Goal: Task Accomplishment & Management: Manage account settings

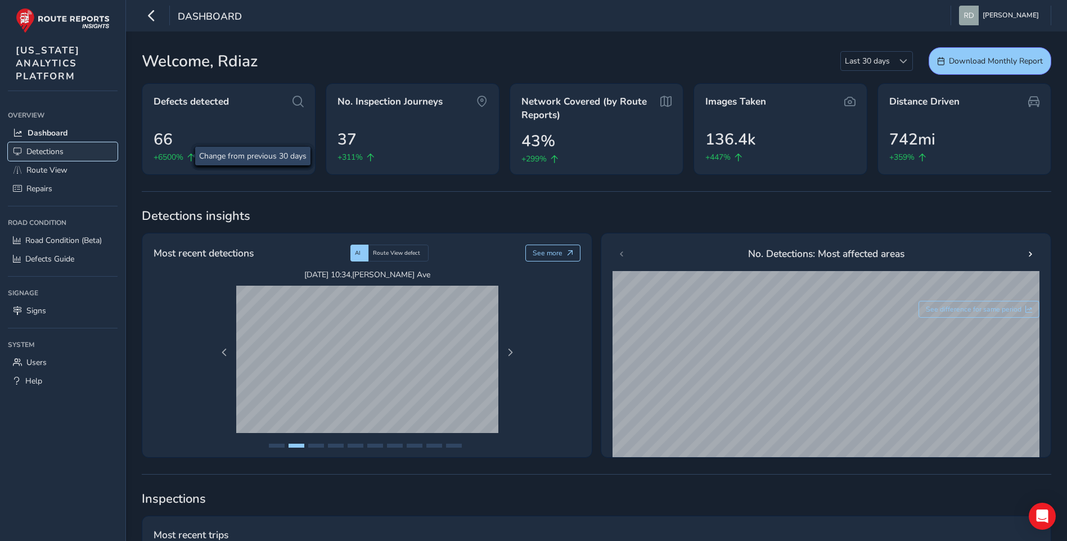
click at [56, 150] on span "Detections" at bounding box center [44, 151] width 37 height 11
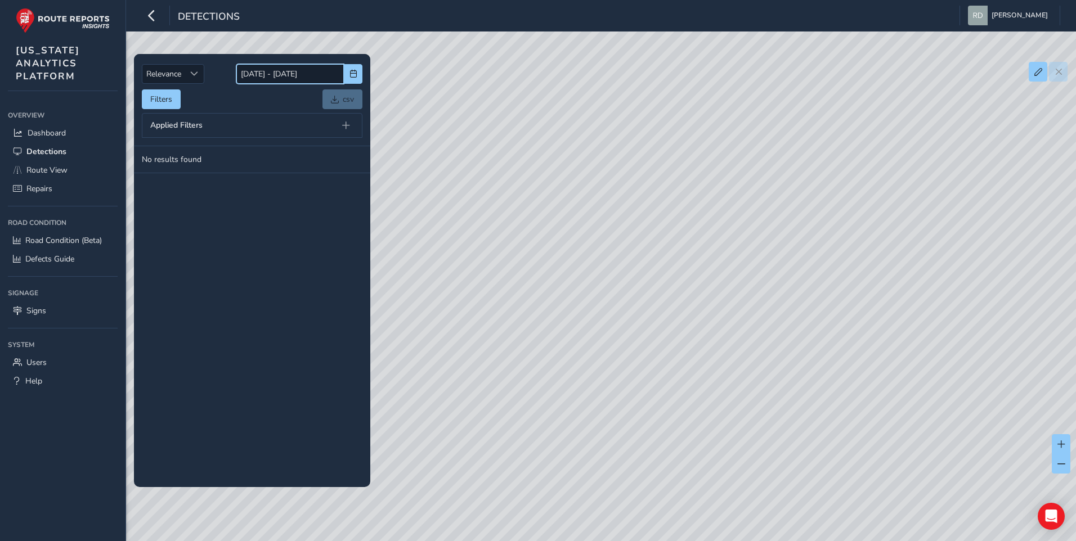
click at [289, 82] on input "[DATE] - [DATE]" at bounding box center [289, 74] width 107 height 20
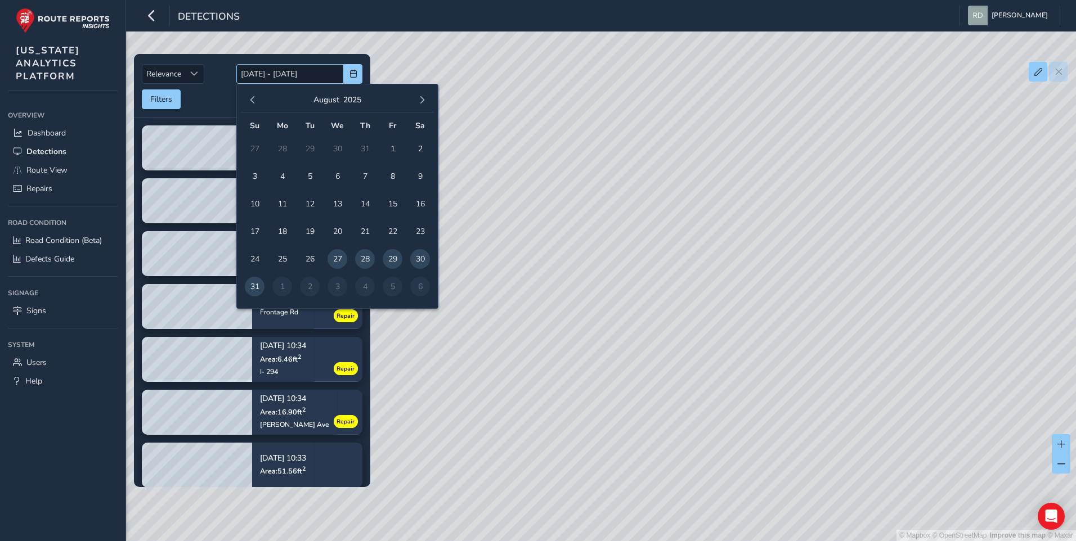
click at [396, 83] on body "Detections [PERSON_NAME] Colour Scheme: Dark Dim Light Logout Relevance Relevan…" at bounding box center [538, 270] width 1076 height 541
click at [184, 68] on span "Relevance" at bounding box center [163, 74] width 43 height 19
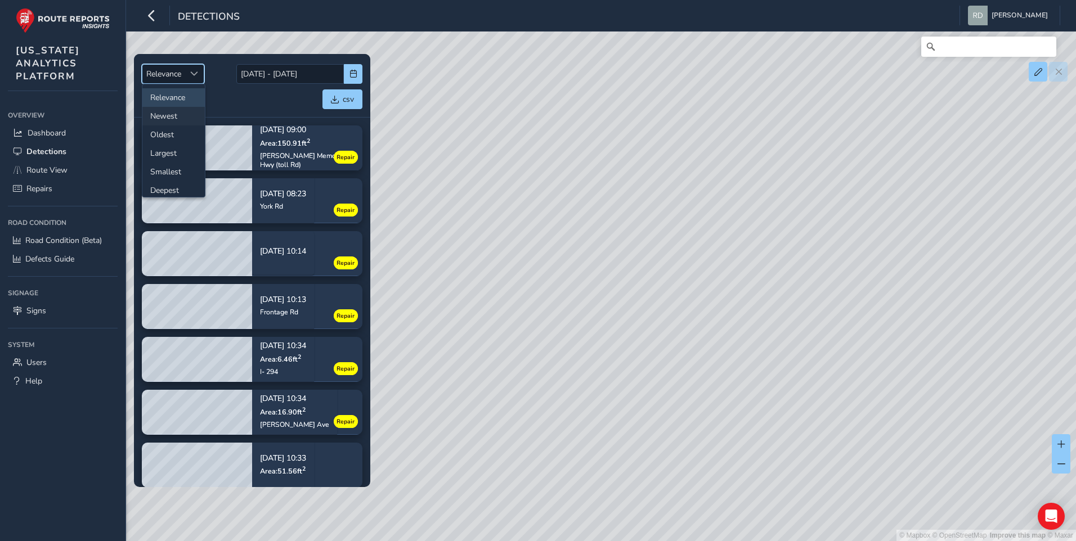
click at [173, 122] on li "Newest" at bounding box center [173, 116] width 62 height 19
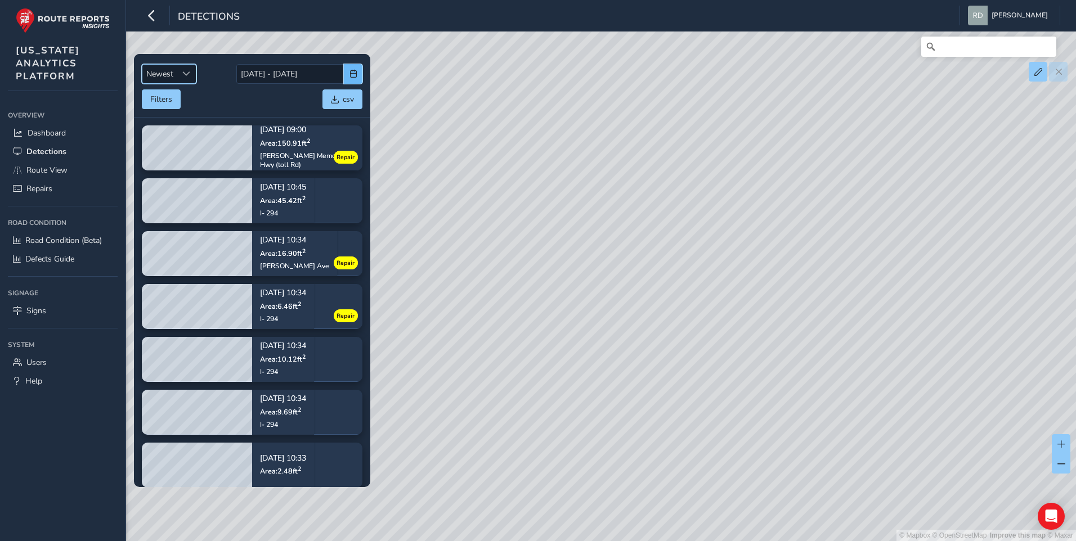
click at [352, 75] on span "button" at bounding box center [353, 74] width 8 height 8
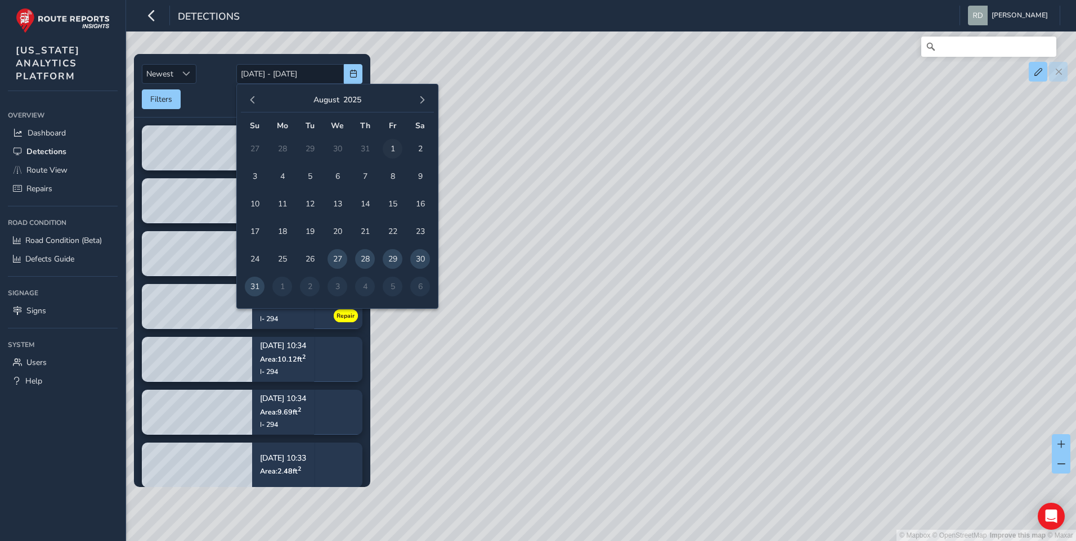
click at [390, 143] on span "1" at bounding box center [393, 149] width 20 height 20
type input "08/01/2025"
click at [420, 100] on span "button" at bounding box center [422, 100] width 8 height 8
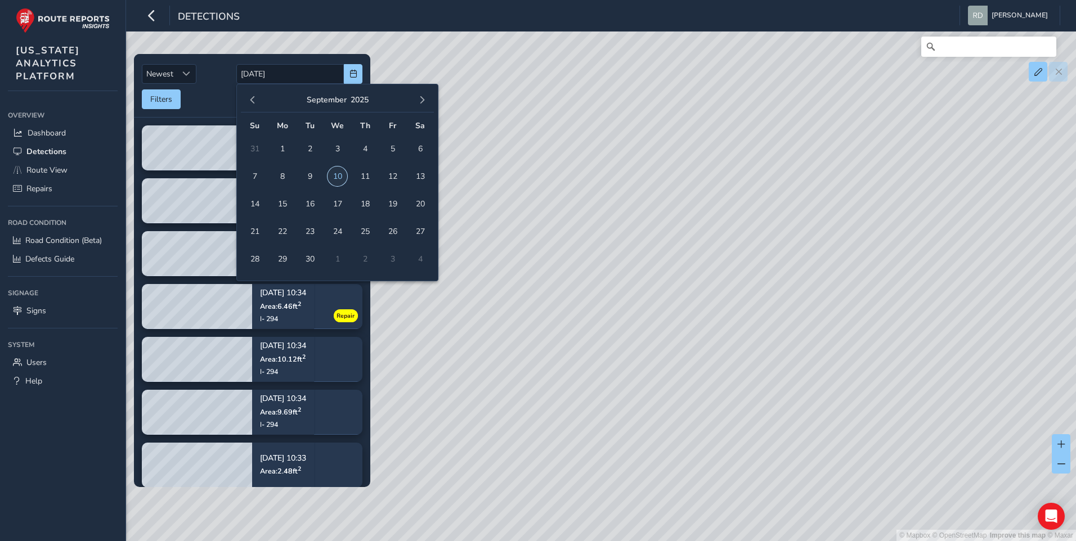
click at [339, 178] on span "10" at bounding box center [337, 177] width 20 height 20
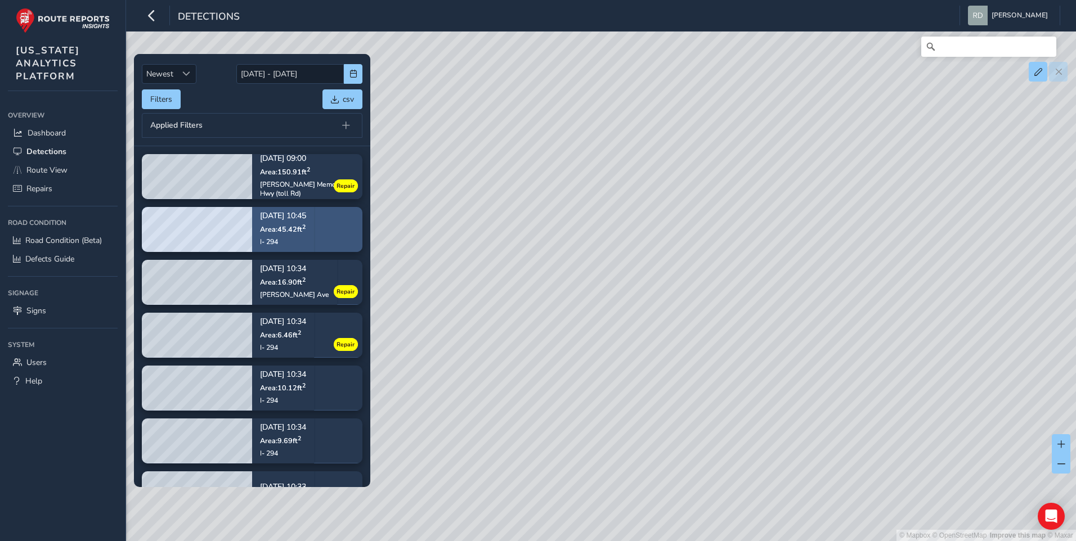
click at [306, 232] on p "Area: 45.42 ft 2" at bounding box center [283, 228] width 46 height 9
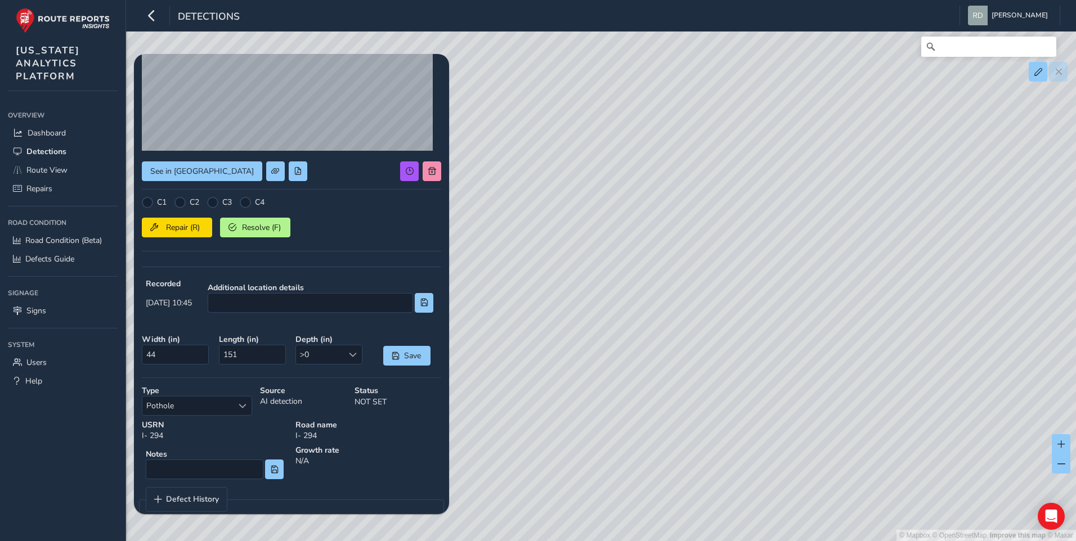
scroll to position [136, 0]
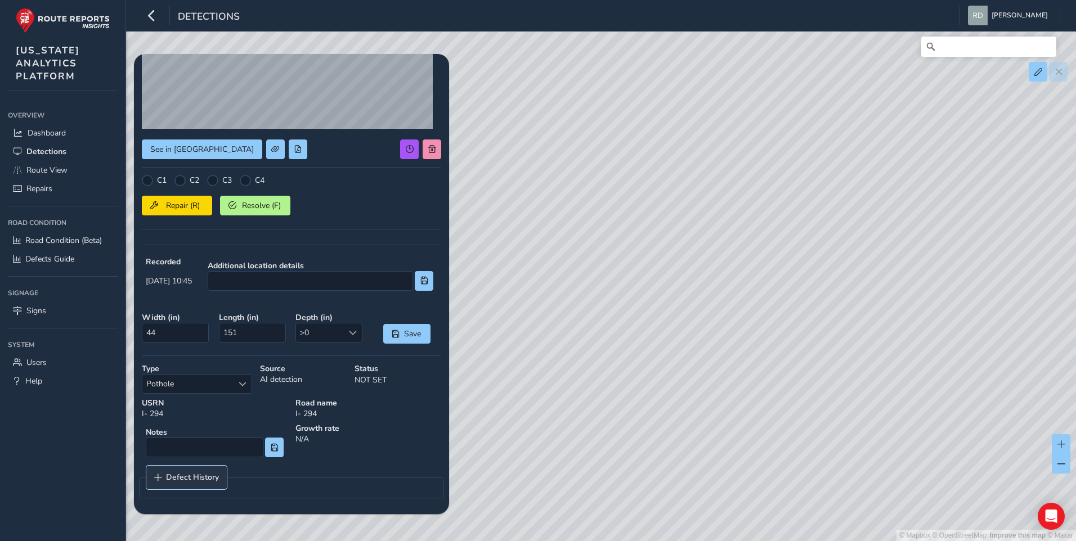
click at [202, 471] on link "Defect History" at bounding box center [186, 478] width 80 height 24
click at [213, 448] on input at bounding box center [205, 448] width 118 height 20
click at [232, 380] on span "Pothole" at bounding box center [187, 384] width 91 height 19
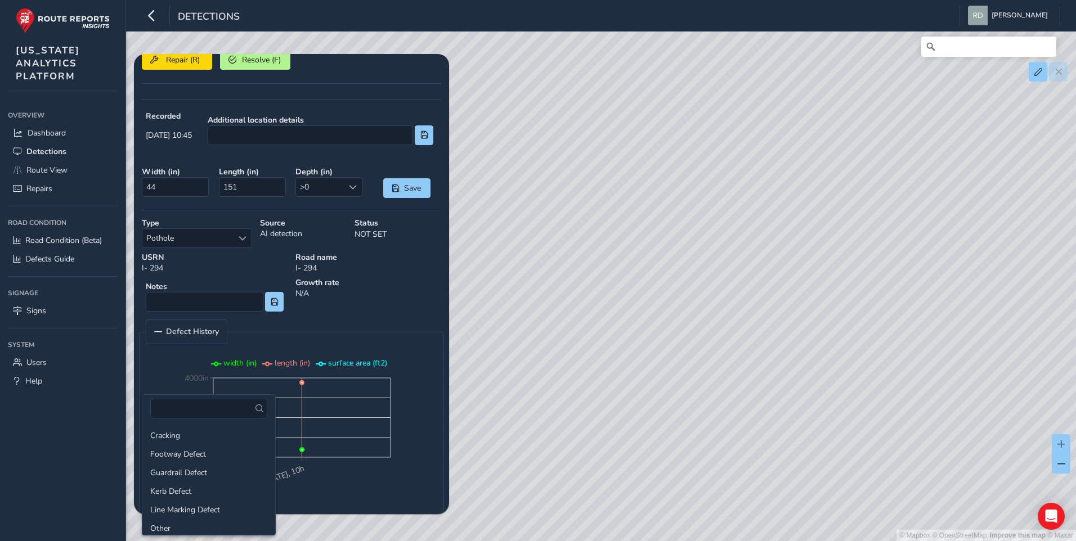
scroll to position [0, 0]
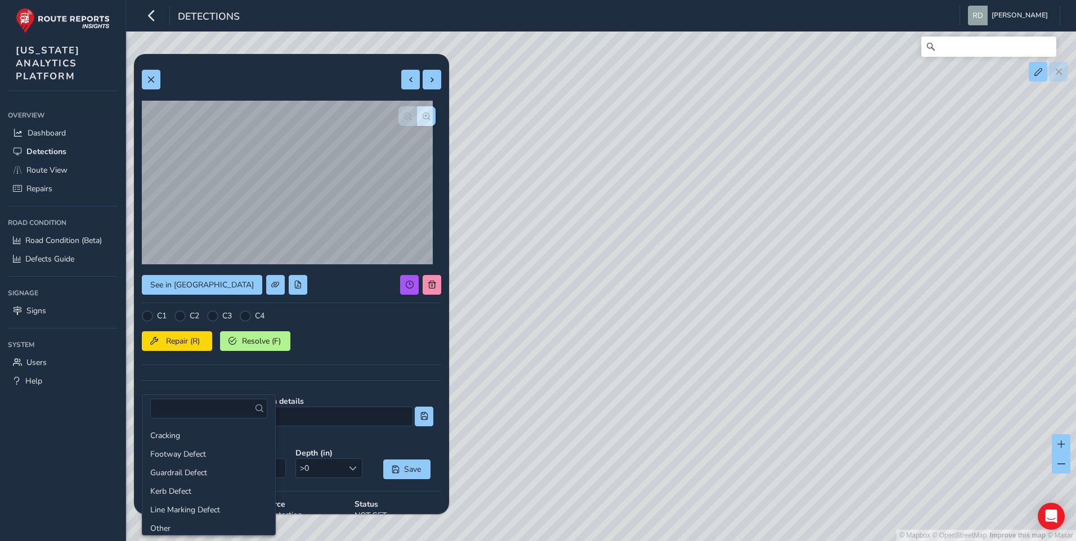
click at [354, 379] on div "See in Route View C1 C2 C3 C4 Repair (R) Resolve (F) Recorded 09/02/2025, 10:45…" at bounding box center [291, 436] width 299 height 749
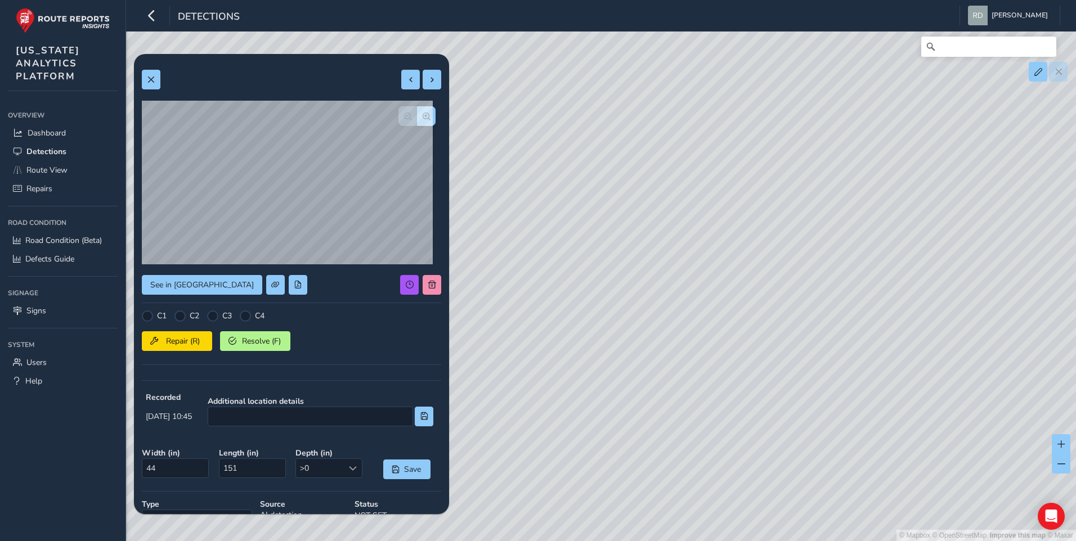
scroll to position [281, 0]
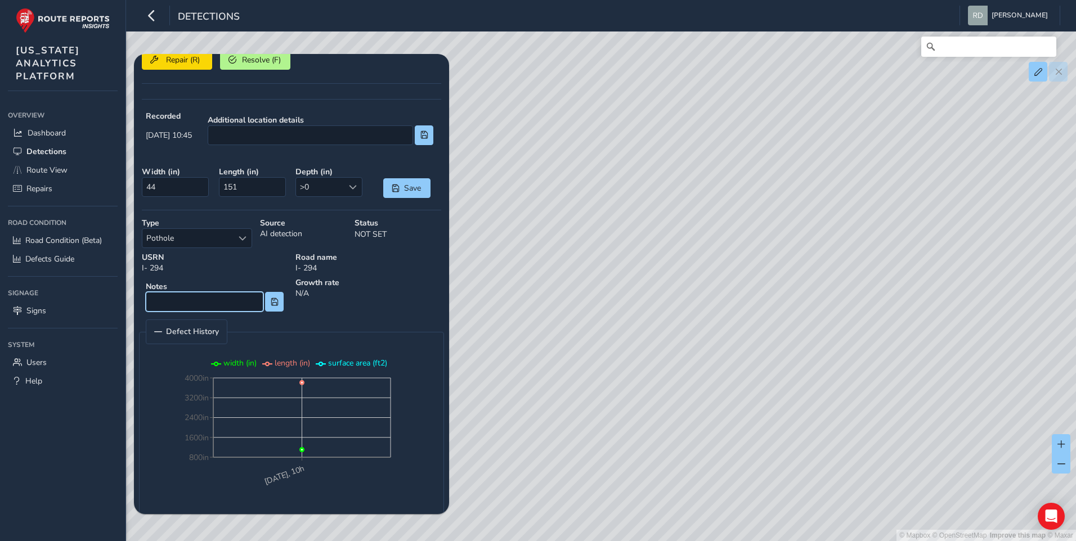
click at [258, 300] on input at bounding box center [205, 302] width 118 height 20
click at [265, 303] on button at bounding box center [274, 302] width 19 height 20
click at [241, 304] on input at bounding box center [205, 302] width 118 height 20
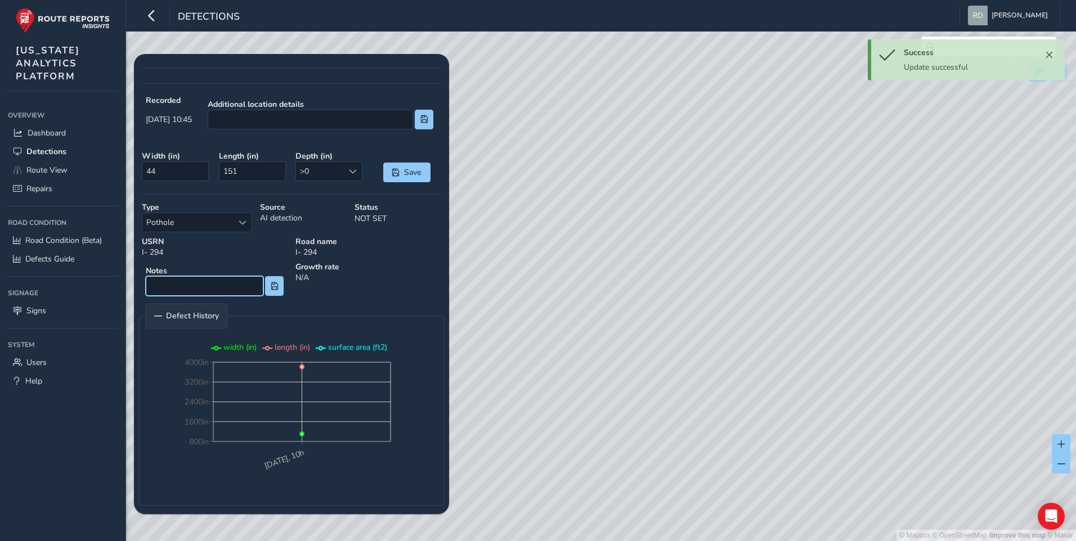
scroll to position [304, 0]
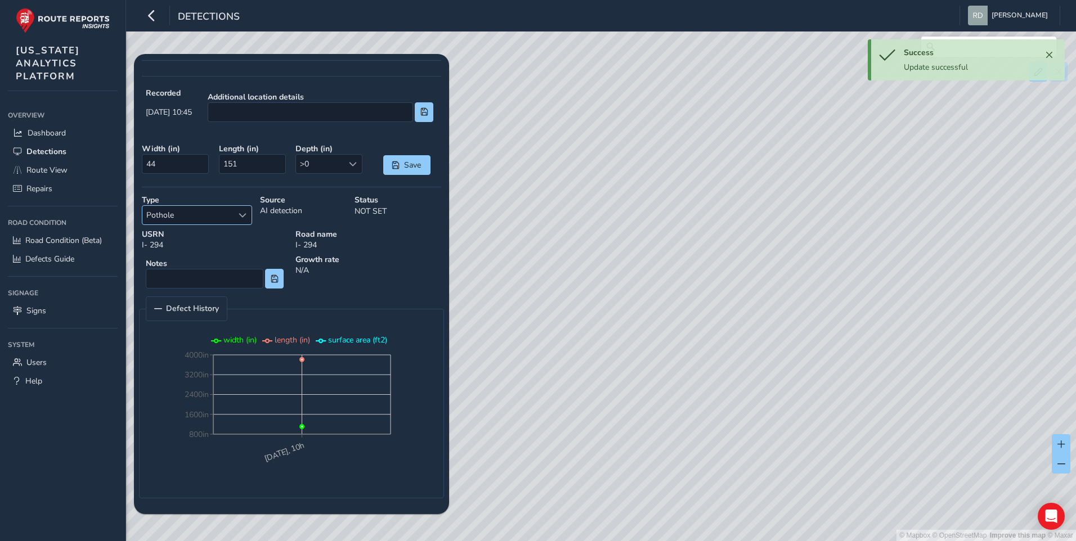
click at [243, 212] on span "Select a type" at bounding box center [243, 216] width 8 height 8
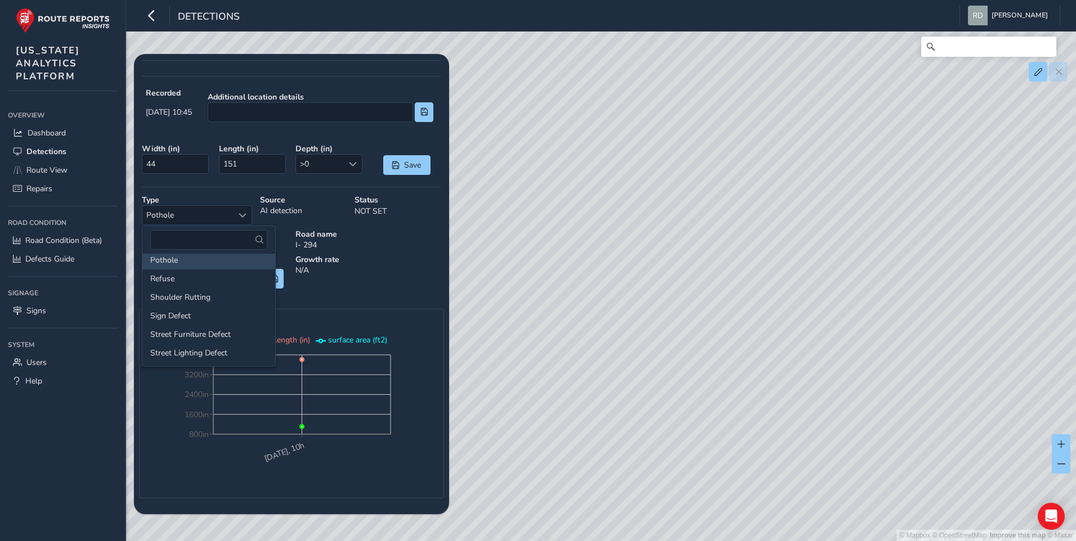
scroll to position [144, 0]
click at [301, 302] on fieldset "Defect History 02 Sep 2025, 10h 800in 1600in 2400in 3200in 4000in width (in) le…" at bounding box center [291, 397] width 305 height 202
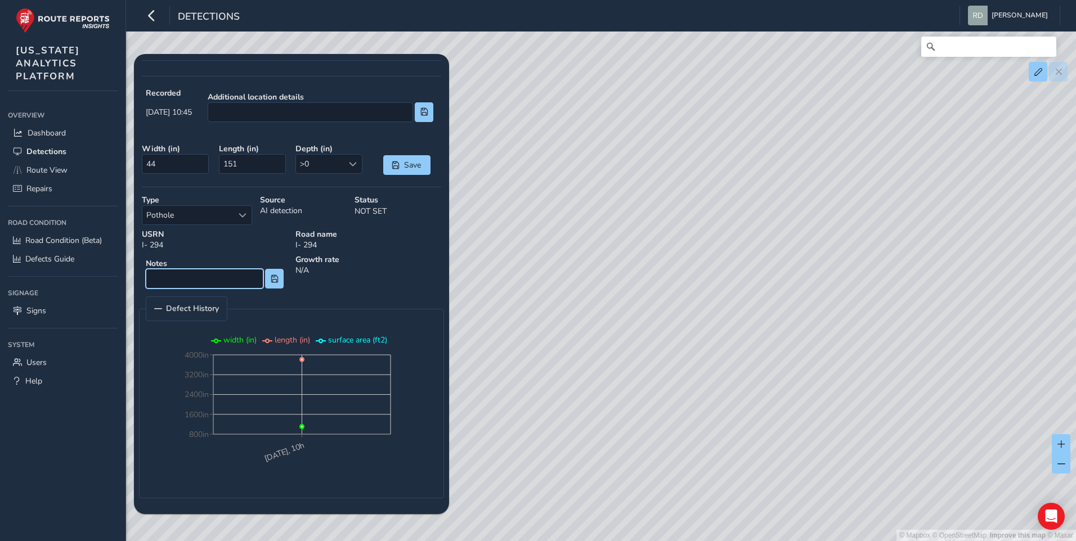
click at [213, 285] on input at bounding box center [205, 279] width 118 height 20
type input "Bridge delamination"
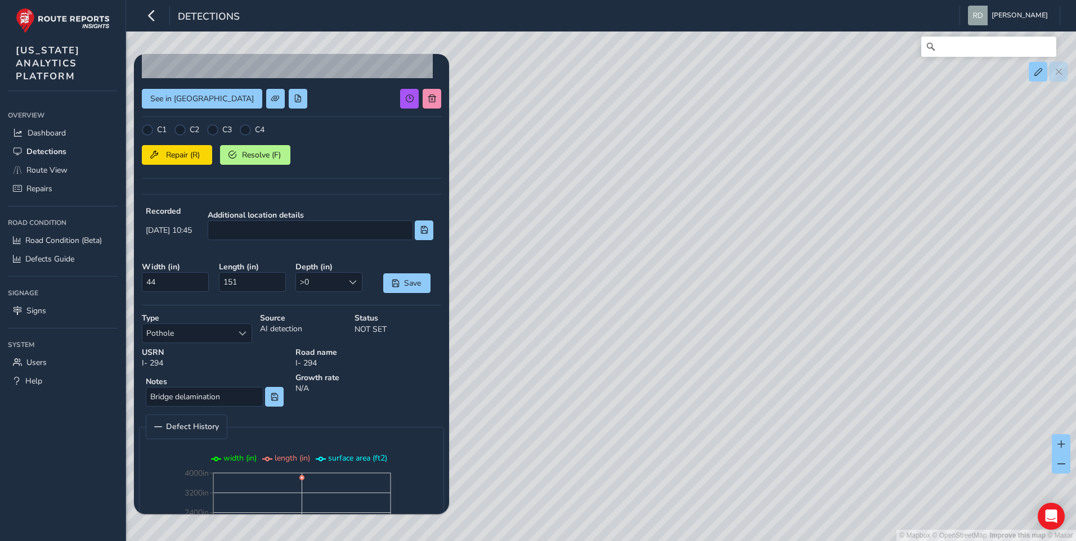
click at [187, 125] on div "C2" at bounding box center [186, 129] width 25 height 11
click at [183, 127] on div at bounding box center [179, 129] width 11 height 11
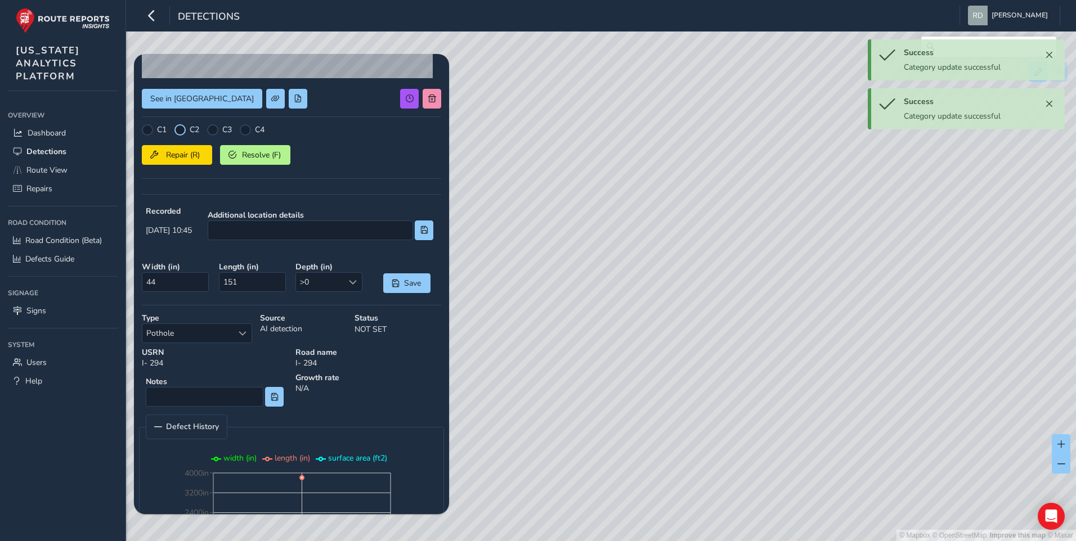
click at [177, 130] on div at bounding box center [179, 129] width 11 height 11
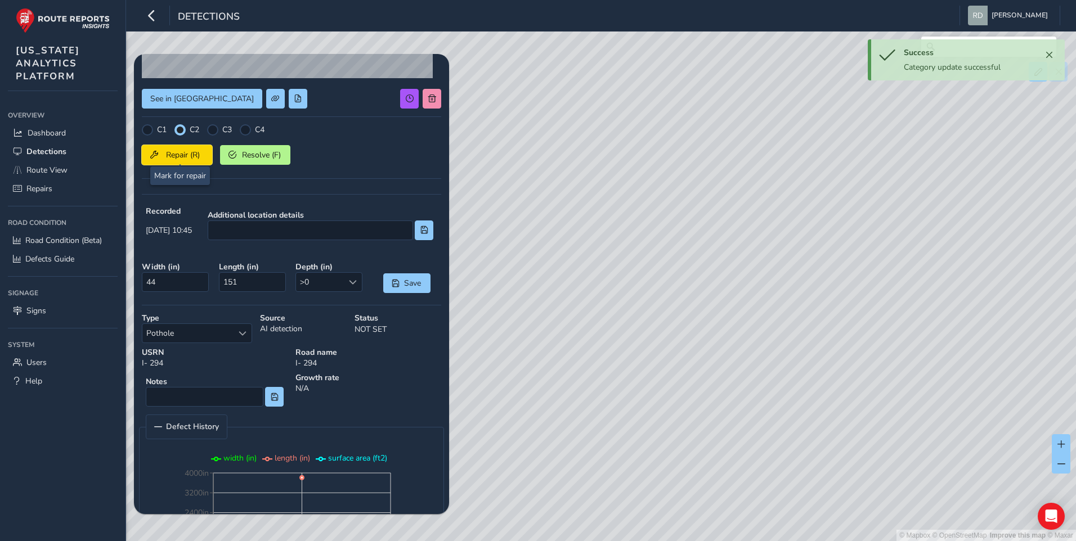
click at [177, 153] on span "Repair (R)" at bounding box center [183, 155] width 42 height 11
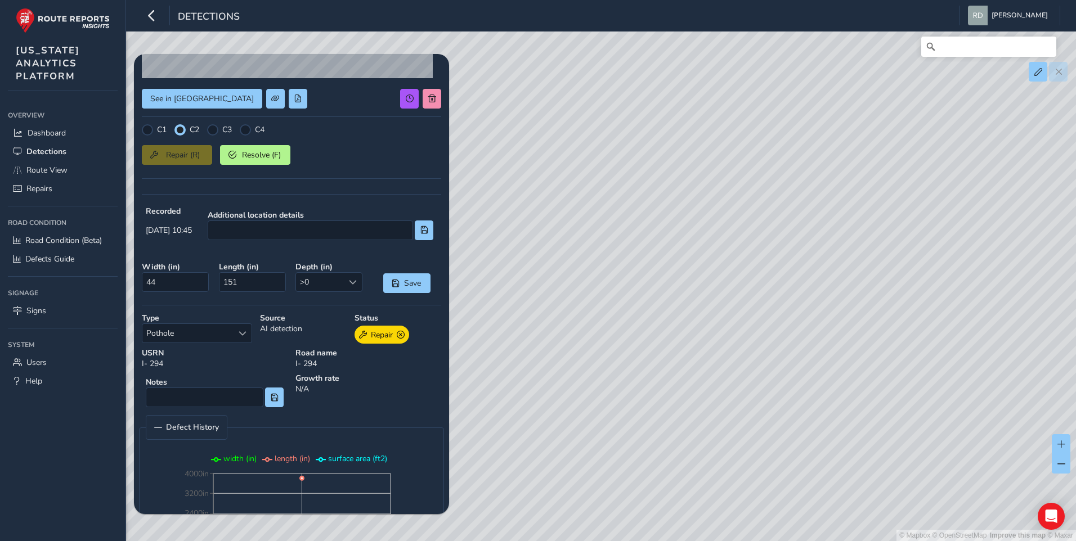
scroll to position [0, 0]
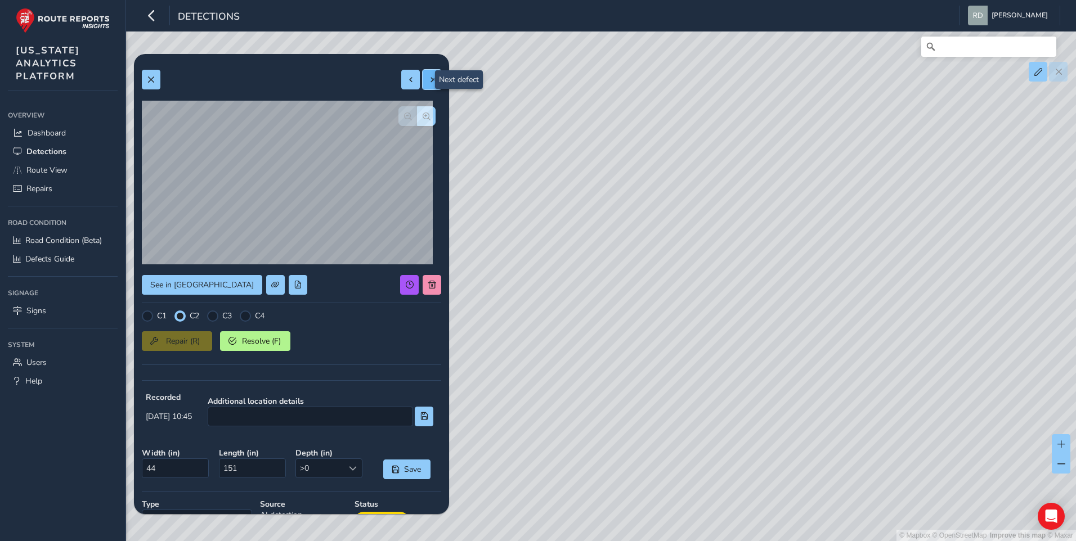
click at [428, 80] on span at bounding box center [432, 80] width 8 height 8
type input "136"
type input "161"
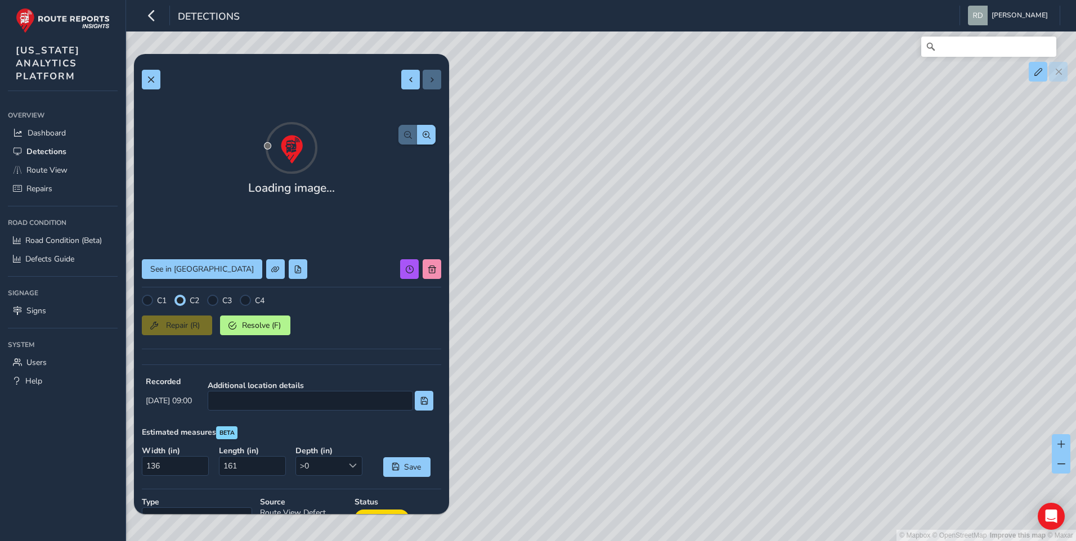
type input "Full lane spall."
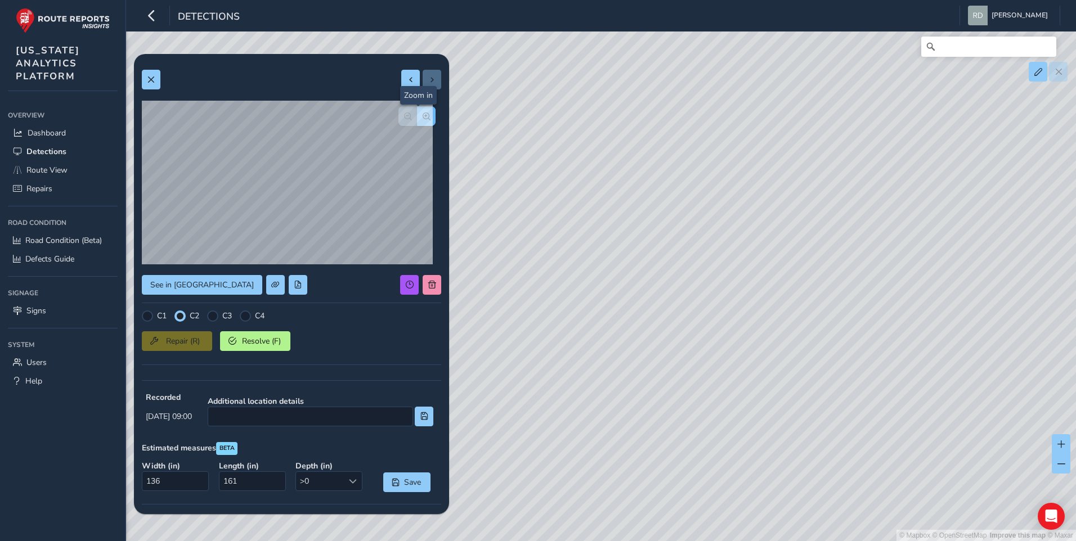
click at [423, 115] on span "button" at bounding box center [427, 117] width 8 height 8
click at [423, 119] on span "button" at bounding box center [427, 117] width 8 height 8
click at [404, 116] on span "button" at bounding box center [408, 117] width 8 height 8
click at [398, 116] on div at bounding box center [416, 116] width 37 height 20
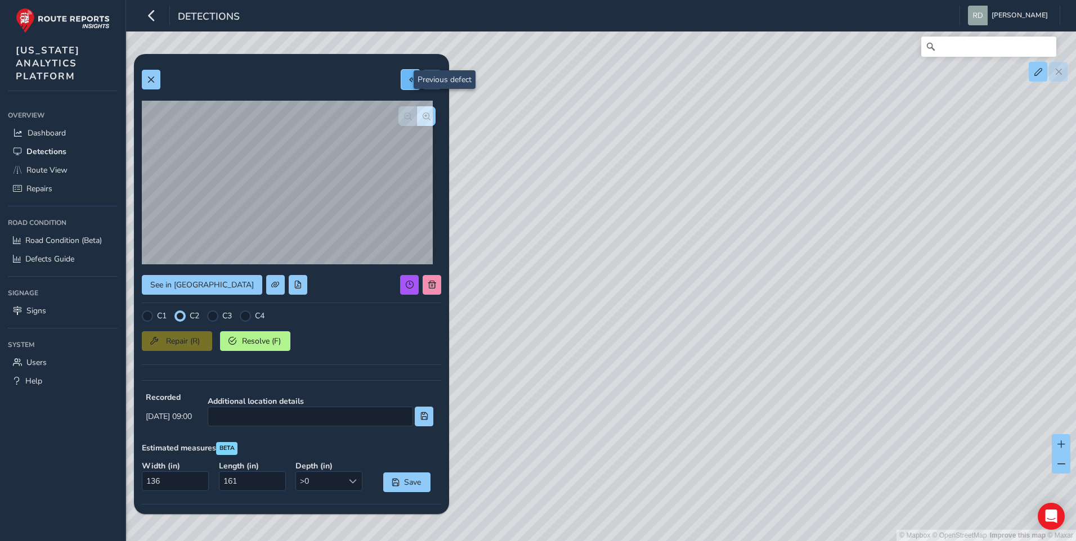
click at [401, 79] on button at bounding box center [410, 80] width 19 height 20
type input "44"
type input "151"
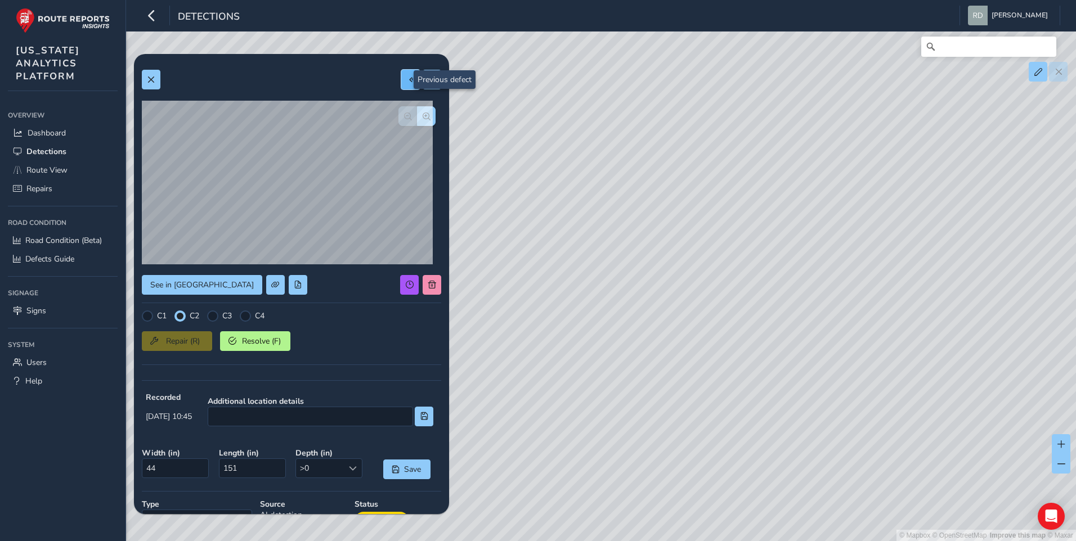
click at [407, 82] on span at bounding box center [411, 80] width 8 height 8
type input "29"
type input "86"
click at [425, 112] on button "button" at bounding box center [426, 116] width 19 height 20
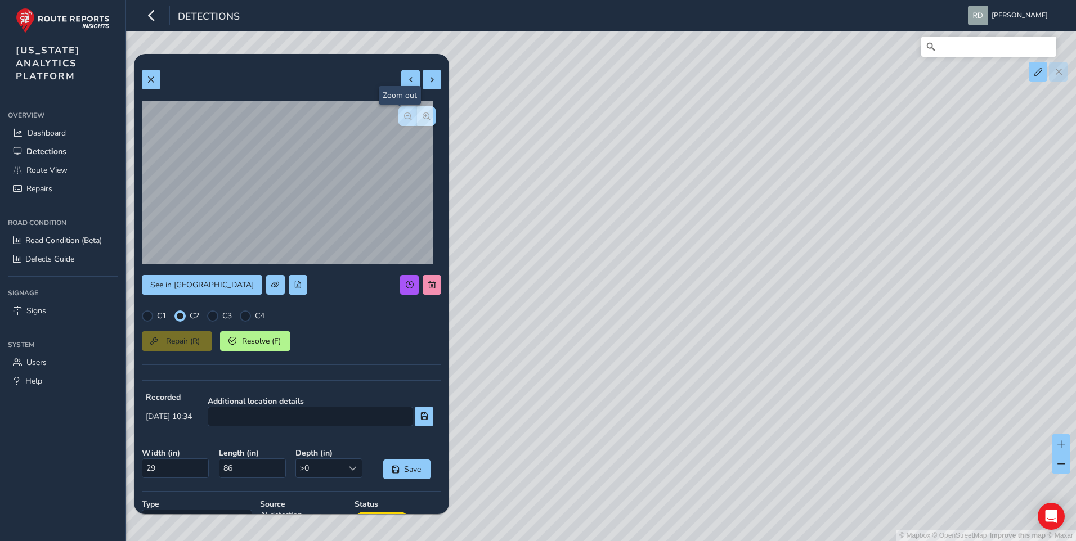
click at [404, 119] on span "button" at bounding box center [408, 117] width 8 height 8
click at [422, 120] on button "button" at bounding box center [426, 116] width 19 height 20
click at [404, 115] on span "button" at bounding box center [408, 117] width 8 height 8
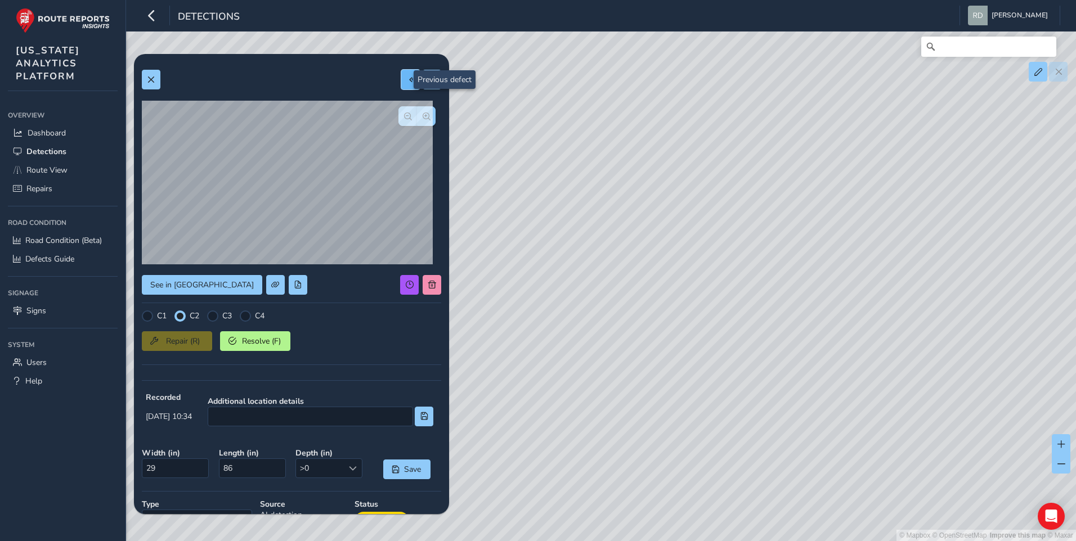
click at [401, 85] on button at bounding box center [410, 80] width 19 height 20
type input "22"
type input "43"
click at [150, 79] on span at bounding box center [151, 80] width 8 height 8
click at [158, 79] on button at bounding box center [151, 80] width 19 height 20
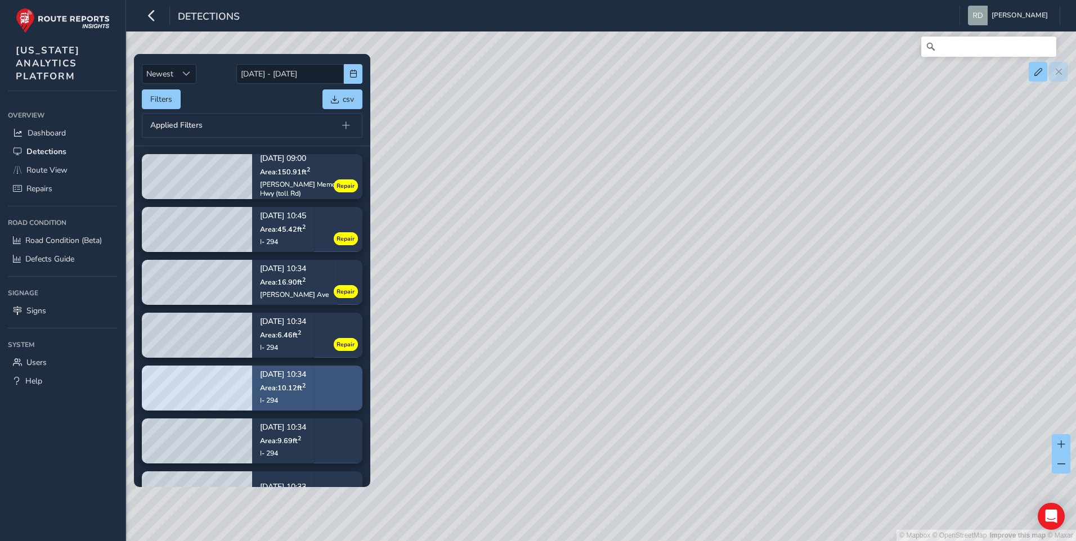
click at [275, 394] on div "09/02/2025, 10:34 Area: 10.12 ft 2 I- 294" at bounding box center [283, 388] width 46 height 50
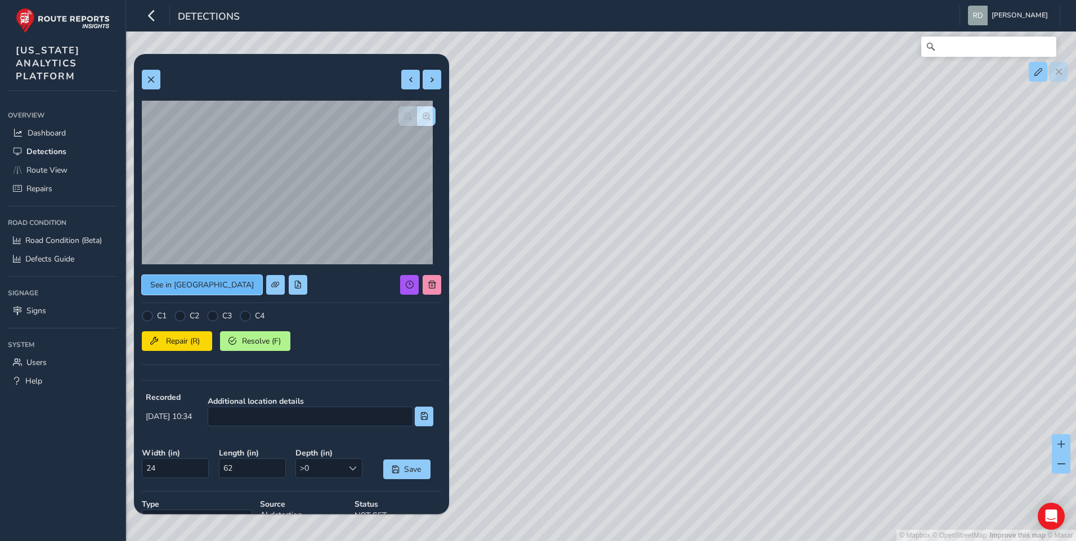
click at [199, 284] on span "See in Route View" at bounding box center [202, 285] width 104 height 11
click at [185, 316] on div at bounding box center [179, 316] width 11 height 11
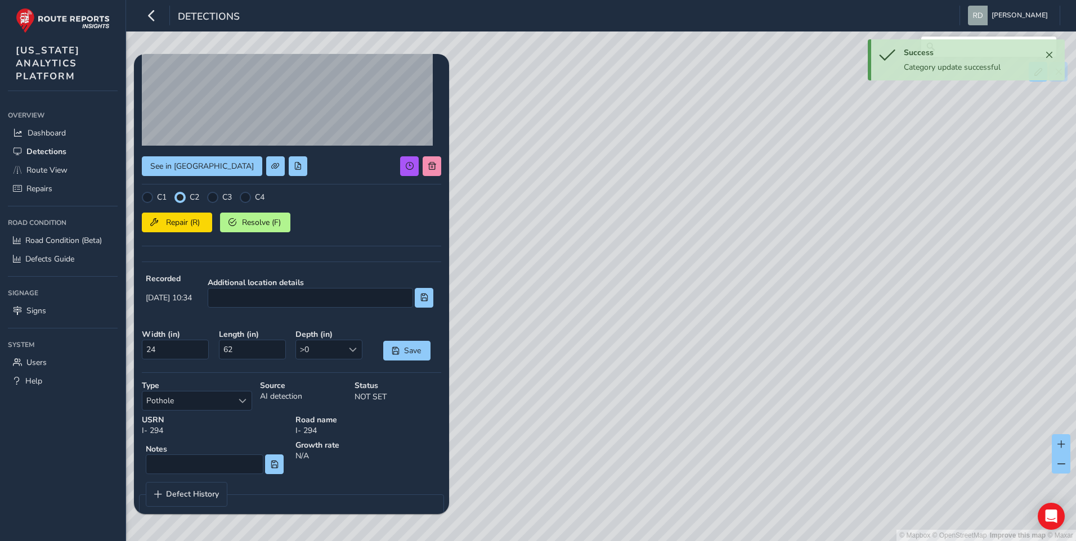
scroll to position [136, 0]
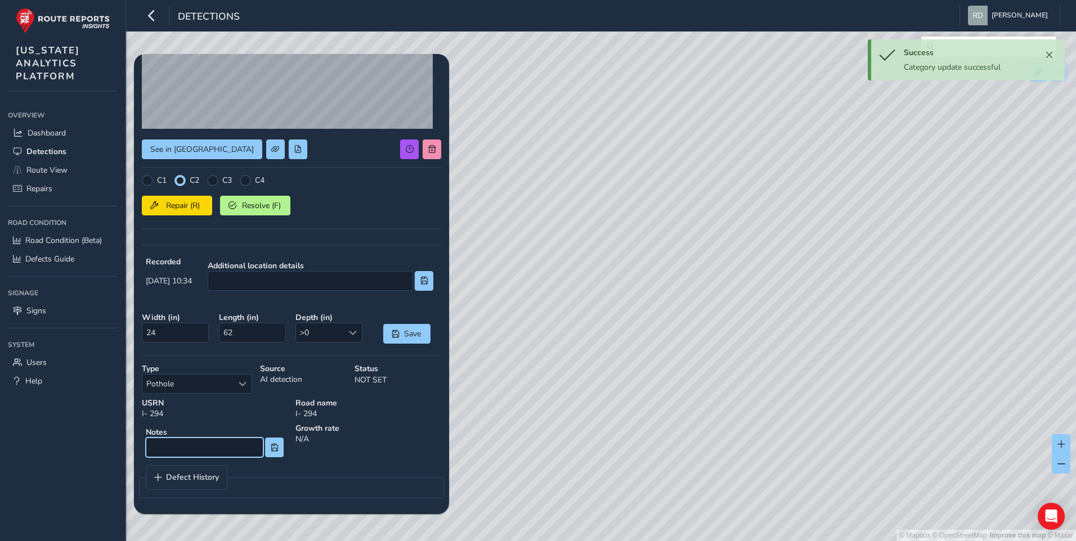
click at [226, 441] on input at bounding box center [205, 448] width 118 height 20
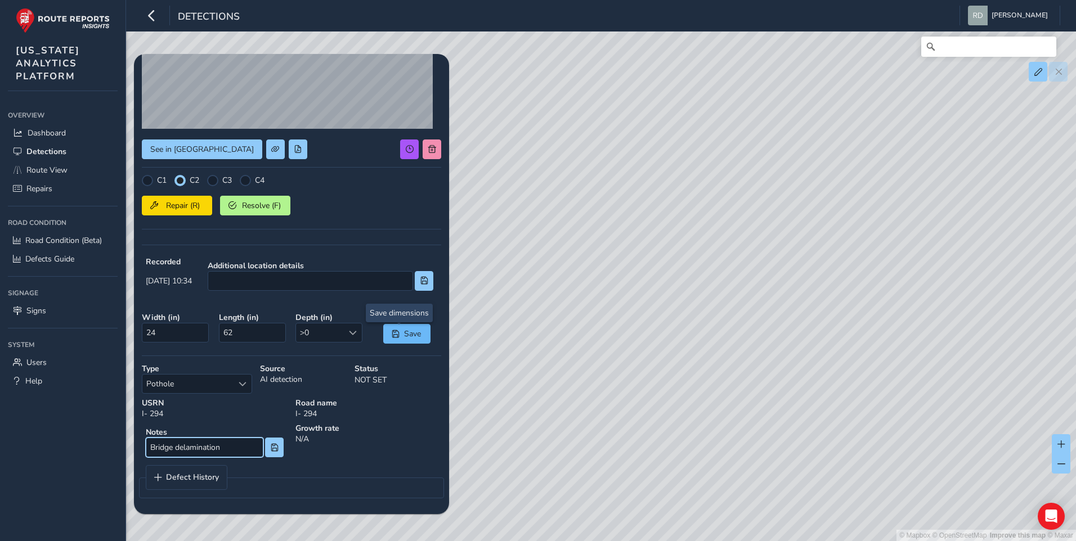
type input "Bridge delamination"
click at [403, 330] on span "Save" at bounding box center [412, 334] width 19 height 11
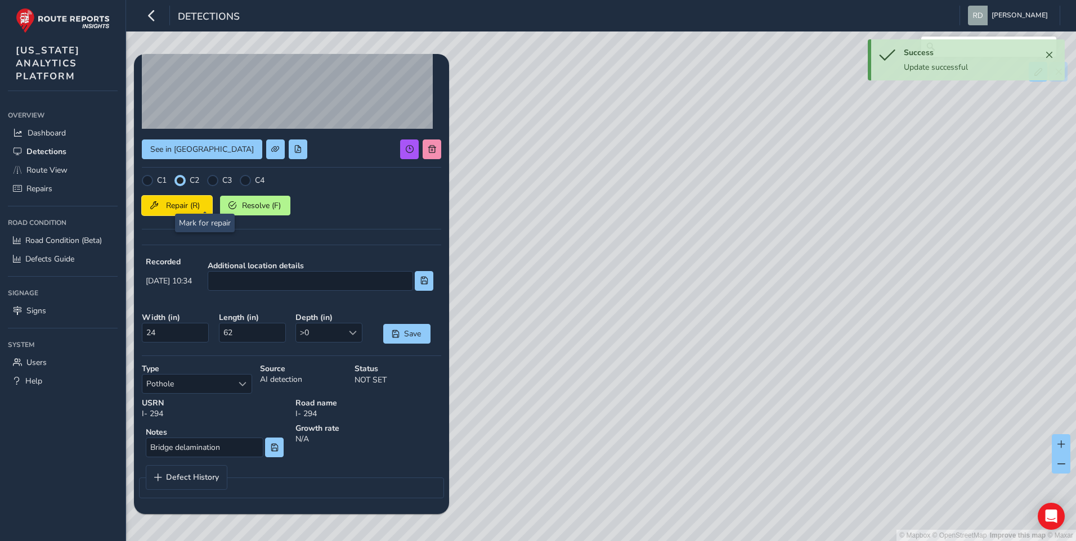
click at [200, 201] on span "Repair (R)" at bounding box center [183, 205] width 42 height 11
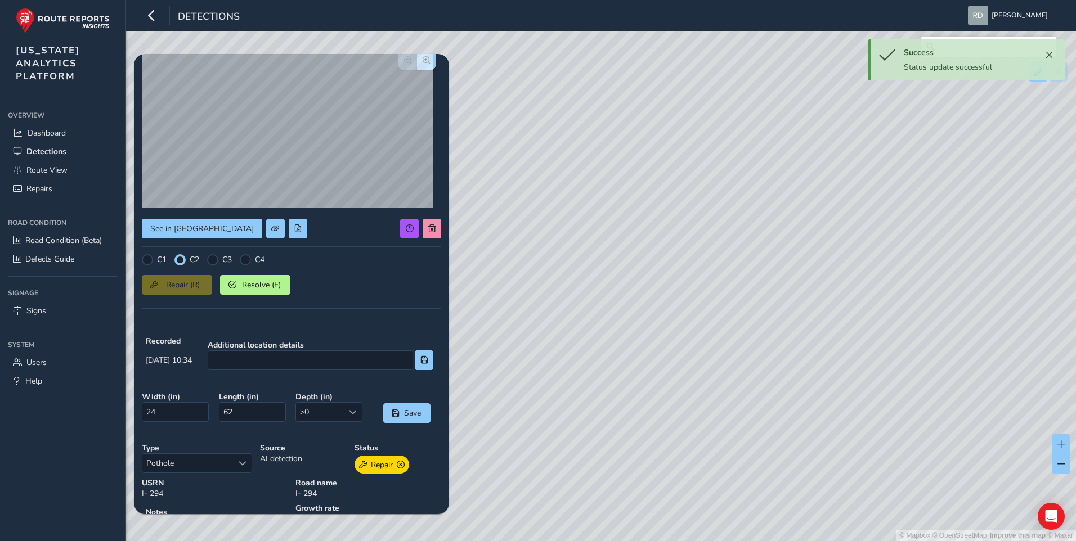
scroll to position [0, 0]
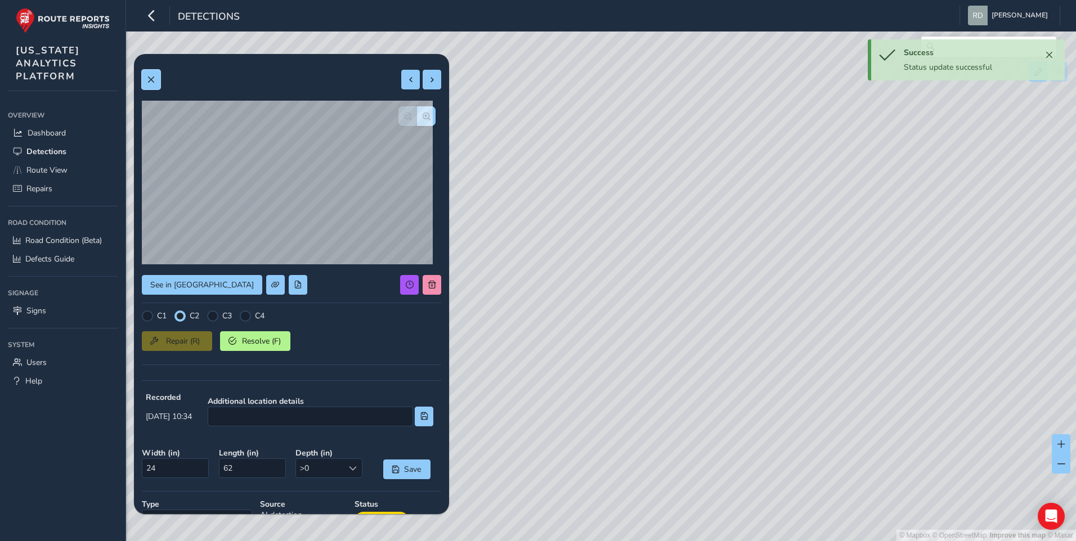
click at [150, 80] on span at bounding box center [151, 80] width 8 height 8
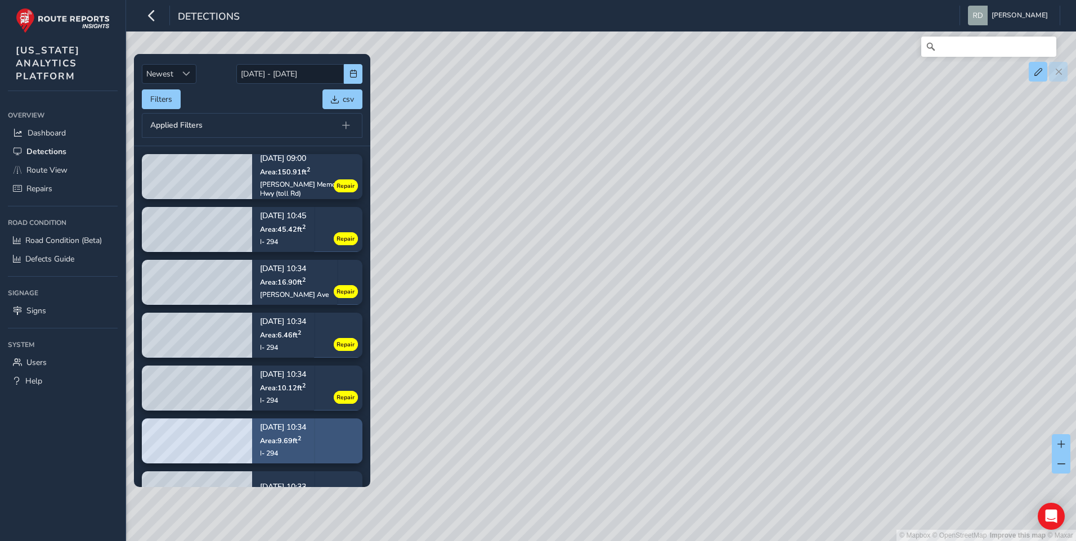
click at [262, 432] on p "09/02/2025, 10:34" at bounding box center [283, 428] width 46 height 8
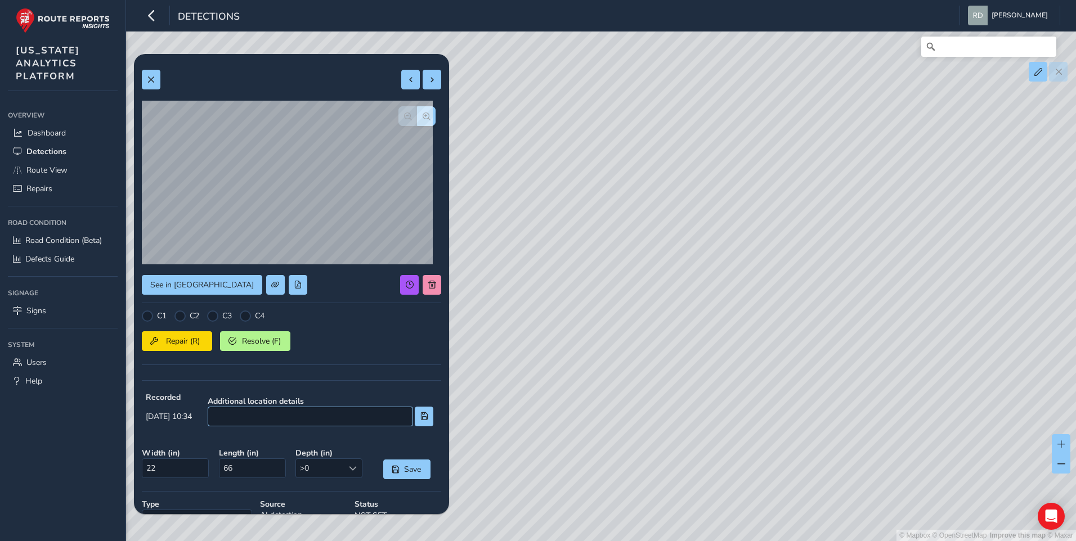
scroll to position [136, 0]
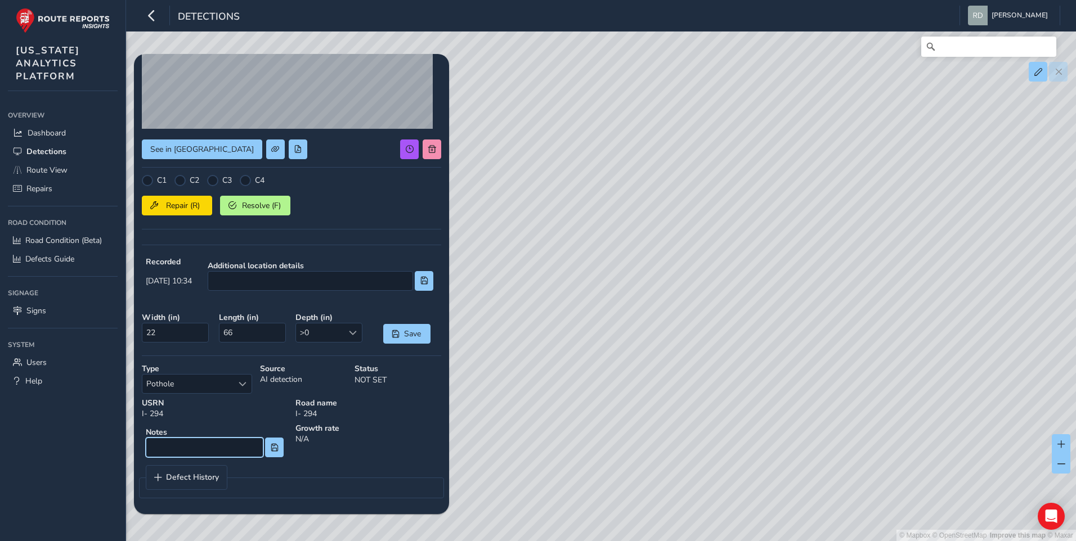
click at [219, 456] on input at bounding box center [205, 448] width 118 height 20
type input "b"
type input "Bridge delamination"
click at [187, 179] on div "C2" at bounding box center [186, 180] width 25 height 11
click at [181, 182] on div at bounding box center [179, 180] width 11 height 11
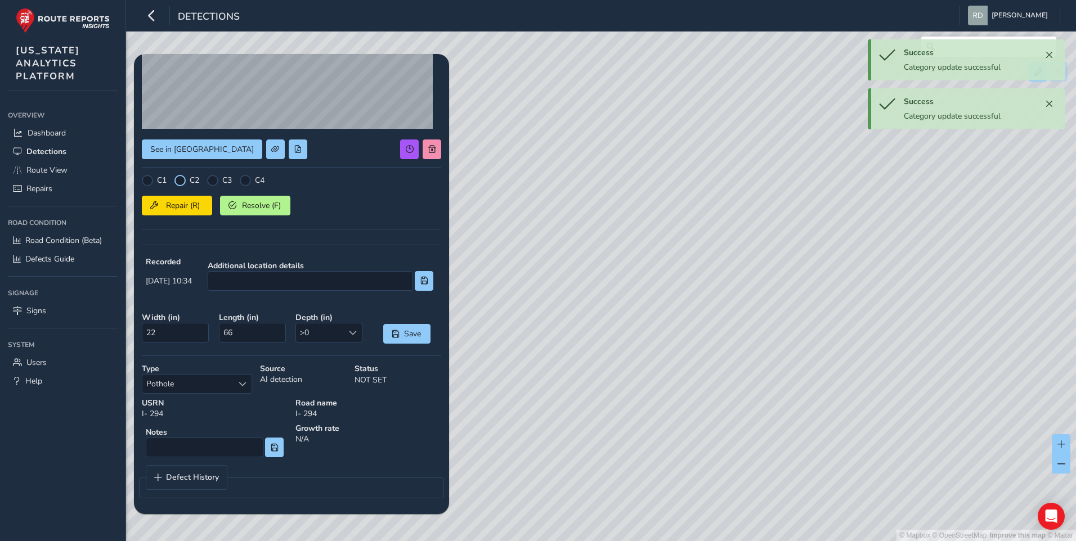
click at [182, 177] on div at bounding box center [179, 180] width 11 height 11
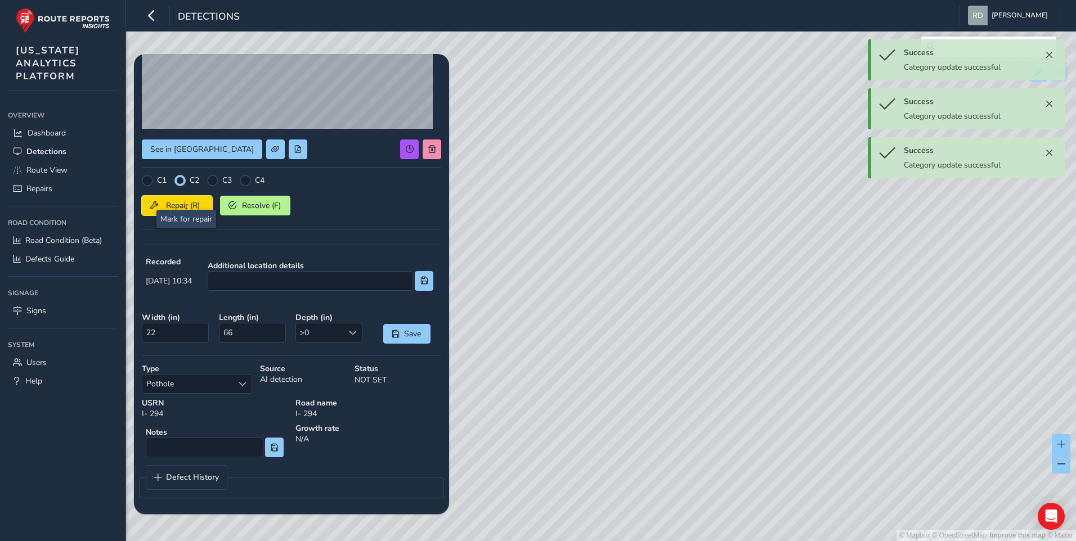
click at [183, 205] on span "Repair (R)" at bounding box center [183, 205] width 42 height 11
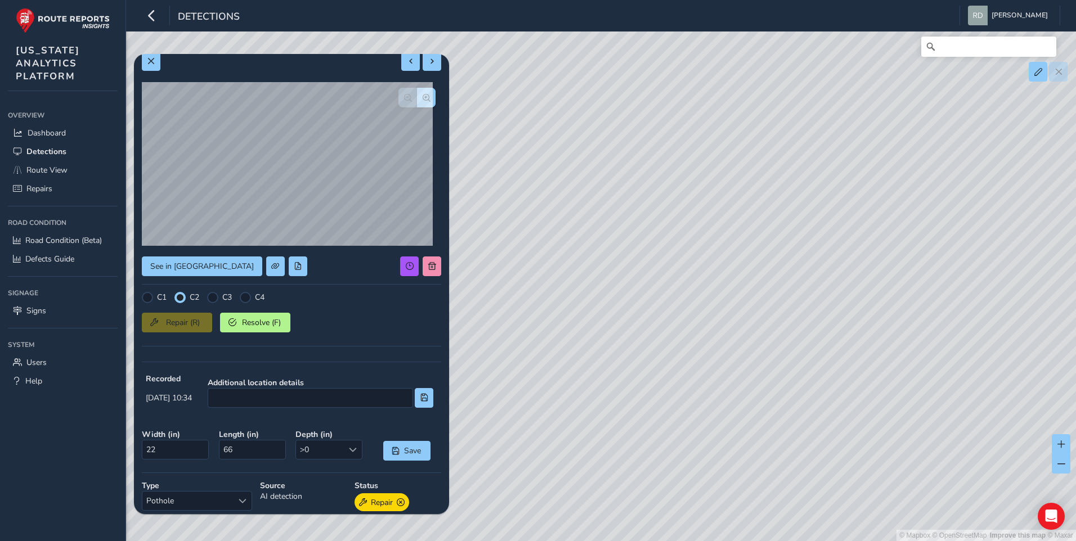
scroll to position [0, 0]
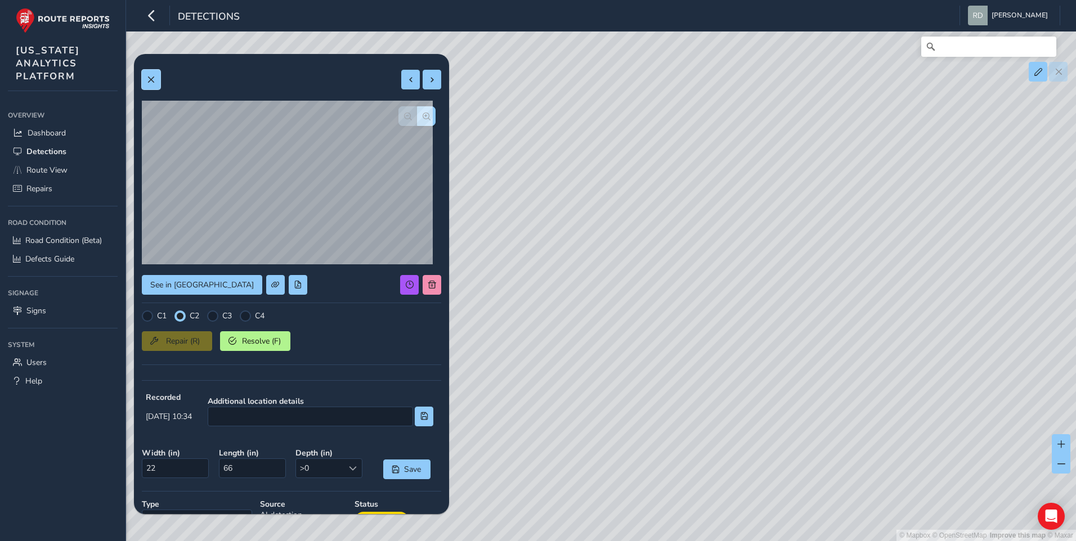
drag, startPoint x: 151, startPoint y: 79, endPoint x: 165, endPoint y: 81, distance: 14.2
click at [151, 79] on span at bounding box center [151, 80] width 8 height 8
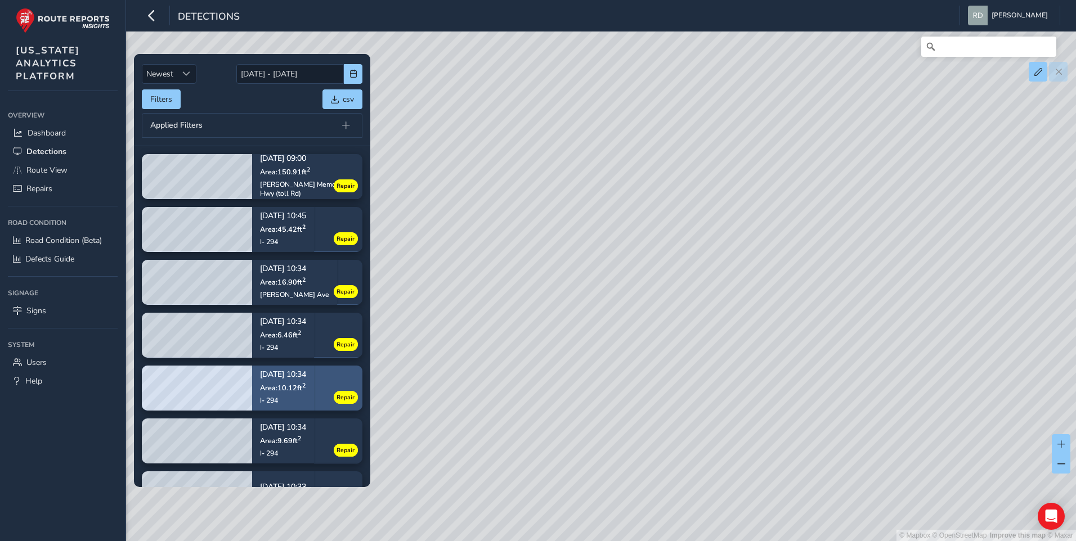
scroll to position [281, 0]
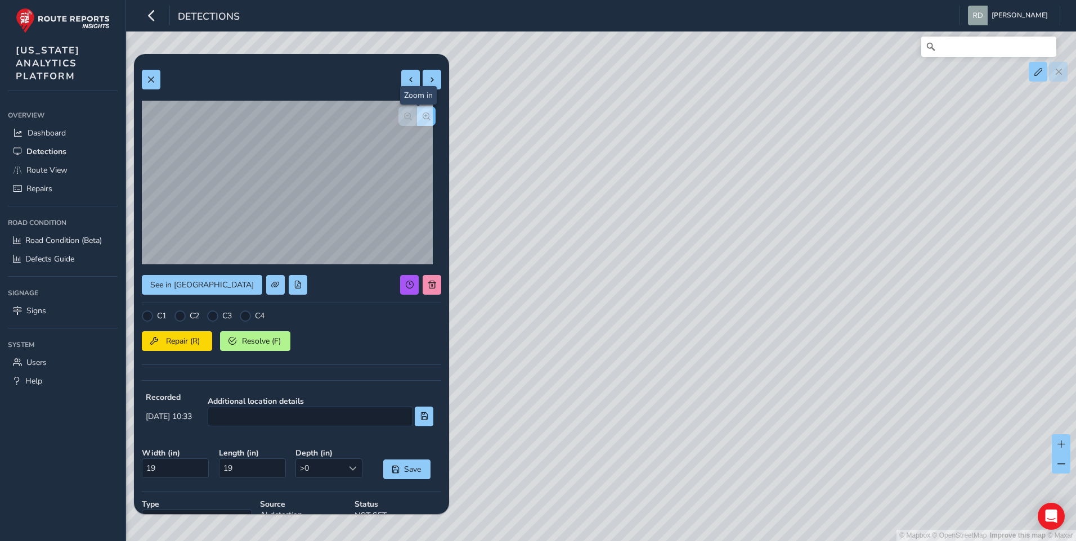
click at [417, 115] on button "button" at bounding box center [426, 116] width 19 height 20
click at [421, 111] on button "button" at bounding box center [426, 116] width 19 height 20
click at [398, 118] on button "button" at bounding box center [407, 116] width 19 height 20
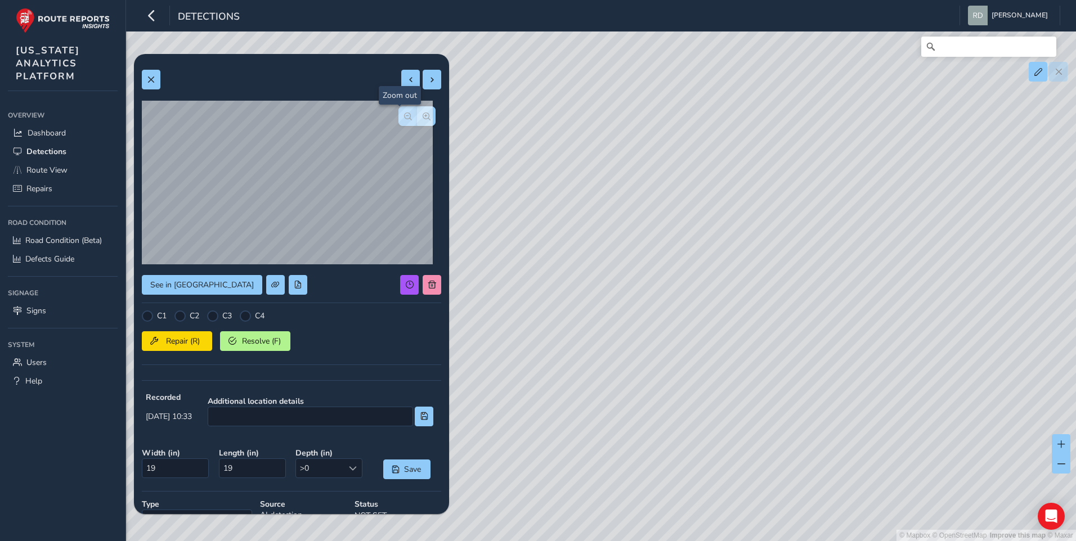
click at [398, 118] on button "button" at bounding box center [407, 116] width 19 height 20
click at [404, 117] on span "button" at bounding box center [408, 117] width 8 height 8
click at [398, 117] on div at bounding box center [416, 116] width 37 height 20
click at [399, 116] on div at bounding box center [416, 116] width 37 height 20
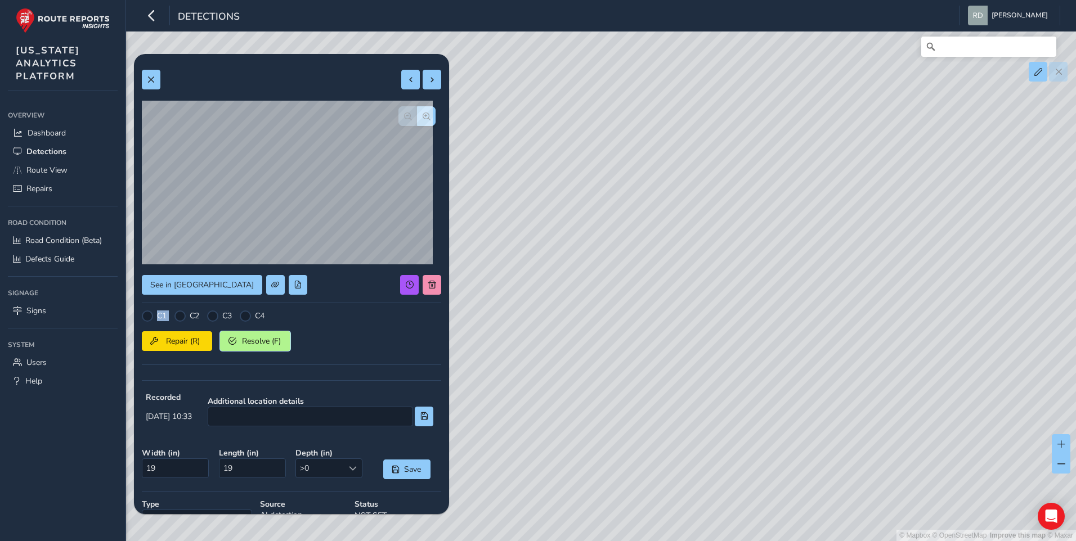
click at [253, 334] on button "Resolve (F)" at bounding box center [255, 341] width 70 height 20
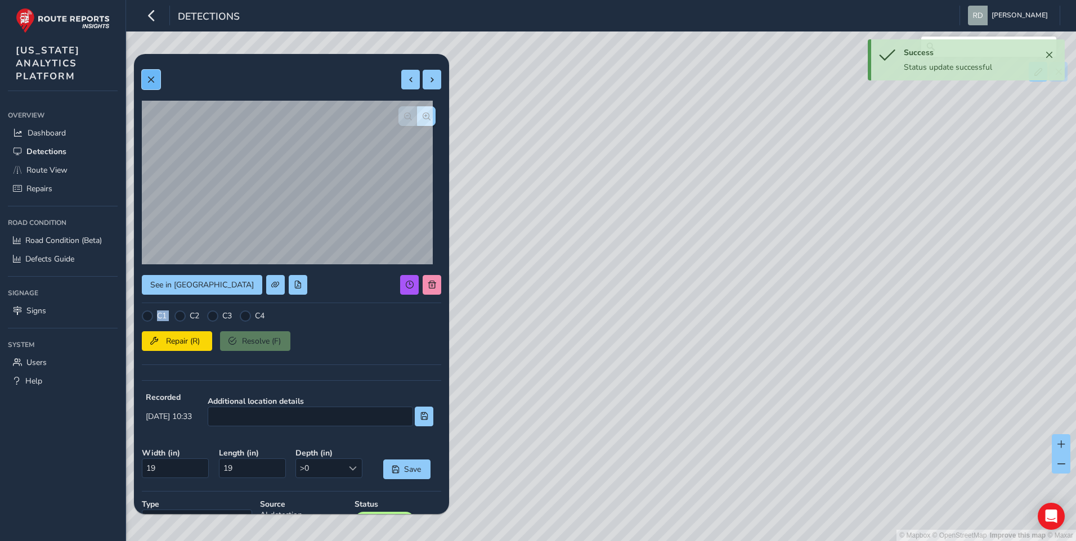
click at [151, 74] on button at bounding box center [151, 80] width 19 height 20
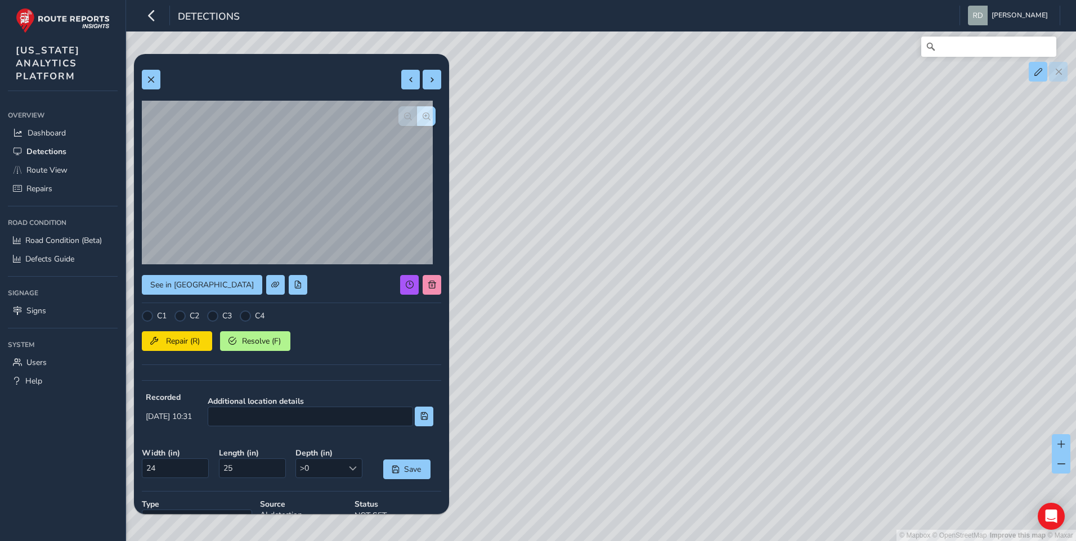
click at [408, 117] on div at bounding box center [416, 116] width 37 height 20
click at [423, 116] on span "button" at bounding box center [427, 117] width 8 height 8
click at [404, 118] on span "button" at bounding box center [408, 117] width 8 height 8
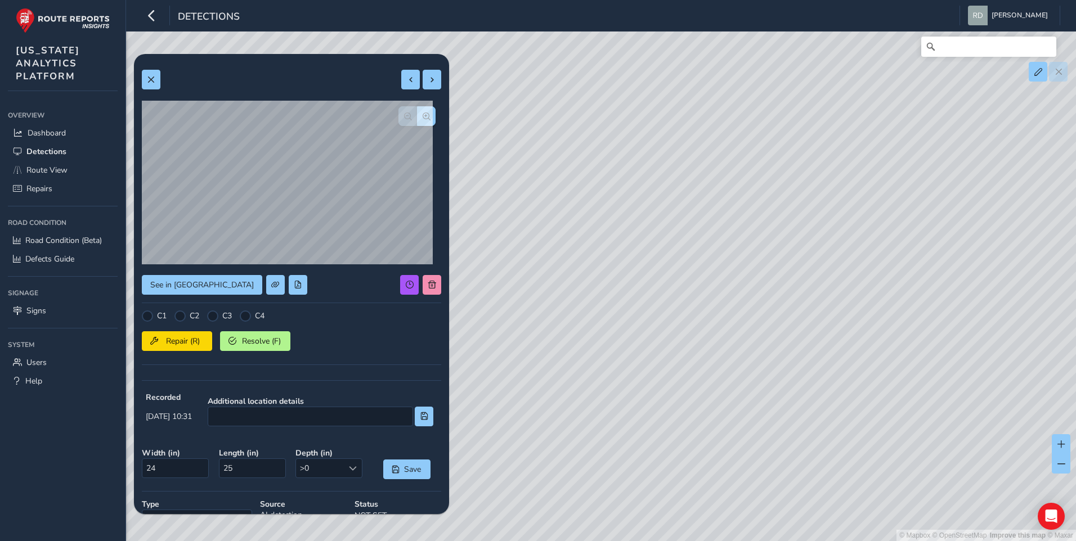
click at [180, 316] on div at bounding box center [179, 316] width 11 height 11
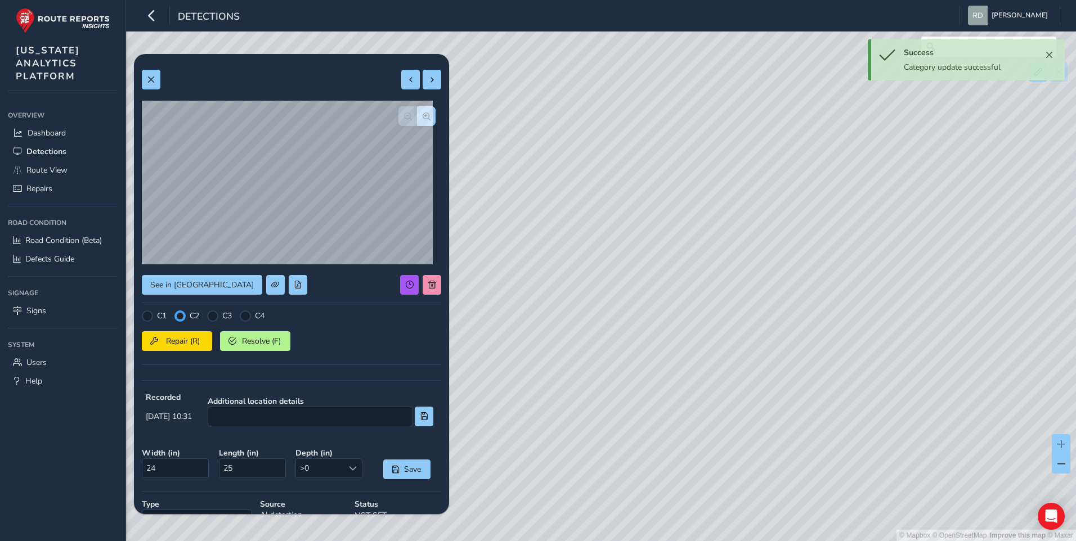
click at [181, 315] on div at bounding box center [180, 316] width 7 height 7
click at [176, 317] on div at bounding box center [179, 316] width 11 height 11
click at [403, 123] on div at bounding box center [416, 116] width 37 height 20
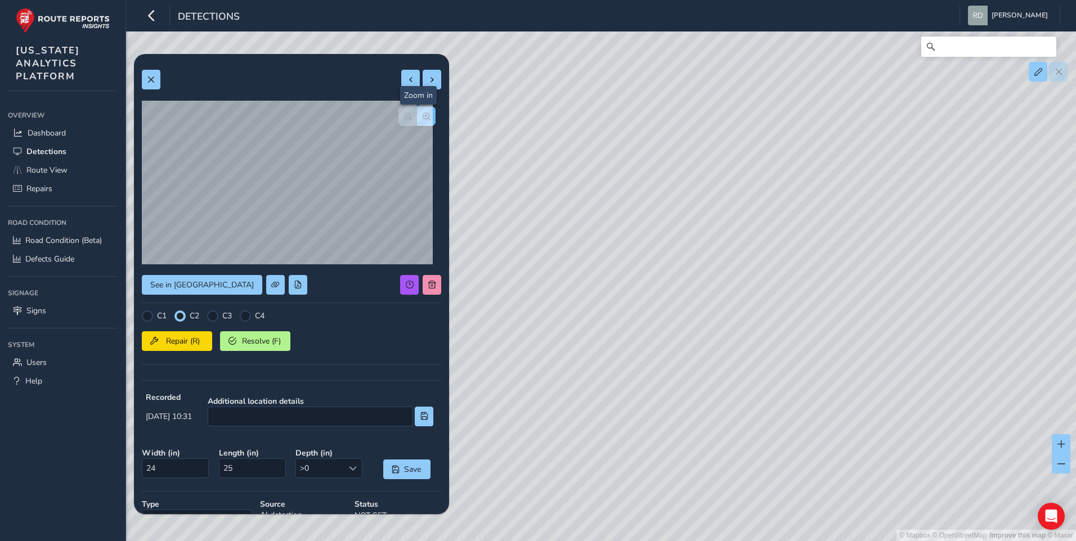
click at [423, 118] on span "button" at bounding box center [427, 117] width 8 height 8
click at [404, 120] on span "button" at bounding box center [408, 117] width 8 height 8
click at [398, 120] on div at bounding box center [416, 116] width 37 height 20
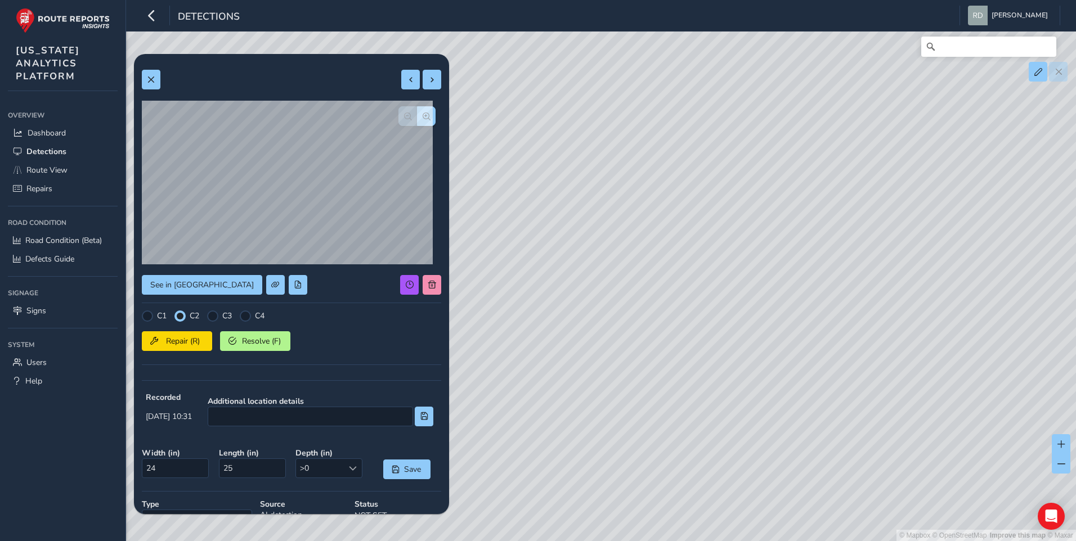
scroll to position [136, 0]
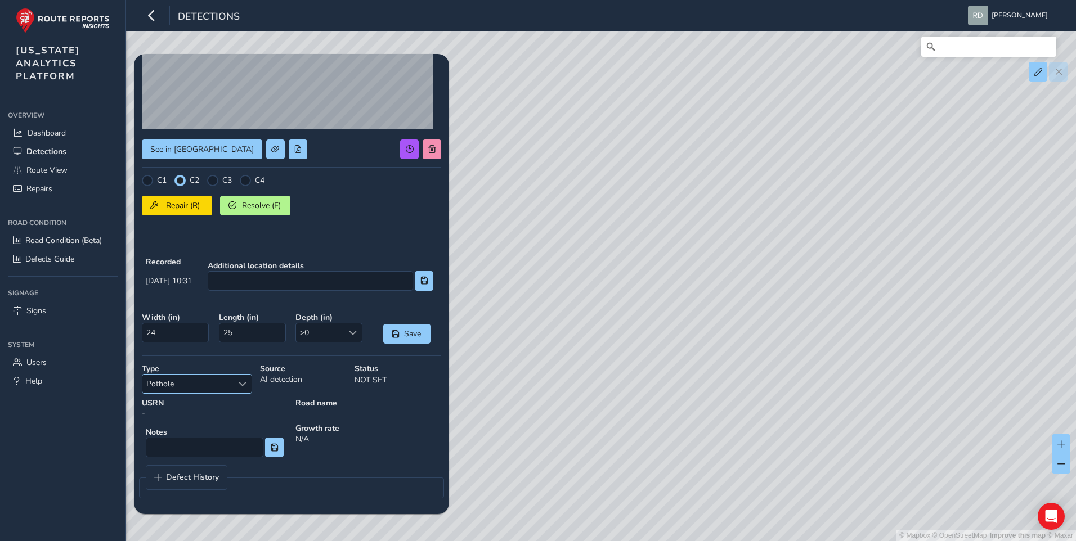
click at [244, 389] on div "Select a type" at bounding box center [242, 384] width 19 height 19
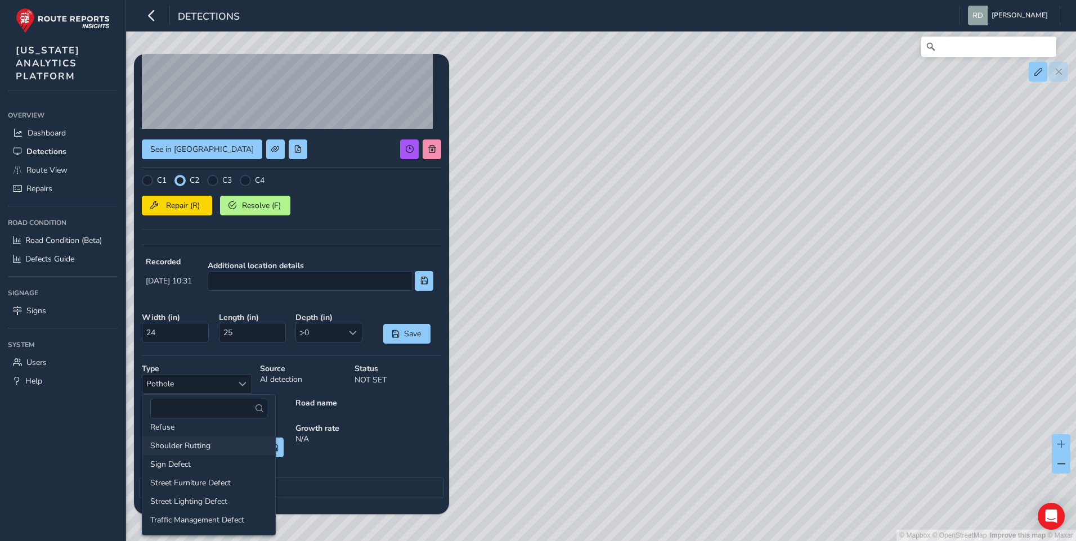
scroll to position [174, 0]
drag, startPoint x: 257, startPoint y: 498, endPoint x: 263, endPoint y: 471, distance: 27.8
click at [263, 471] on div "Cracking Footway Defect Guardrail Defect Kerb Defect Line Marking Defect Other …" at bounding box center [208, 479] width 133 height 113
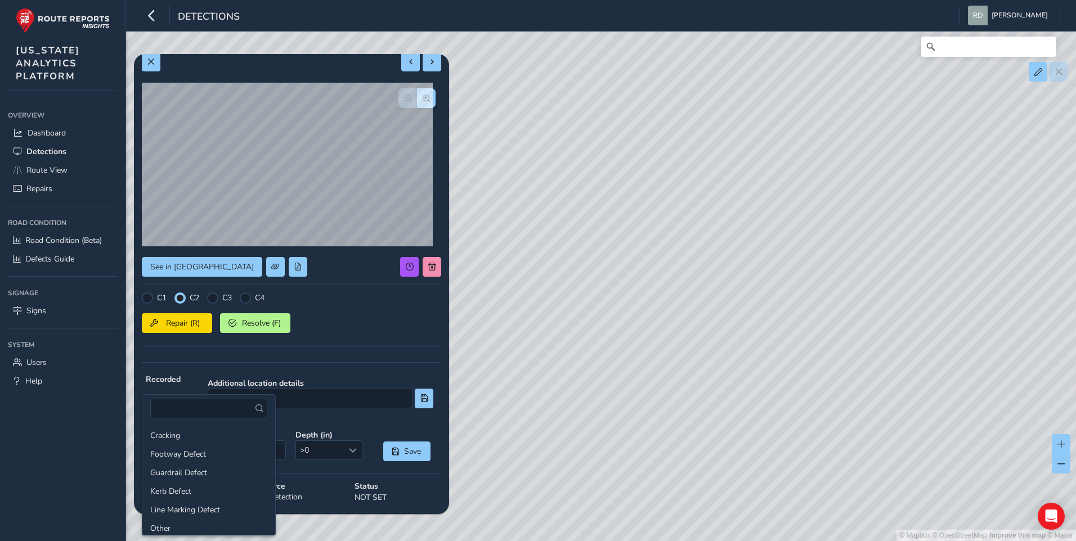
scroll to position [0, 0]
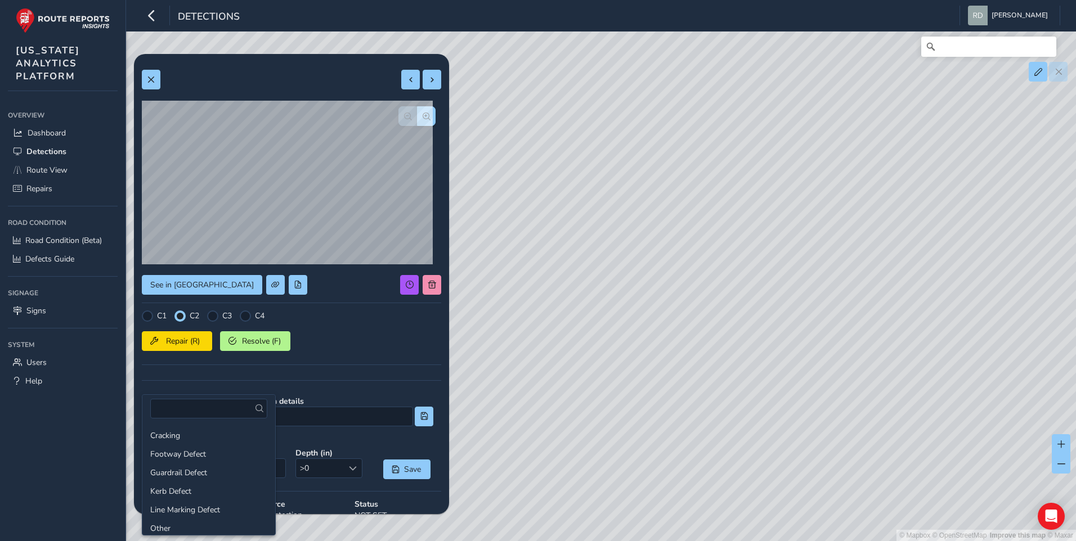
drag, startPoint x: 590, startPoint y: 295, endPoint x: 519, endPoint y: 381, distance: 111.2
click at [509, 416] on div "© Mapbox © OpenStreetMap Improve this map © Maxar" at bounding box center [538, 270] width 1076 height 541
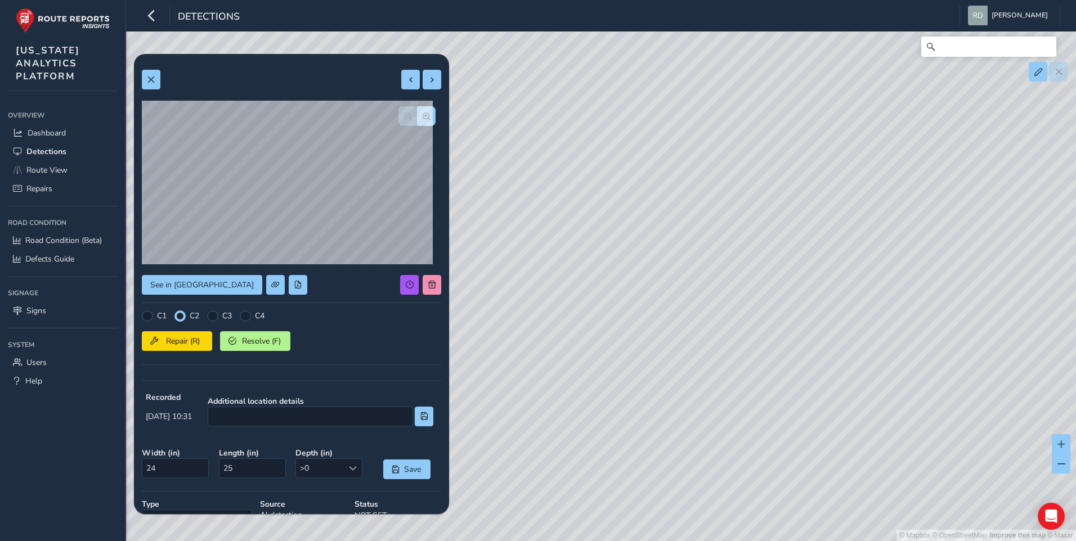
drag, startPoint x: 597, startPoint y: 187, endPoint x: 450, endPoint y: 361, distance: 227.5
click at [450, 361] on div "© Mapbox © OpenStreetMap Improve this map © Maxar" at bounding box center [538, 270] width 1076 height 541
drag, startPoint x: 592, startPoint y: 275, endPoint x: 740, endPoint y: 226, distance: 155.5
click at [740, 226] on div "© Mapbox © OpenStreetMap Improve this map © Maxar" at bounding box center [538, 270] width 1076 height 541
drag, startPoint x: 286, startPoint y: 341, endPoint x: 318, endPoint y: 331, distance: 34.2
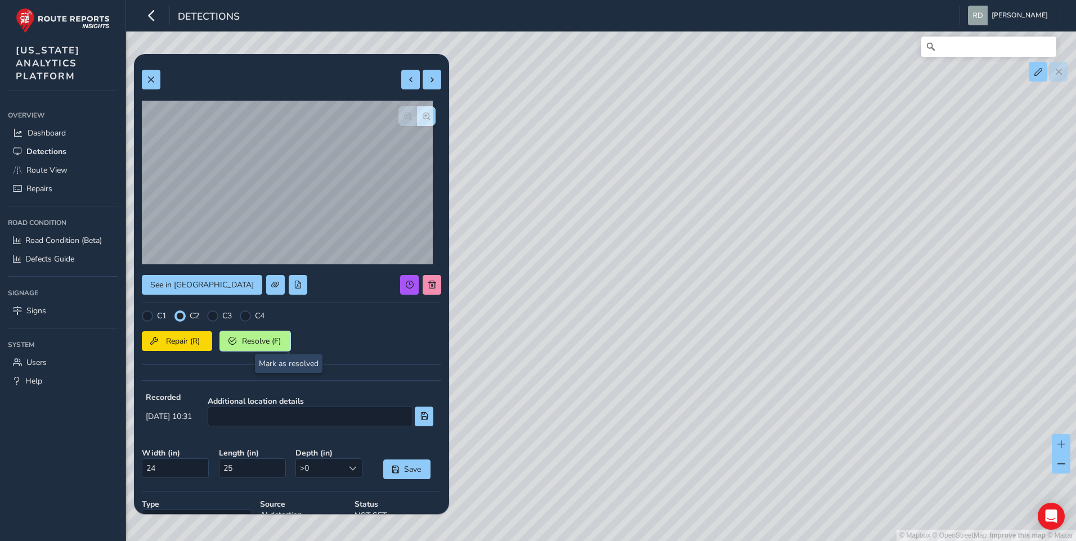
click at [286, 342] on button "Resolve (F)" at bounding box center [255, 341] width 70 height 20
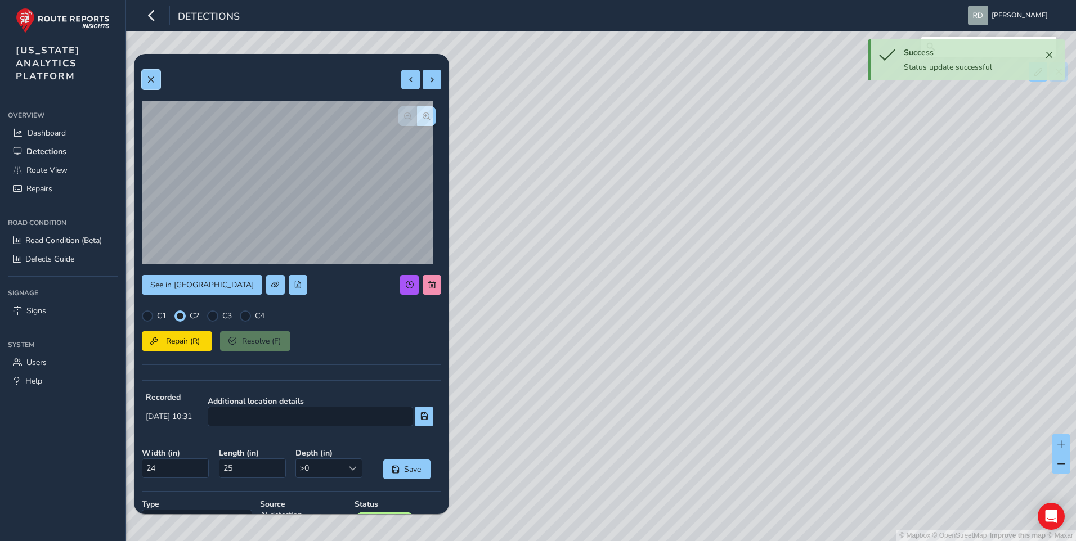
click at [149, 82] on span at bounding box center [151, 80] width 8 height 8
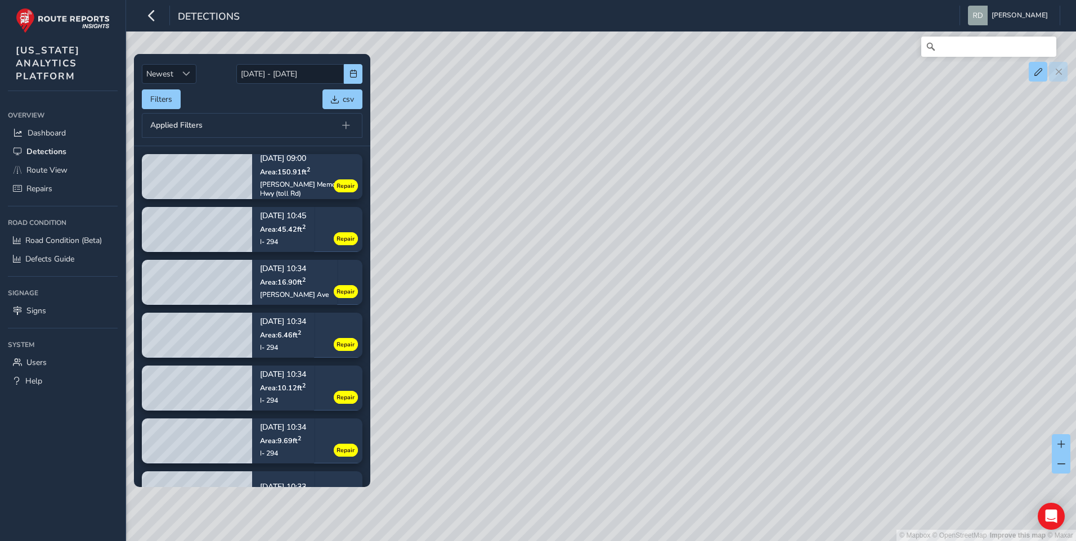
scroll to position [281, 0]
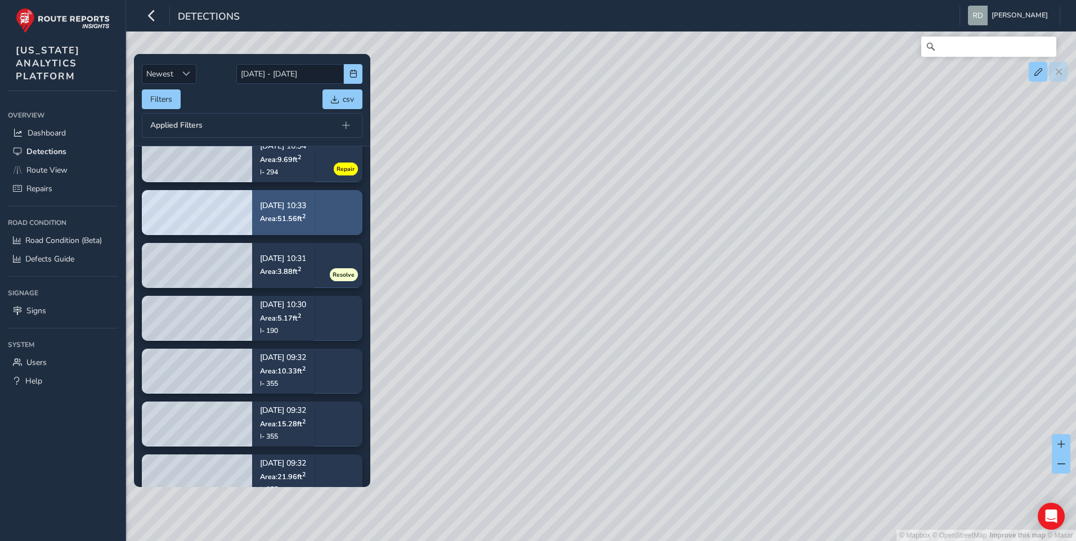
click at [314, 207] on div "09/02/2025, 10:33 Area: 51.56 ft 2" at bounding box center [283, 212] width 62 height 52
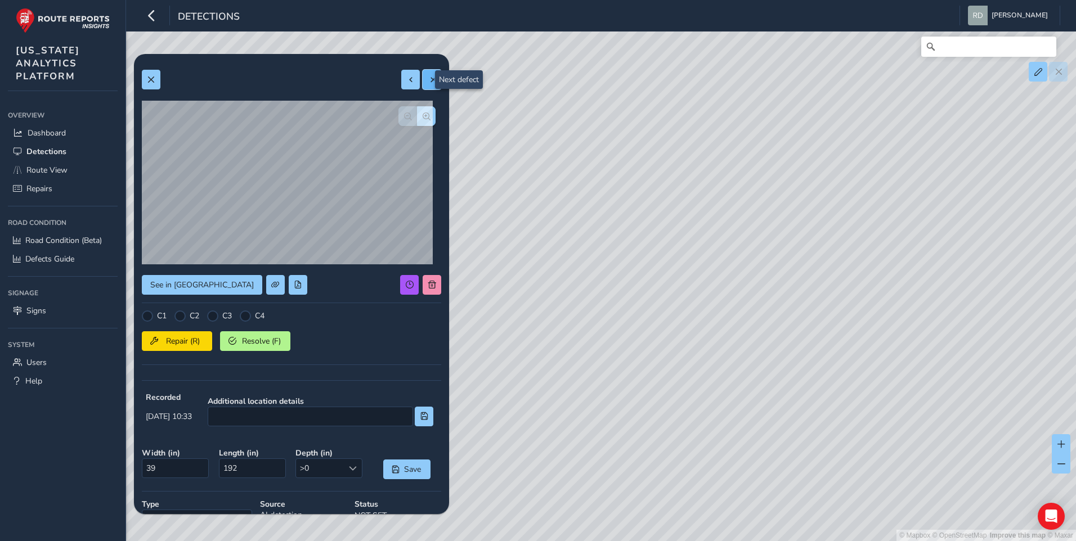
click at [428, 78] on span at bounding box center [432, 80] width 8 height 8
type input "22"
type input "66"
click at [423, 79] on button at bounding box center [432, 80] width 19 height 20
type input "24"
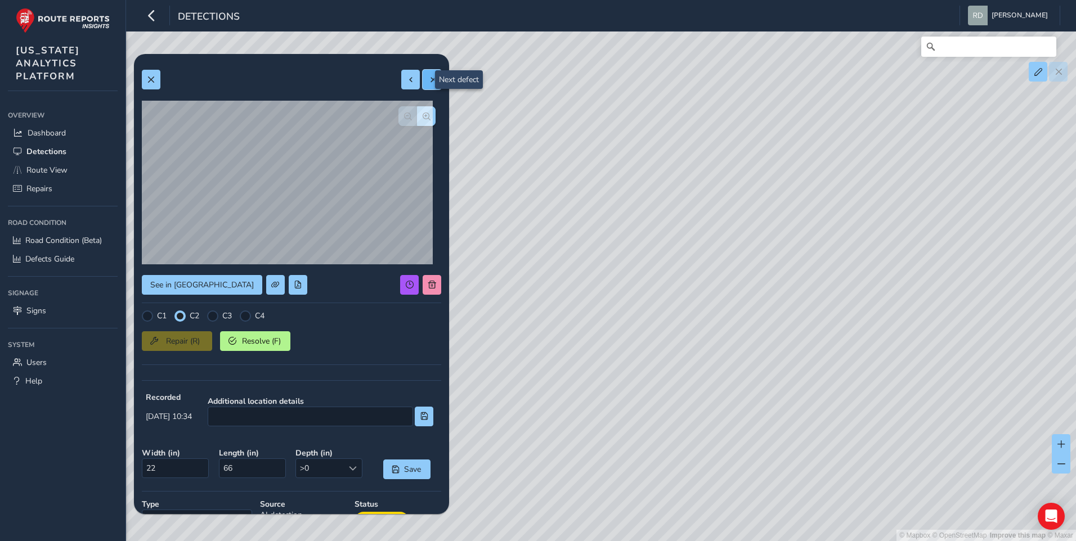
type input "62"
click at [407, 80] on span at bounding box center [411, 80] width 8 height 8
type input "22"
type input "66"
click at [407, 80] on span at bounding box center [411, 80] width 8 height 8
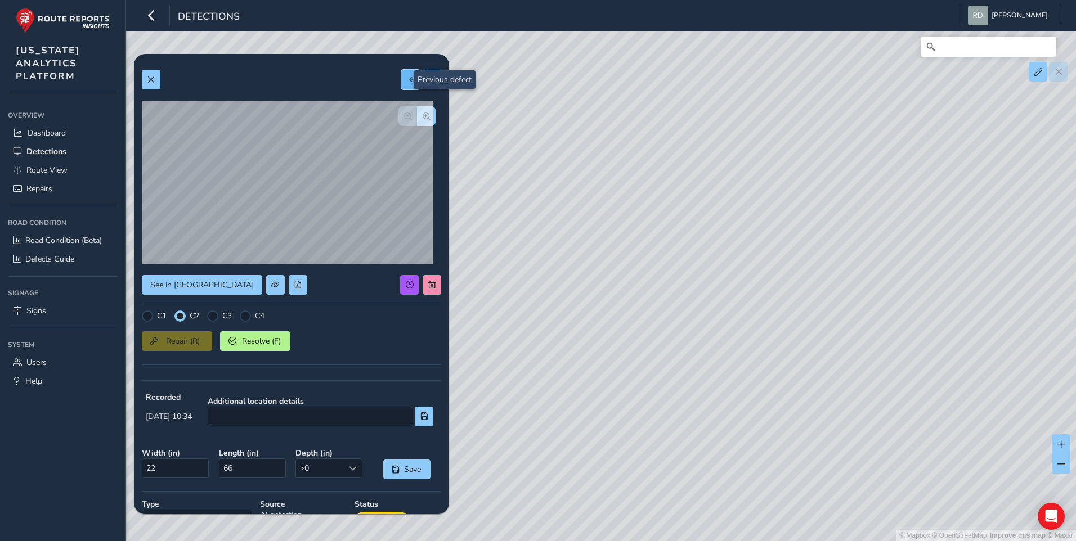
type input "39"
type input "192"
click at [180, 317] on div at bounding box center [179, 316] width 11 height 11
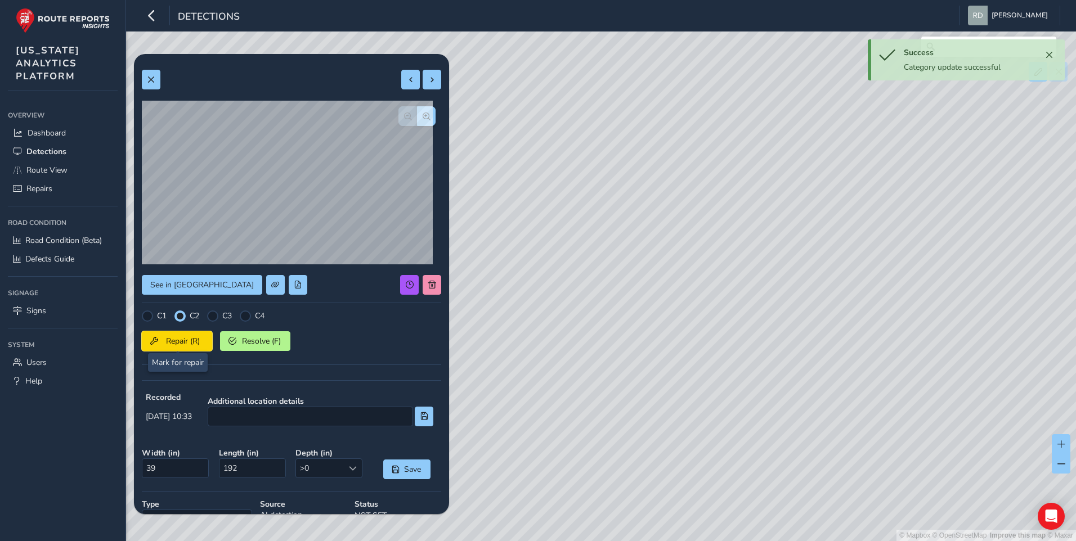
click at [175, 340] on span "Repair (R)" at bounding box center [183, 341] width 42 height 11
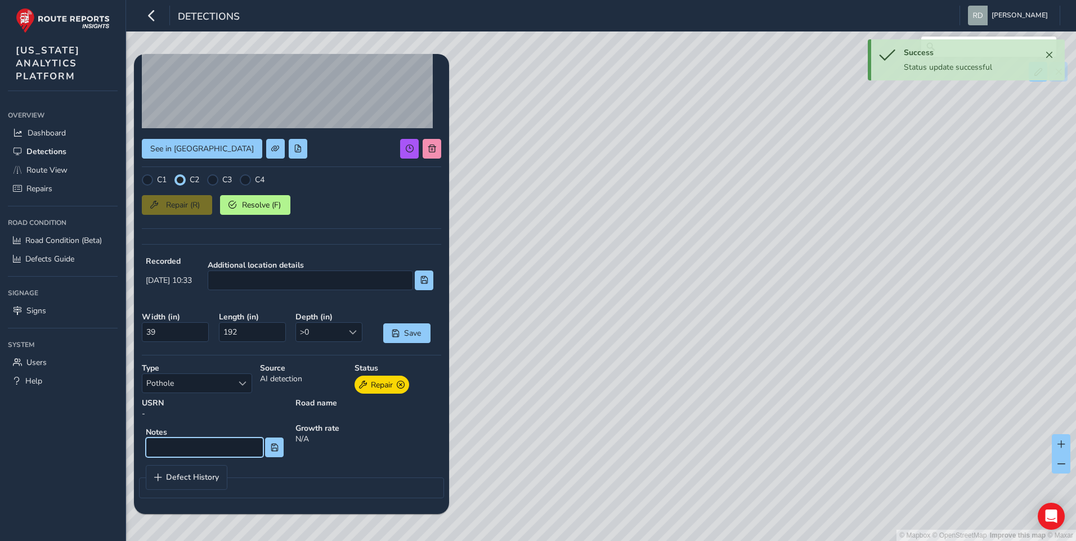
click at [209, 449] on input at bounding box center [205, 448] width 118 height 20
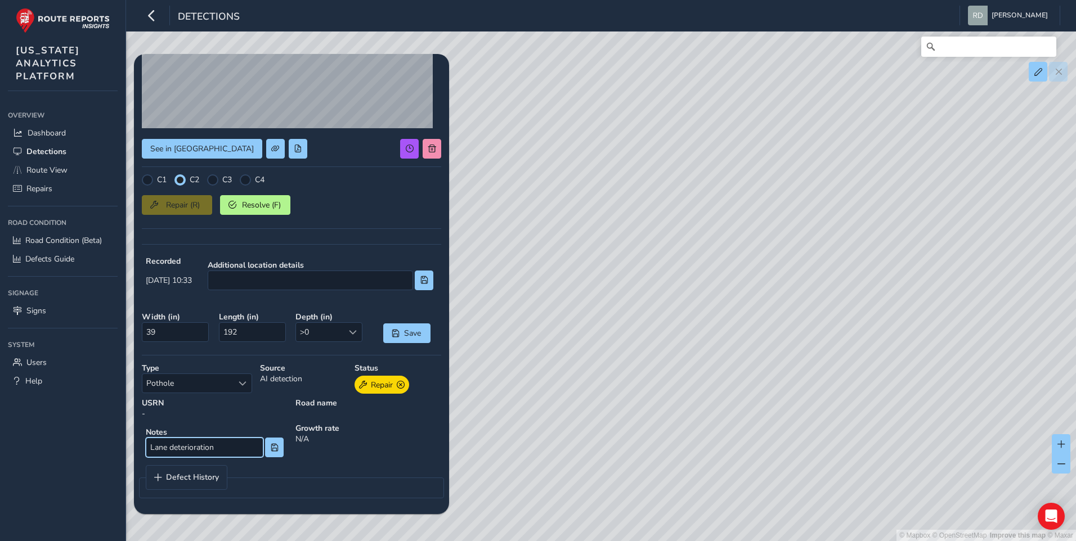
drag, startPoint x: 215, startPoint y: 447, endPoint x: 90, endPoint y: 434, distance: 126.1
click at [223, 447] on input "Lane deterioration" at bounding box center [205, 448] width 118 height 20
drag, startPoint x: 90, startPoint y: 434, endPoint x: -215, endPoint y: 389, distance: 308.1
click at [0, 389] on html "Detections Ricardo Diaz Colour Scheme: Dark Dim Light Logout Newest Newest 08/0…" at bounding box center [538, 270] width 1076 height 541
type input "Joint Deterioration"
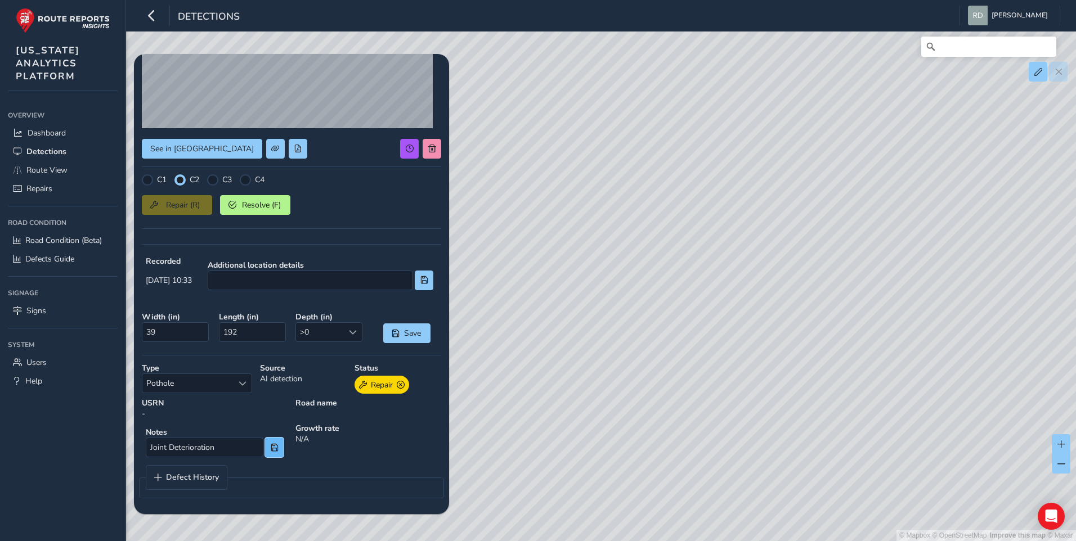
click at [265, 449] on button at bounding box center [274, 448] width 19 height 20
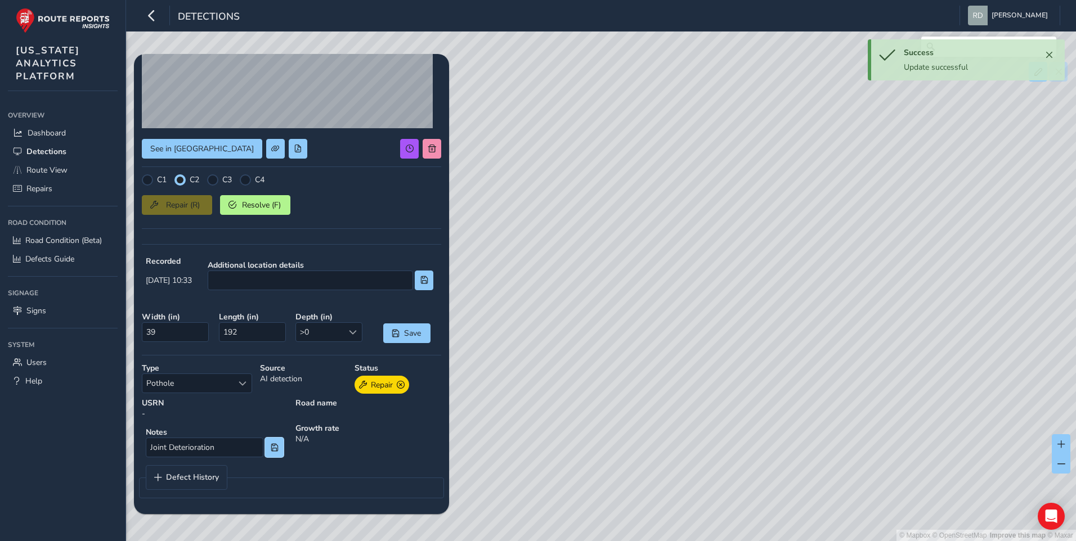
scroll to position [0, 0]
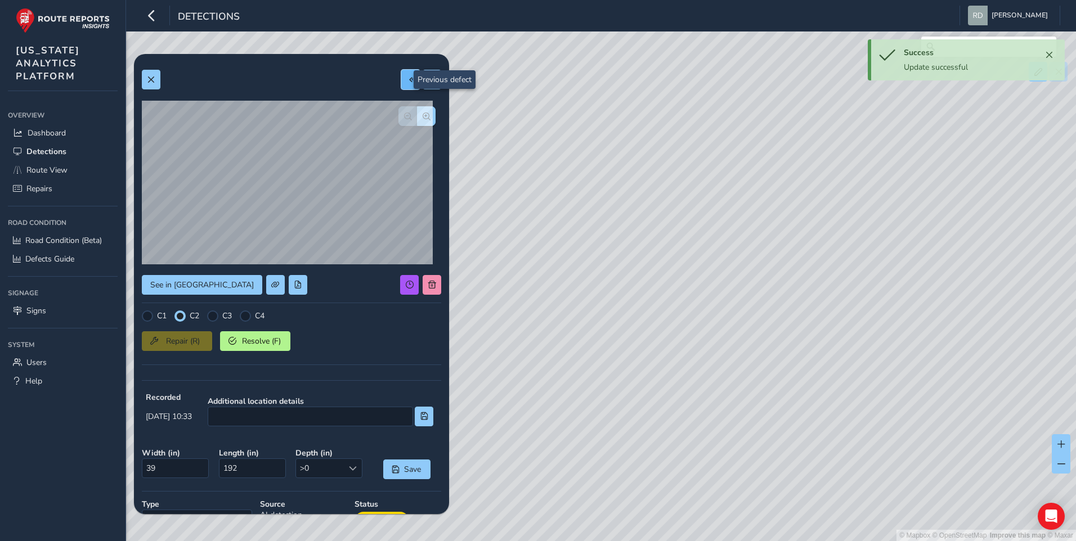
click at [401, 86] on button at bounding box center [410, 80] width 19 height 20
type input "29"
type input "26"
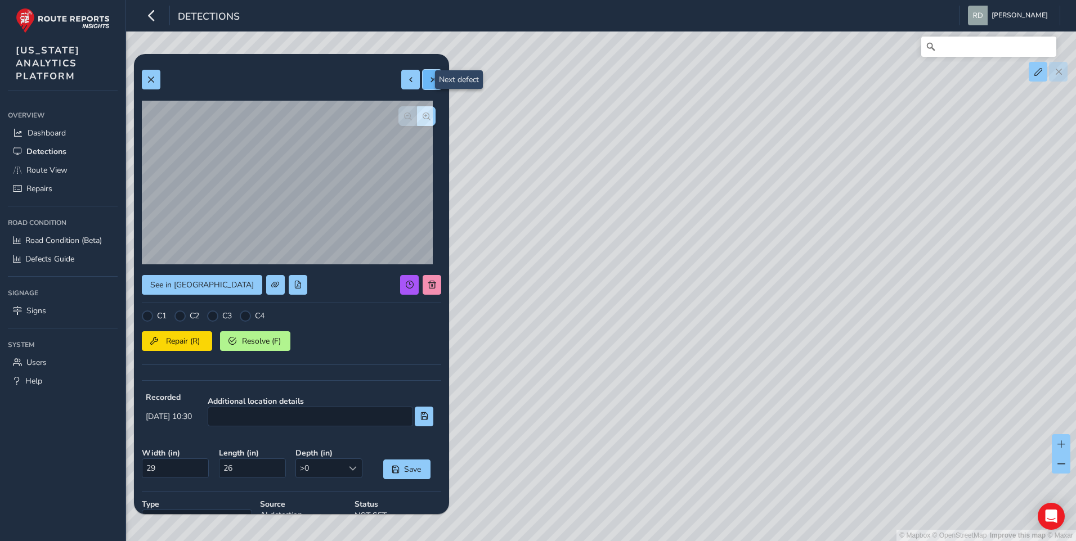
click at [423, 84] on button at bounding box center [432, 80] width 19 height 20
type input "39"
type input "192"
type input "Joint Deterioration"
click at [423, 84] on button at bounding box center [432, 80] width 19 height 20
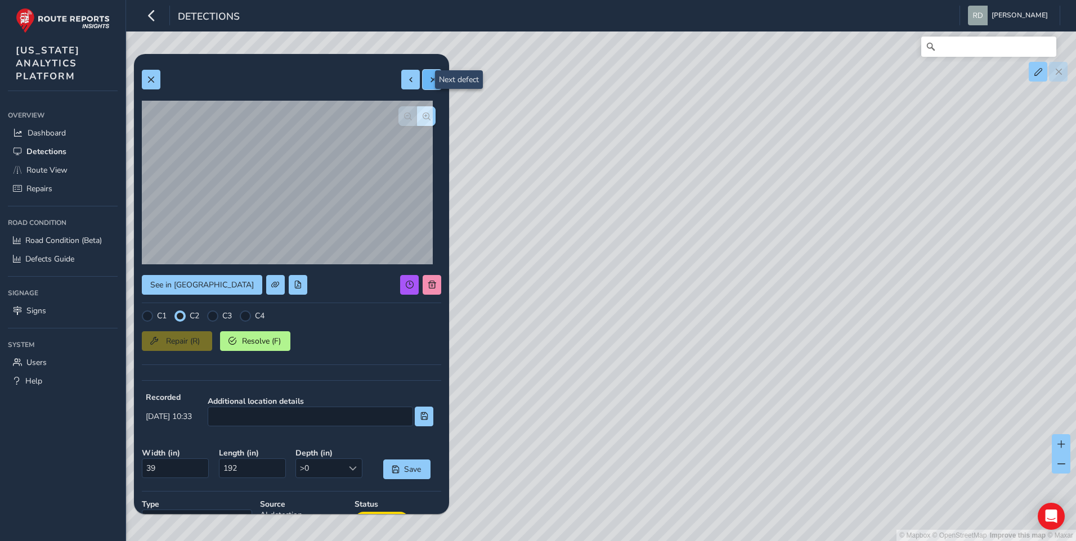
type input "22"
type input "66"
click at [407, 88] on button at bounding box center [410, 80] width 19 height 20
type input "39"
type input "192"
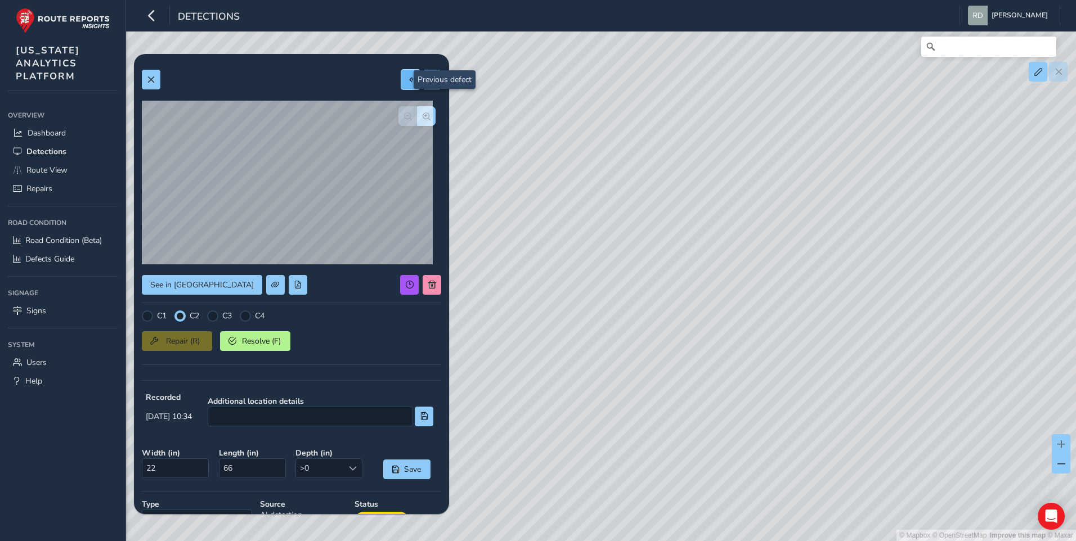
type input "Joint Deterioration"
click at [407, 88] on button at bounding box center [410, 80] width 19 height 20
type input "29"
type input "26"
click at [151, 75] on button at bounding box center [151, 80] width 19 height 20
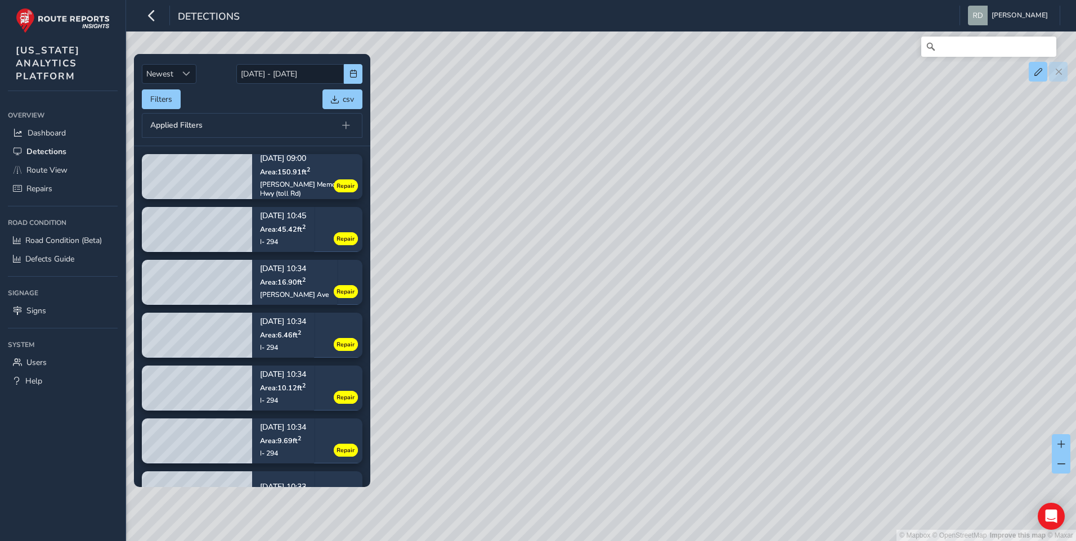
scroll to position [281, 0]
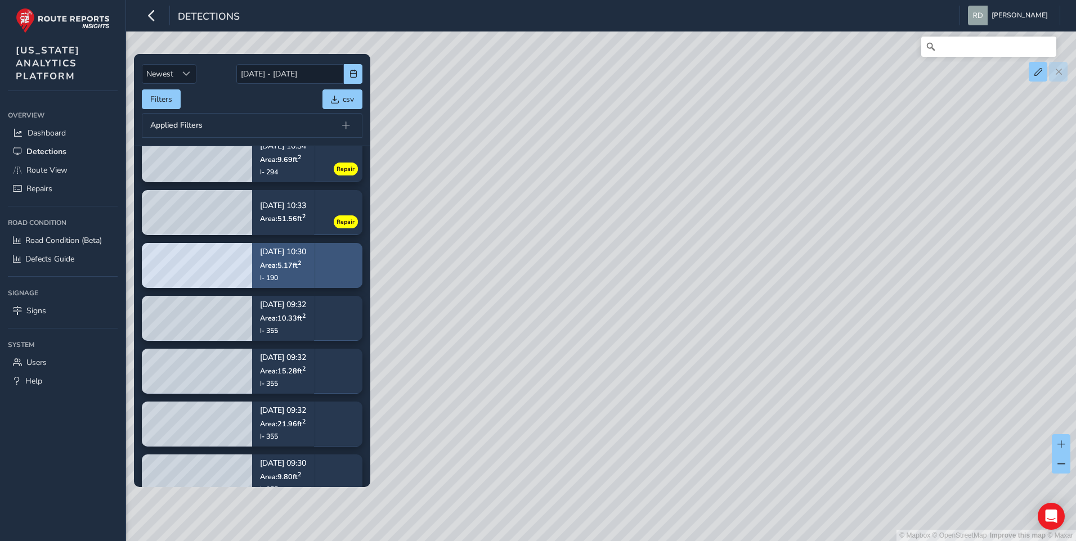
click at [306, 270] on div "09/02/2025, 10:30 Area: 5.17 ft 2 I- 190" at bounding box center [283, 266] width 46 height 50
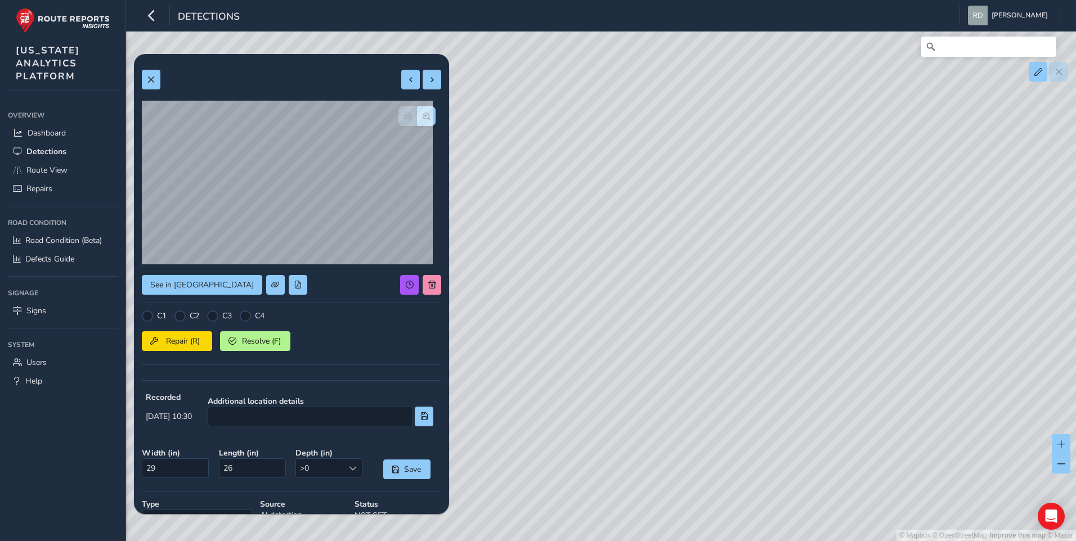
click at [406, 124] on div at bounding box center [416, 116] width 37 height 20
click at [418, 111] on button "button" at bounding box center [426, 116] width 19 height 20
click at [183, 286] on span "See in Route View" at bounding box center [202, 285] width 104 height 11
click at [255, 341] on span "Resolve (F)" at bounding box center [261, 341] width 42 height 11
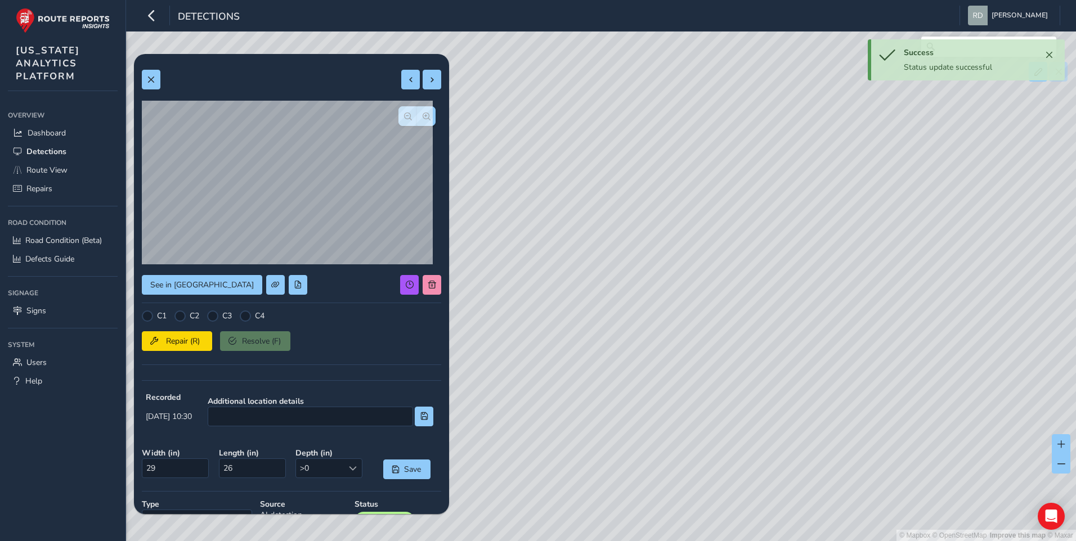
click at [163, 86] on div at bounding box center [291, 80] width 299 height 20
click at [159, 82] on button at bounding box center [151, 80] width 19 height 20
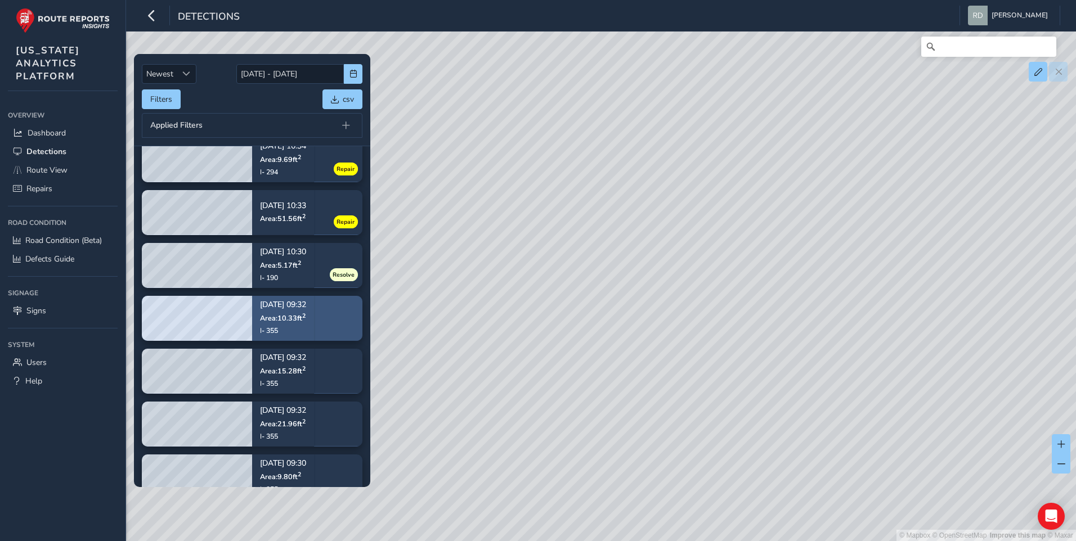
click at [290, 325] on div "09/02/2025, 09:32 Area: 10.33 ft 2 I- 355" at bounding box center [283, 319] width 46 height 50
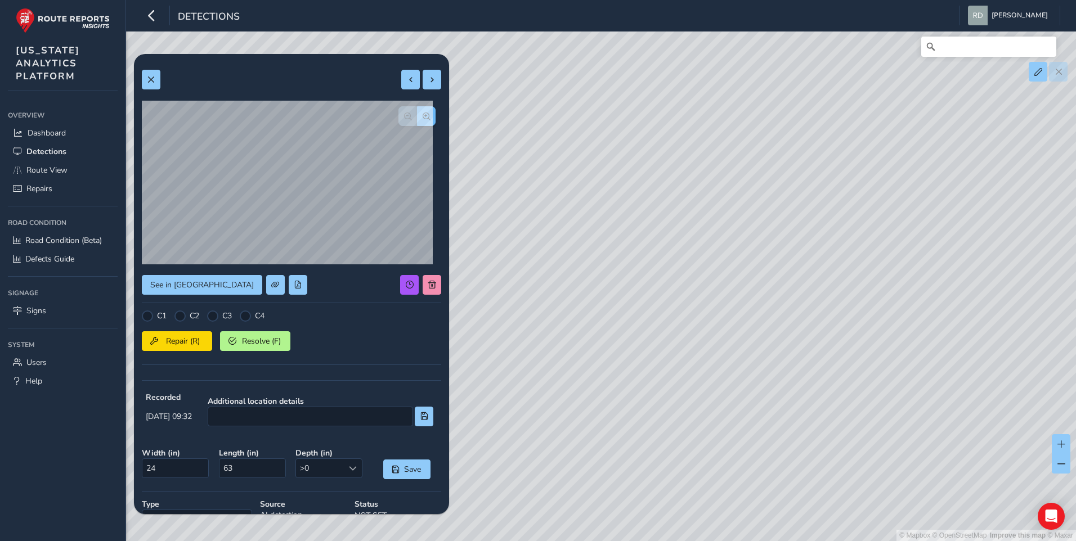
click at [421, 125] on button "button" at bounding box center [426, 116] width 19 height 20
click at [421, 111] on button "button" at bounding box center [426, 116] width 19 height 20
click at [246, 349] on button "Resolve (F)" at bounding box center [255, 341] width 70 height 20
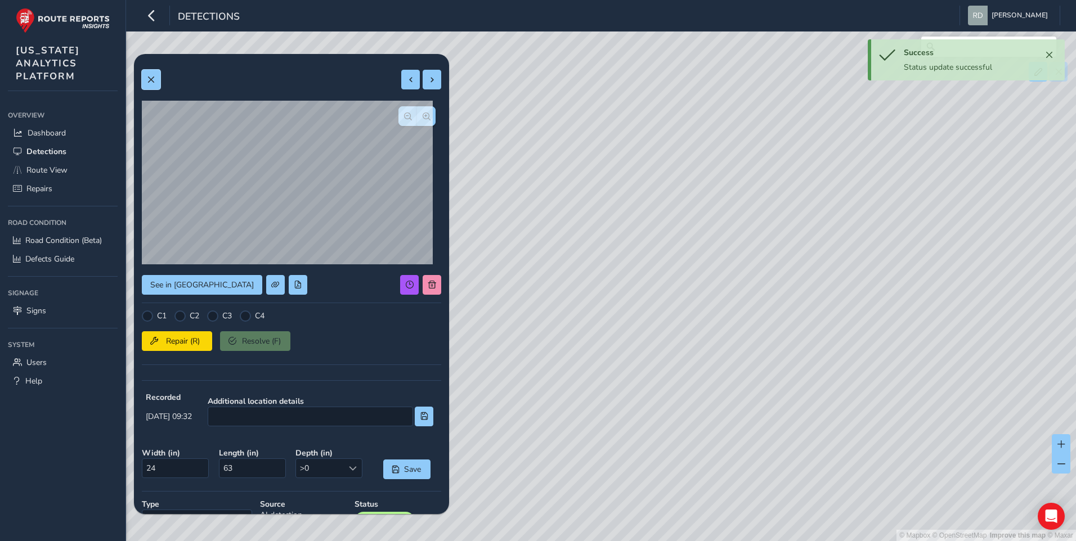
click at [154, 81] on span at bounding box center [151, 80] width 8 height 8
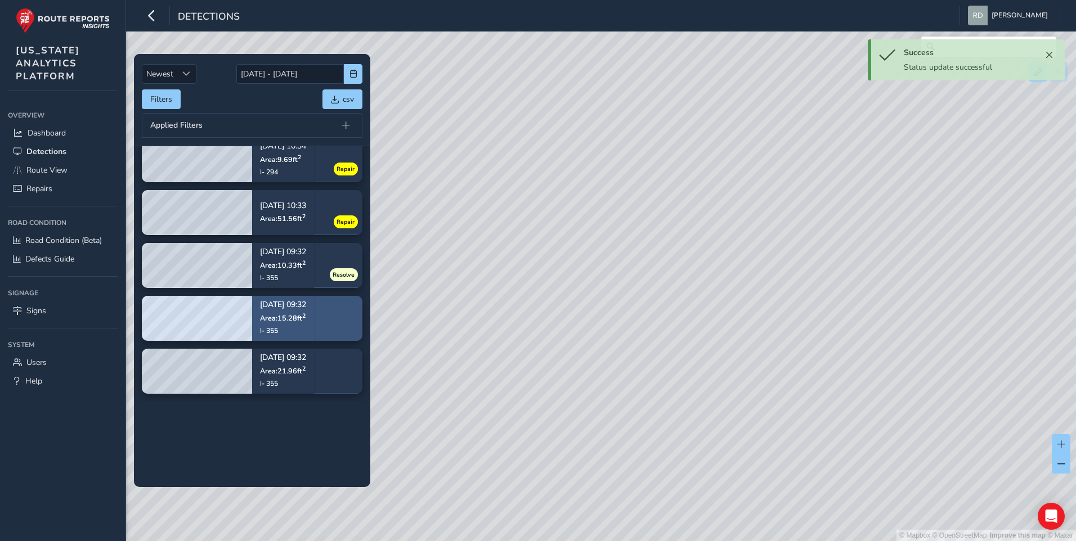
click at [314, 322] on div "09/02/2025, 09:32 Area: 15.28 ft 2 I- 355" at bounding box center [283, 318] width 62 height 65
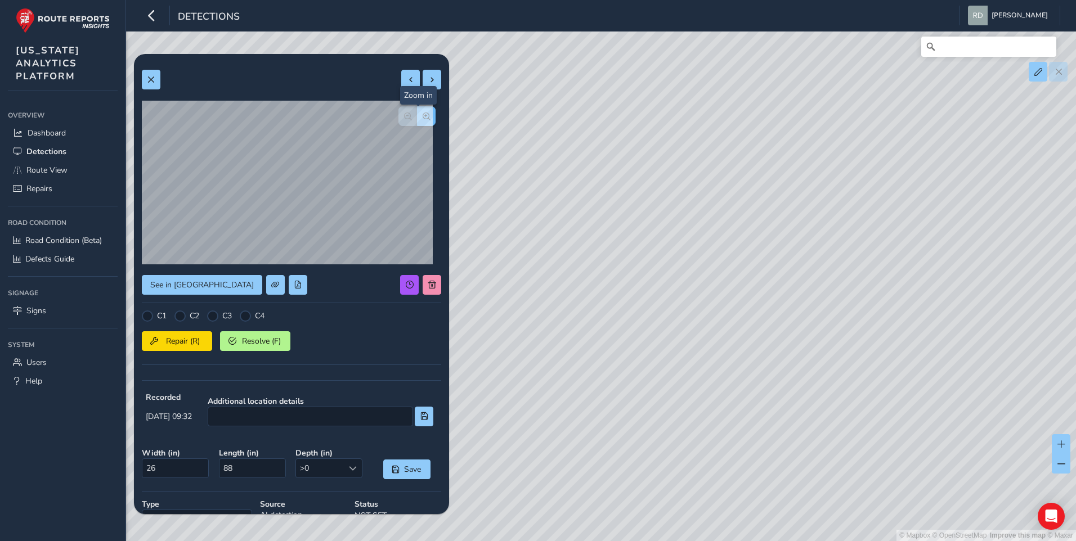
click at [423, 119] on button "button" at bounding box center [426, 116] width 19 height 20
click at [423, 118] on button "button" at bounding box center [426, 116] width 19 height 20
click at [404, 119] on span "button" at bounding box center [408, 117] width 8 height 8
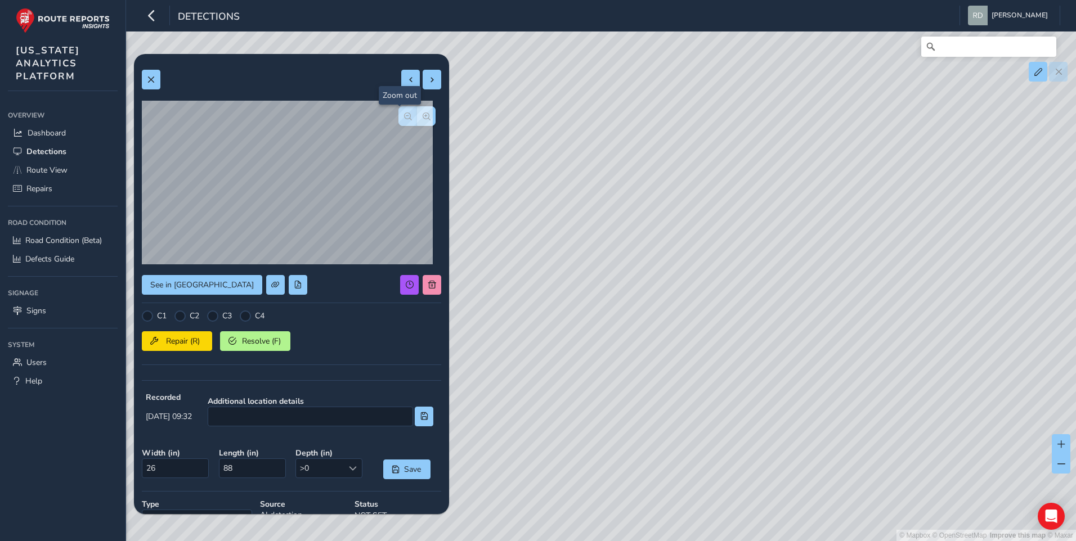
click at [404, 119] on span "button" at bounding box center [408, 117] width 8 height 8
click at [423, 115] on span "button" at bounding box center [427, 117] width 8 height 8
click at [398, 121] on button "button" at bounding box center [407, 116] width 19 height 20
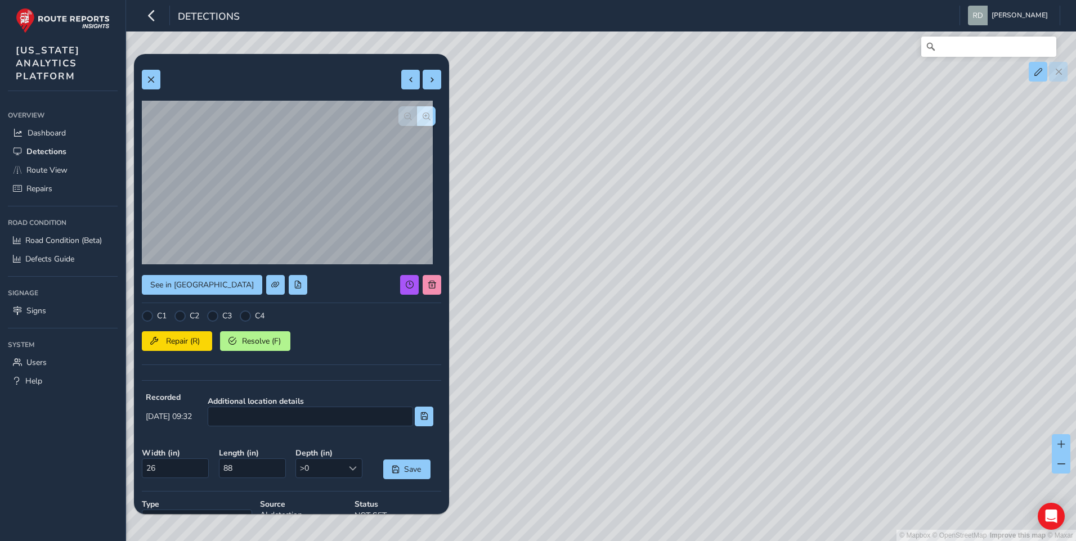
click at [398, 121] on div at bounding box center [416, 116] width 37 height 20
click at [423, 120] on span "button" at bounding box center [427, 117] width 8 height 8
click at [398, 118] on button "button" at bounding box center [407, 116] width 19 height 20
click at [406, 287] on button at bounding box center [409, 285] width 19 height 20
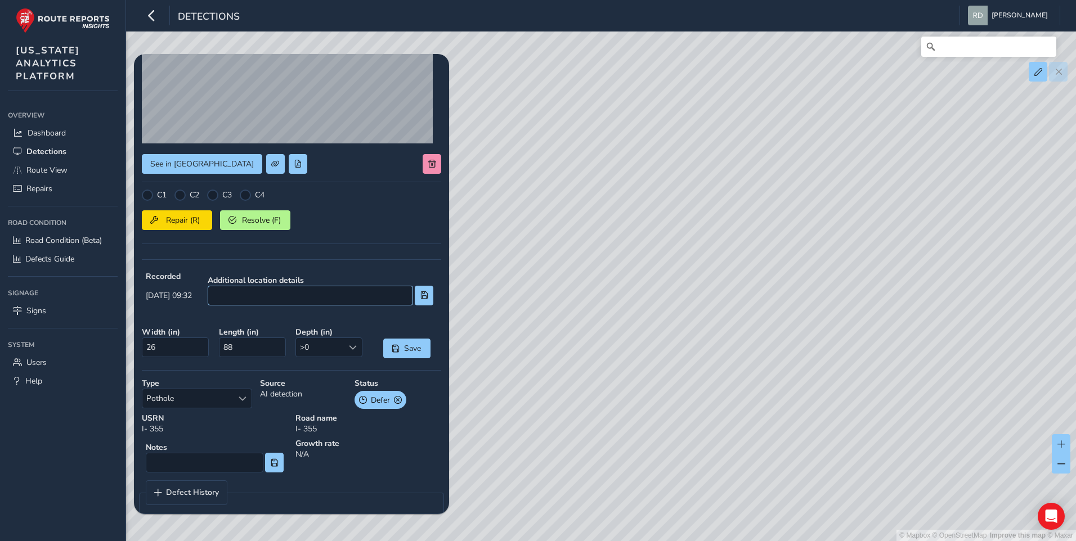
scroll to position [136, 0]
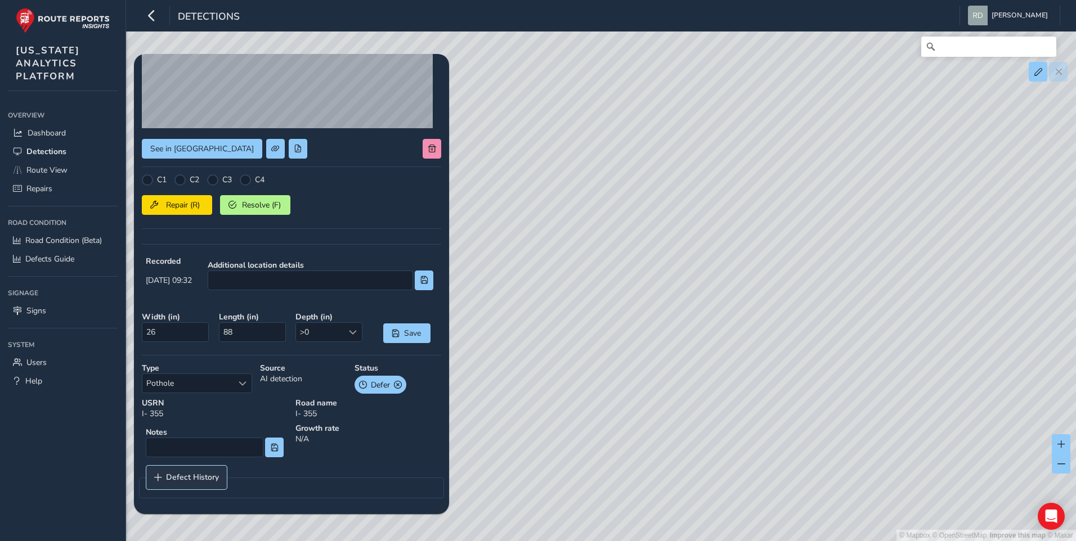
click at [201, 481] on span "Defect History" at bounding box center [192, 478] width 53 height 8
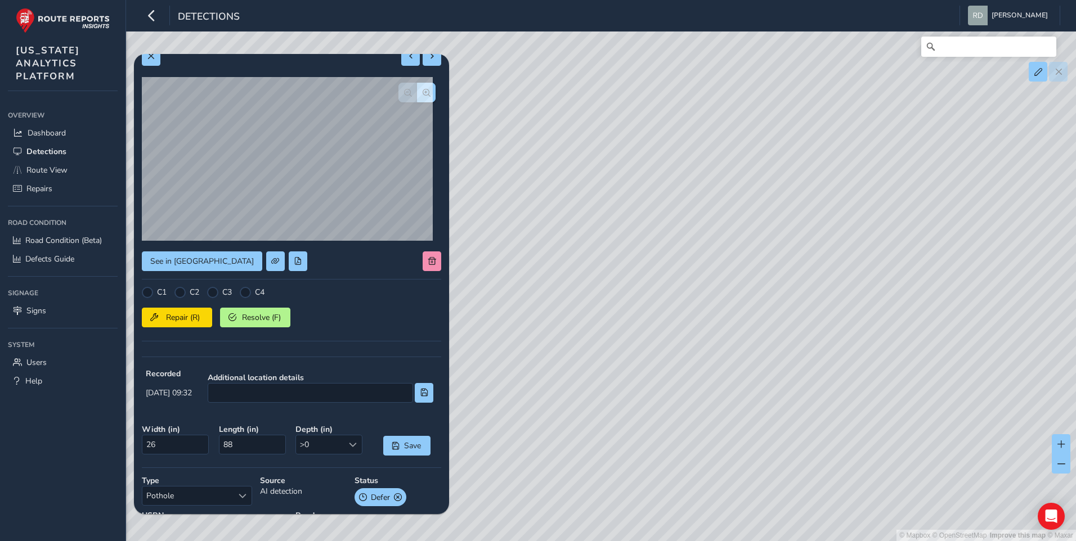
scroll to position [305, 0]
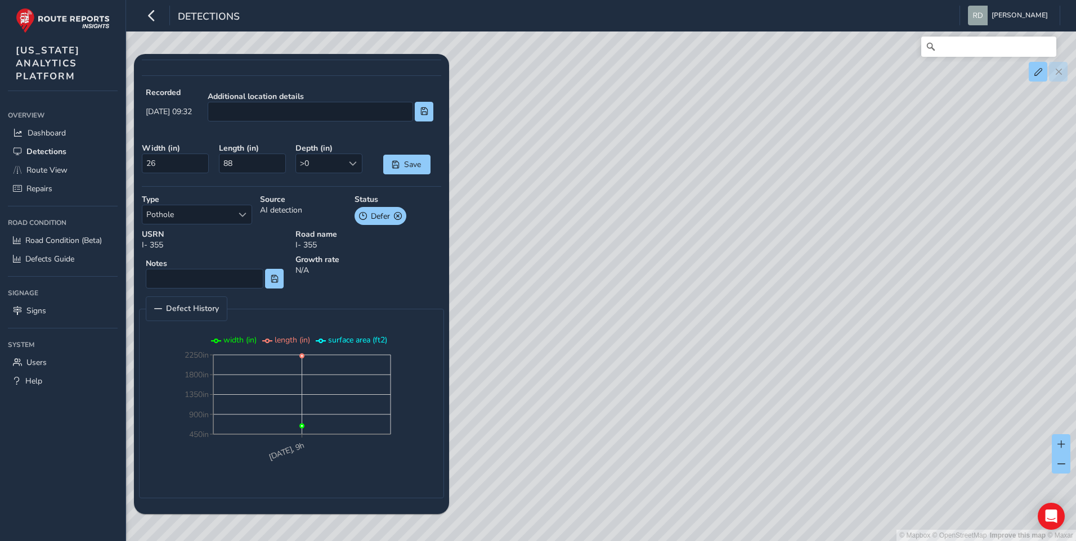
click at [211, 322] on fieldset "Defect History 02 Sep 2025, 9h 450in 900in 1350in 1800in 2250in width (in) leng…" at bounding box center [291, 397] width 305 height 202
click at [221, 317] on link "Defect History" at bounding box center [186, 309] width 80 height 24
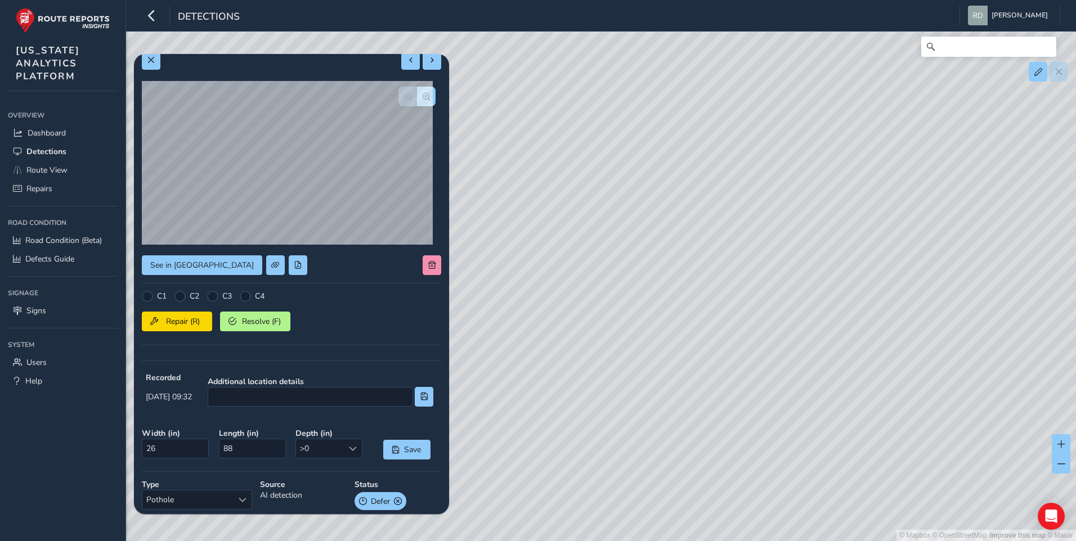
scroll to position [0, 0]
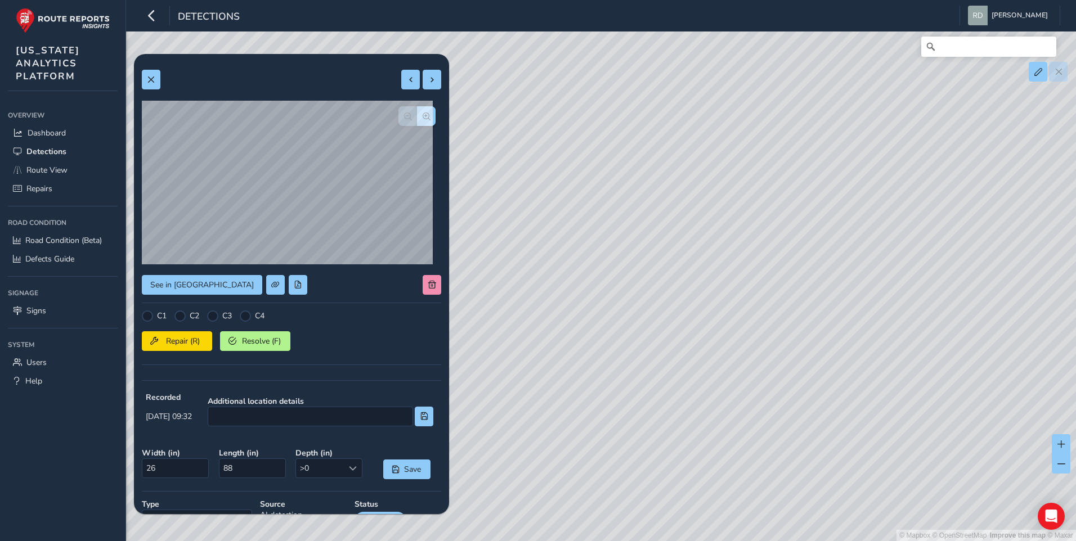
click at [186, 320] on div "C2" at bounding box center [186, 316] width 25 height 11
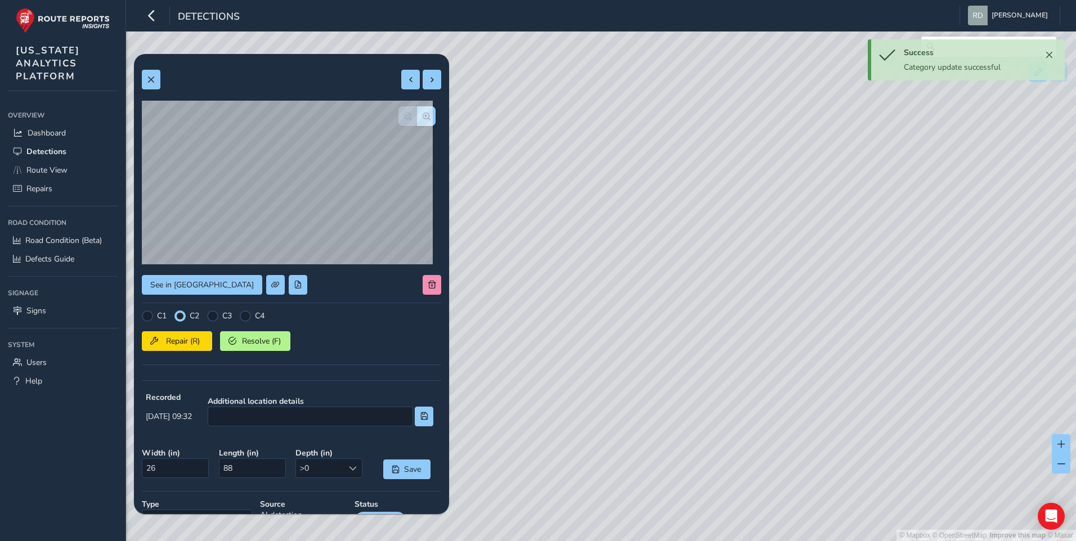
scroll to position [136, 0]
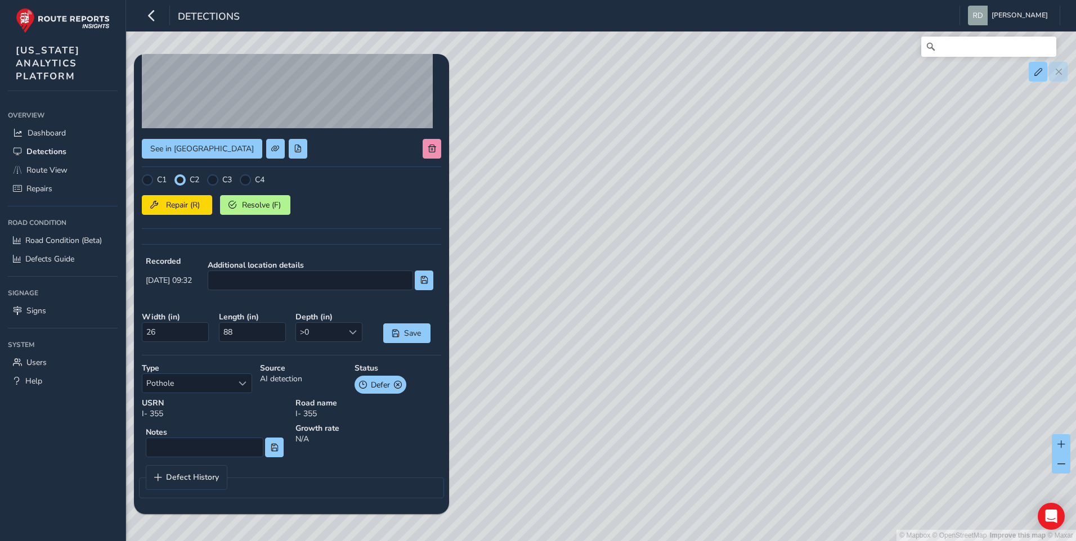
click at [230, 395] on div "USRN I- 355" at bounding box center [215, 408] width 154 height 29
click at [239, 384] on span "Select a type" at bounding box center [243, 384] width 8 height 8
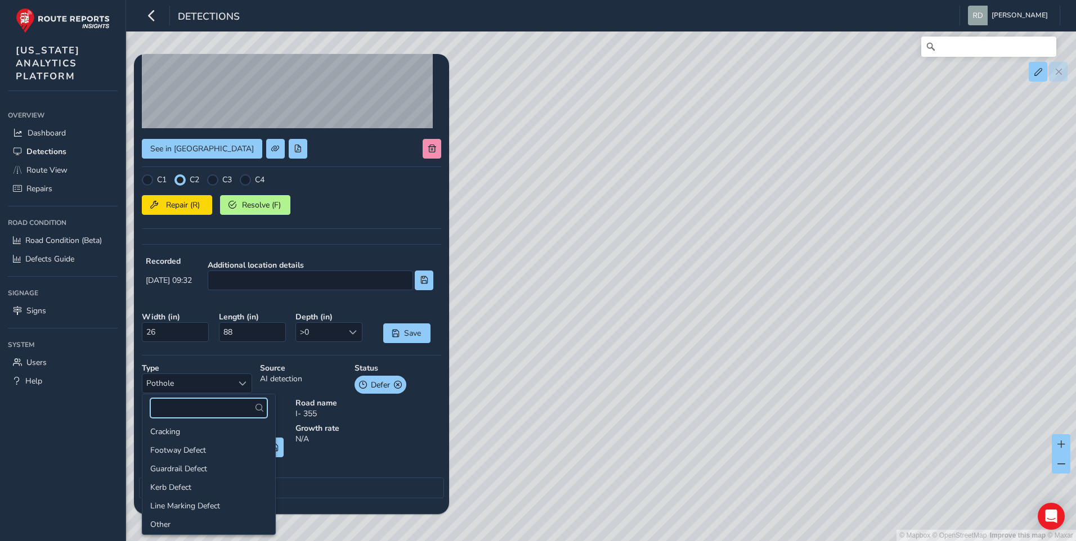
scroll to position [0, 0]
click at [169, 525] on li "Other" at bounding box center [208, 528] width 133 height 19
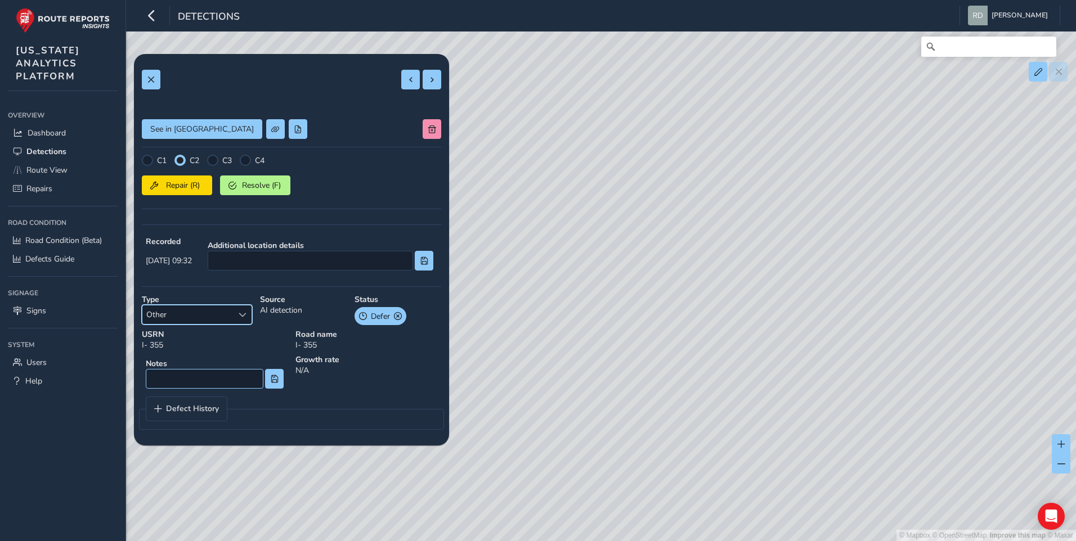
scroll to position [87, 0]
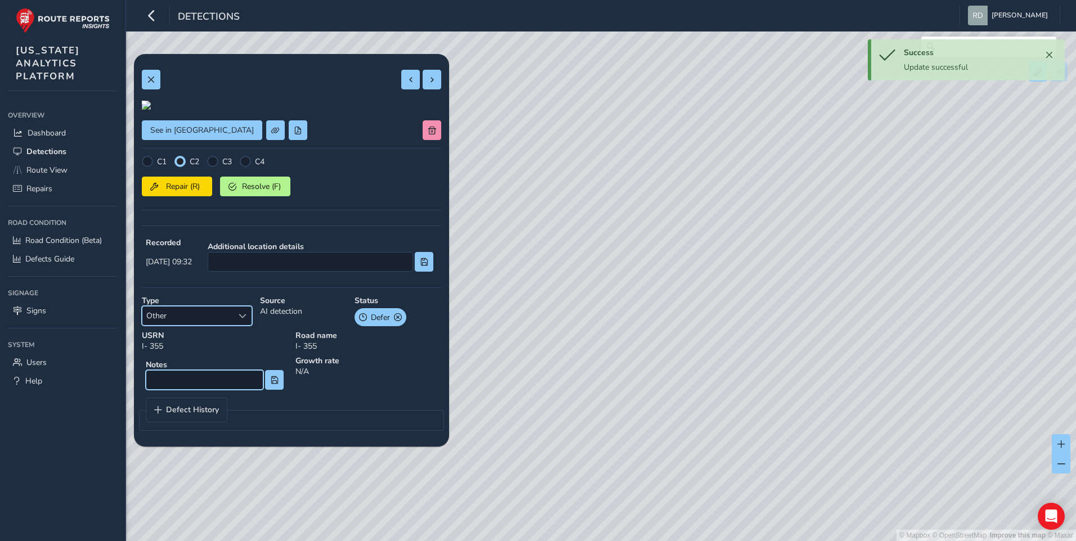
click at [195, 390] on input at bounding box center [205, 380] width 118 height 20
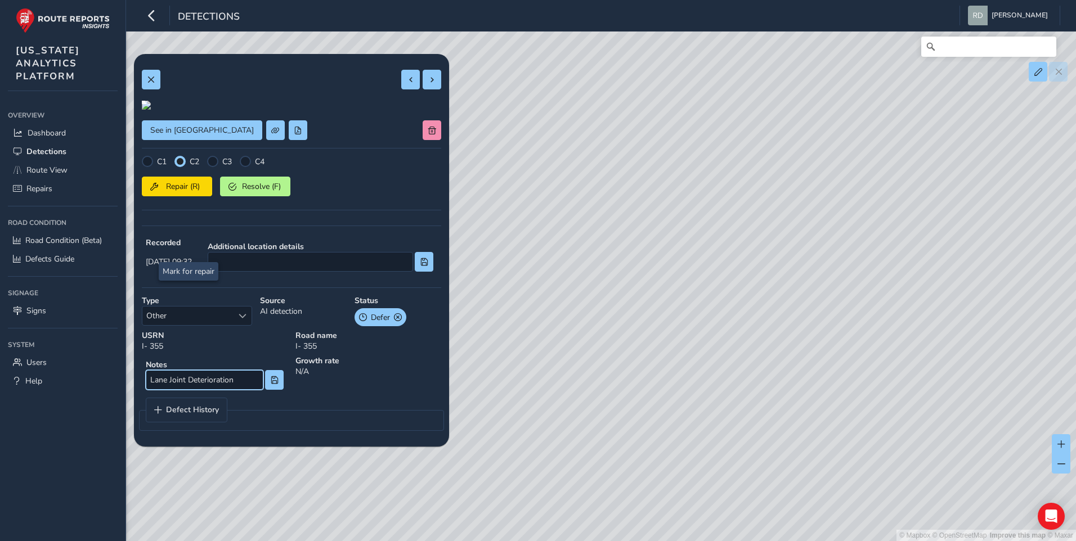
type input "Lane Joint Deterioration"
click at [186, 196] on button "Repair (R)" at bounding box center [177, 187] width 70 height 20
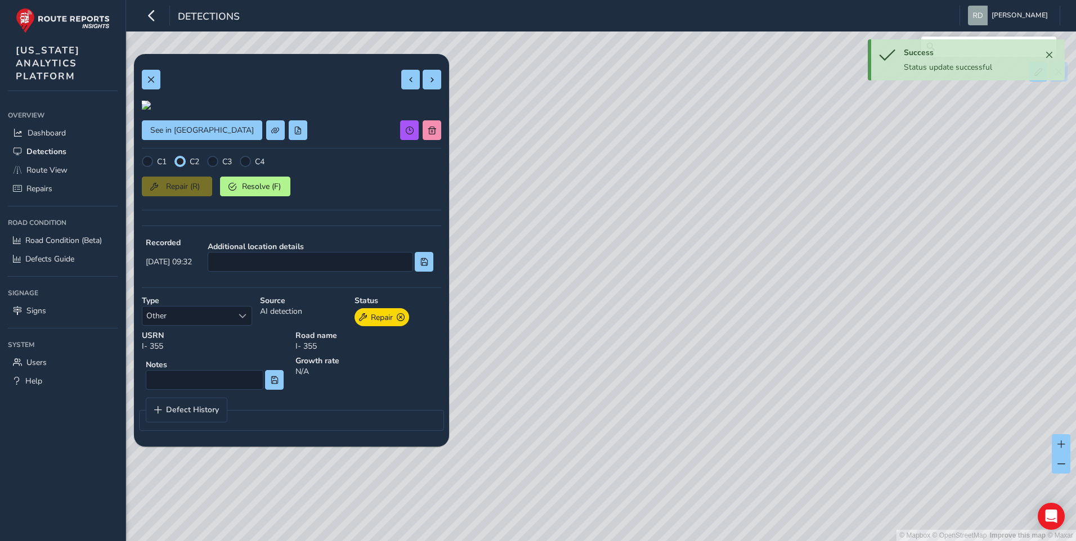
scroll to position [0, 0]
click at [154, 85] on button at bounding box center [151, 80] width 19 height 20
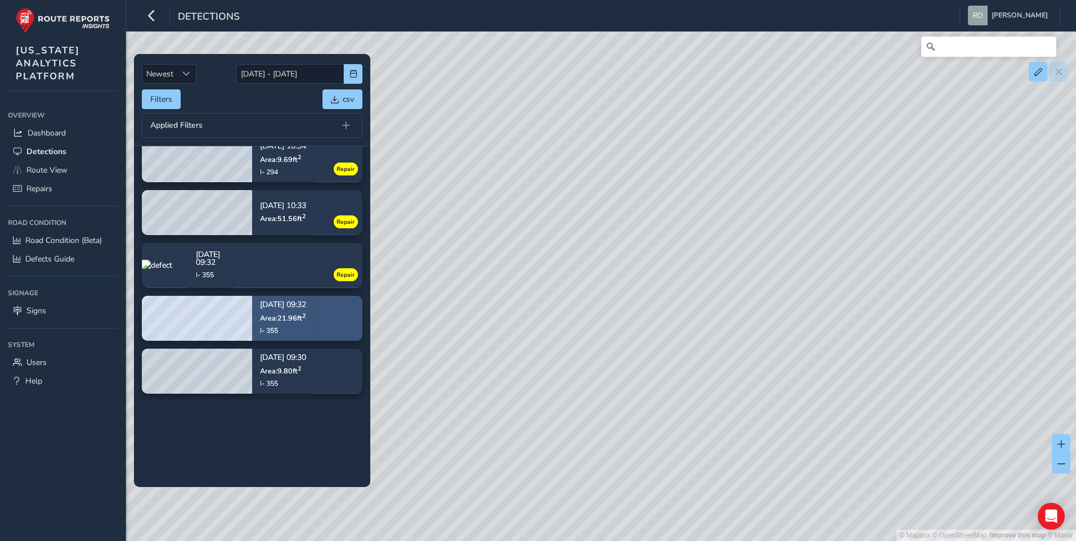
click at [314, 335] on div "09/02/2025, 09:32 Area: 21.96 ft 2 I- 355" at bounding box center [283, 318] width 62 height 65
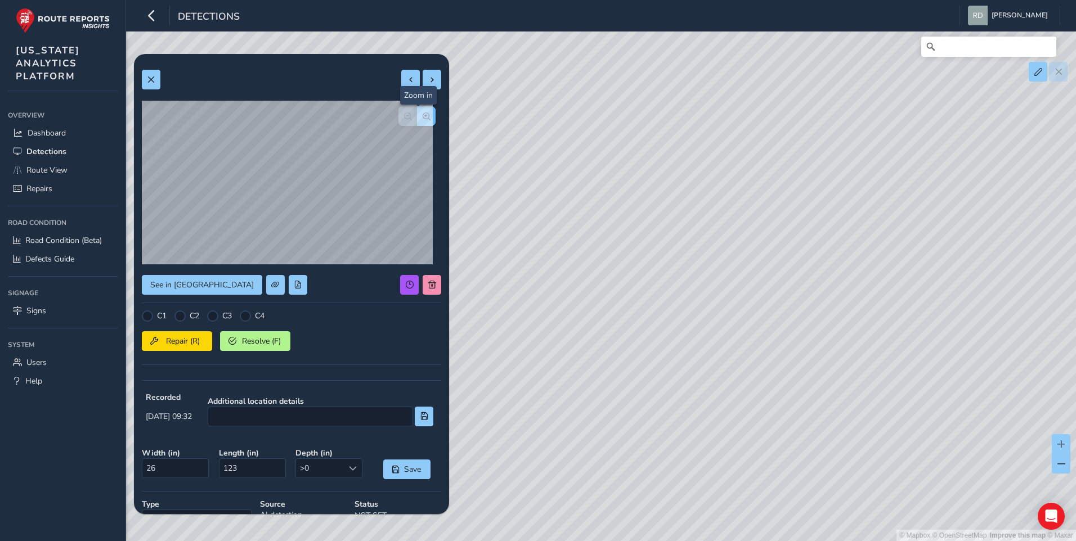
click at [417, 110] on button "button" at bounding box center [426, 116] width 19 height 20
click at [423, 117] on span "button" at bounding box center [427, 117] width 8 height 8
click at [192, 312] on label "C2" at bounding box center [195, 316] width 10 height 11
click at [185, 316] on div at bounding box center [179, 316] width 11 height 11
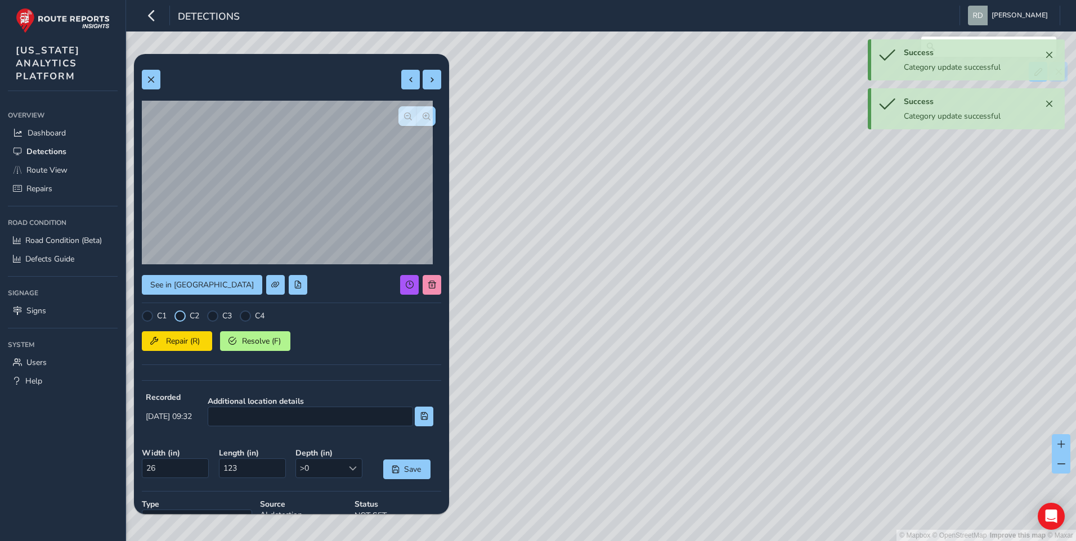
click at [178, 318] on div at bounding box center [179, 316] width 11 height 11
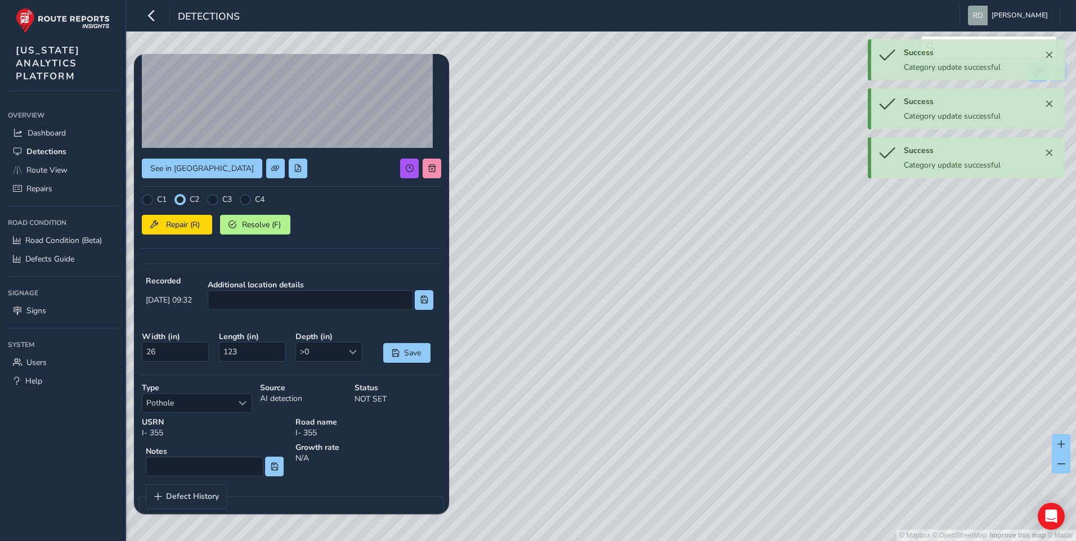
scroll to position [136, 0]
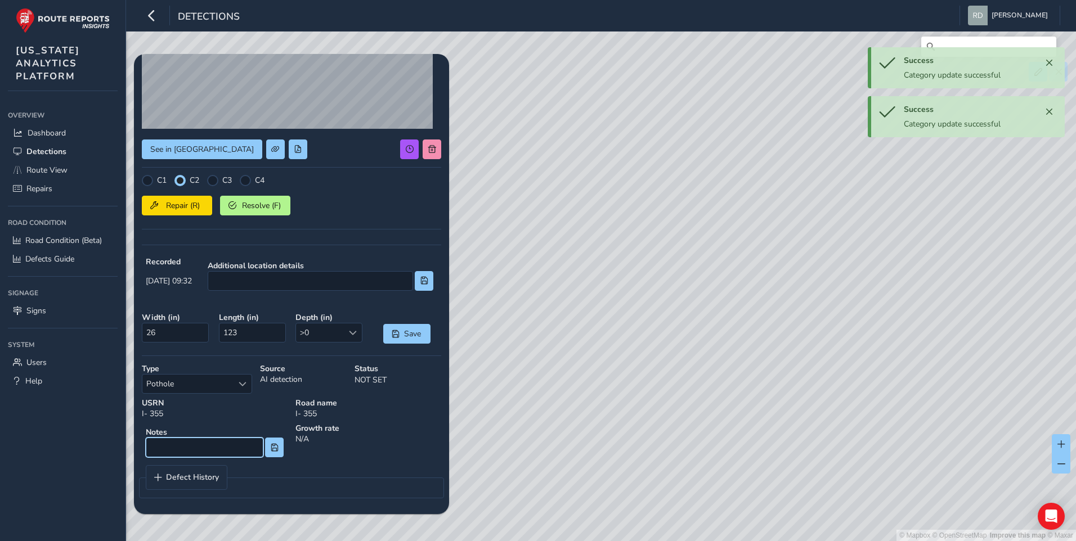
click at [221, 441] on input at bounding box center [205, 448] width 118 height 20
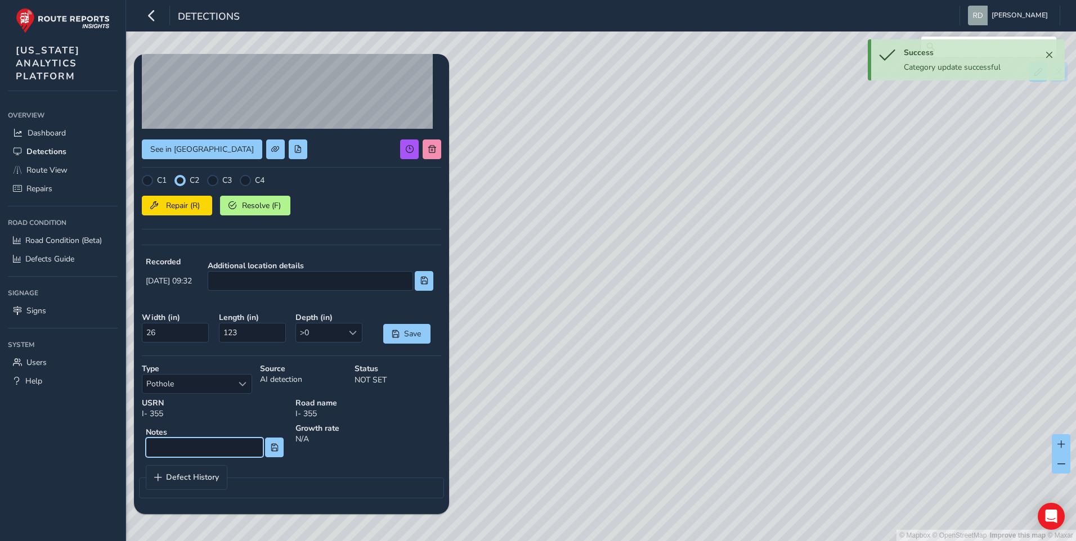
type input "l"
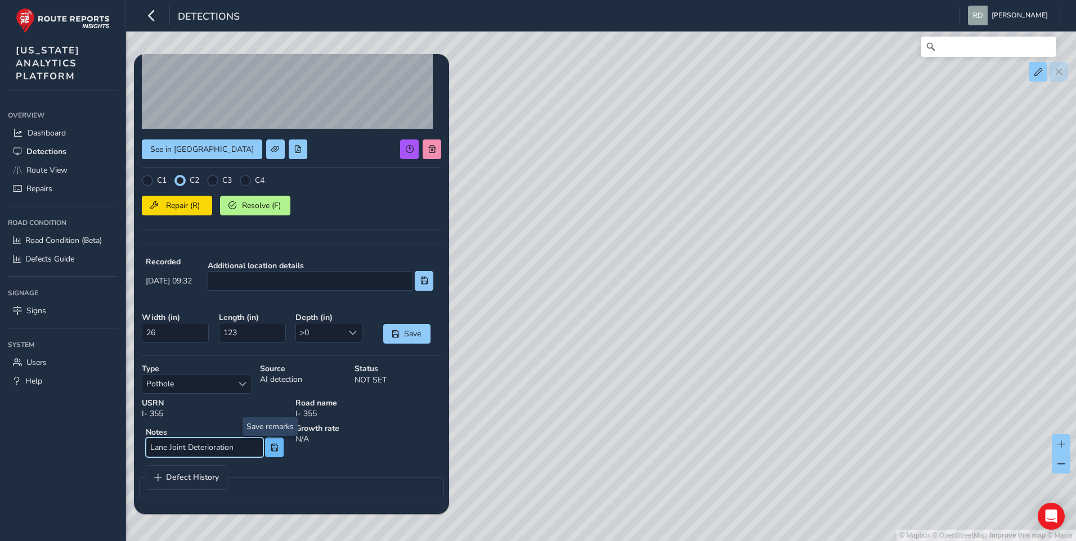
type input "Lane Joint Deterioration"
click at [273, 447] on span at bounding box center [275, 448] width 8 height 8
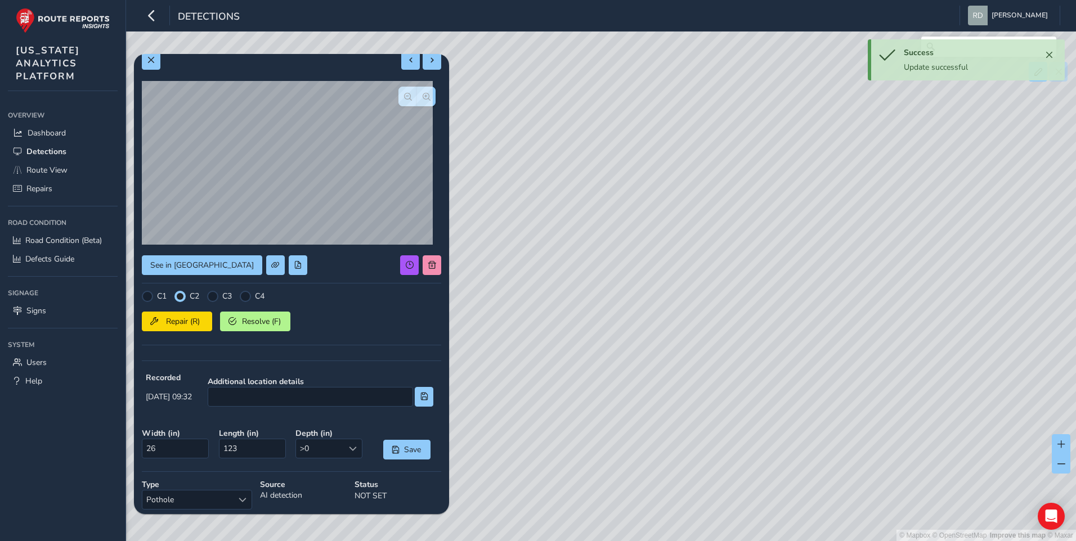
scroll to position [0, 0]
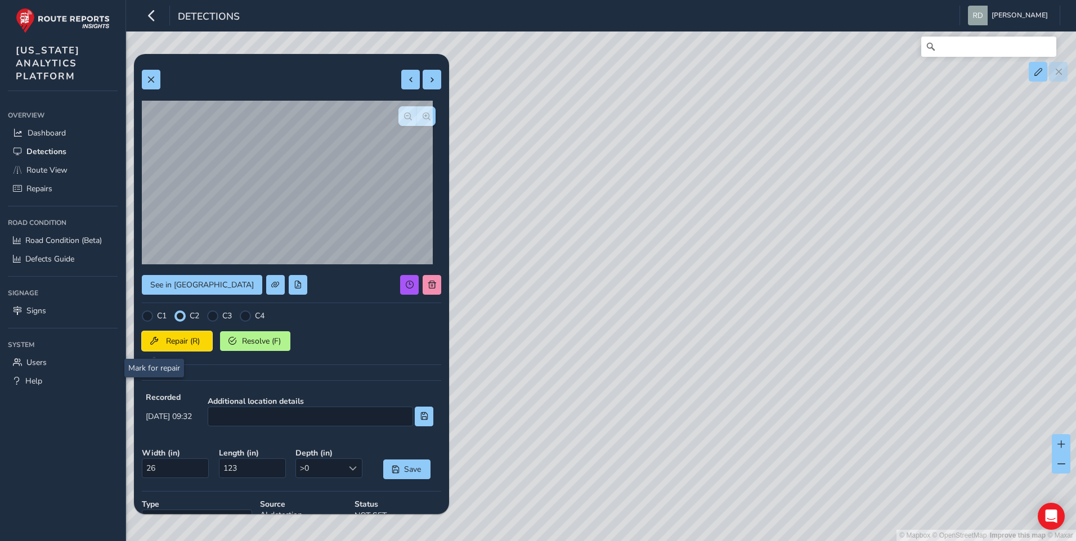
click at [172, 334] on button "Repair (R)" at bounding box center [177, 341] width 70 height 20
click at [404, 120] on span "button" at bounding box center [408, 117] width 8 height 8
click at [159, 74] on button at bounding box center [151, 80] width 19 height 20
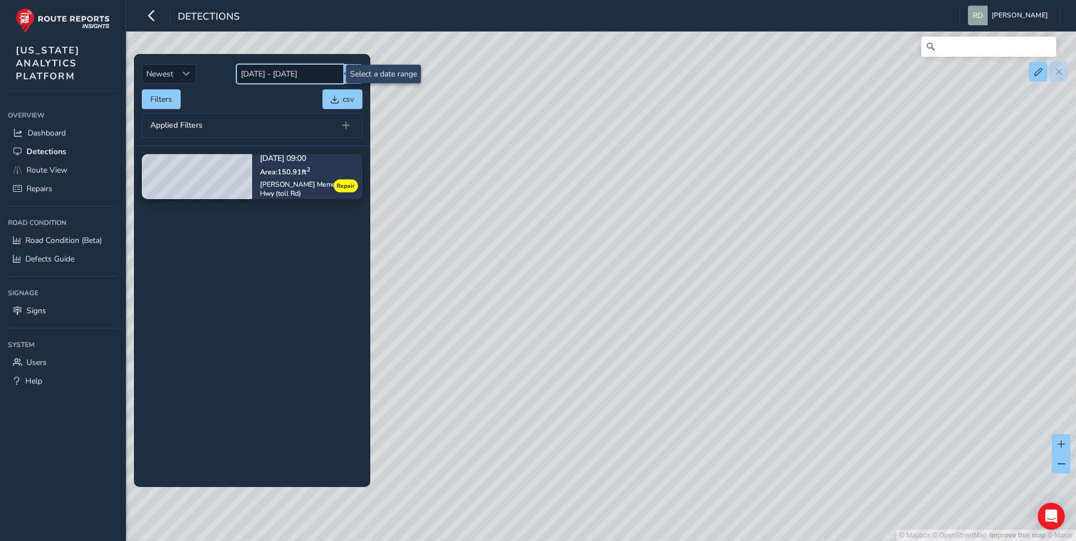
click at [276, 75] on input "08/01/2025 - 09/10/2025" at bounding box center [289, 74] width 107 height 20
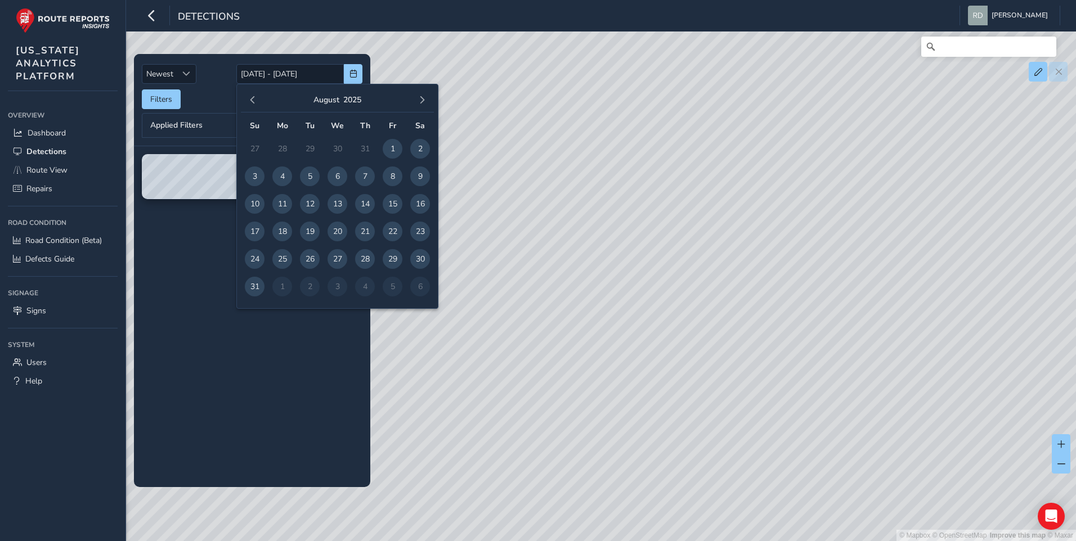
click at [158, 317] on tbody "09/04/2025, 09:00 Area: 150.91 ft 2 Ronald Reagan Memorial Hwy (toll Rd) Repair" at bounding box center [252, 316] width 236 height 341
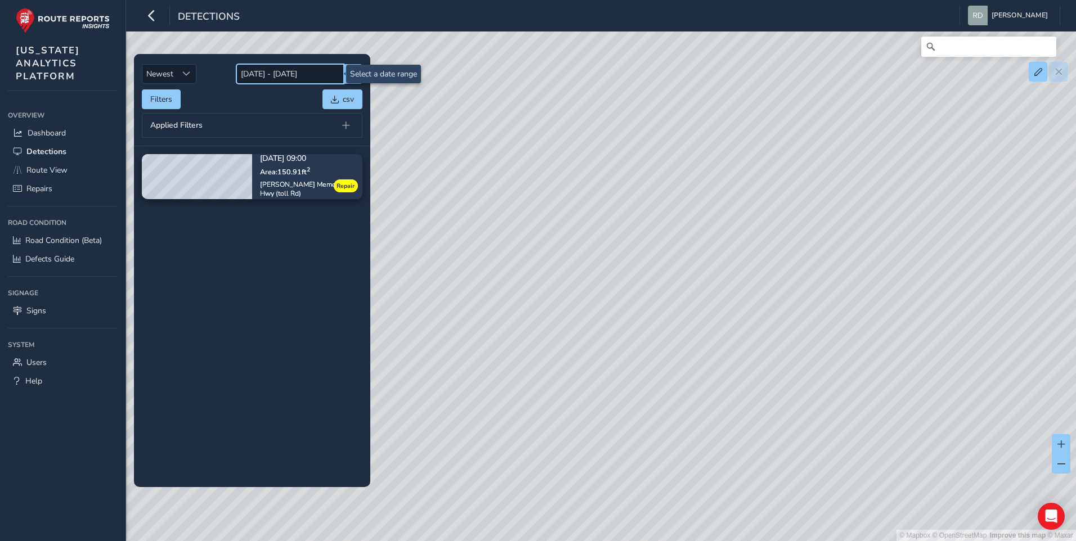
click at [295, 82] on input "08/01/2025 - 09/10/2025" at bounding box center [289, 74] width 107 height 20
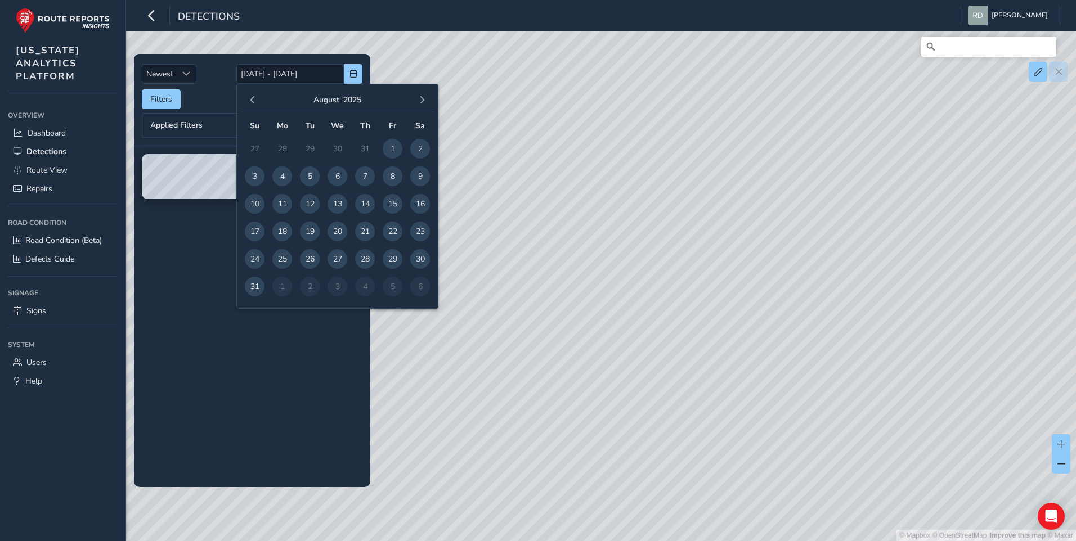
click at [167, 352] on tbody "09/04/2025, 09:00 Area: 150.91 ft 2 Ronald Reagan Memorial Hwy (toll Rd) Repair" at bounding box center [252, 316] width 236 height 341
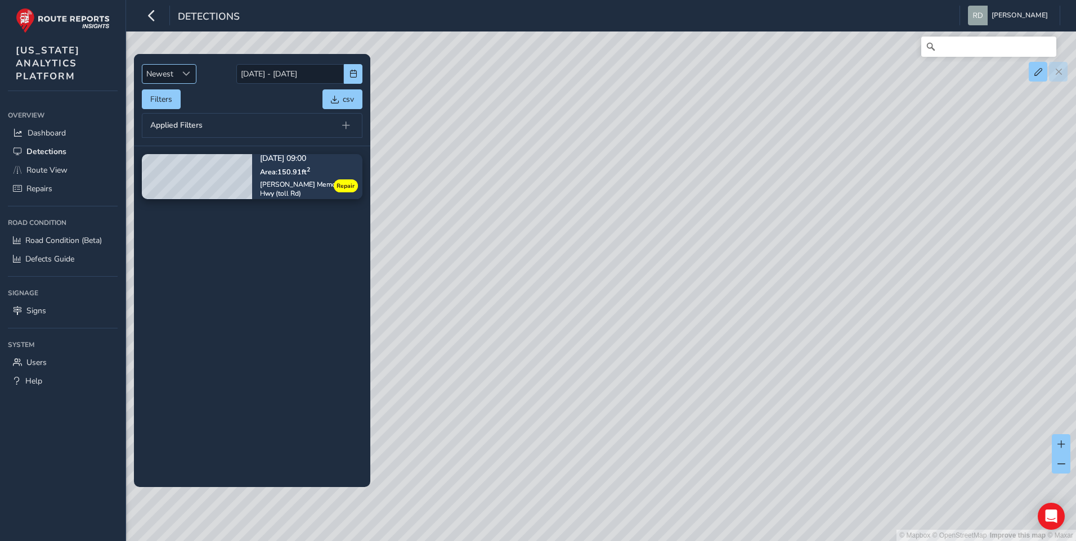
click at [164, 75] on span "Newest" at bounding box center [159, 74] width 35 height 19
click at [172, 89] on li "Relevance" at bounding box center [168, 97] width 53 height 19
click at [246, 73] on input "08/01/2025 - 09/10/2025" at bounding box center [289, 74] width 107 height 20
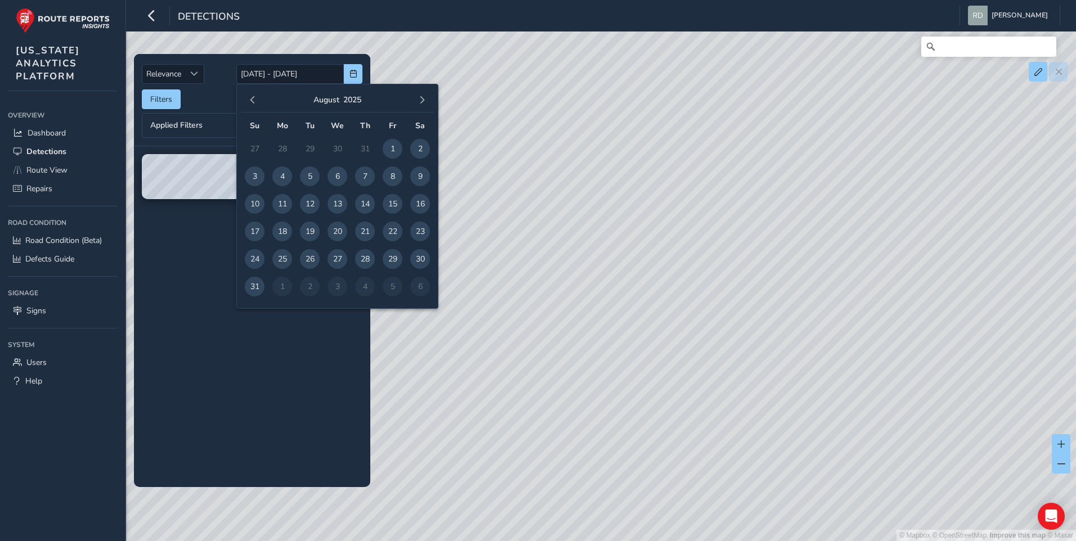
click at [159, 326] on tbody "09/04/2025, 09:00 Area: 150.91 ft 2 Ronald Reagan Memorial Hwy (toll Rd) Repair" at bounding box center [252, 316] width 236 height 341
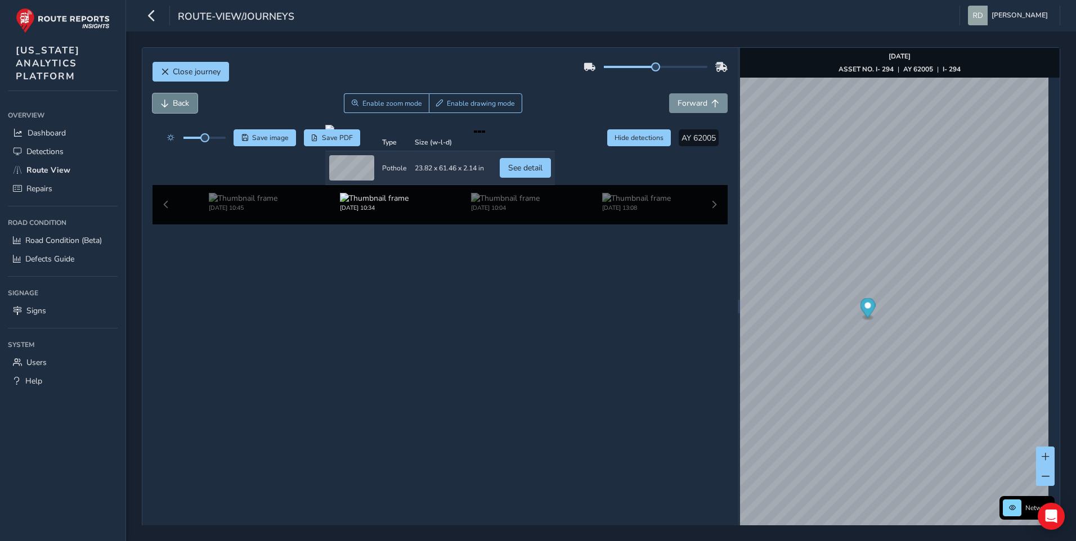
click at [174, 106] on span "Back" at bounding box center [181, 103] width 16 height 11
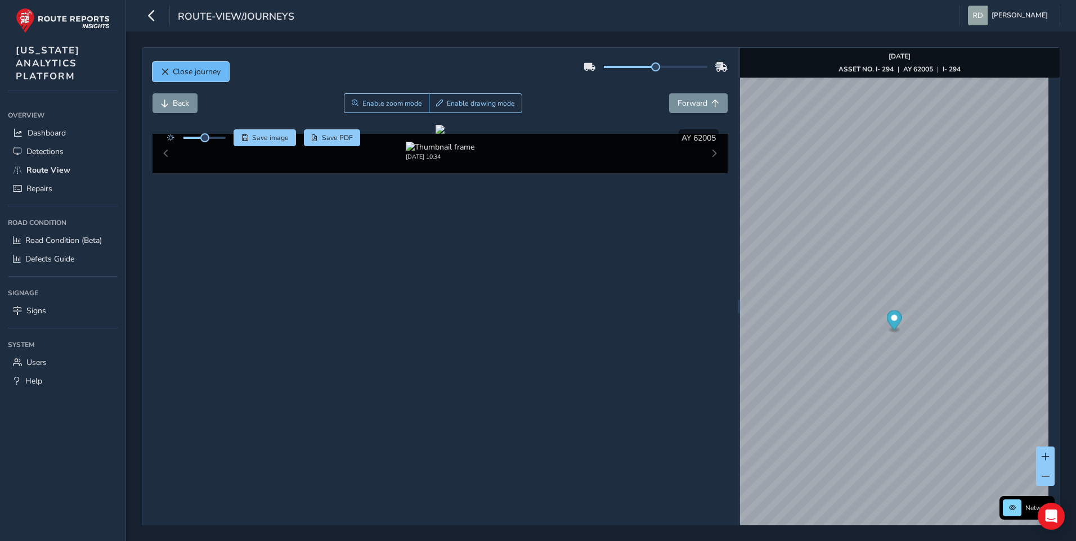
click at [173, 66] on span "Close journey" at bounding box center [197, 71] width 48 height 11
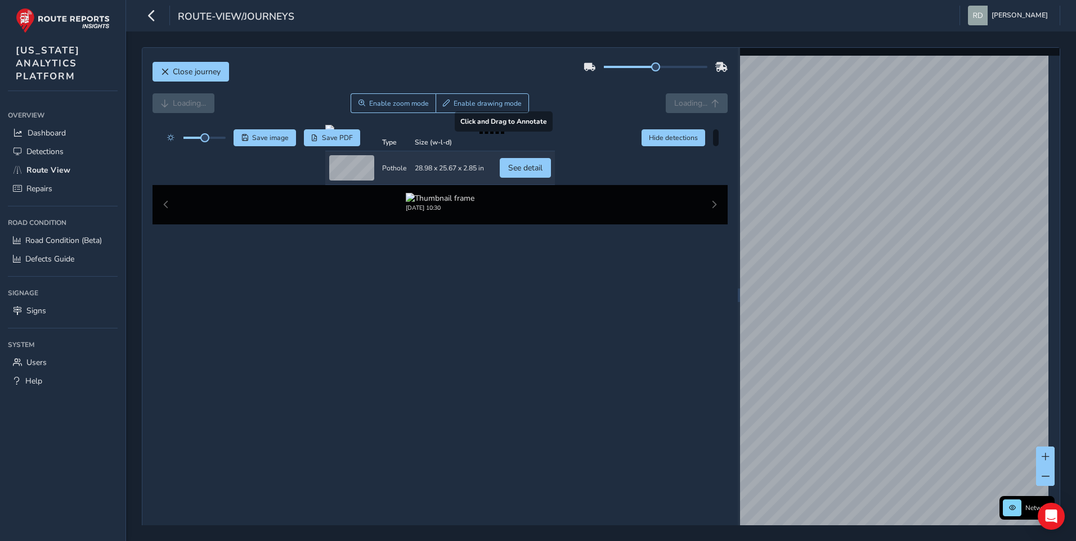
click at [555, 134] on div at bounding box center [440, 129] width 230 height 9
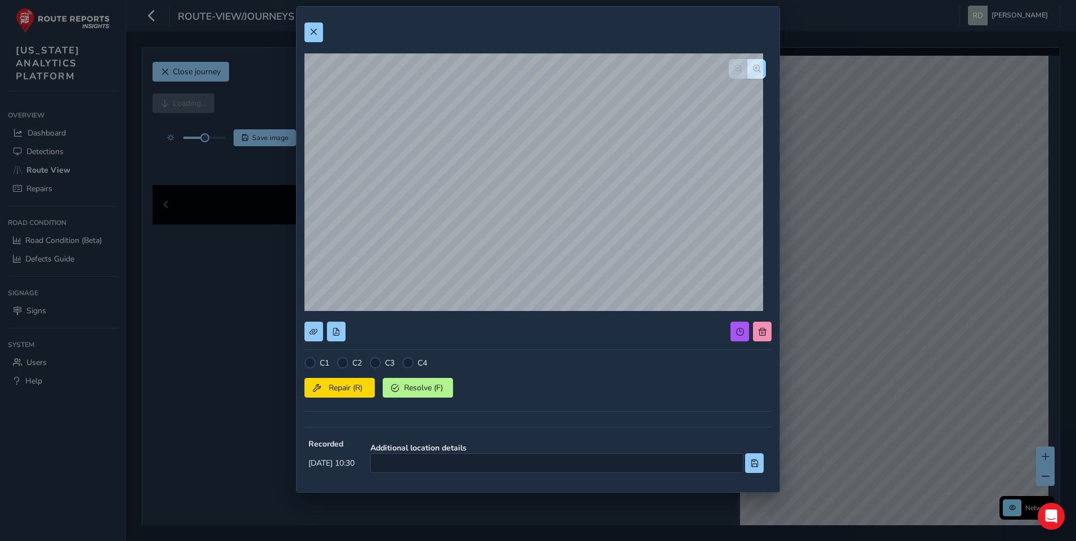
click at [736, 65] on div at bounding box center [747, 69] width 37 height 20
click at [753, 65] on span "button" at bounding box center [757, 69] width 8 height 8
click at [317, 34] on button at bounding box center [313, 33] width 19 height 20
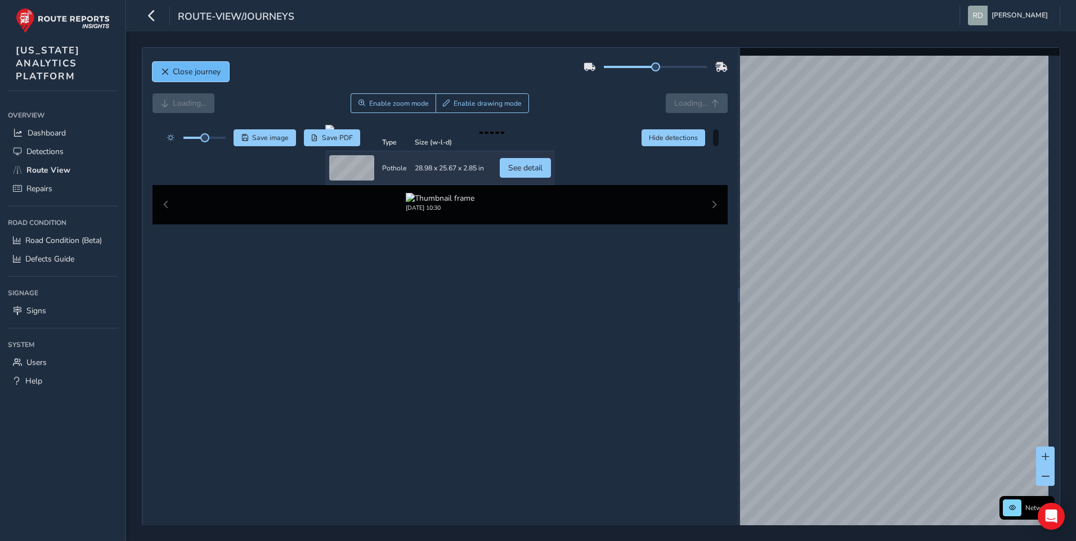
click at [182, 70] on span "Close journey" at bounding box center [197, 71] width 48 height 11
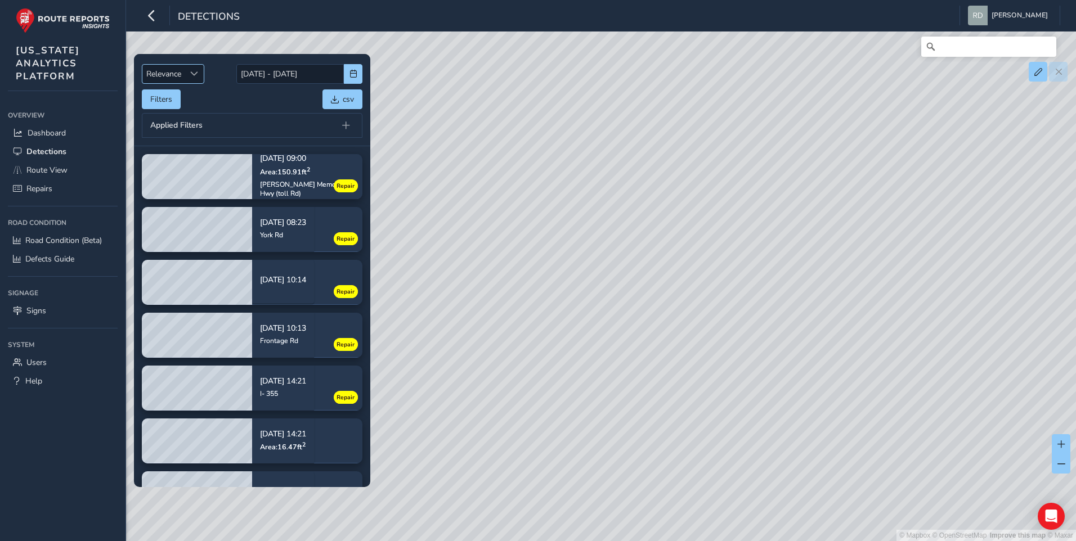
click at [179, 78] on span "Relevance" at bounding box center [163, 74] width 43 height 19
click at [167, 114] on li "Newest" at bounding box center [173, 116] width 62 height 19
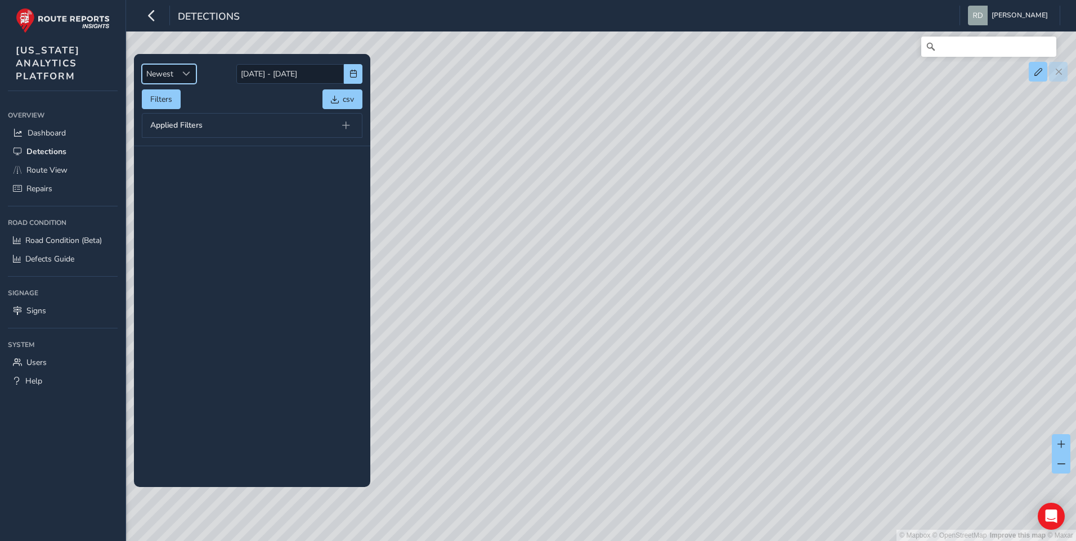
scroll to position [1689, 0]
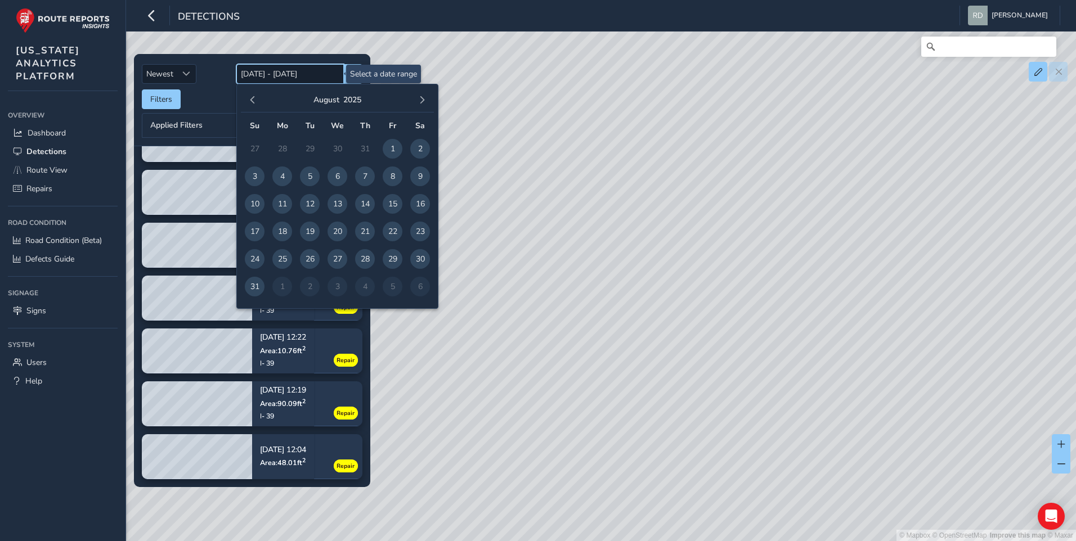
click at [314, 79] on input "[DATE] - [DATE]" at bounding box center [289, 74] width 107 height 20
click at [390, 150] on span "1" at bounding box center [393, 149] width 20 height 20
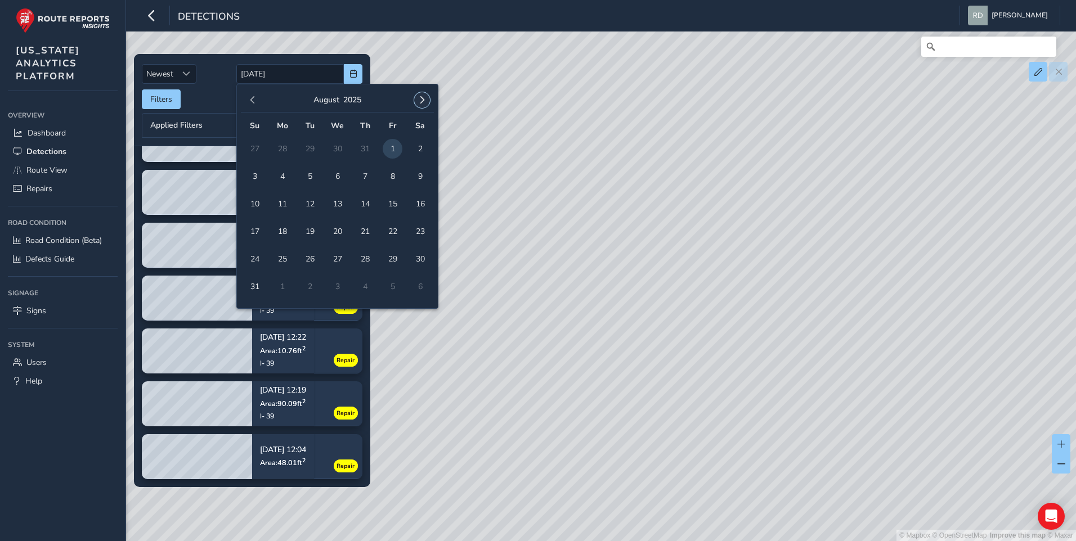
click at [424, 104] on button "button" at bounding box center [422, 100] width 16 height 16
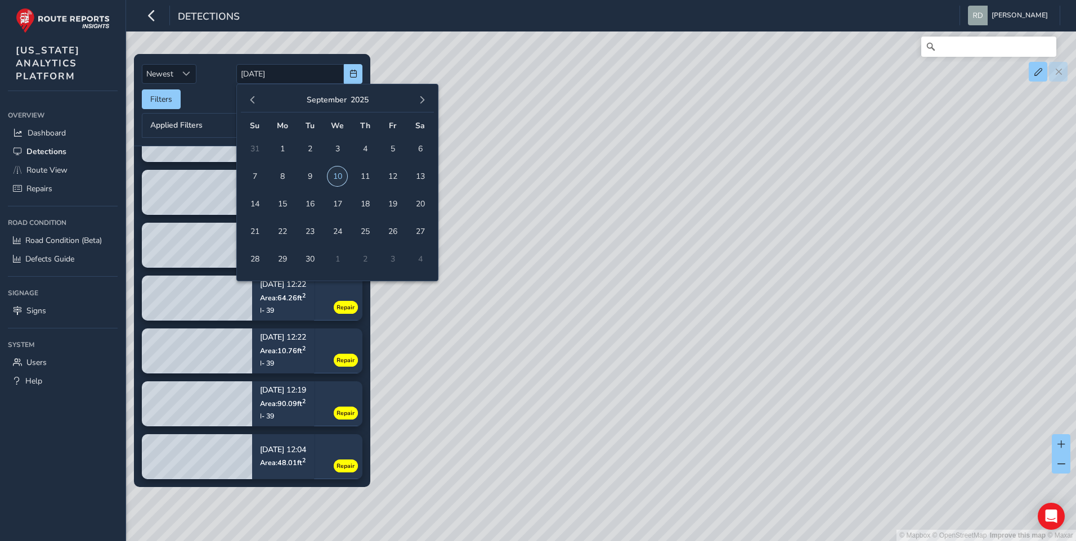
click at [339, 177] on span "10" at bounding box center [337, 177] width 20 height 20
type input "08/01/2025 - 09/10/2025"
click at [455, 304] on div "© Mapbox © OpenStreetMap Improve this map © Maxar" at bounding box center [538, 270] width 1076 height 541
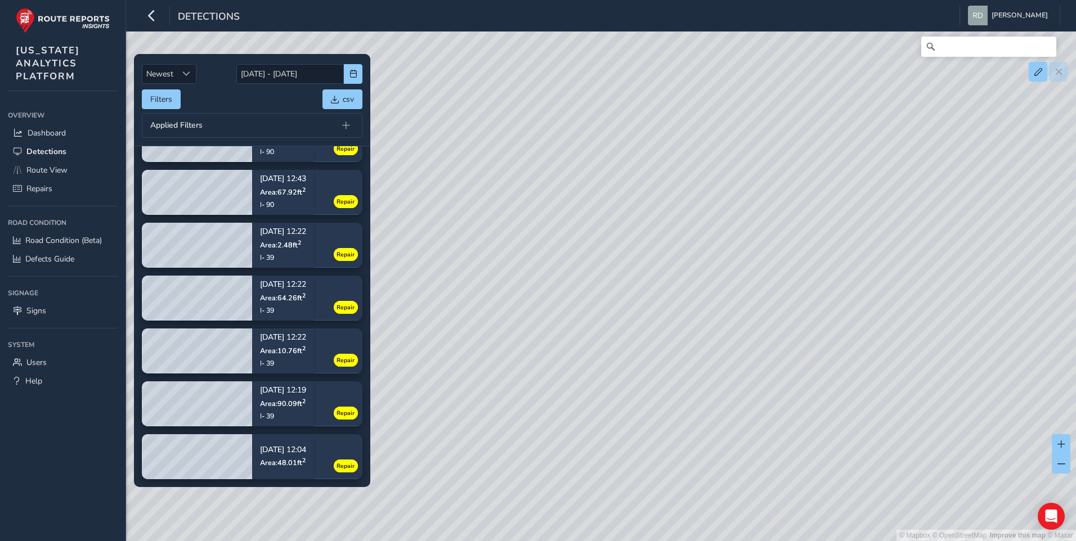
click at [276, 128] on div "Applied Filters" at bounding box center [252, 125] width 221 height 25
click at [339, 125] on button at bounding box center [346, 126] width 16 height 16
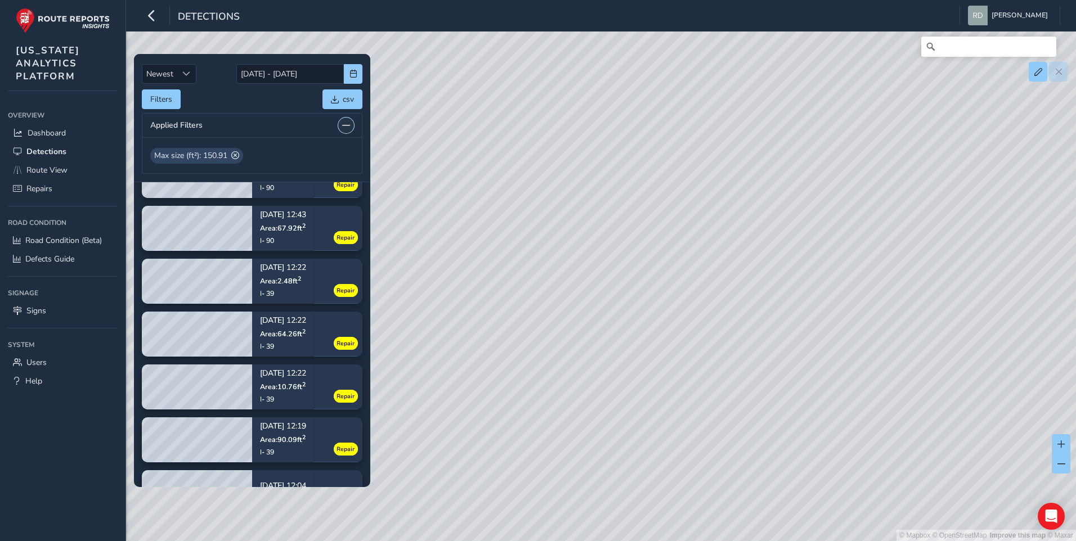
click at [339, 125] on button at bounding box center [346, 126] width 16 height 16
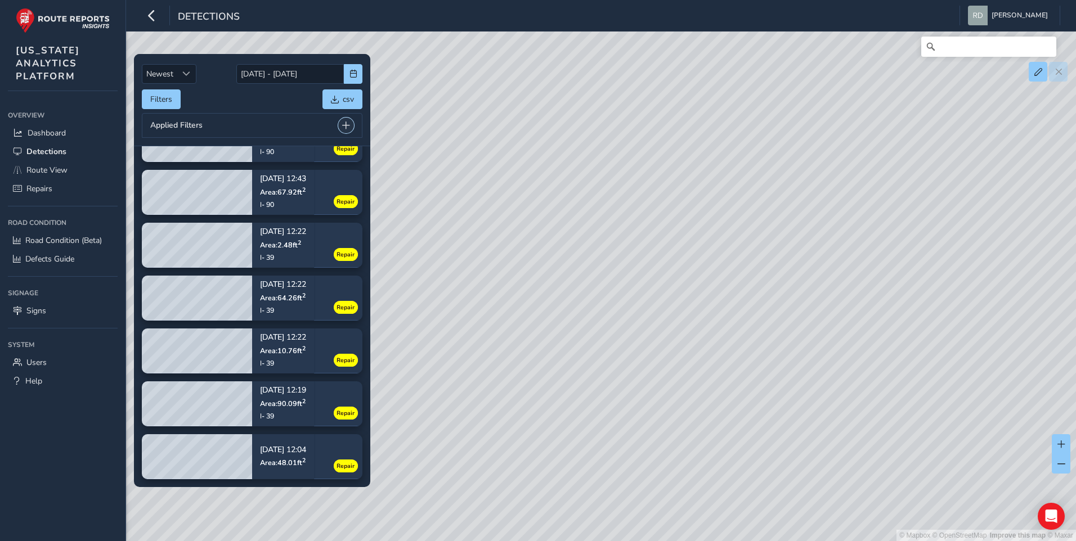
click at [344, 121] on button at bounding box center [346, 126] width 16 height 16
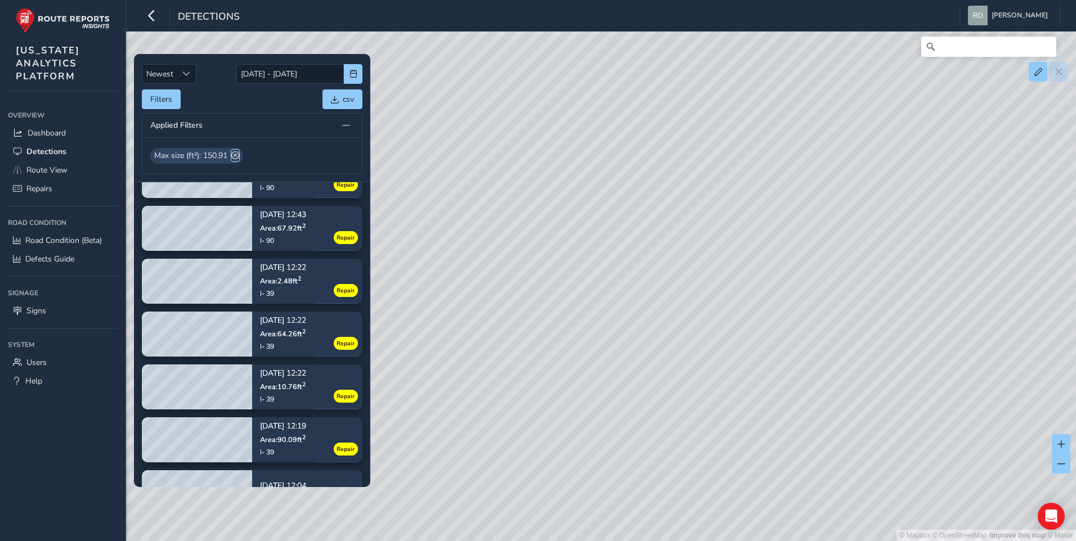
click at [239, 152] on span at bounding box center [235, 156] width 8 height 12
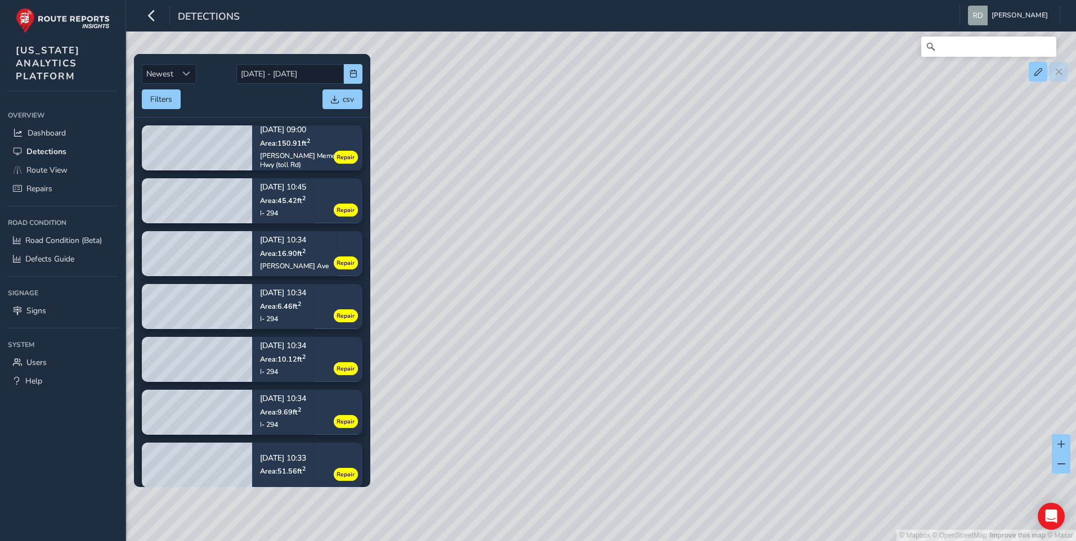
scroll to position [281, 0]
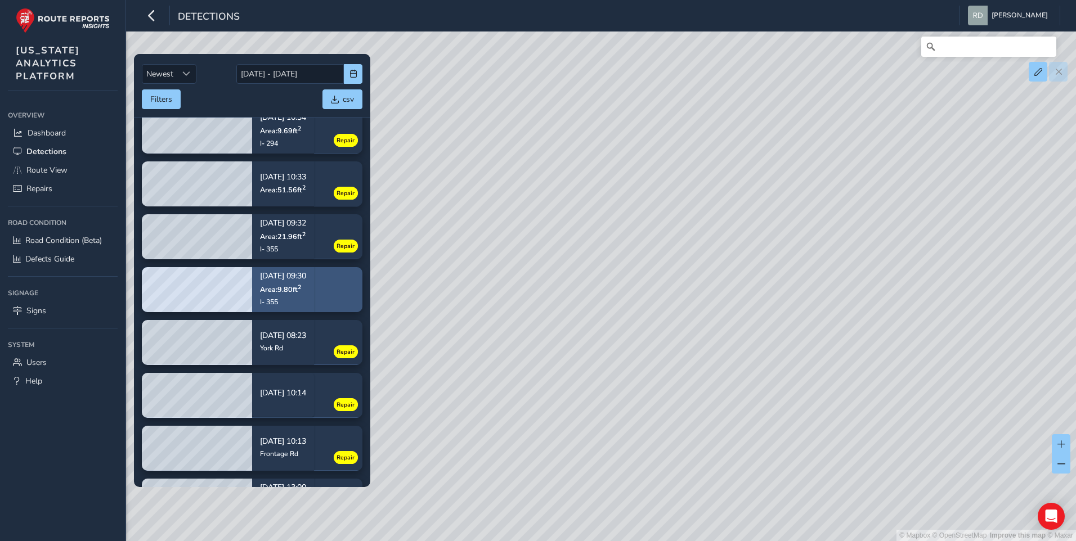
click at [298, 294] on div "09/02/2025, 09:30 Area: 9.80 ft 2 I- 355" at bounding box center [283, 290] width 46 height 50
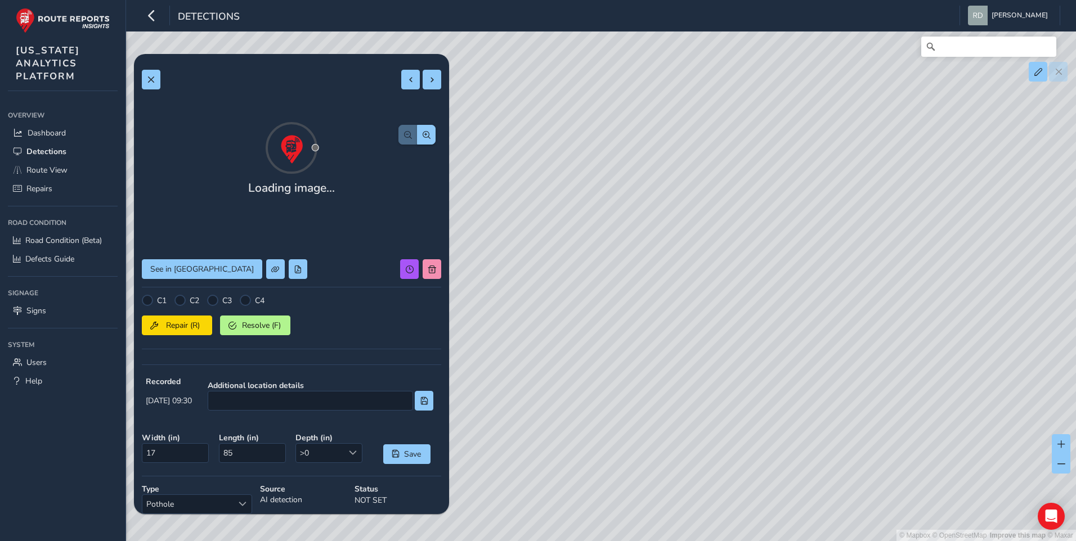
click at [418, 117] on div "Loading image... See in Route View C1 C2 C3 C4 Repair (R) Resolve (F) Recorded …" at bounding box center [291, 344] width 299 height 564
click at [423, 136] on span "button" at bounding box center [427, 135] width 8 height 8
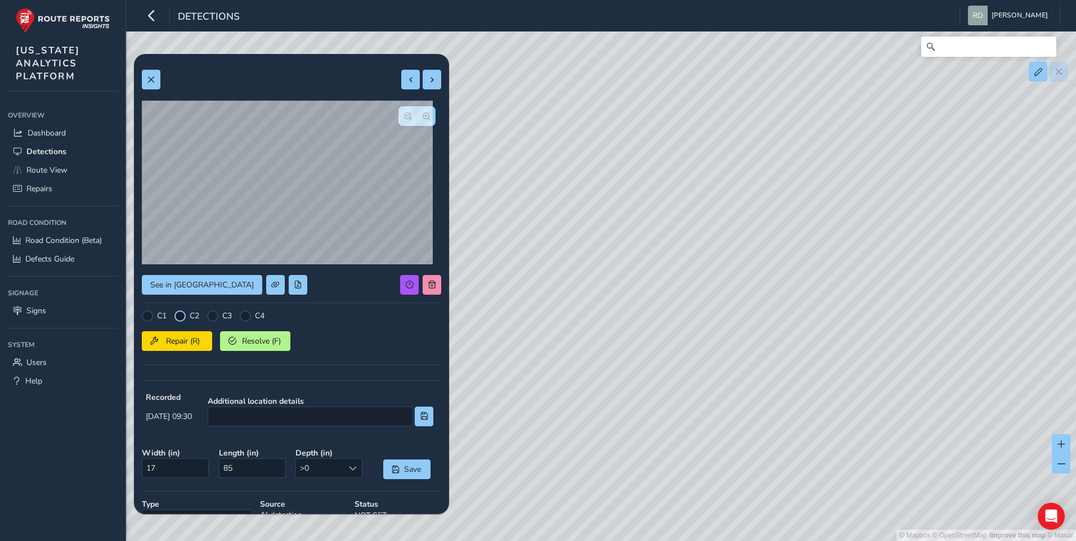
click at [183, 314] on div at bounding box center [179, 316] width 11 height 11
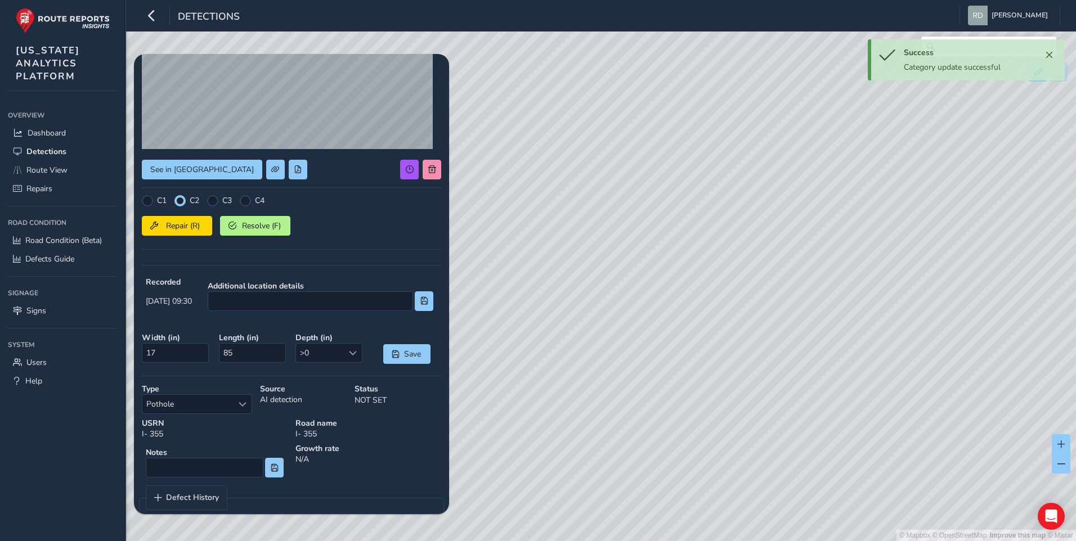
scroll to position [136, 0]
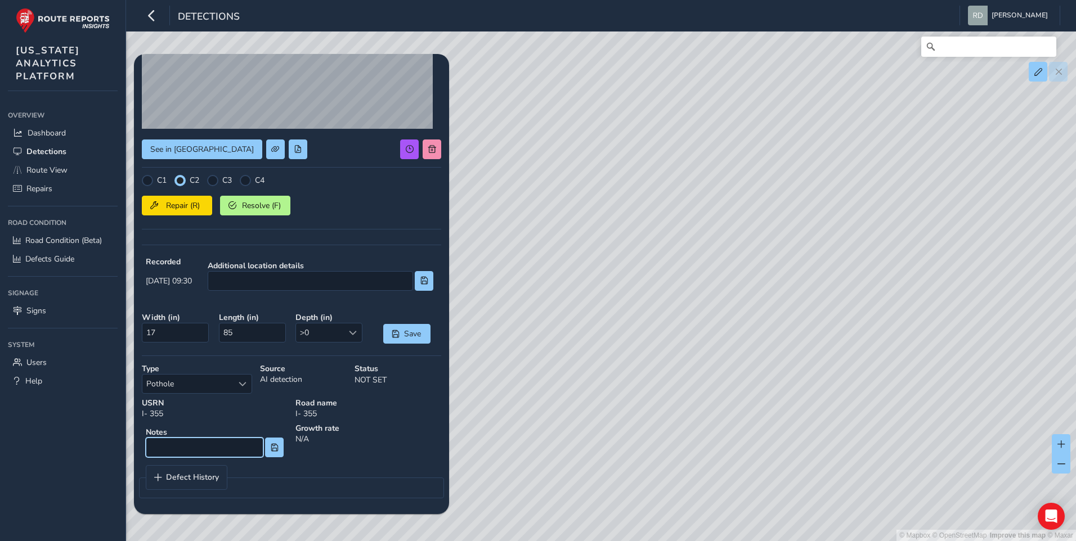
click at [185, 456] on input at bounding box center [205, 448] width 118 height 20
click at [253, 447] on input at bounding box center [205, 448] width 118 height 20
click at [207, 453] on input at bounding box center [205, 448] width 118 height 20
type input "Longitudinal Spalling"
click at [265, 446] on button at bounding box center [274, 448] width 19 height 20
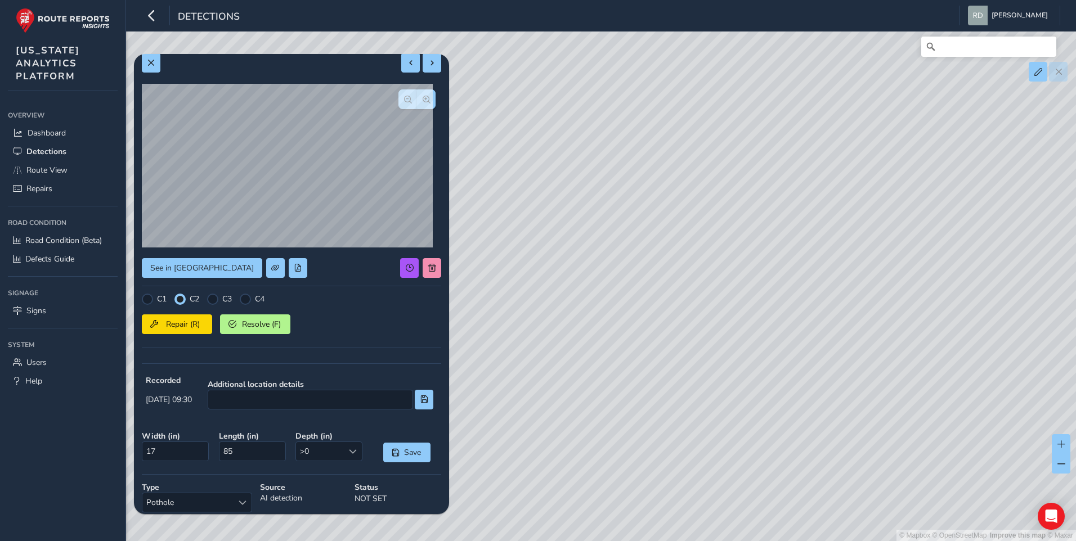
scroll to position [0, 0]
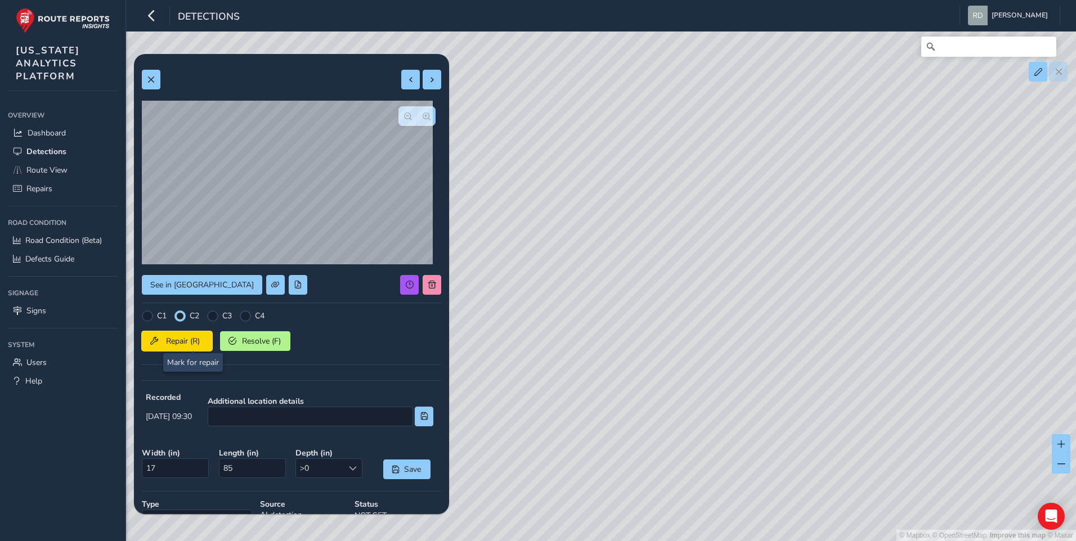
click at [190, 340] on span "Repair (R)" at bounding box center [183, 341] width 42 height 11
click at [147, 79] on button at bounding box center [151, 80] width 19 height 20
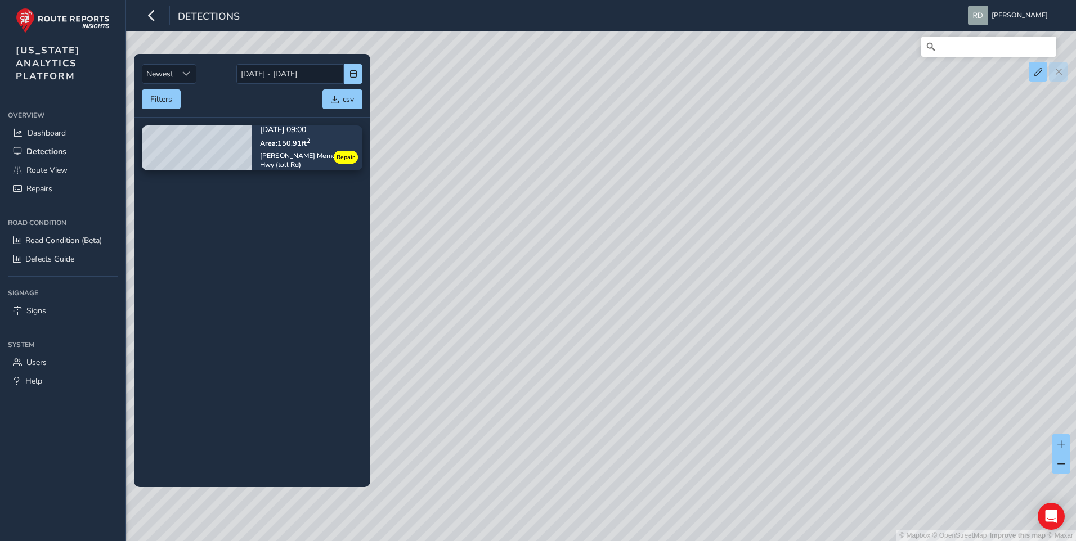
click at [265, 110] on div "Newest Newest 08/01/2025 - 09/10/2025 Filters csv" at bounding box center [252, 86] width 236 height 64
click at [265, 105] on div "Filters csv" at bounding box center [252, 99] width 221 height 20
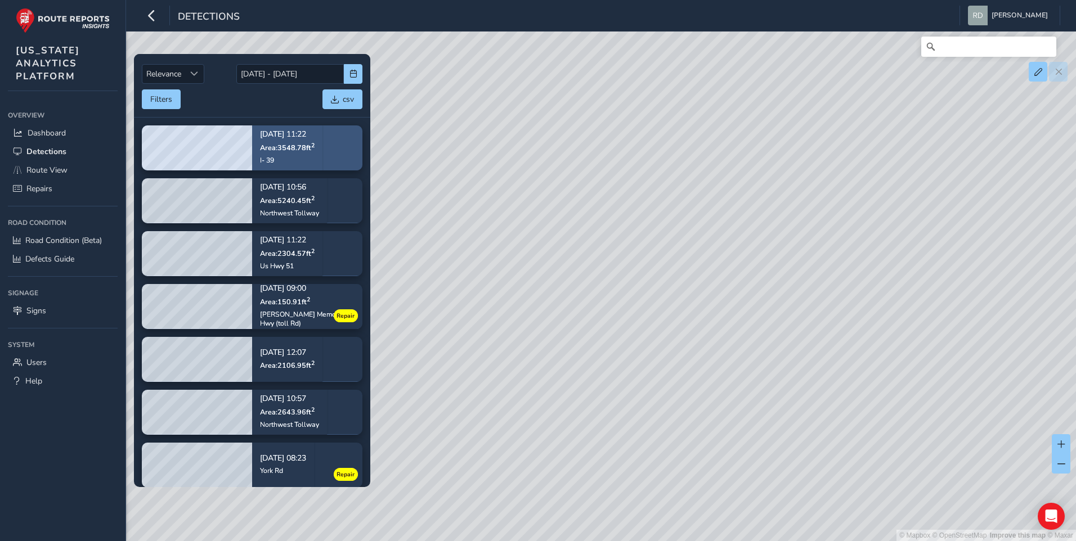
click at [314, 153] on div "[DATE] 11:22 Area: 3548.78 ft 2 I- 39" at bounding box center [287, 148] width 55 height 50
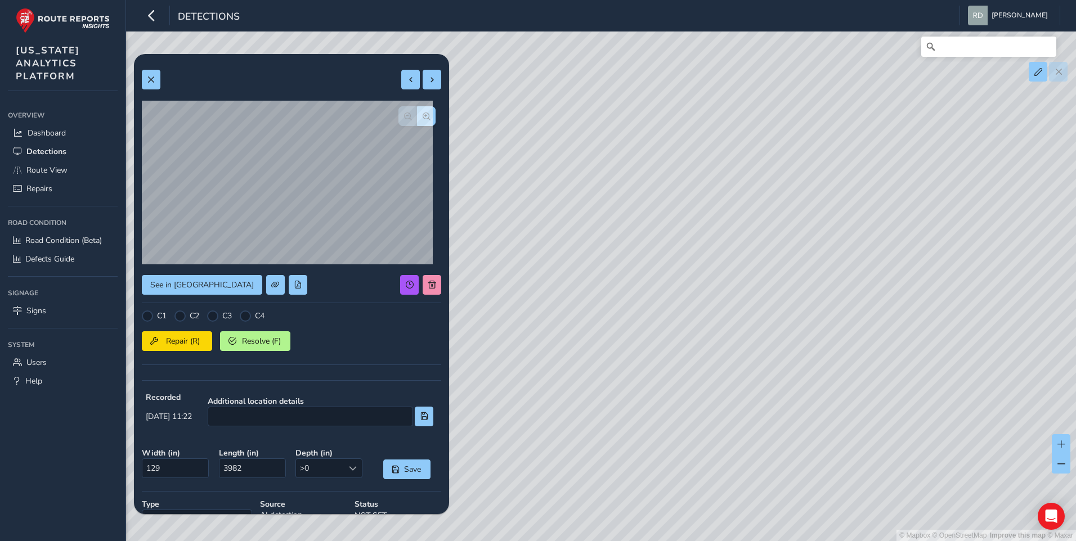
click at [182, 318] on div at bounding box center [179, 316] width 11 height 11
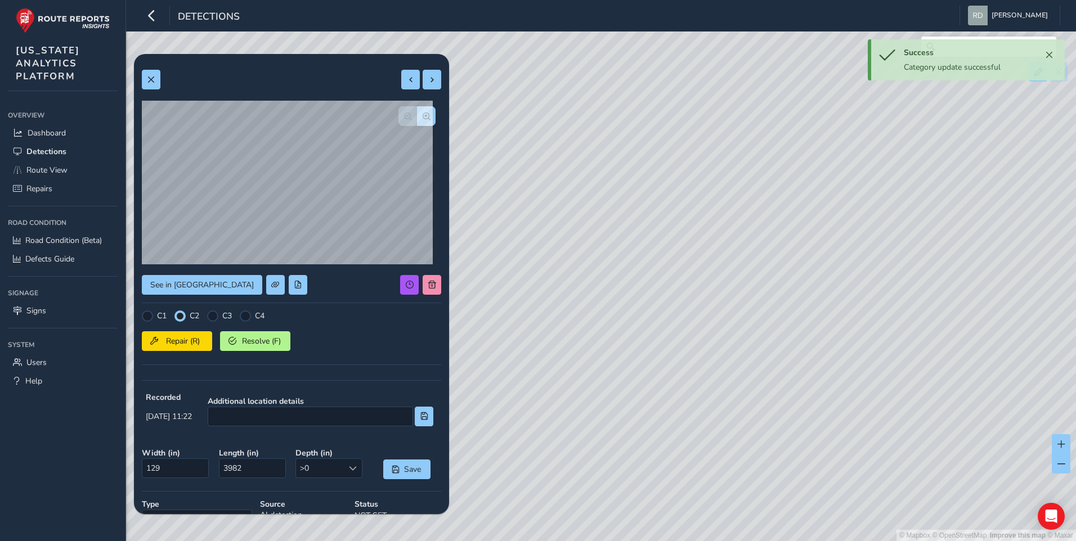
scroll to position [136, 0]
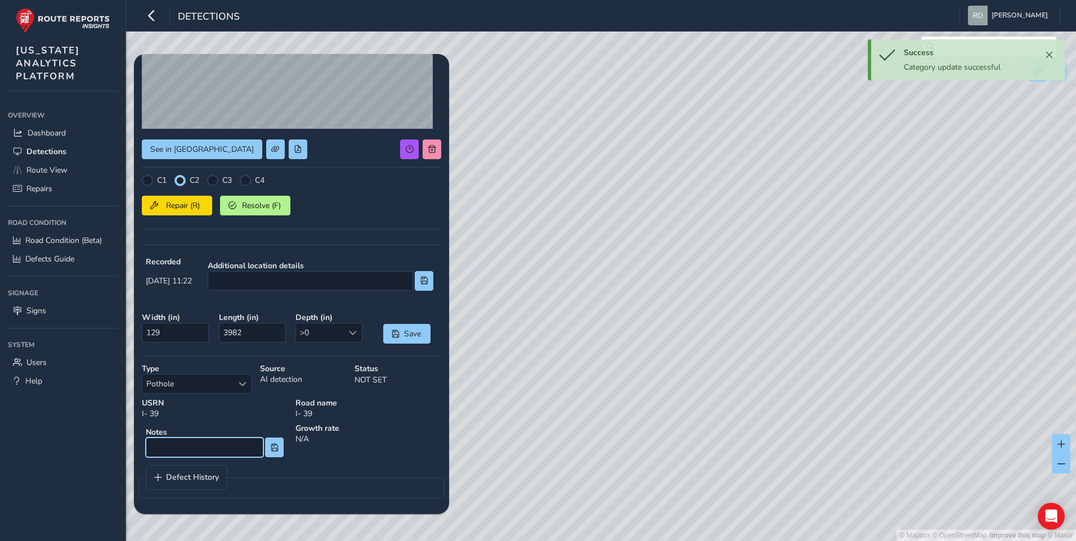
click at [201, 440] on input at bounding box center [205, 448] width 118 height 20
type input "L"
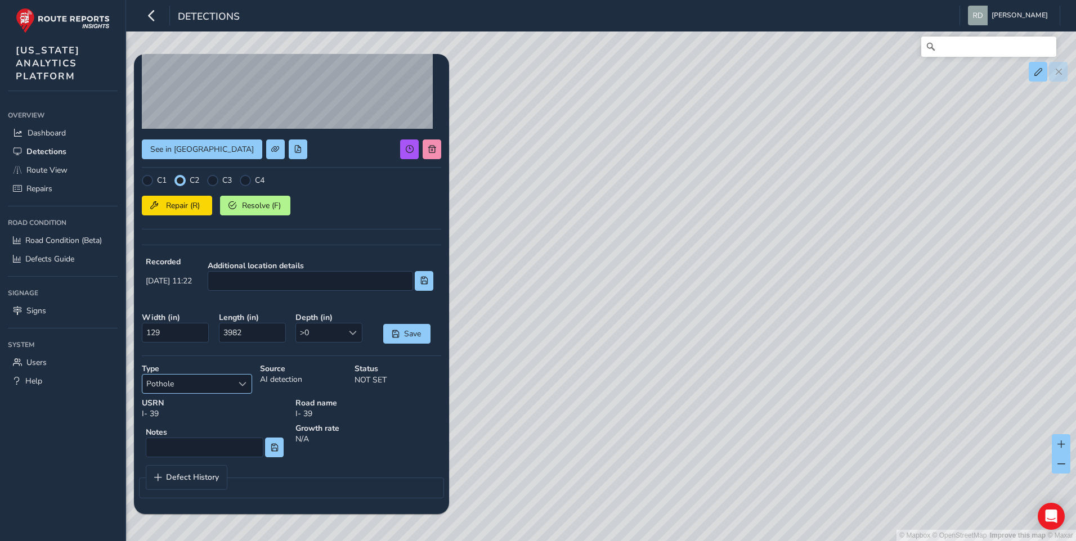
click at [244, 389] on div "Select a type" at bounding box center [242, 384] width 19 height 19
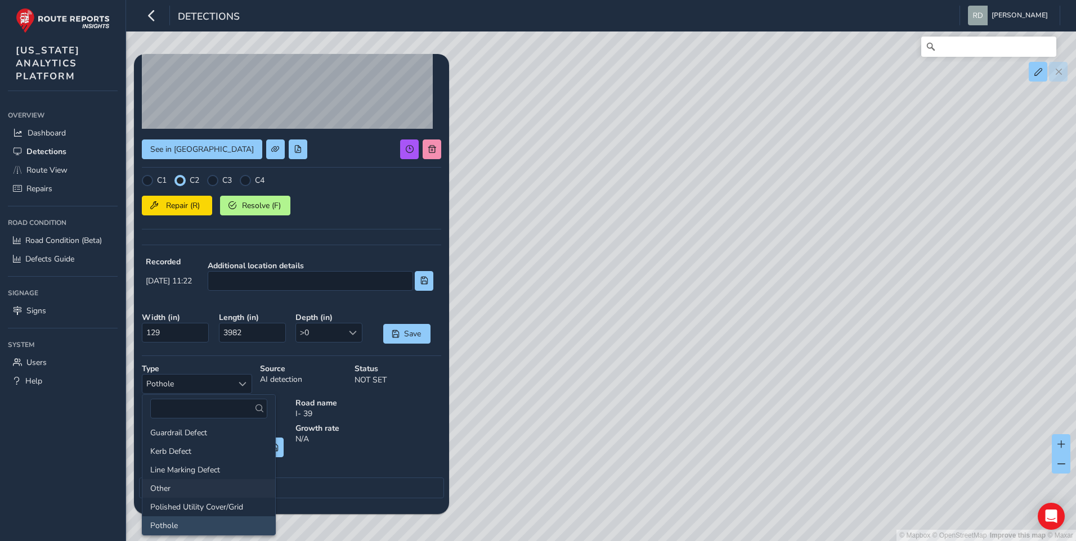
scroll to position [174, 0]
click at [217, 434] on li "Shoulder Rutting" at bounding box center [208, 429] width 133 height 19
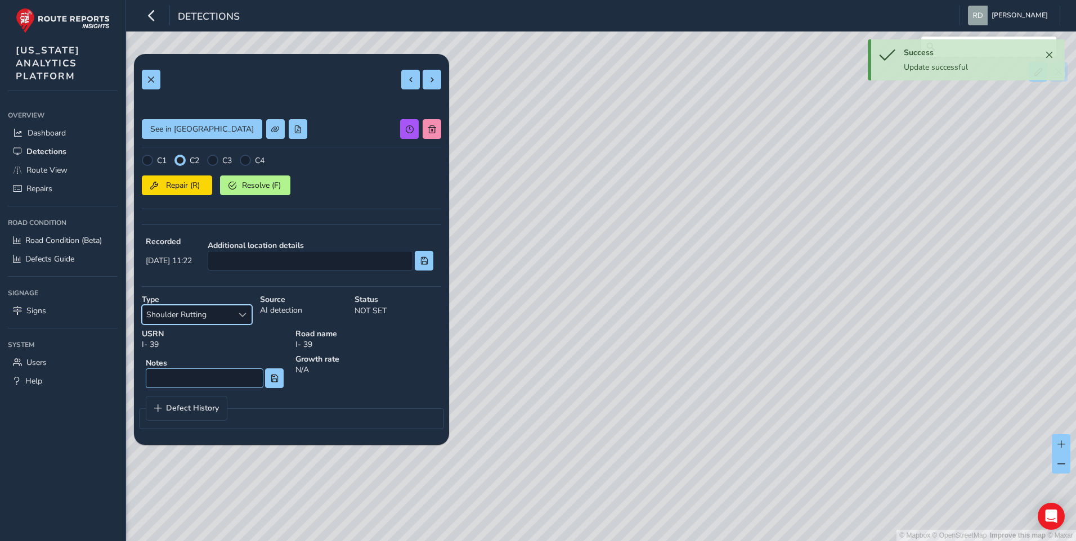
scroll to position [86, 0]
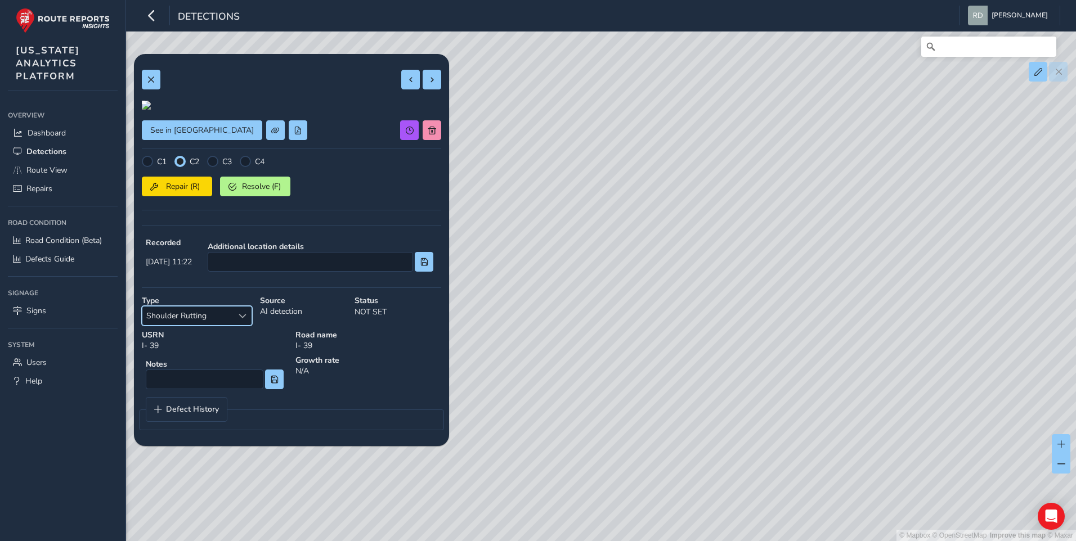
click at [247, 325] on div "Select a type" at bounding box center [242, 316] width 19 height 19
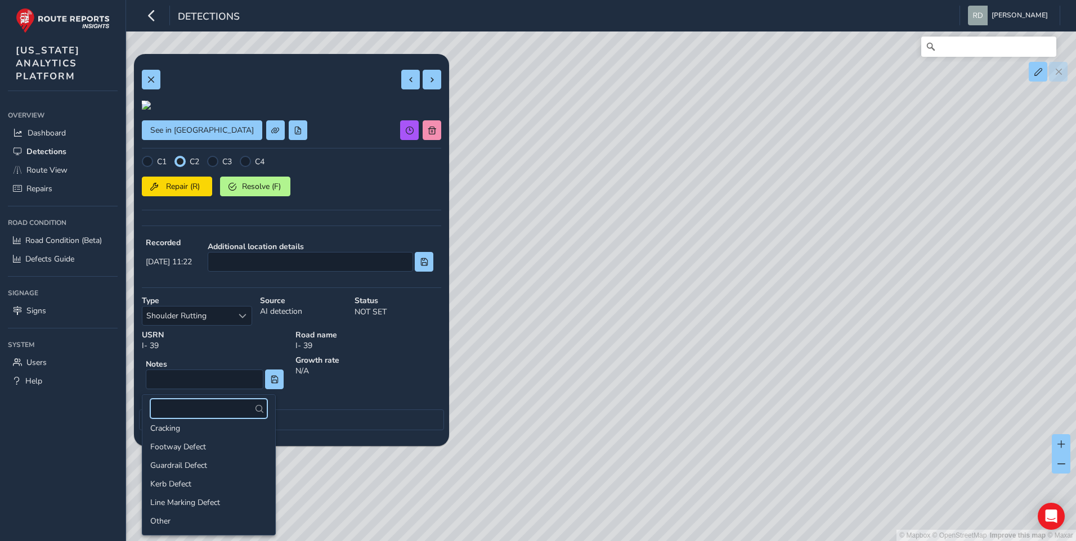
scroll to position [0, 0]
drag, startPoint x: 257, startPoint y: 447, endPoint x: 259, endPoint y: 463, distance: 15.8
click at [259, 463] on div "Cracking Footway Defect Guardrail Defect Kerb Defect Line Marking Defect Other …" at bounding box center [208, 479] width 133 height 113
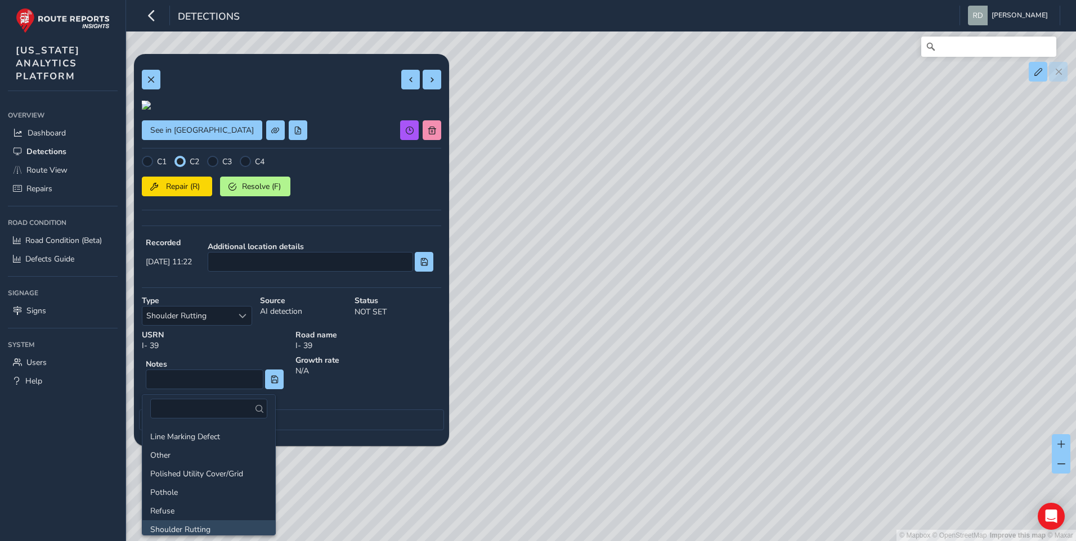
scroll to position [79, 0]
click at [192, 479] on li "Pothole" at bounding box center [208, 487] width 133 height 19
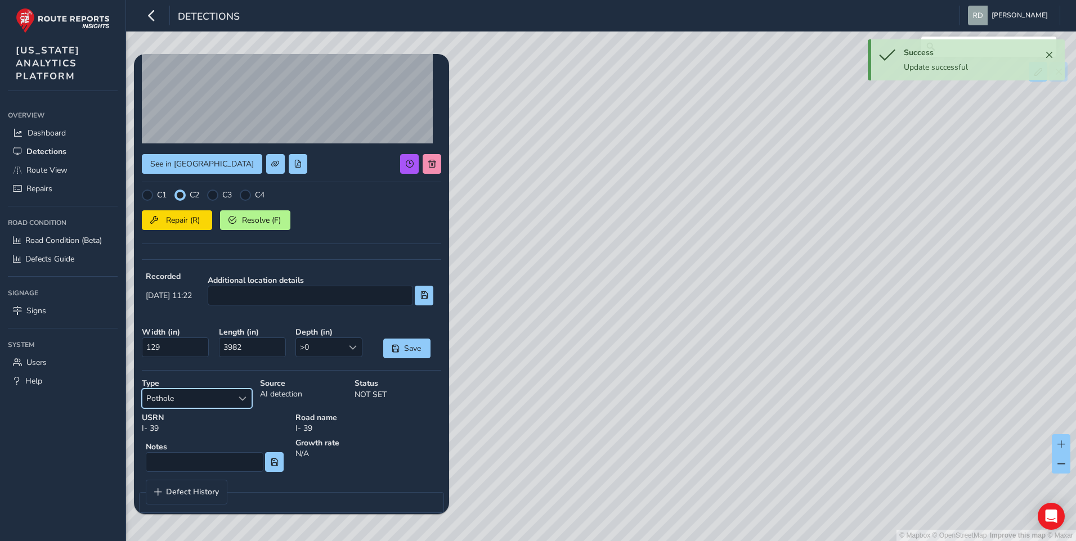
scroll to position [136, 0]
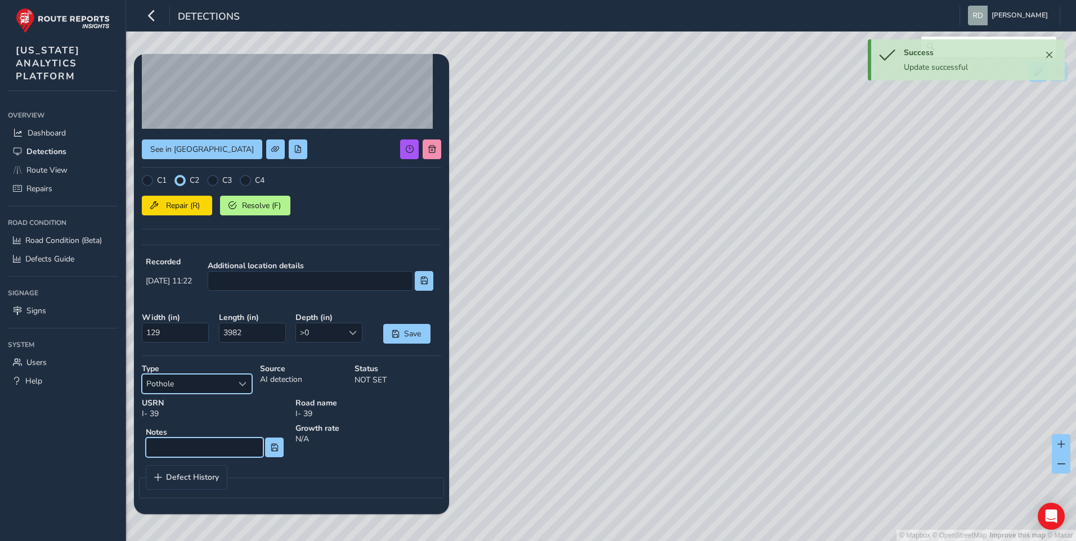
click at [224, 455] on input at bounding box center [205, 448] width 118 height 20
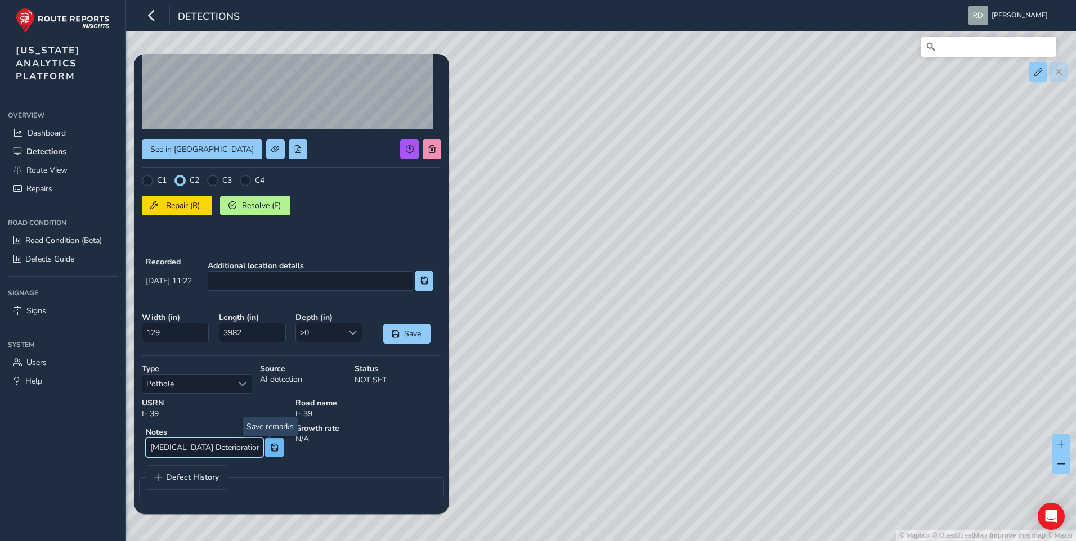
type input "[MEDICAL_DATA] Deterioration"
click at [271, 450] on span at bounding box center [275, 448] width 8 height 8
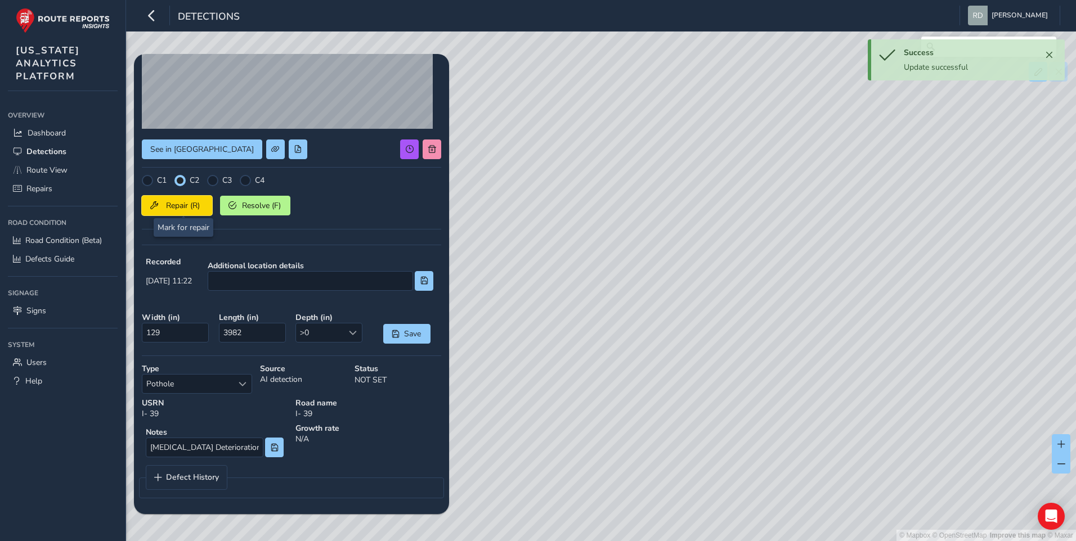
click at [181, 205] on span "Repair (R)" at bounding box center [183, 205] width 42 height 11
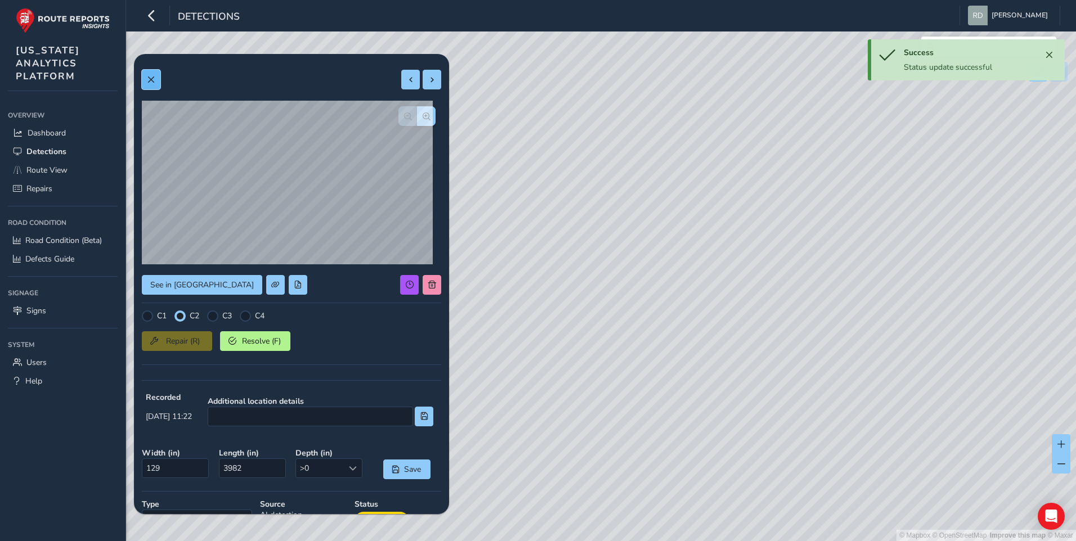
click at [158, 77] on button at bounding box center [151, 80] width 19 height 20
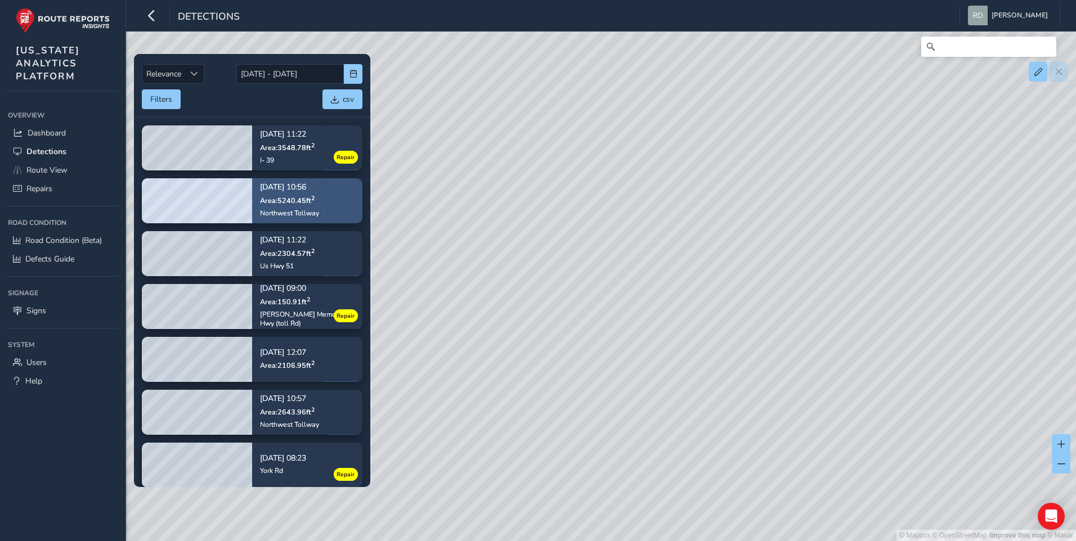
click at [319, 218] on div "08/12/2025, 10:56 Area: 5240.45 ft 2 Northwest Tollway" at bounding box center [289, 201] width 59 height 50
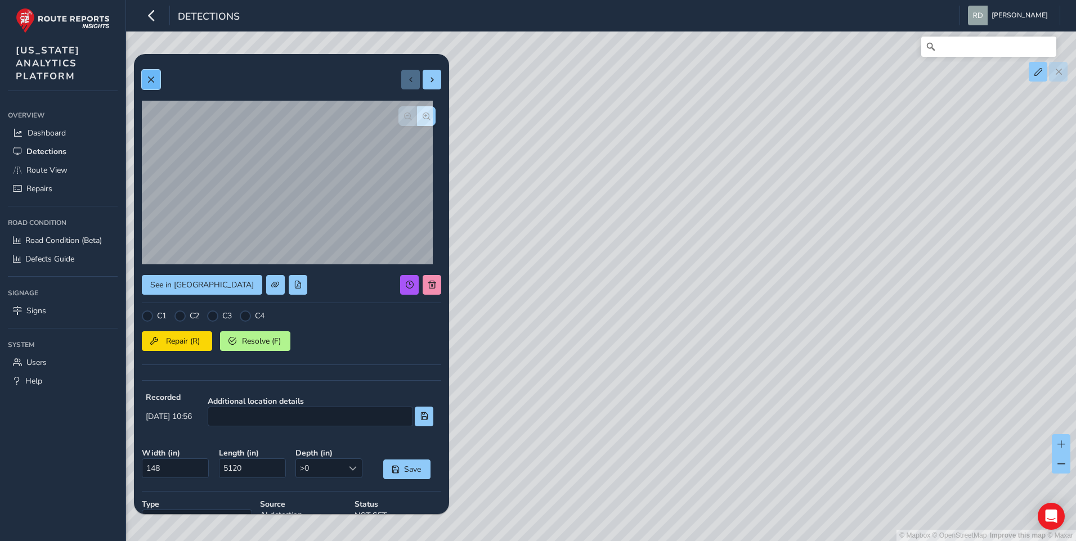
click at [155, 82] on span at bounding box center [151, 80] width 8 height 8
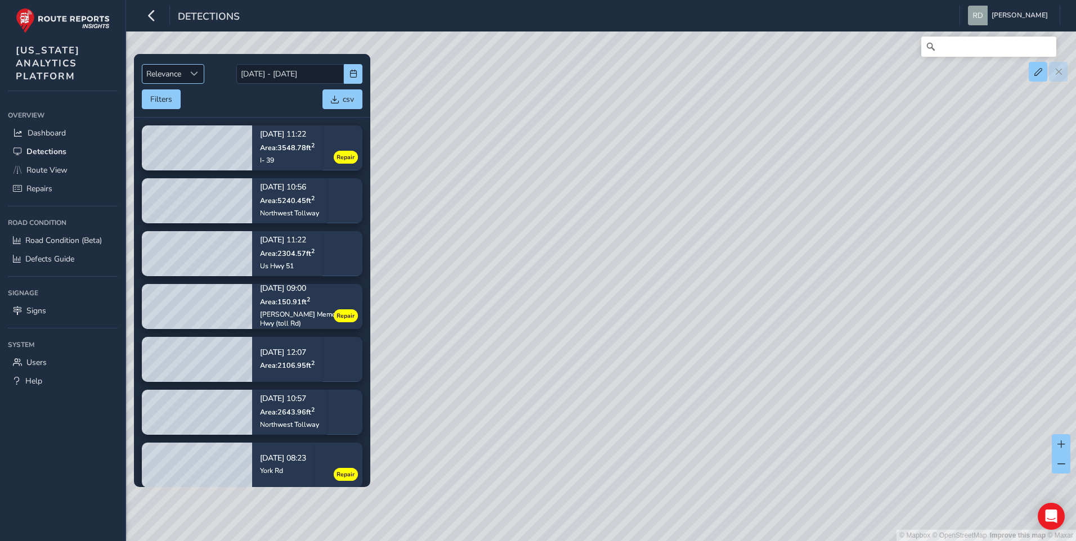
click at [174, 77] on span "Relevance" at bounding box center [163, 74] width 43 height 19
click at [170, 118] on li "Newest" at bounding box center [173, 116] width 62 height 19
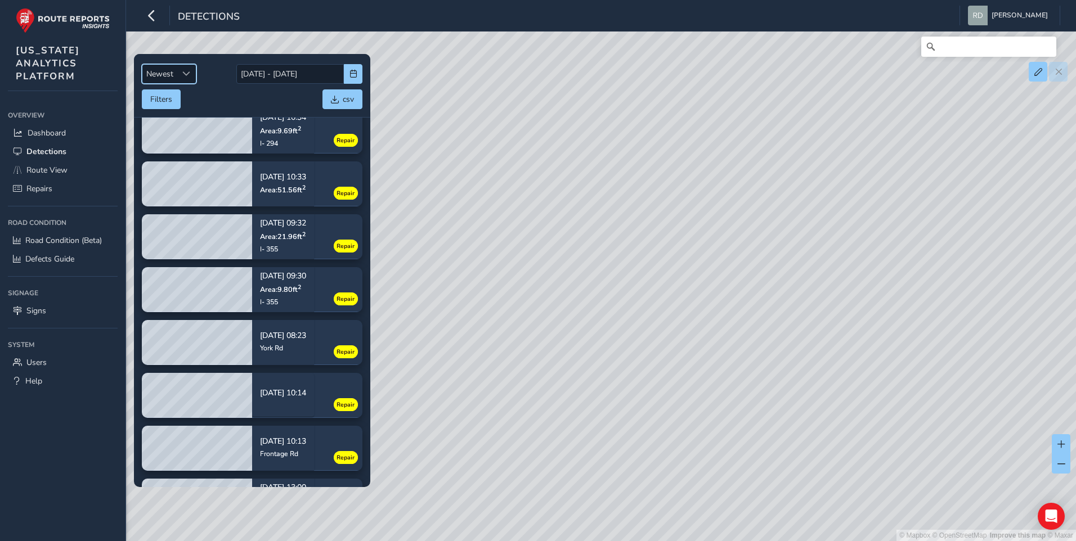
scroll to position [563, 0]
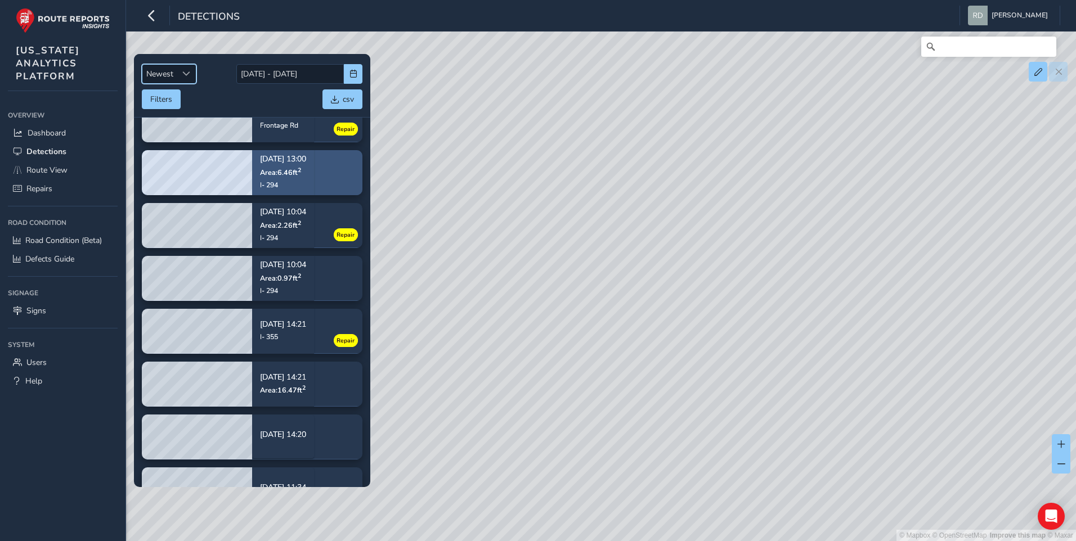
click at [279, 172] on span "Area: 6.46 ft 2" at bounding box center [280, 173] width 41 height 10
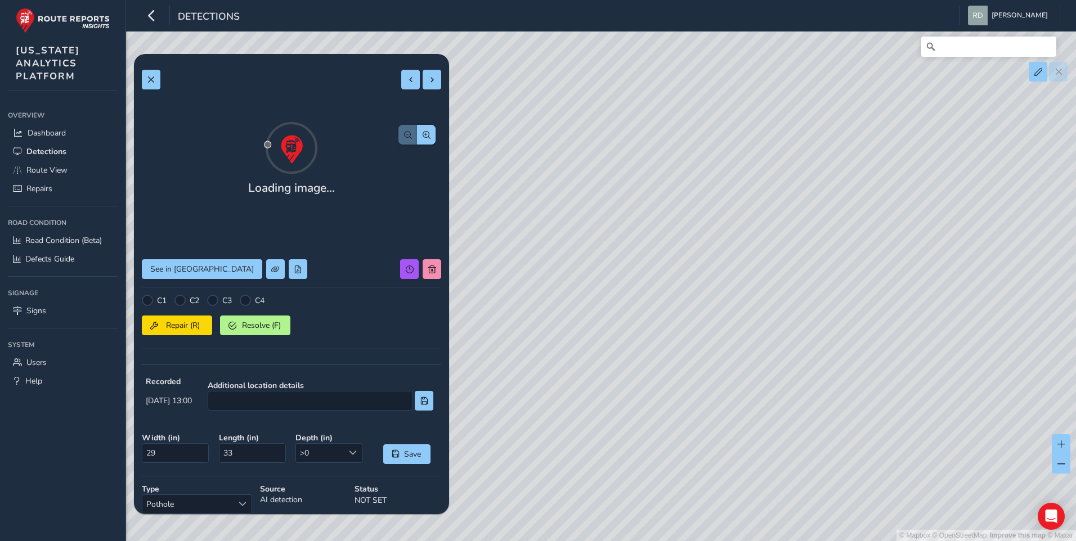
click at [420, 114] on div "Loading image... See in Route View C1 C2 C3 C4 Repair (R) Resolve (F) Recorded …" at bounding box center [291, 344] width 299 height 564
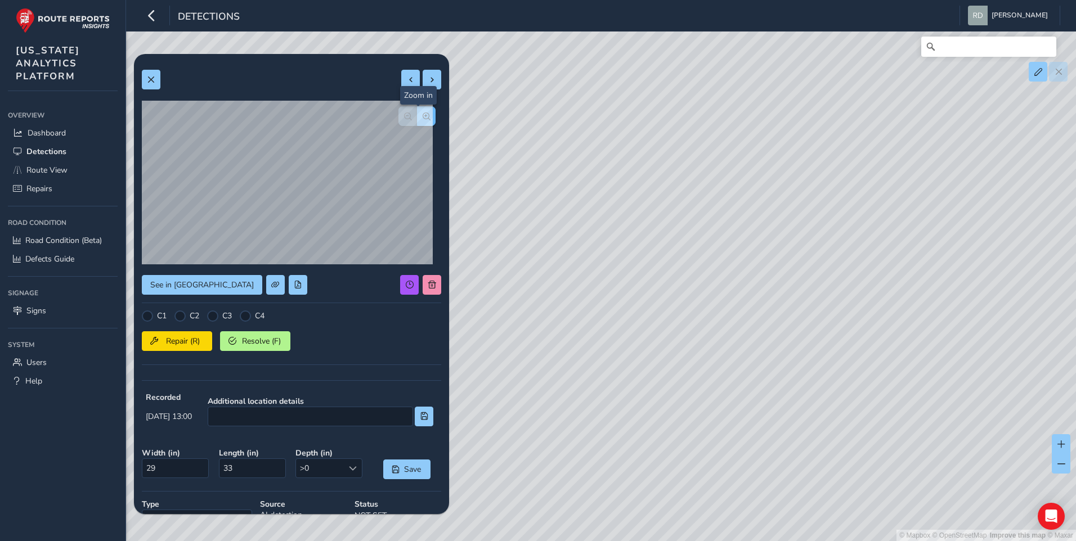
click at [423, 117] on span "button" at bounding box center [427, 117] width 8 height 8
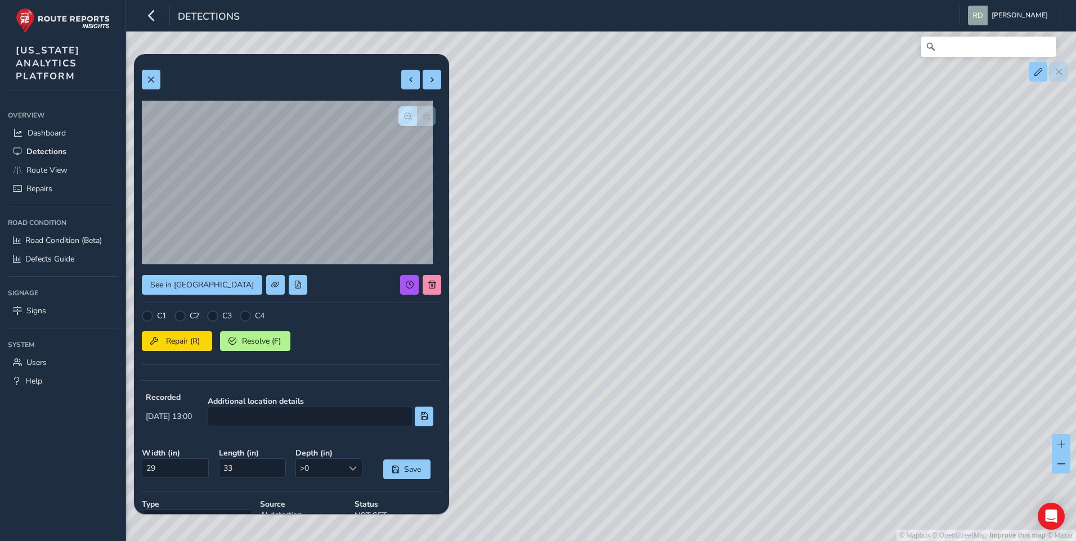
click at [398, 119] on button "button" at bounding box center [407, 116] width 19 height 20
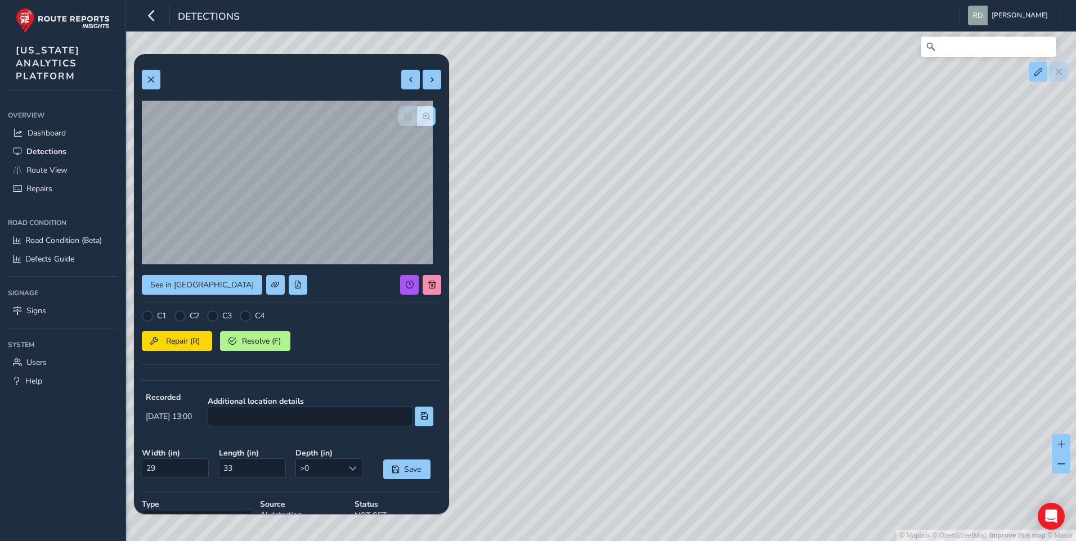
click at [398, 119] on div at bounding box center [416, 116] width 37 height 20
drag, startPoint x: 722, startPoint y: 287, endPoint x: 684, endPoint y: 291, distance: 37.8
click at [684, 291] on div "© Mapbox © OpenStreetMap Improve this map © Maxar" at bounding box center [538, 270] width 1076 height 541
drag, startPoint x: 539, startPoint y: 244, endPoint x: 654, endPoint y: 320, distance: 138.1
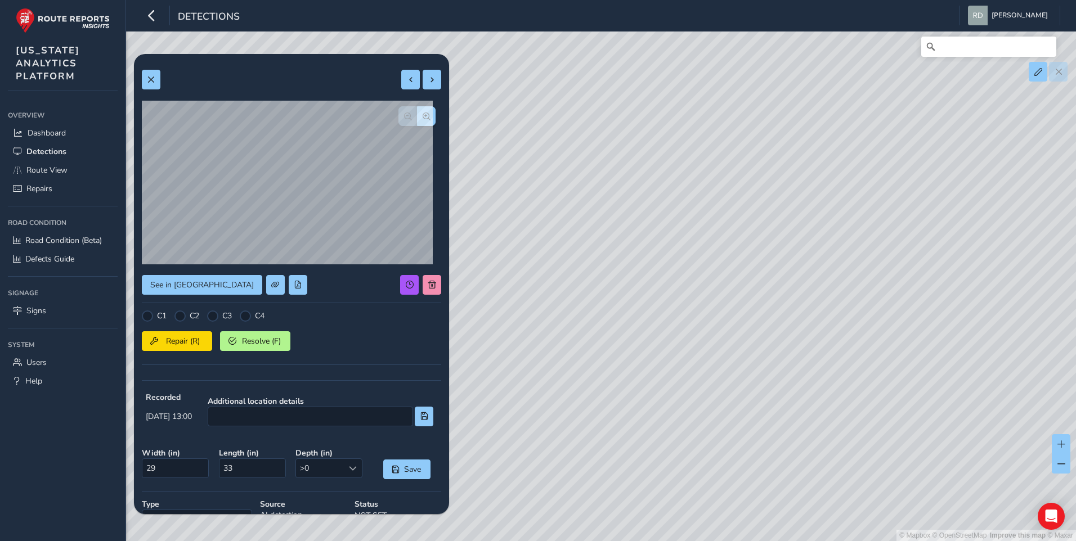
click at [654, 320] on div "© Mapbox © OpenStreetMap Improve this map © Maxar" at bounding box center [538, 270] width 1076 height 541
drag, startPoint x: 651, startPoint y: 210, endPoint x: 688, endPoint y: 397, distance: 189.9
click at [688, 397] on div "© Mapbox © OpenStreetMap Improve this map © Maxar" at bounding box center [538, 270] width 1076 height 541
click at [423, 119] on span "button" at bounding box center [427, 117] width 8 height 8
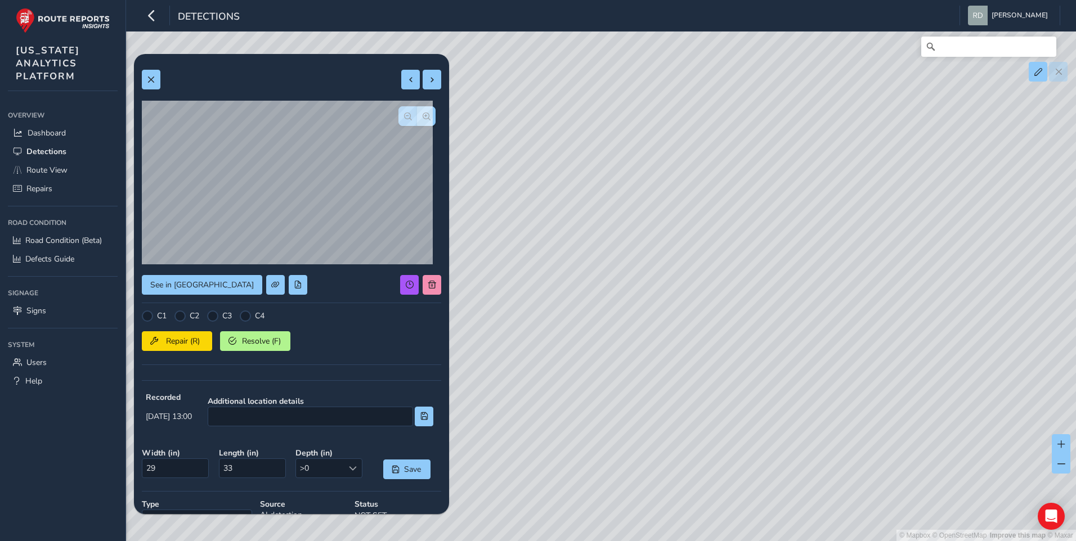
click at [404, 118] on span "button" at bounding box center [408, 117] width 8 height 8
click at [195, 286] on span "See in Route View" at bounding box center [202, 285] width 104 height 11
click at [195, 287] on span "See in Route View" at bounding box center [202, 285] width 104 height 11
drag, startPoint x: 176, startPoint y: 305, endPoint x: 178, endPoint y: 310, distance: 5.8
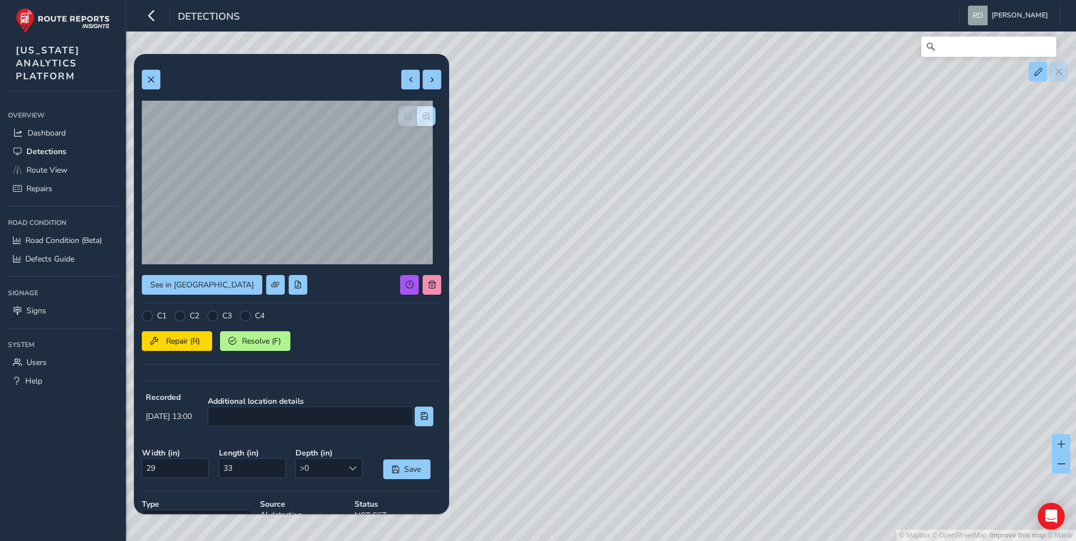
click at [176, 305] on div "See in Route View C1 C2 C3 C4 Repair (R) Resolve (F) Recorded 08/28/2025, 13:00…" at bounding box center [291, 352] width 299 height 580
click at [182, 318] on div at bounding box center [179, 316] width 11 height 11
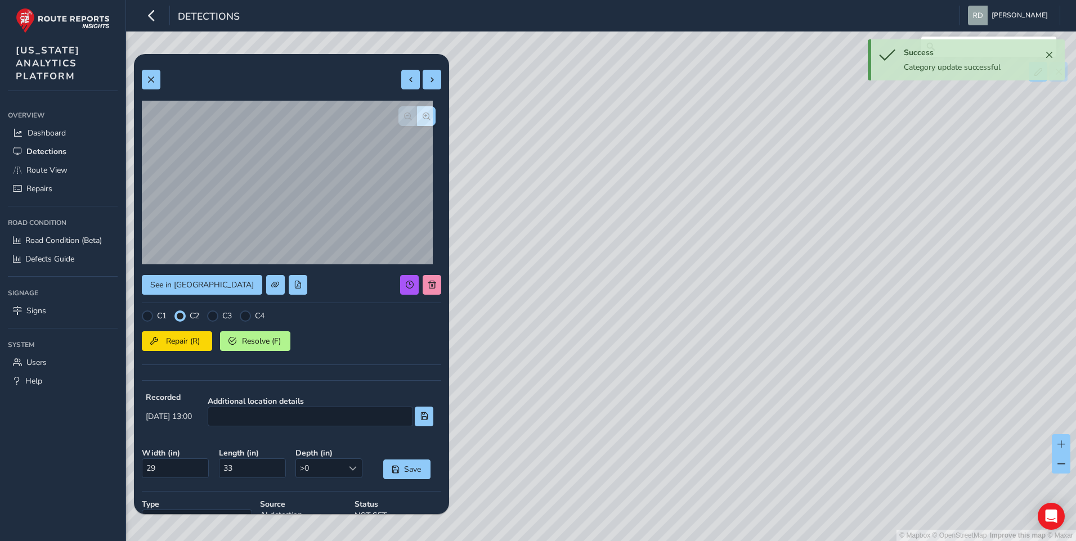
scroll to position [136, 0]
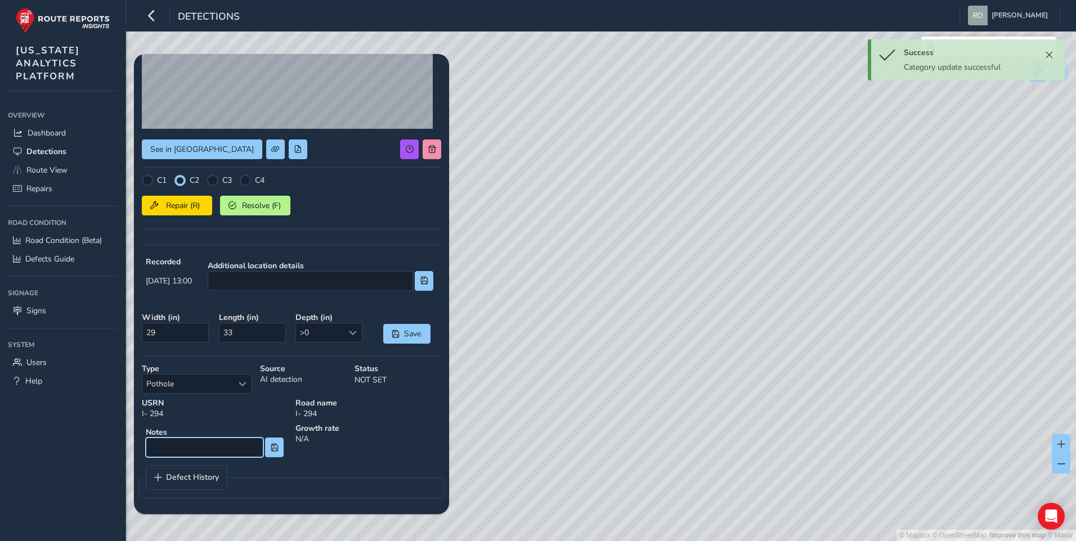
click at [205, 446] on input at bounding box center [205, 448] width 118 height 20
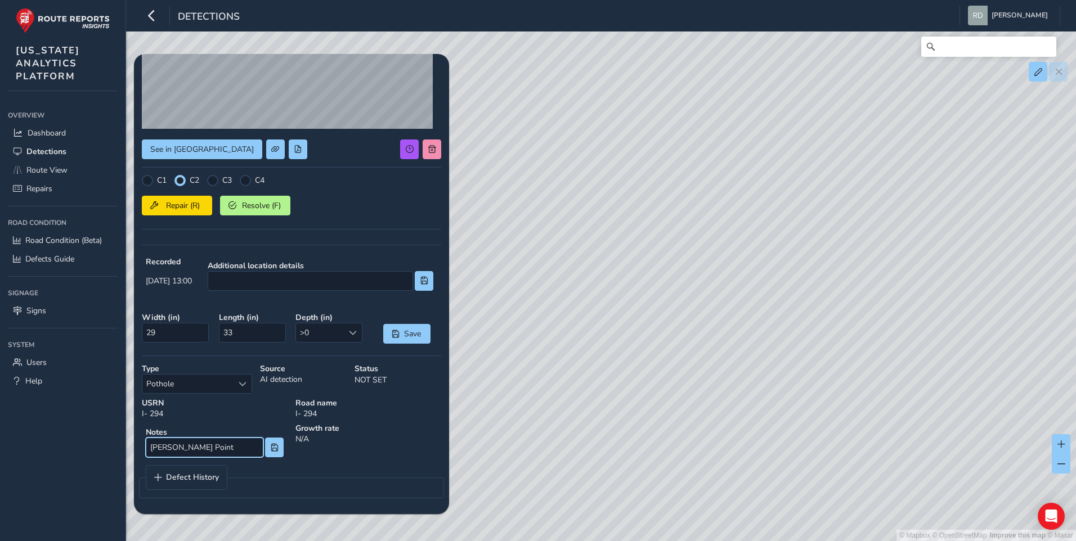
click at [216, 446] on input "Gore Point" at bounding box center [205, 448] width 118 height 20
click at [214, 447] on input "Gore Point" at bounding box center [205, 448] width 118 height 20
type input "Spalling"
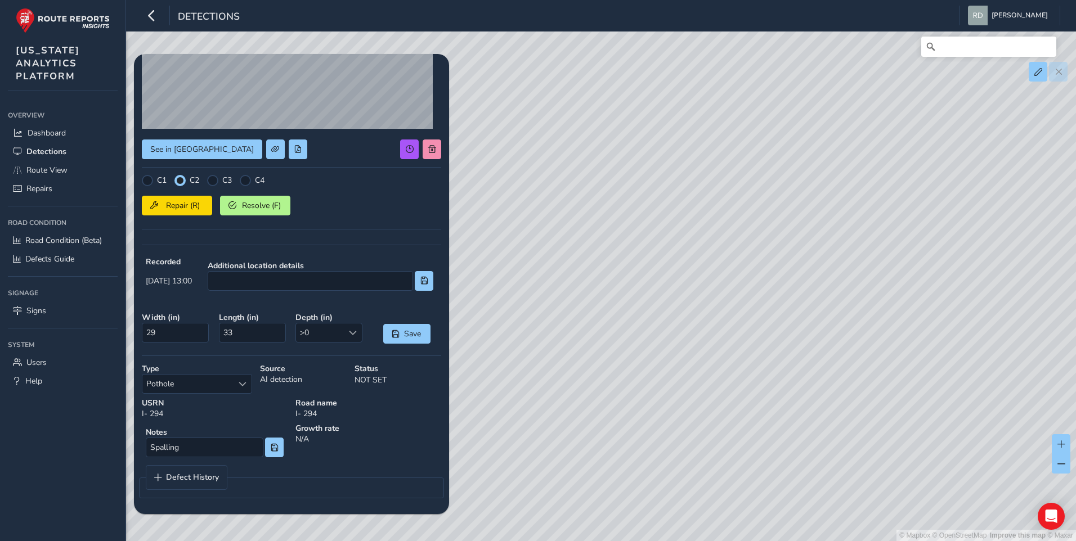
click at [206, 224] on div "C1 C2 C3 C4 Repair (R) Resolve (F)" at bounding box center [291, 206] width 299 height 62
click at [199, 215] on div "C1 C2 C3 C4 Repair (R) Resolve (F)" at bounding box center [291, 206] width 299 height 62
click at [199, 213] on button "Repair (R)" at bounding box center [177, 206] width 70 height 20
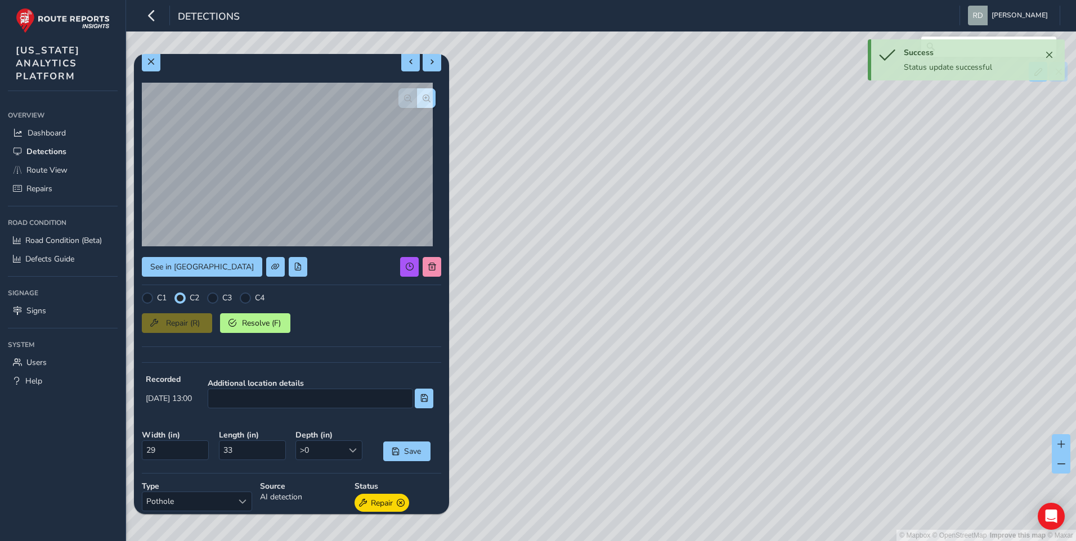
scroll to position [0, 0]
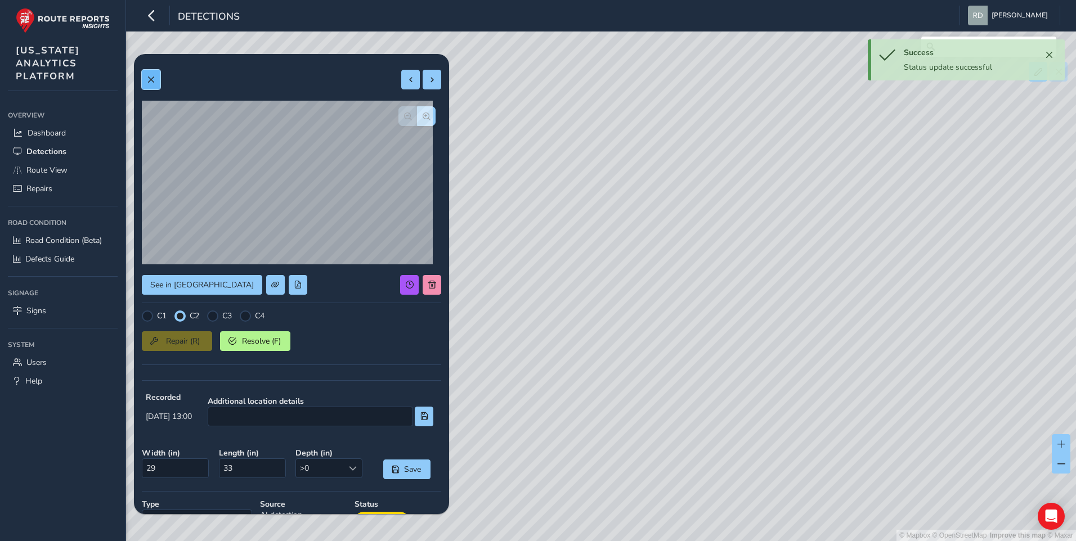
click at [150, 73] on button at bounding box center [151, 80] width 19 height 20
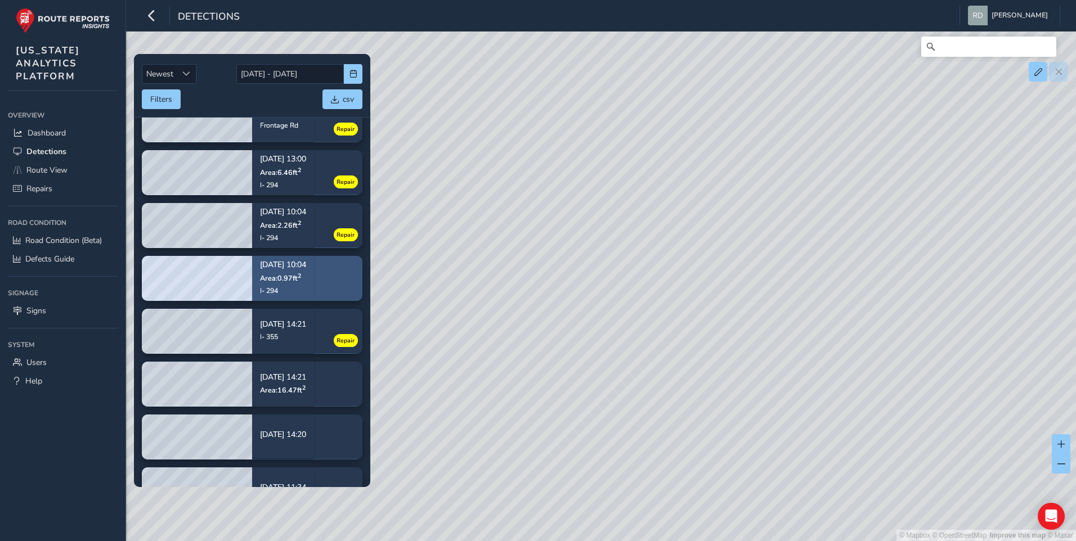
click at [304, 273] on p "Area: 0.97 ft 2" at bounding box center [283, 277] width 46 height 9
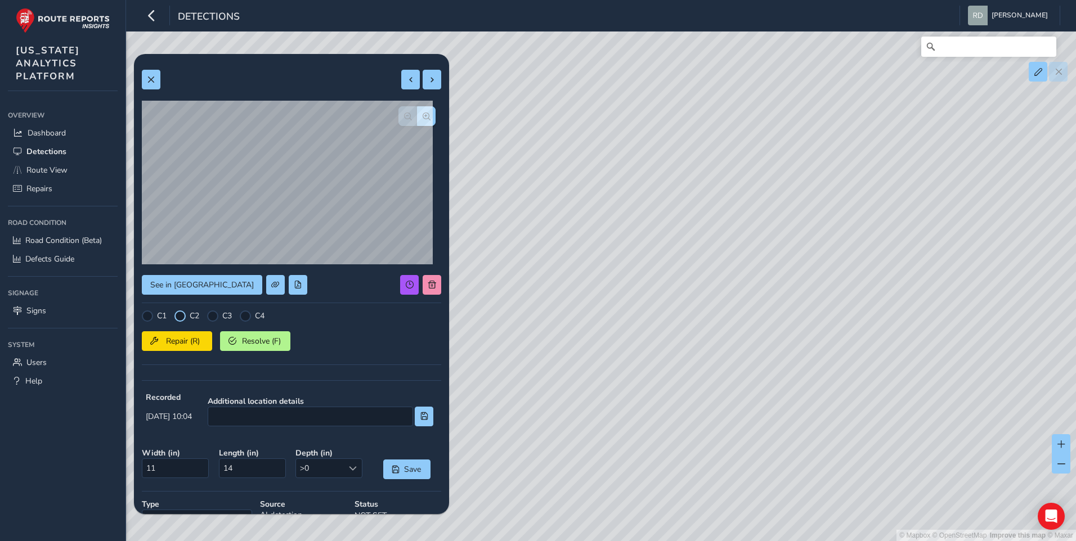
click at [181, 321] on div at bounding box center [179, 316] width 11 height 11
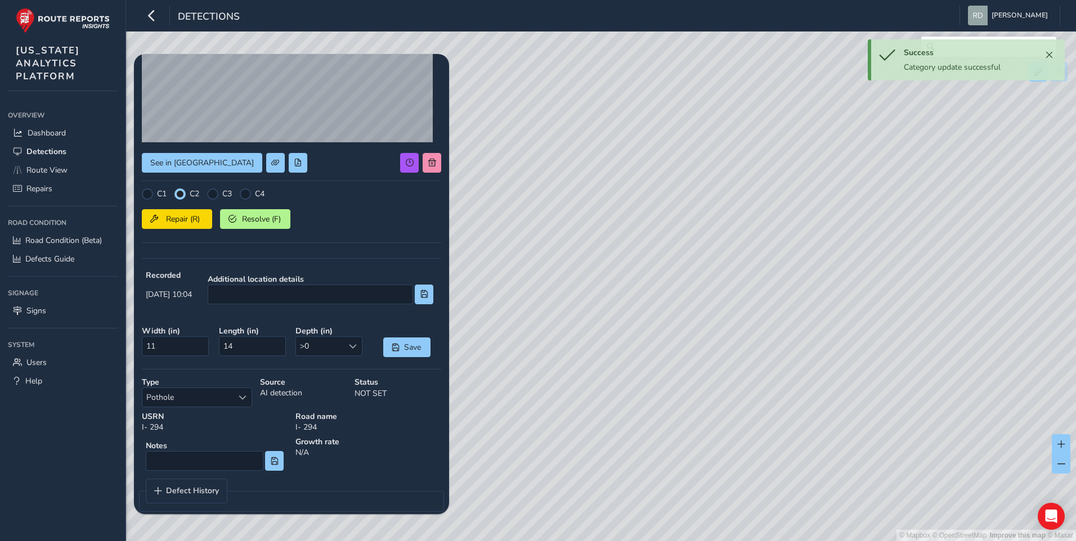
scroll to position [136, 0]
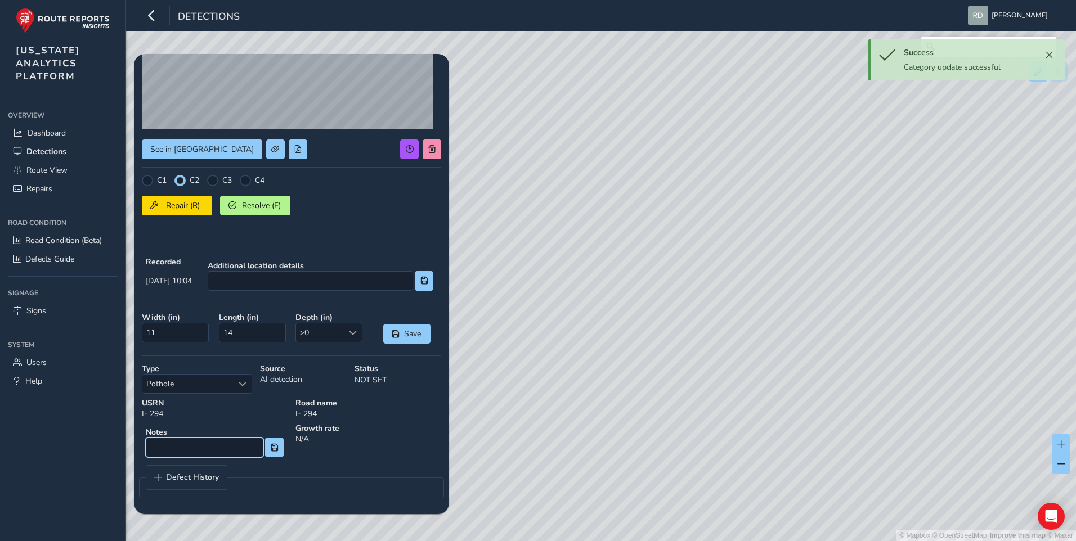
click at [177, 444] on input at bounding box center [205, 448] width 118 height 20
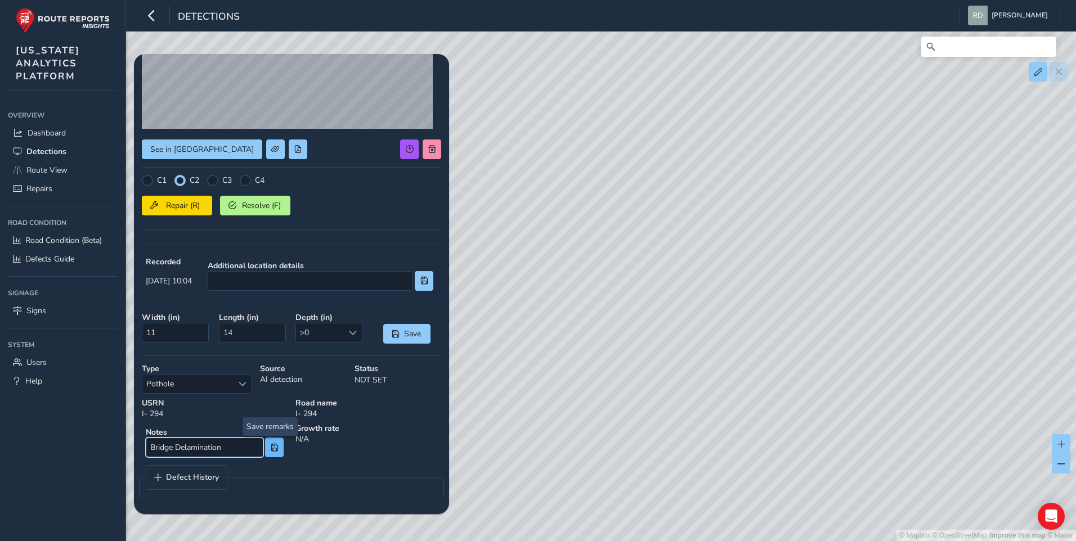
type input "Bridge Delamination"
click at [270, 457] on button at bounding box center [274, 448] width 19 height 20
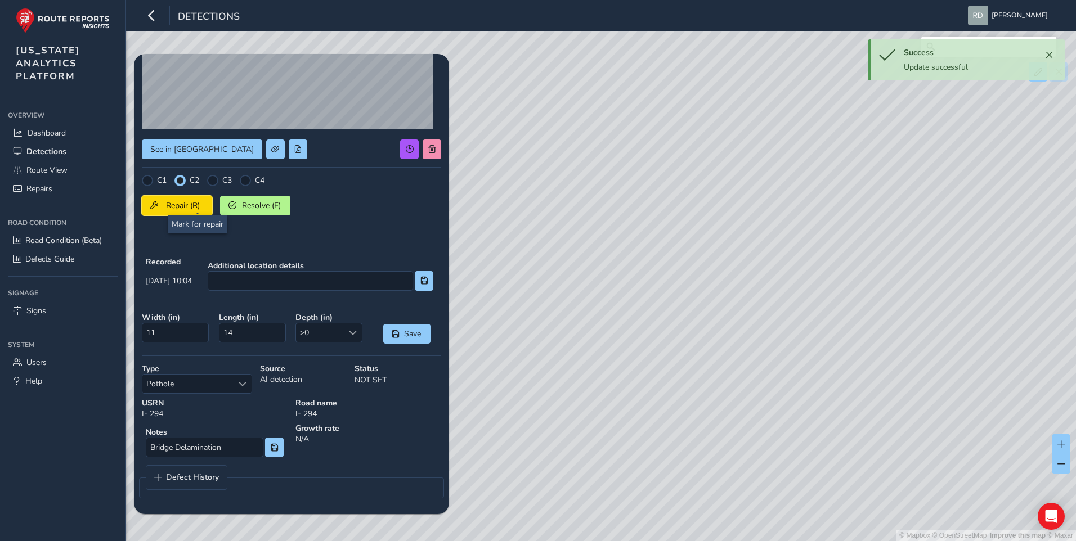
click at [194, 203] on span "Repair (R)" at bounding box center [183, 205] width 42 height 11
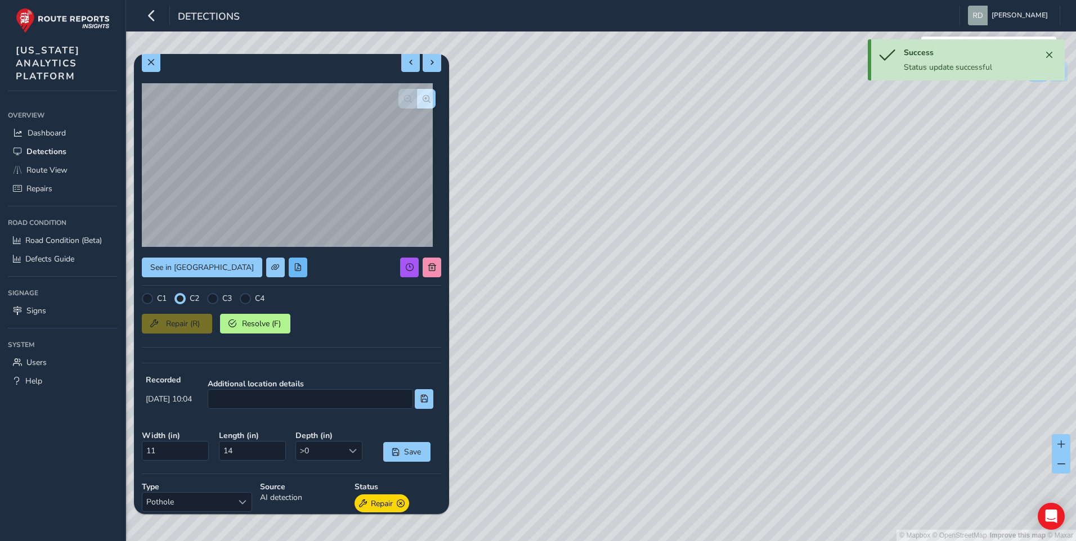
scroll to position [0, 0]
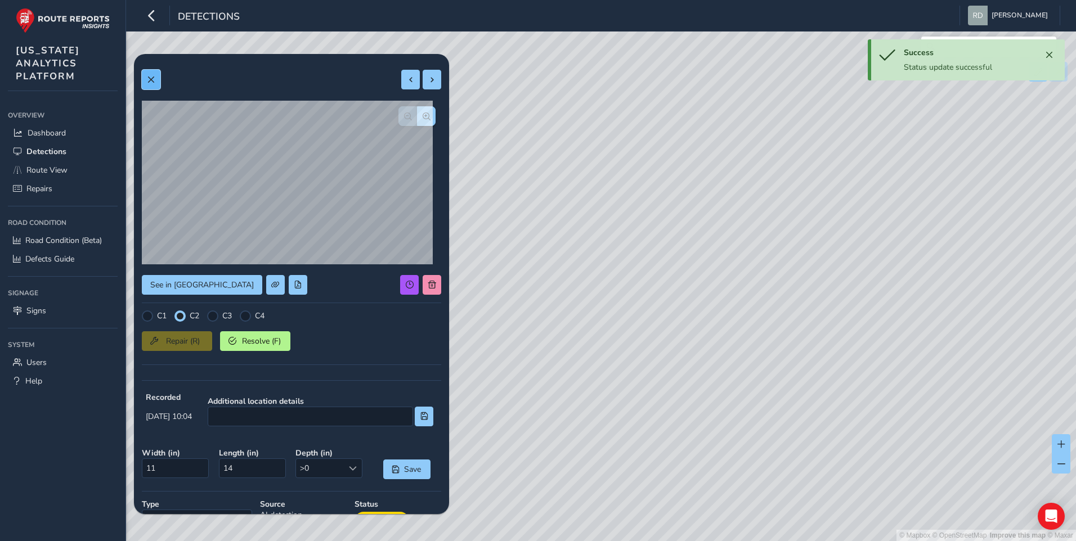
click at [150, 79] on span at bounding box center [151, 80] width 8 height 8
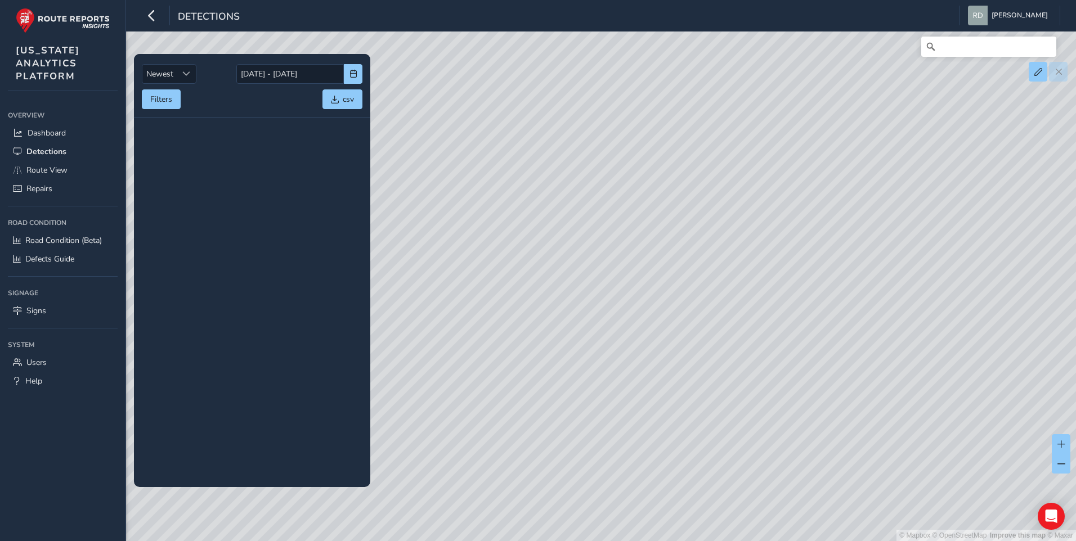
scroll to position [1125, 0]
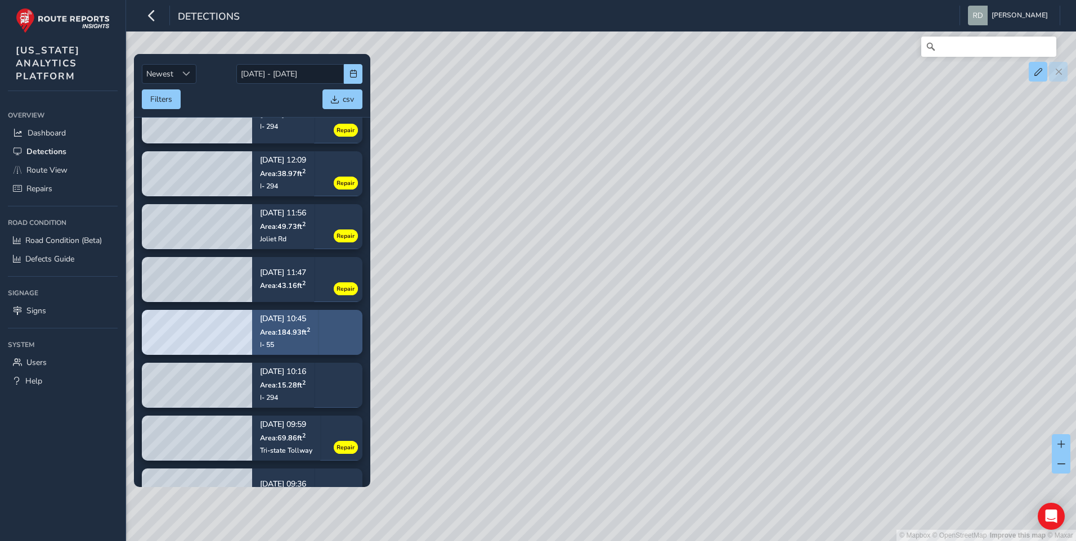
click at [278, 342] on div "I- 55" at bounding box center [285, 344] width 50 height 9
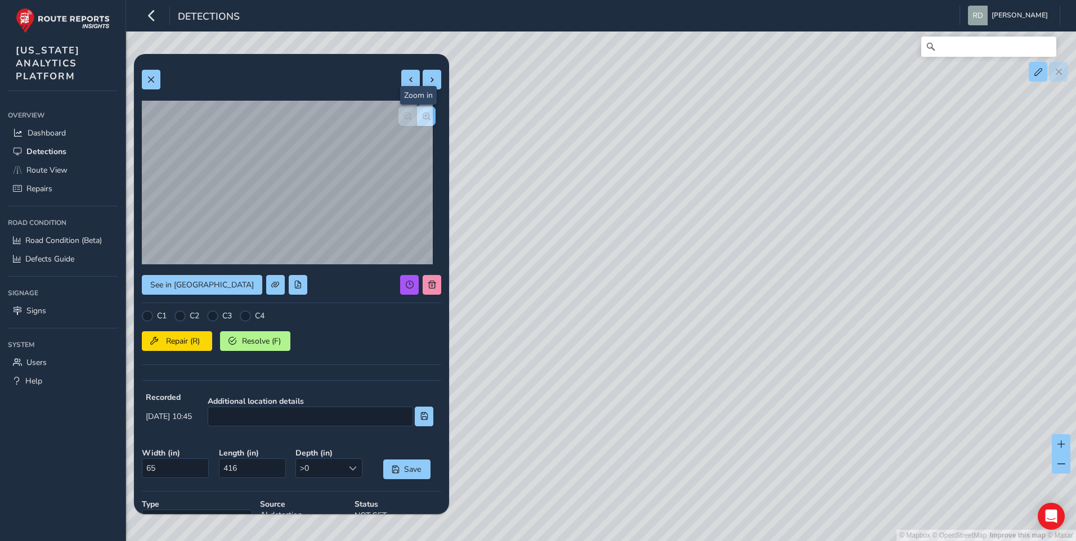
click at [422, 120] on button "button" at bounding box center [426, 116] width 19 height 20
click at [404, 119] on span "button" at bounding box center [408, 117] width 8 height 8
click at [183, 321] on div at bounding box center [179, 316] width 11 height 11
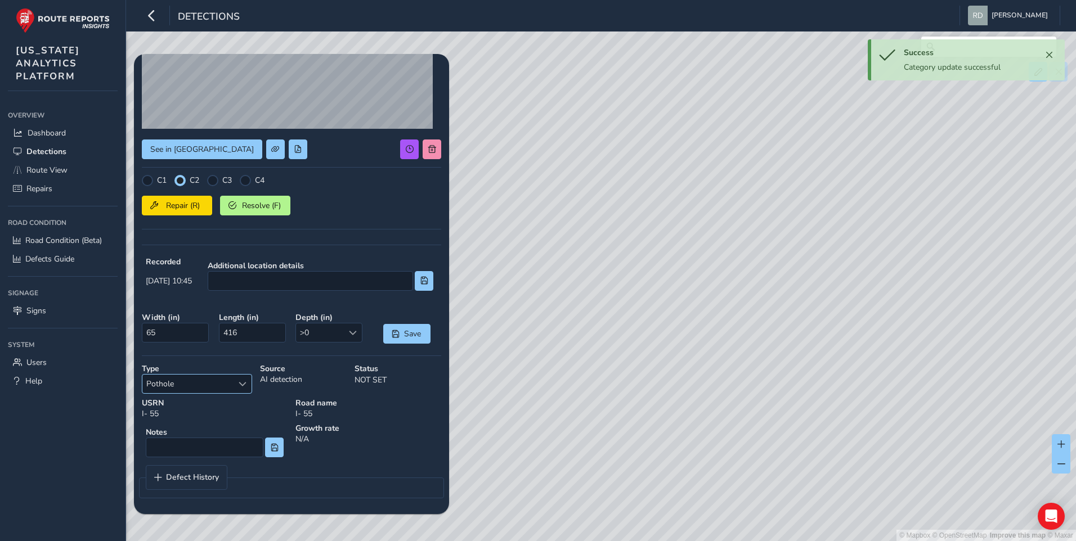
click at [244, 384] on span "Select a type" at bounding box center [243, 384] width 8 height 8
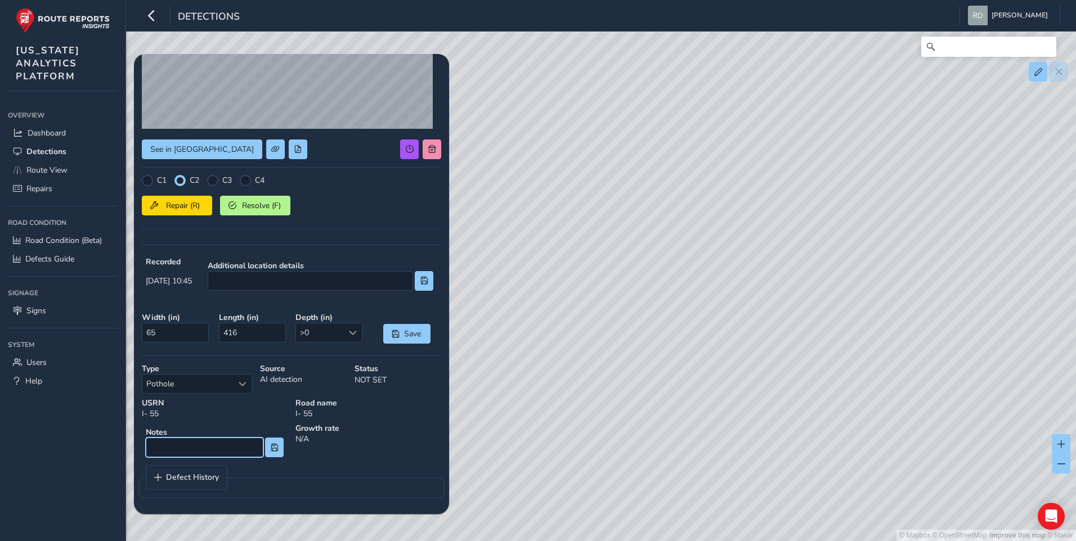
click at [200, 453] on input at bounding box center [205, 448] width 118 height 20
type input "Lane Joint Deterioration"
click at [265, 454] on button at bounding box center [274, 448] width 19 height 20
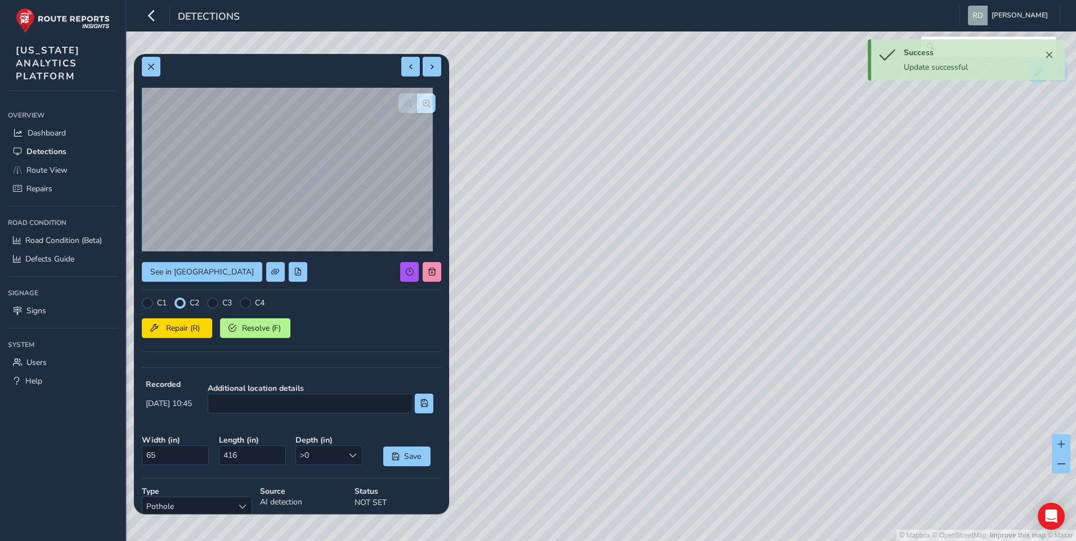
scroll to position [0, 0]
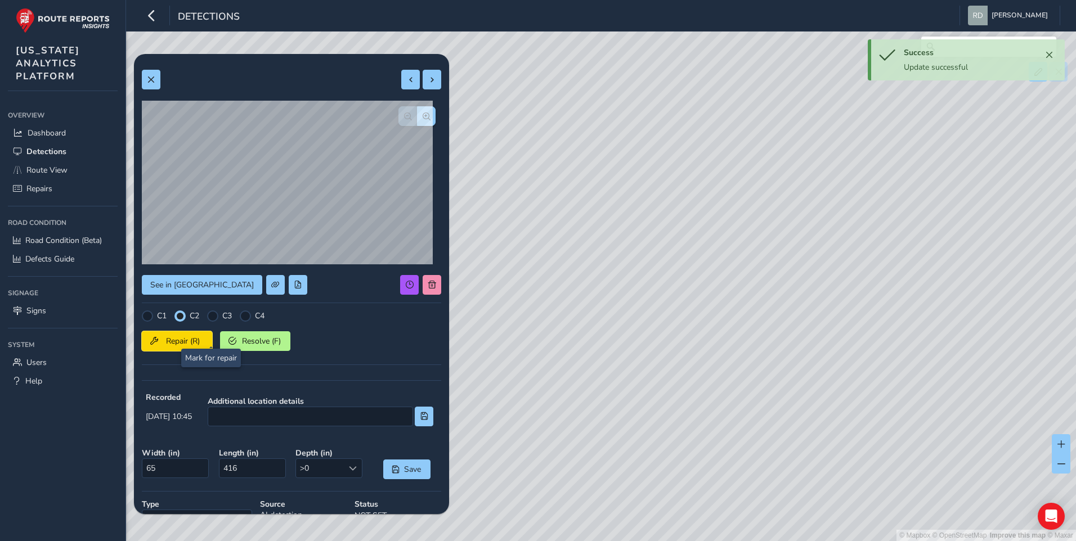
click at [208, 335] on button "Repair (R)" at bounding box center [177, 341] width 70 height 20
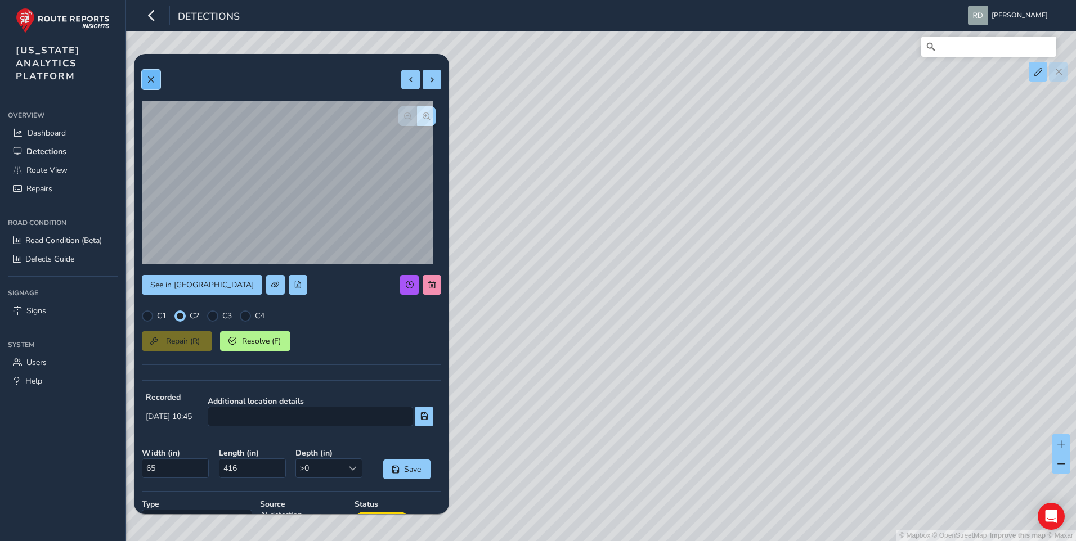
click at [149, 83] on span at bounding box center [151, 80] width 8 height 8
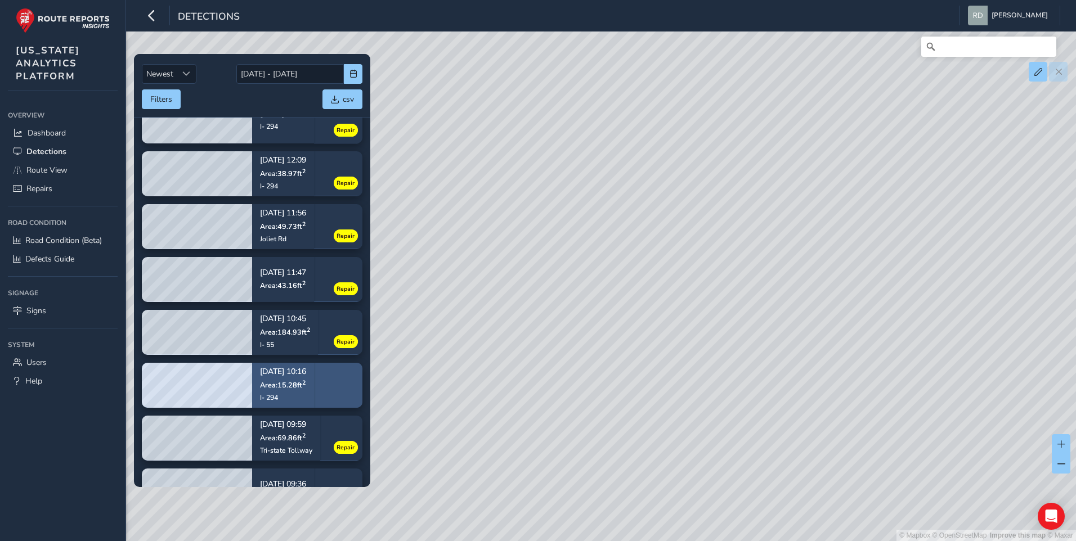
click at [304, 388] on span "Area: 15.28 ft 2" at bounding box center [283, 385] width 46 height 10
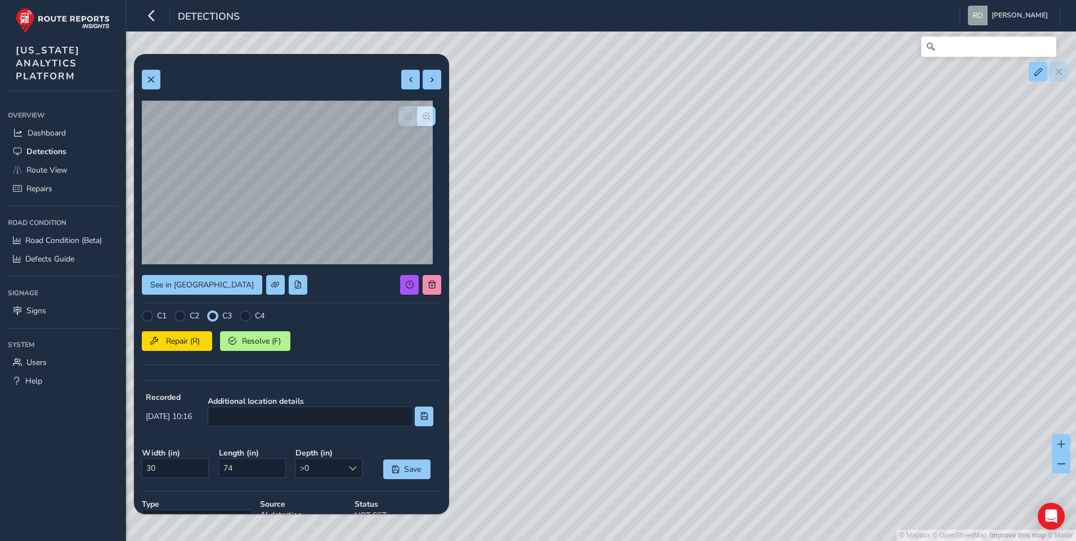
drag, startPoint x: 842, startPoint y: 359, endPoint x: 723, endPoint y: 353, distance: 119.4
click at [769, 356] on div "© Mapbox © OpenStreetMap Improve this map © Maxar" at bounding box center [538, 270] width 1076 height 541
click at [723, 353] on div "© Mapbox © OpenStreetMap Improve this map © Maxar" at bounding box center [538, 270] width 1076 height 541
drag, startPoint x: 757, startPoint y: 300, endPoint x: 887, endPoint y: 305, distance: 130.1
click at [887, 305] on div "© Mapbox © OpenStreetMap Improve this map © Maxar" at bounding box center [538, 270] width 1076 height 541
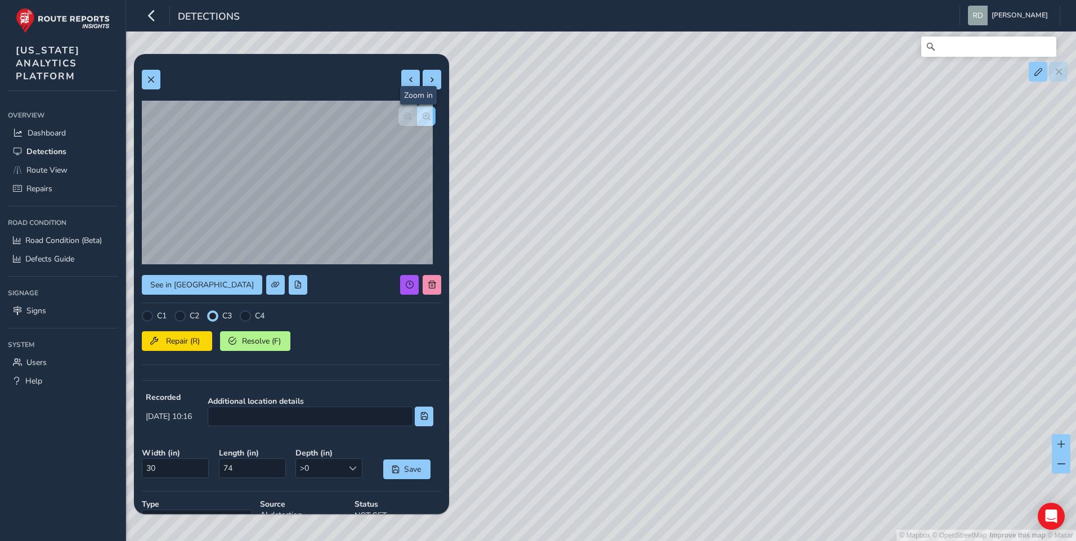
click at [422, 116] on button "button" at bounding box center [426, 116] width 19 height 20
click at [149, 78] on span at bounding box center [151, 80] width 8 height 8
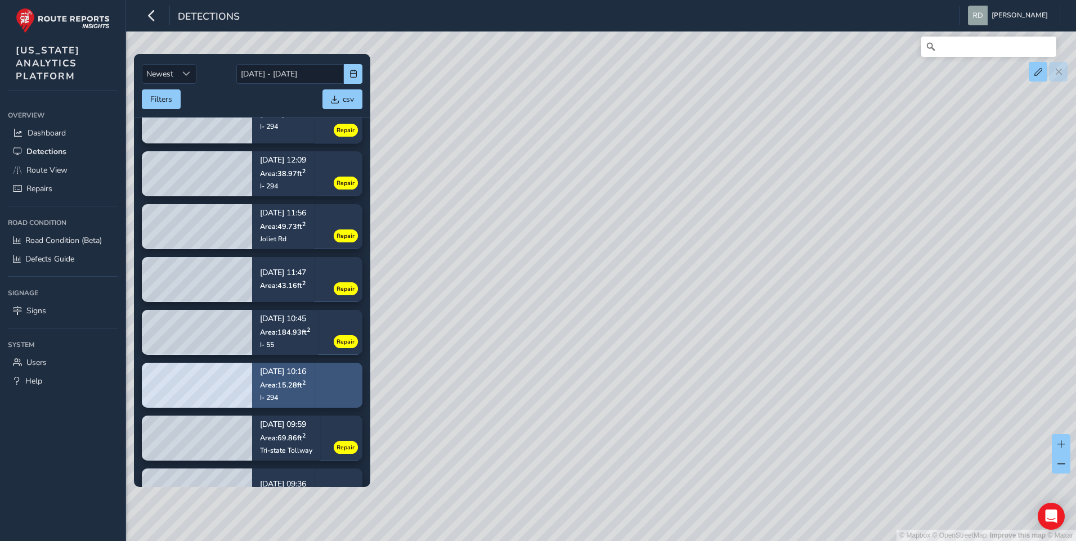
click at [306, 388] on p "Area: 15.28 ft 2" at bounding box center [283, 384] width 46 height 9
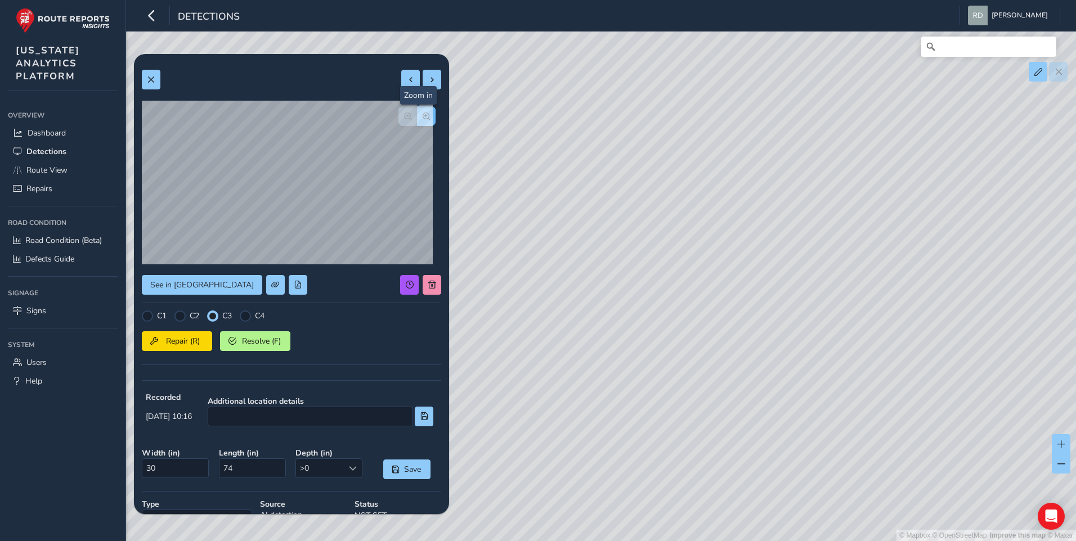
click at [417, 122] on button "button" at bounding box center [426, 116] width 19 height 20
click at [240, 340] on button "Resolve (F)" at bounding box center [255, 341] width 70 height 20
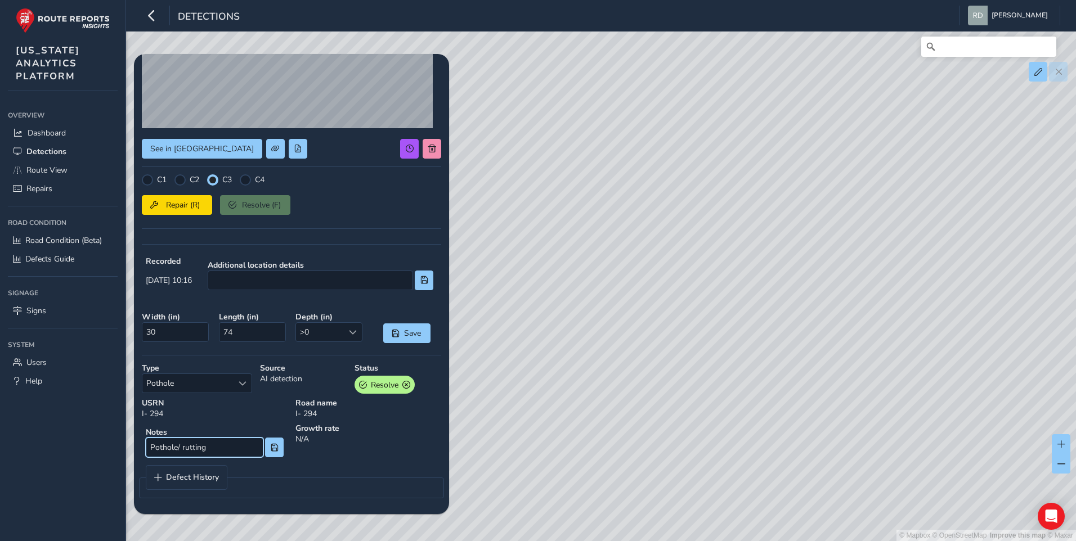
drag, startPoint x: 212, startPoint y: 452, endPoint x: 5, endPoint y: 442, distance: 207.3
click at [17, 442] on div "Detections Ricardo Diaz Colour Scheme: Dark Dim Light Logout Newest Newest 08/0…" at bounding box center [538, 270] width 1076 height 541
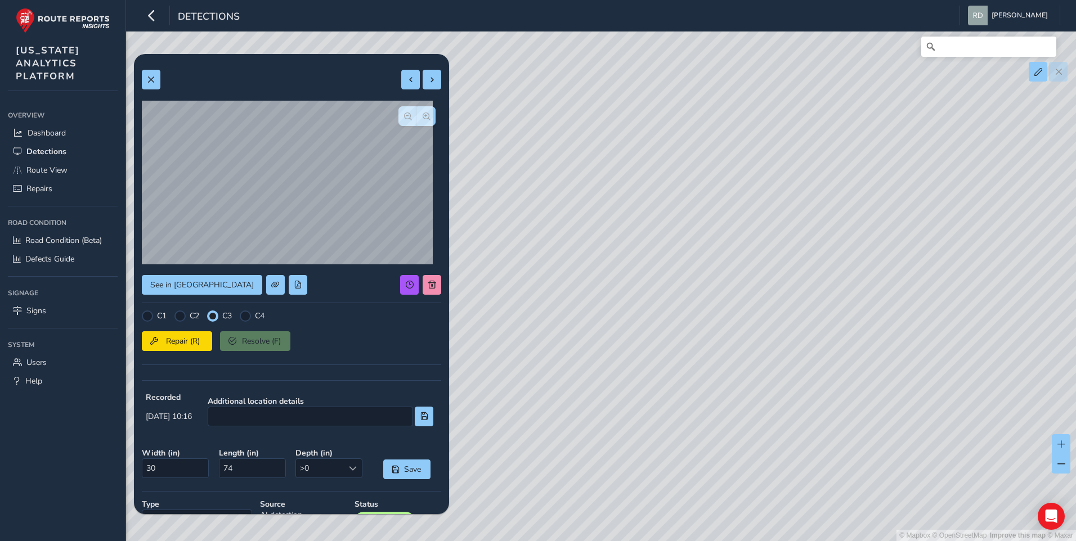
type input "Oil Spill"
click at [247, 344] on div "Repair (R) Resolve (F)" at bounding box center [291, 339] width 299 height 24
click at [248, 344] on div "Repair (R) Resolve (F)" at bounding box center [291, 339] width 299 height 24
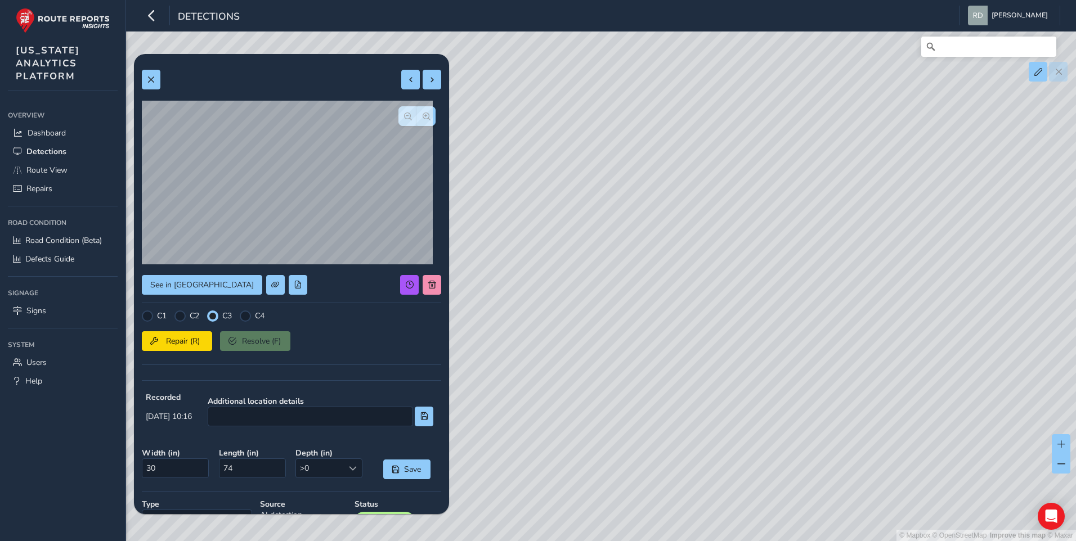
drag, startPoint x: 248, startPoint y: 344, endPoint x: 330, endPoint y: 344, distance: 82.1
click at [330, 344] on div "Repair (R) Resolve (F)" at bounding box center [291, 339] width 299 height 24
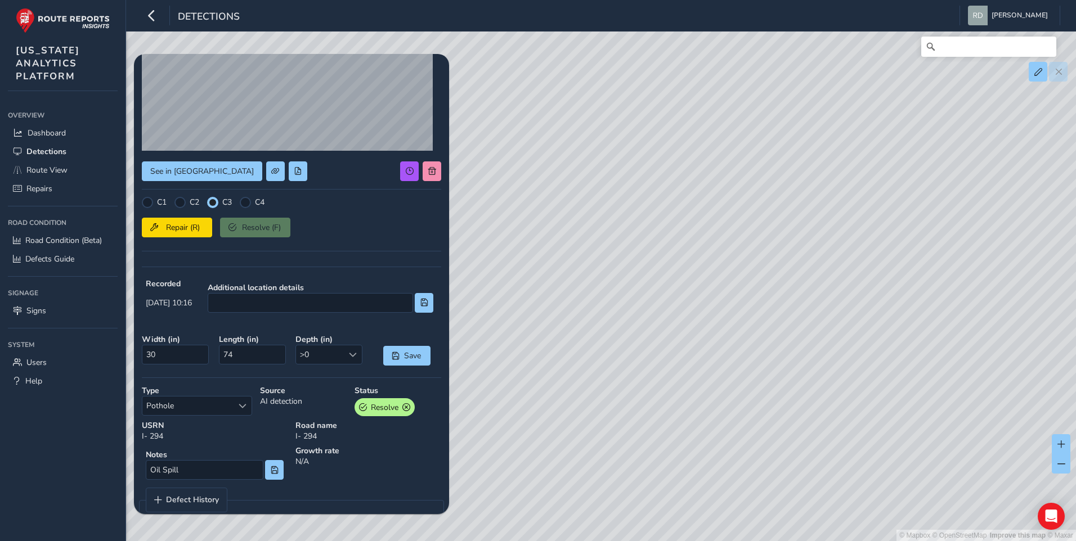
scroll to position [136, 0]
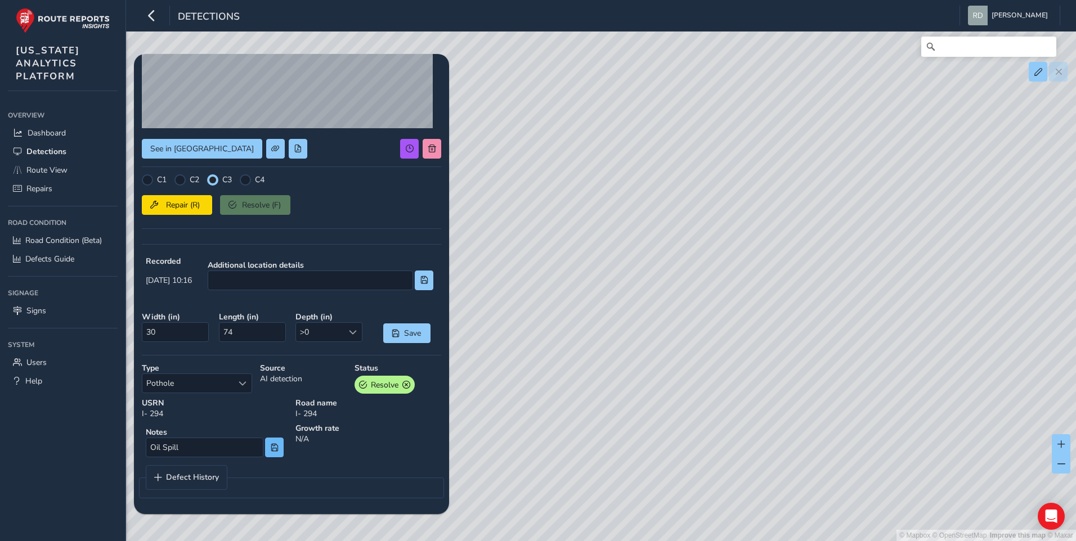
drag, startPoint x: 281, startPoint y: 455, endPoint x: 272, endPoint y: 452, distance: 9.1
click at [278, 455] on div "Notes Oil Spill" at bounding box center [215, 442] width 146 height 38
click at [272, 452] on button at bounding box center [274, 448] width 19 height 20
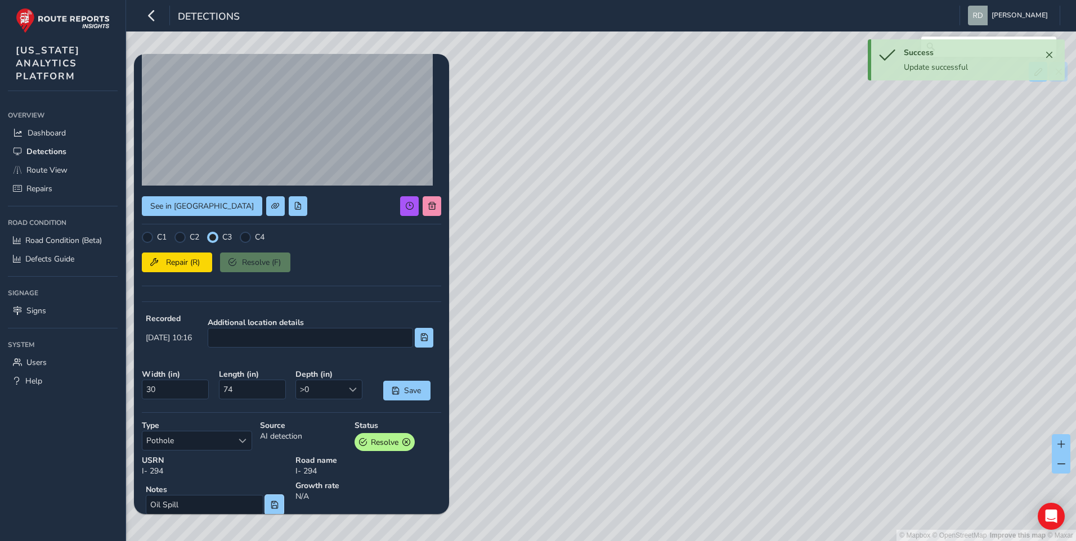
scroll to position [0, 0]
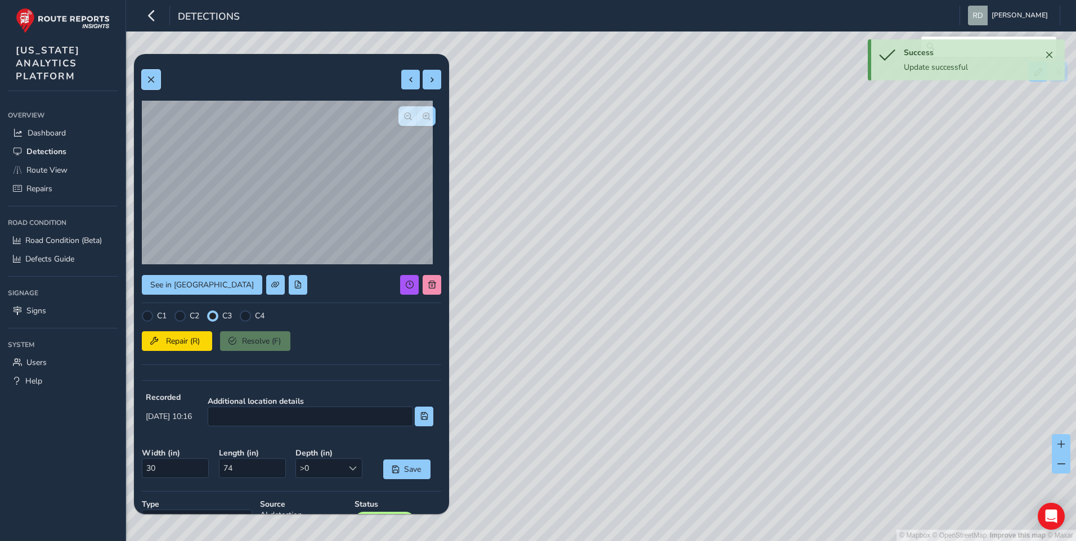
click at [145, 73] on button at bounding box center [151, 80] width 19 height 20
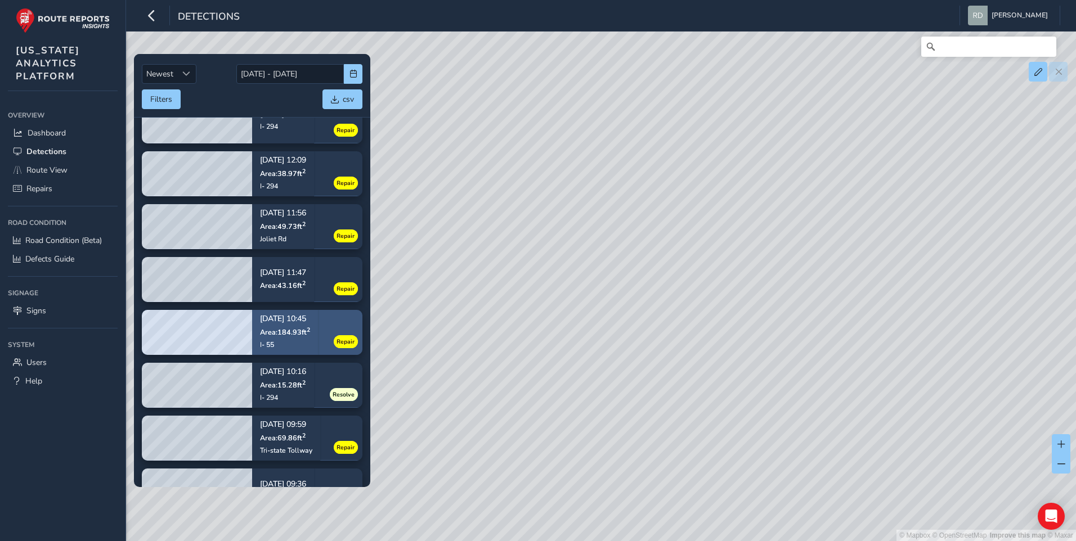
scroll to position [1406, 0]
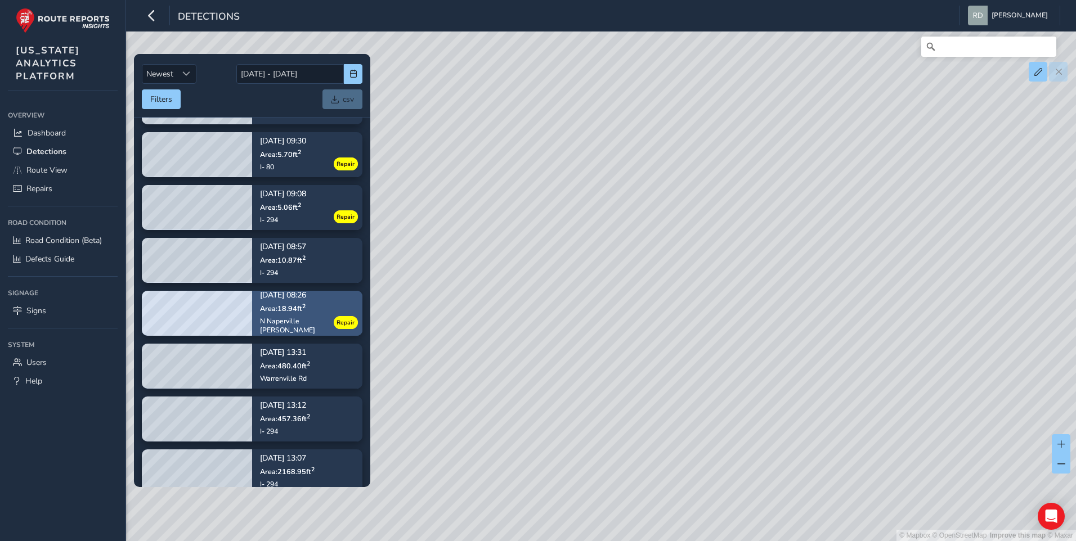
click at [312, 322] on div "N Naperville Wheaton Rd" at bounding box center [307, 326] width 95 height 18
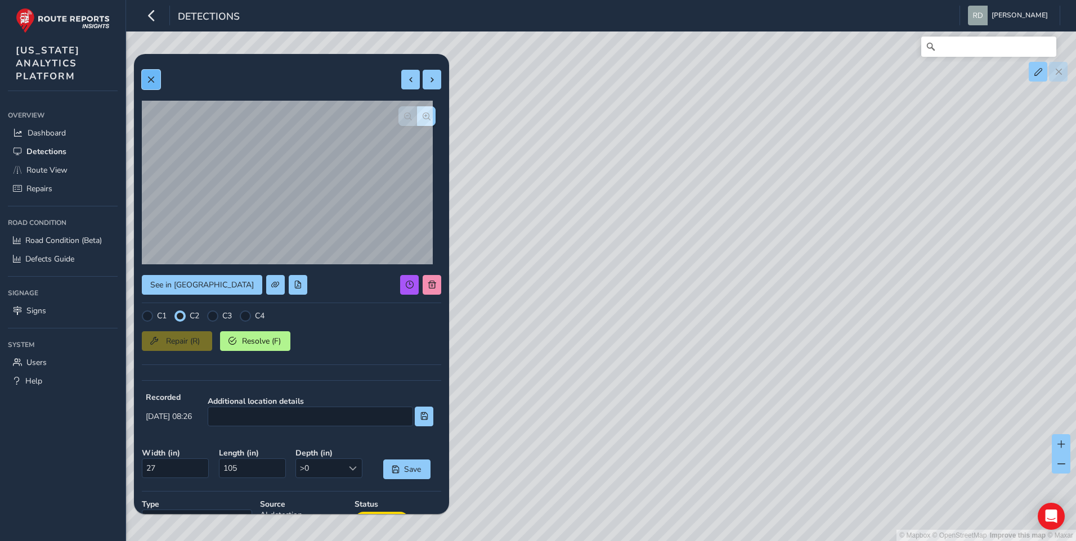
click at [145, 77] on button at bounding box center [151, 80] width 19 height 20
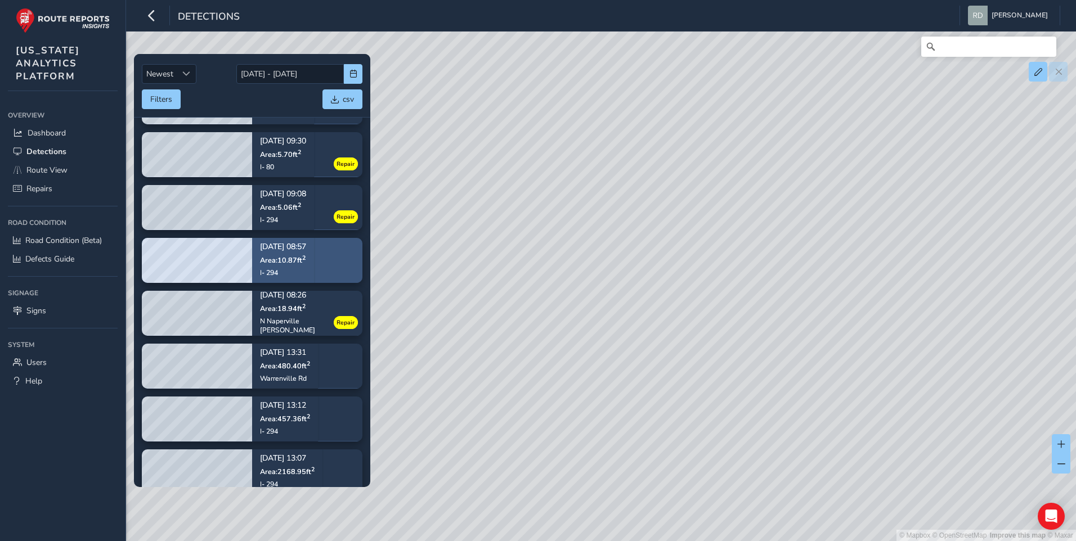
click at [304, 266] on div "08/14/2025, 08:57 Area: 10.87 ft 2 I- 294" at bounding box center [283, 261] width 46 height 50
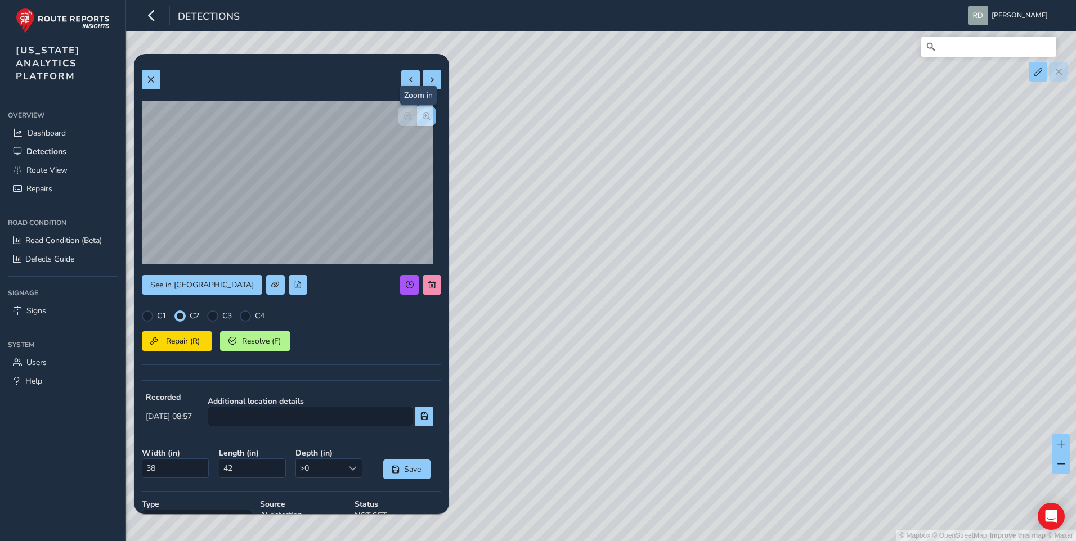
click at [417, 123] on button "button" at bounding box center [426, 116] width 19 height 20
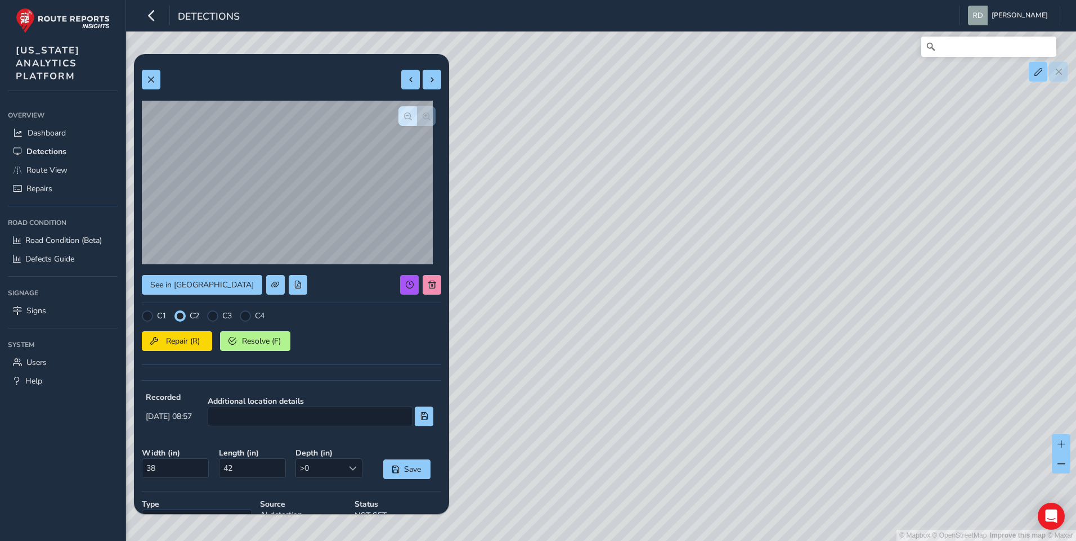
click at [415, 123] on div at bounding box center [416, 116] width 37 height 20
click at [398, 123] on button "button" at bounding box center [407, 116] width 19 height 20
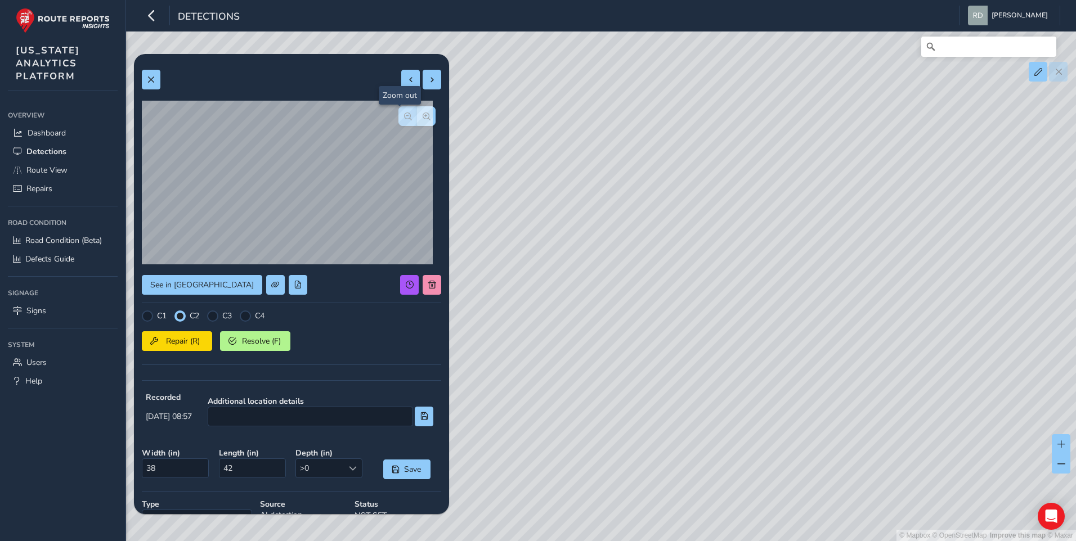
click at [398, 123] on button "button" at bounding box center [407, 116] width 19 height 20
click at [398, 123] on div at bounding box center [416, 116] width 37 height 20
click at [423, 119] on span "button" at bounding box center [427, 117] width 8 height 8
click at [423, 120] on span "button" at bounding box center [427, 117] width 8 height 8
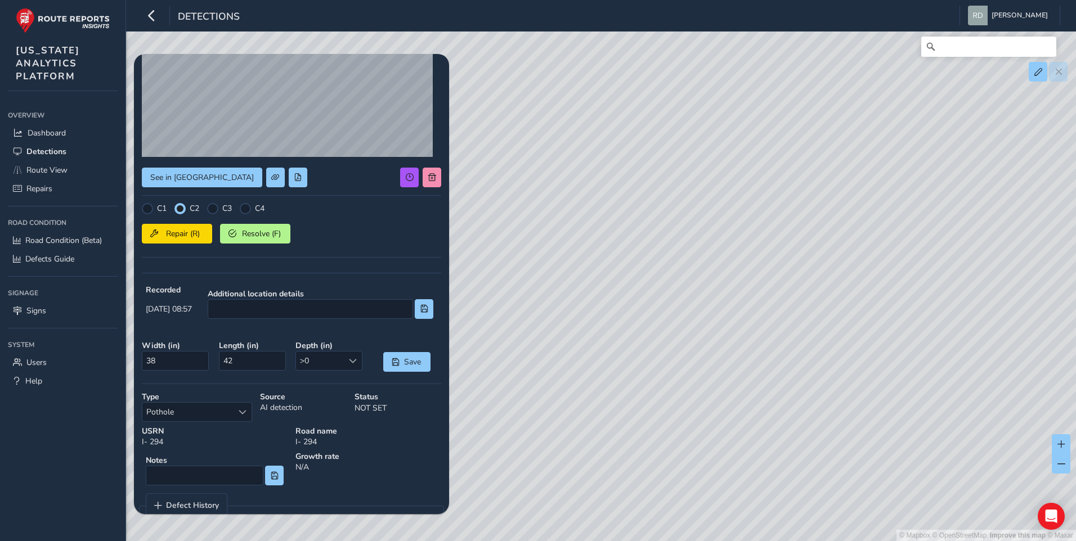
scroll to position [136, 0]
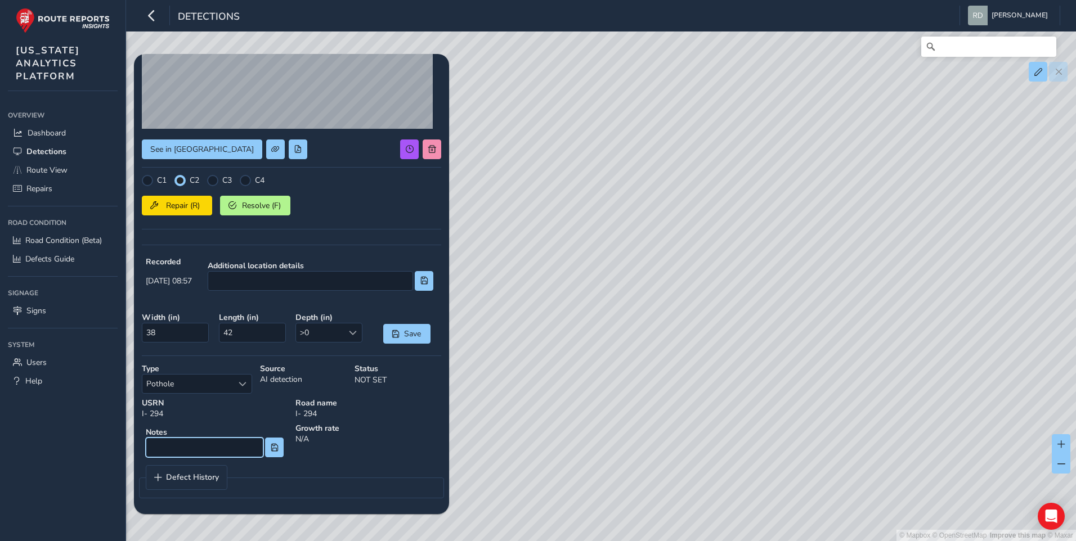
click at [212, 444] on input at bounding box center [205, 448] width 118 height 20
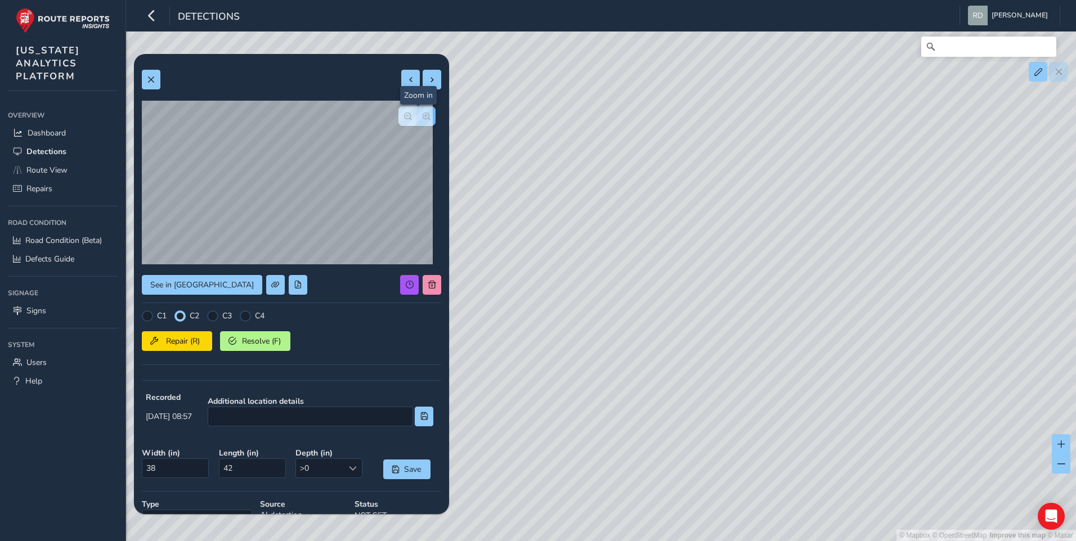
click at [423, 116] on span "button" at bounding box center [427, 117] width 8 height 8
click at [415, 116] on div at bounding box center [416, 116] width 37 height 20
click at [398, 114] on button "button" at bounding box center [407, 116] width 19 height 20
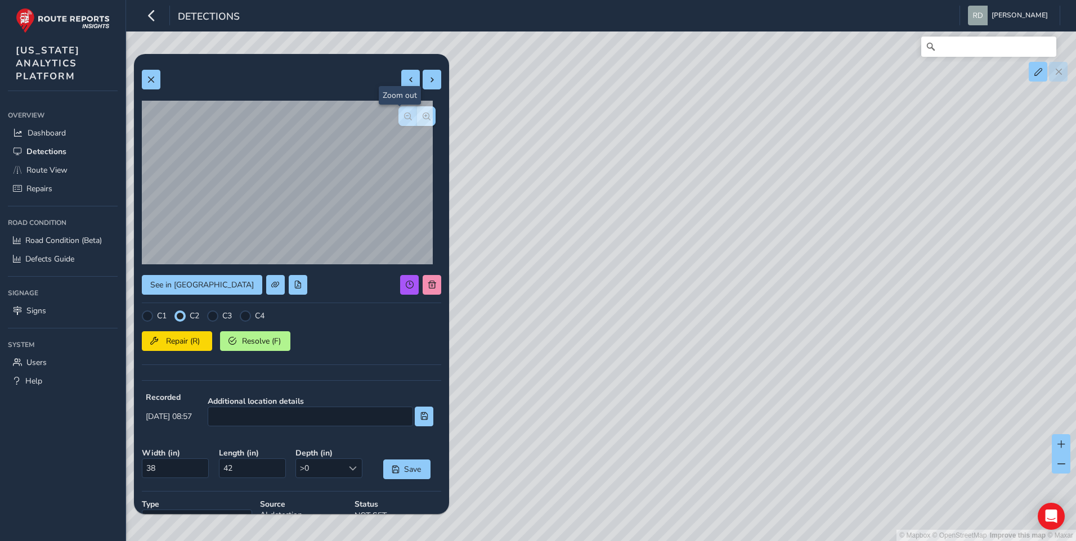
click at [398, 114] on button "button" at bounding box center [407, 116] width 19 height 20
click at [398, 114] on div at bounding box center [416, 116] width 37 height 20
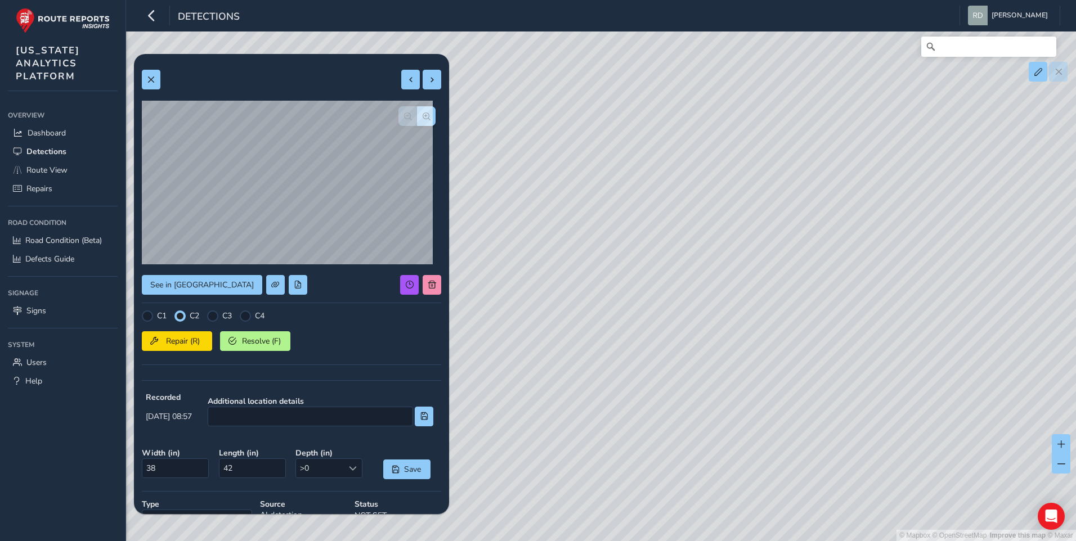
click at [398, 114] on div at bounding box center [416, 116] width 37 height 20
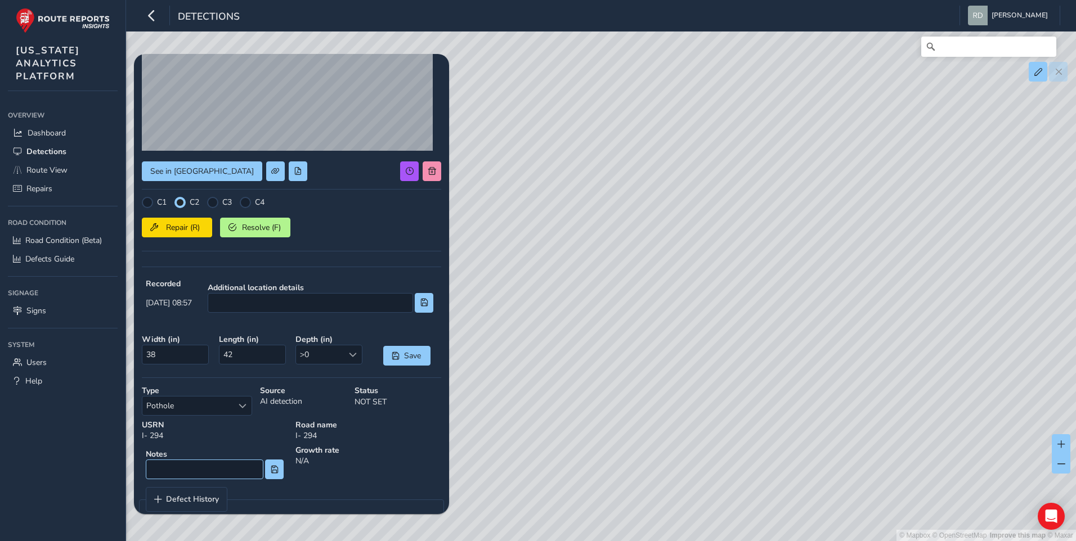
scroll to position [136, 0]
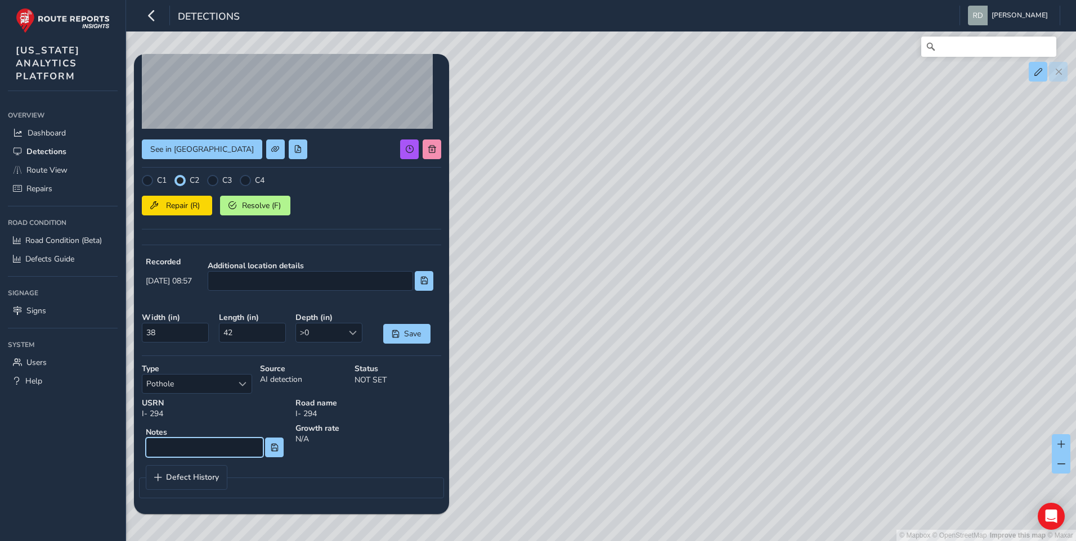
click at [222, 440] on input at bounding box center [205, 448] width 118 height 20
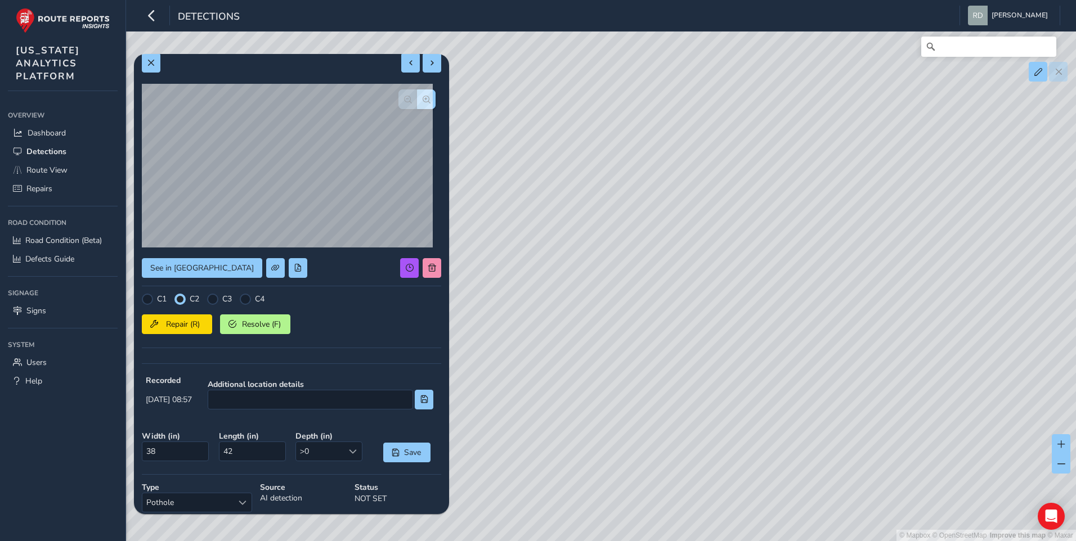
scroll to position [0, 0]
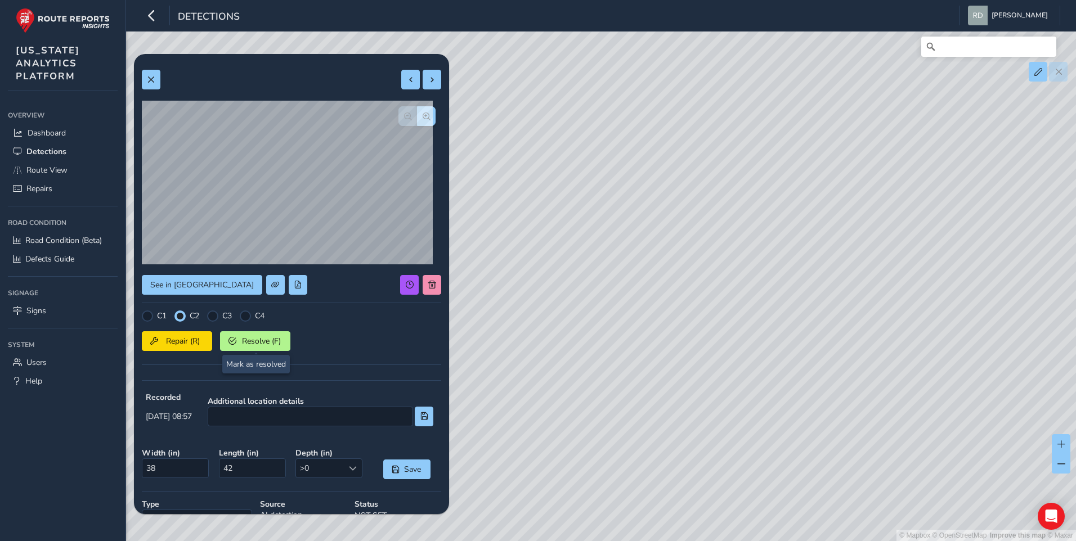
type input "Oil Spill"
click at [253, 341] on span "Resolve (F)" at bounding box center [261, 341] width 42 height 11
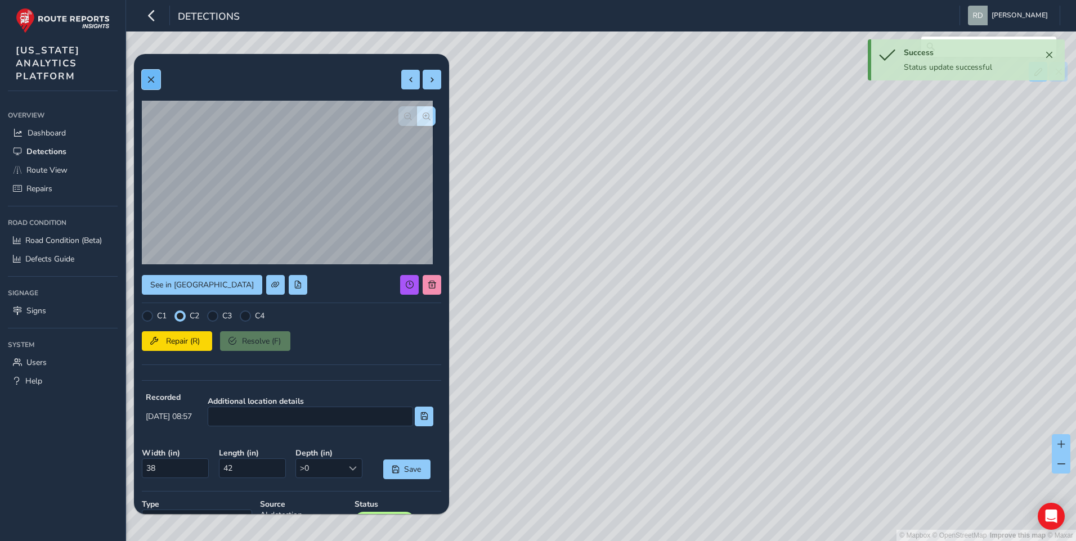
click at [156, 87] on button at bounding box center [151, 80] width 19 height 20
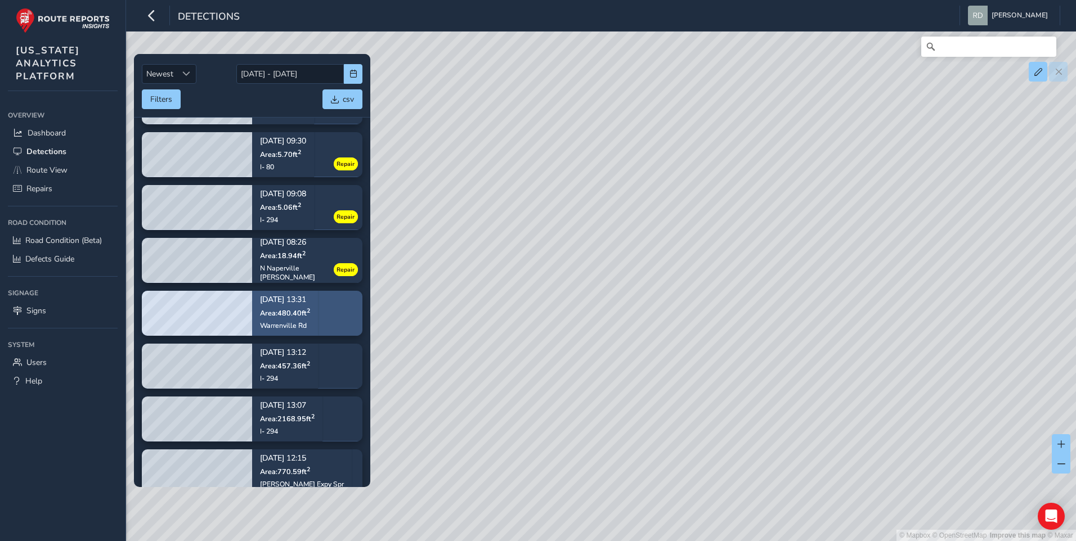
click at [300, 311] on span "Area: 480.40 ft 2" at bounding box center [285, 313] width 50 height 10
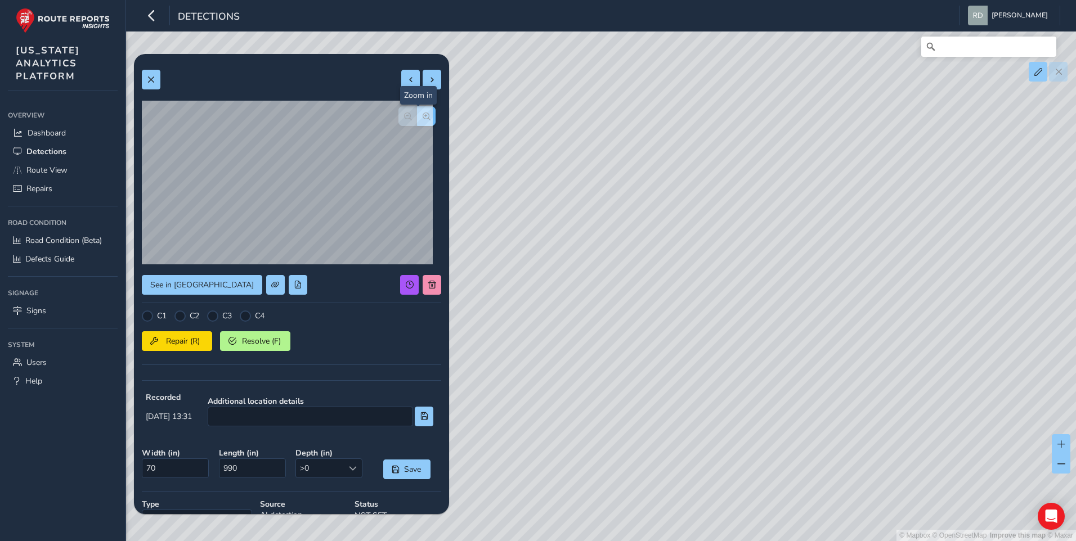
click at [423, 115] on button "button" at bounding box center [426, 116] width 19 height 20
click at [404, 118] on span "button" at bounding box center [408, 117] width 8 height 8
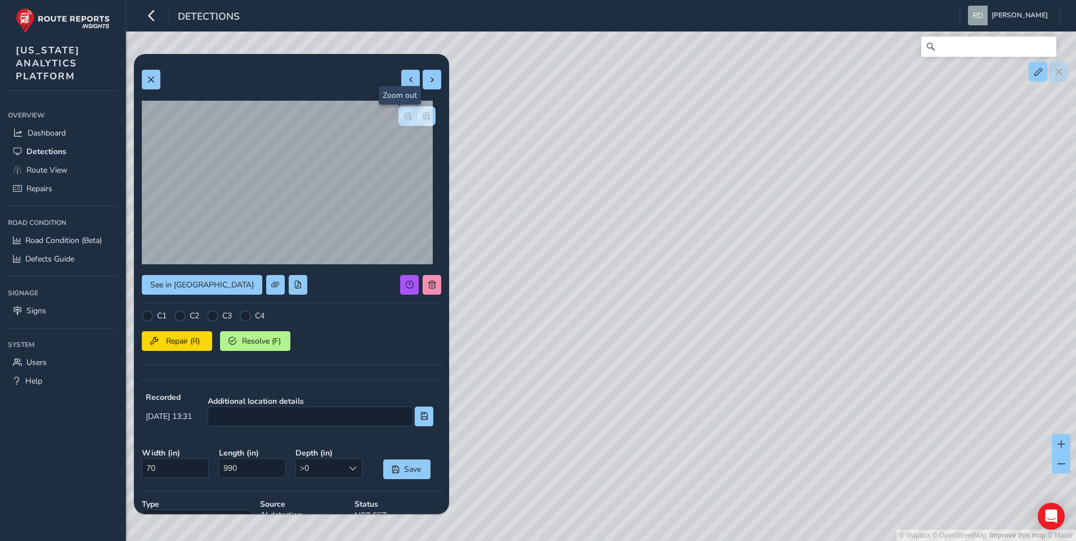
click at [404, 118] on span "button" at bounding box center [408, 117] width 8 height 8
click at [399, 118] on div at bounding box center [416, 116] width 37 height 20
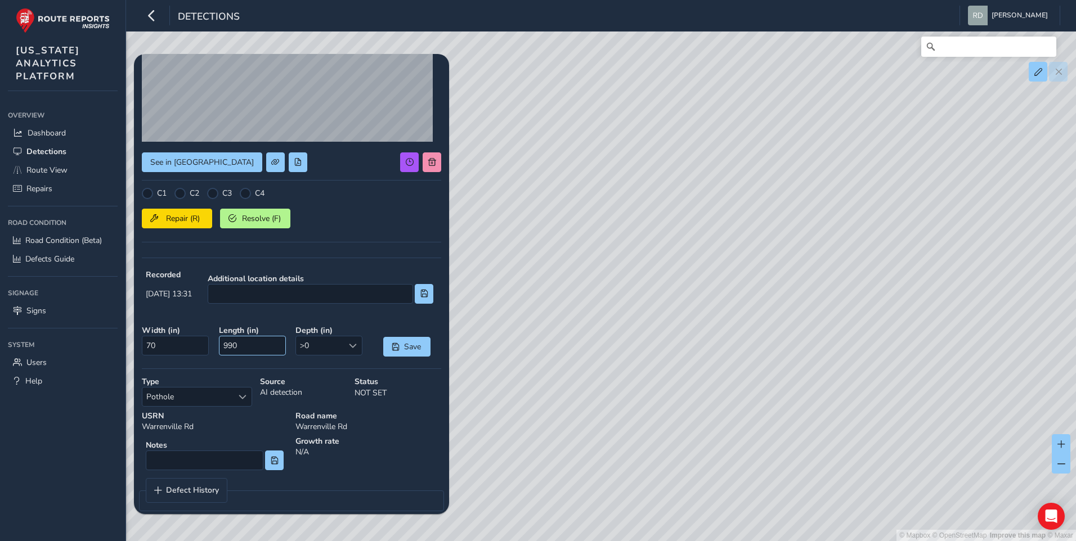
scroll to position [136, 0]
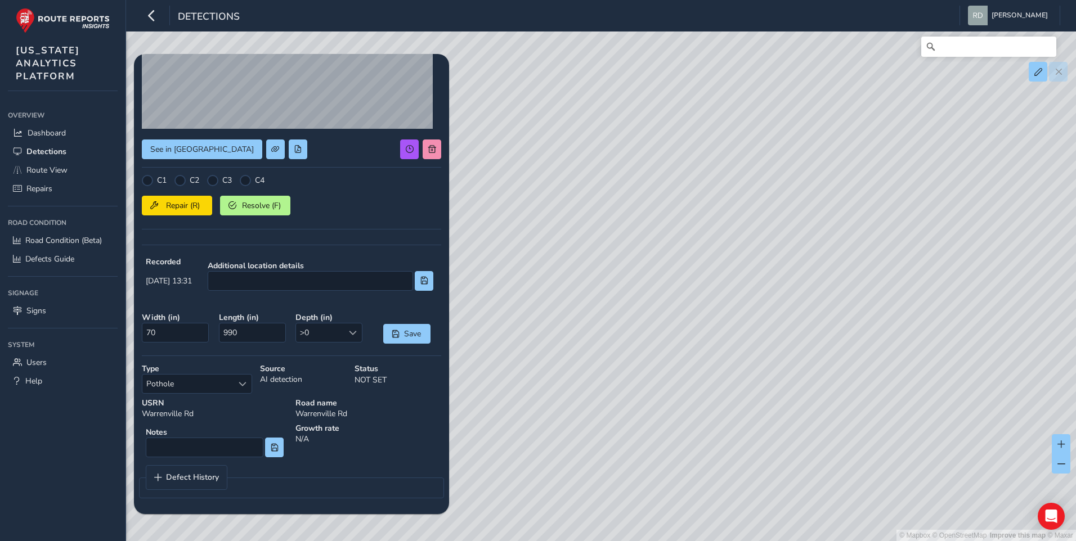
click at [187, 182] on div "C2" at bounding box center [186, 180] width 25 height 11
click at [186, 182] on div at bounding box center [179, 180] width 11 height 11
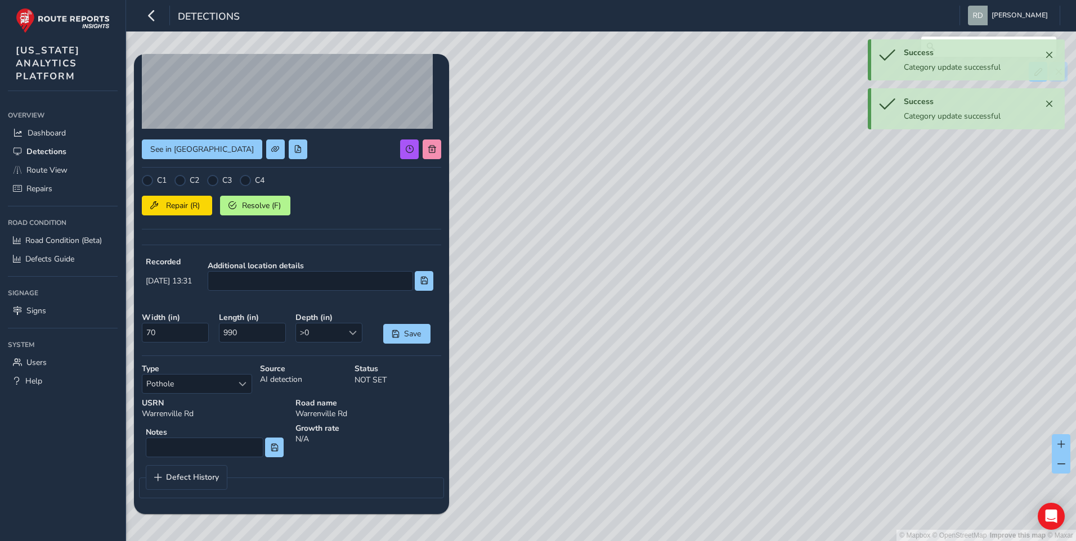
click at [186, 178] on div at bounding box center [179, 180] width 11 height 11
click at [237, 464] on div "Notes" at bounding box center [215, 442] width 154 height 46
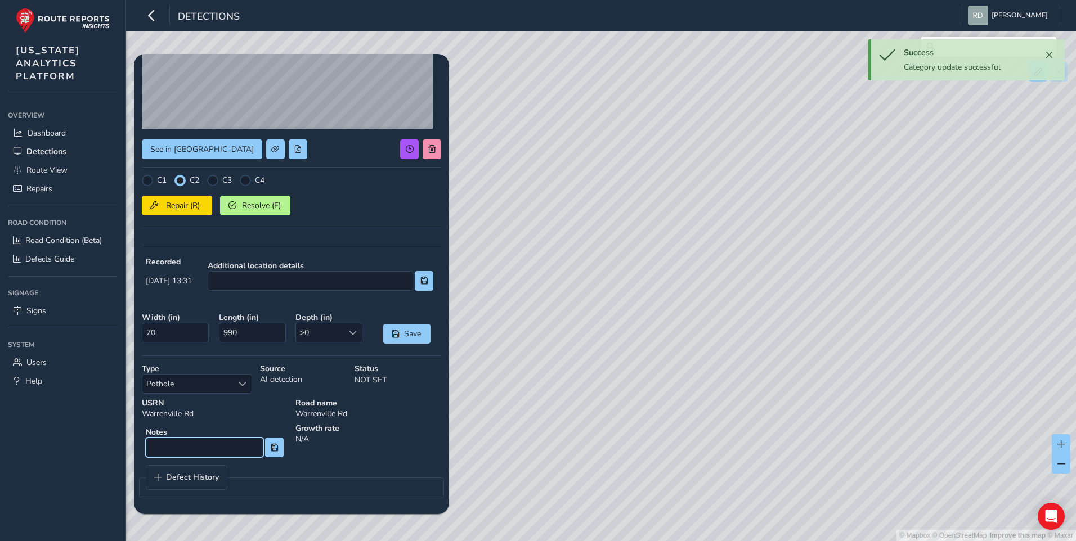
click at [235, 451] on input at bounding box center [205, 448] width 118 height 20
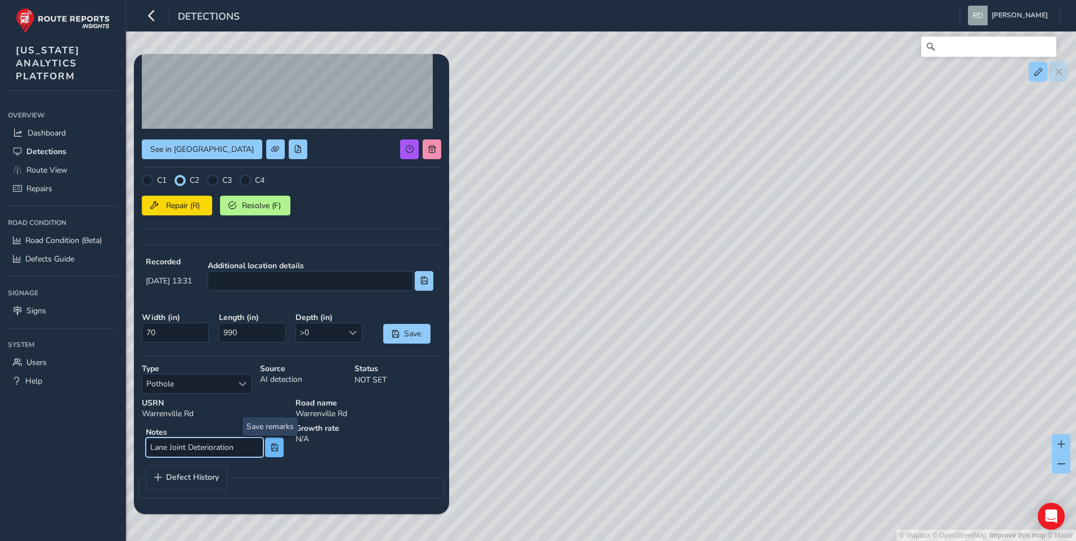
type input "Lane Joint Deterioration"
click at [271, 452] on button at bounding box center [274, 448] width 19 height 20
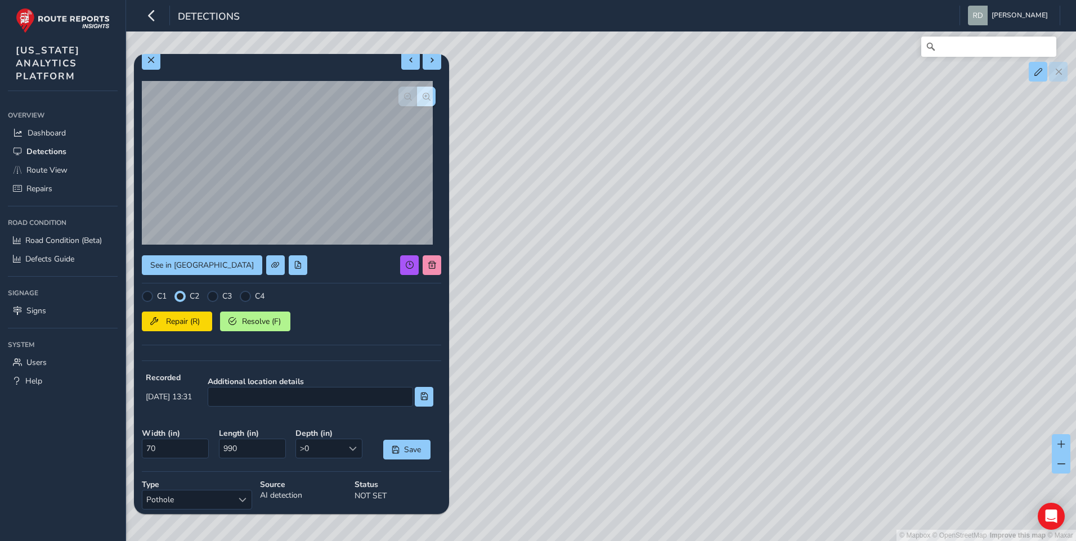
scroll to position [0, 0]
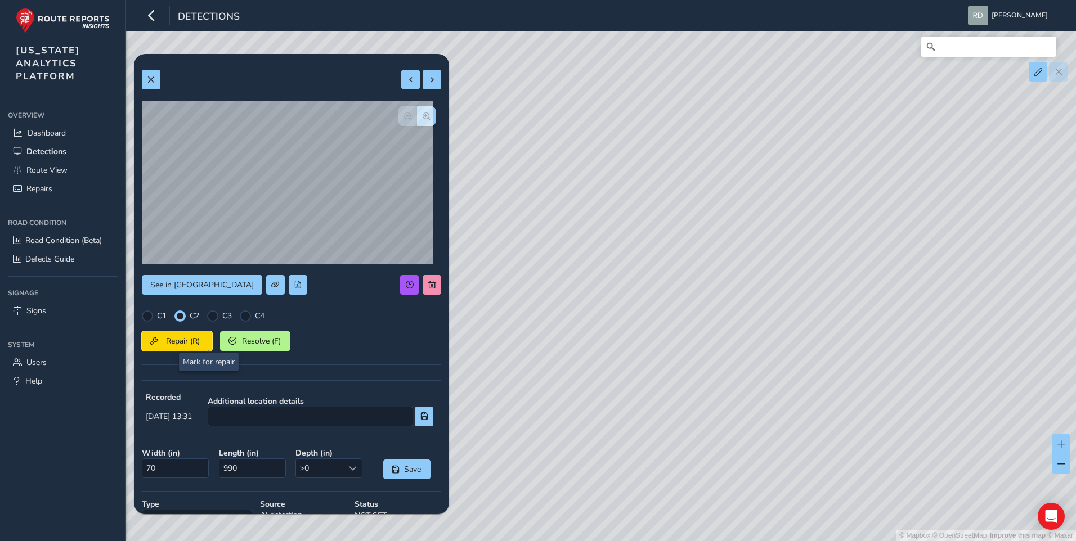
click at [206, 339] on button "Repair (R)" at bounding box center [177, 341] width 70 height 20
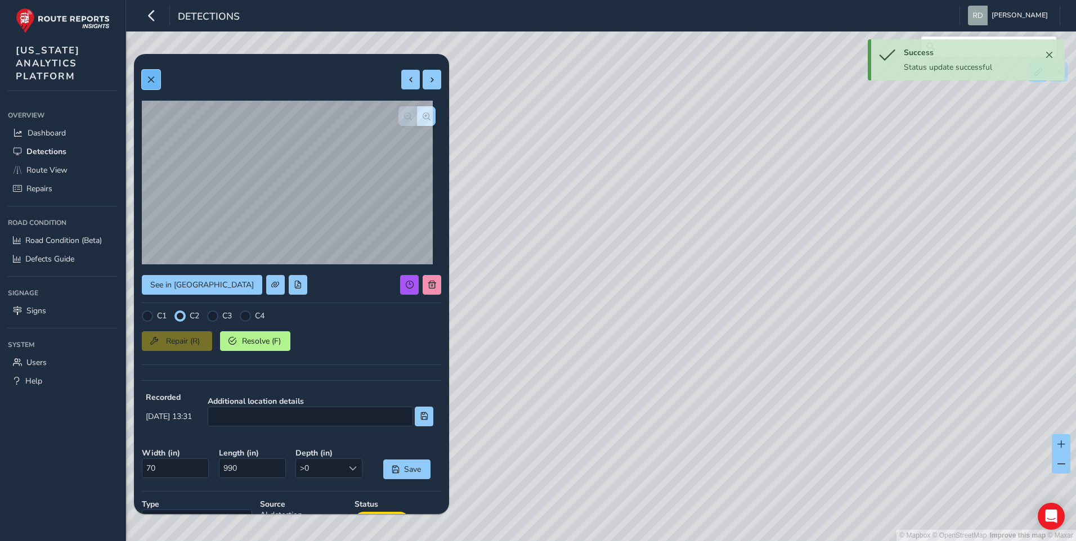
click at [150, 78] on span at bounding box center [151, 80] width 8 height 8
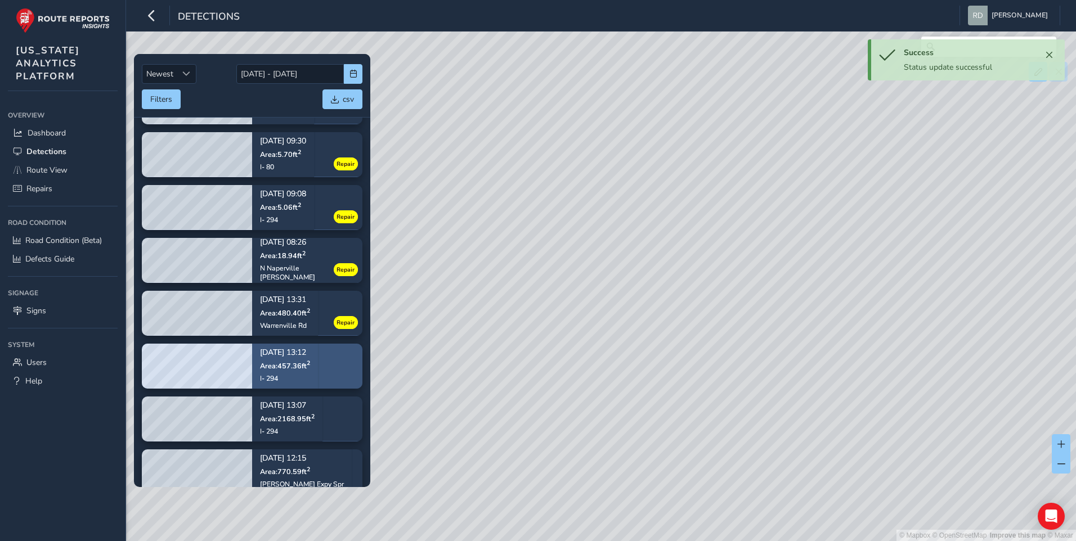
click at [308, 367] on sup "2" at bounding box center [308, 363] width 3 height 8
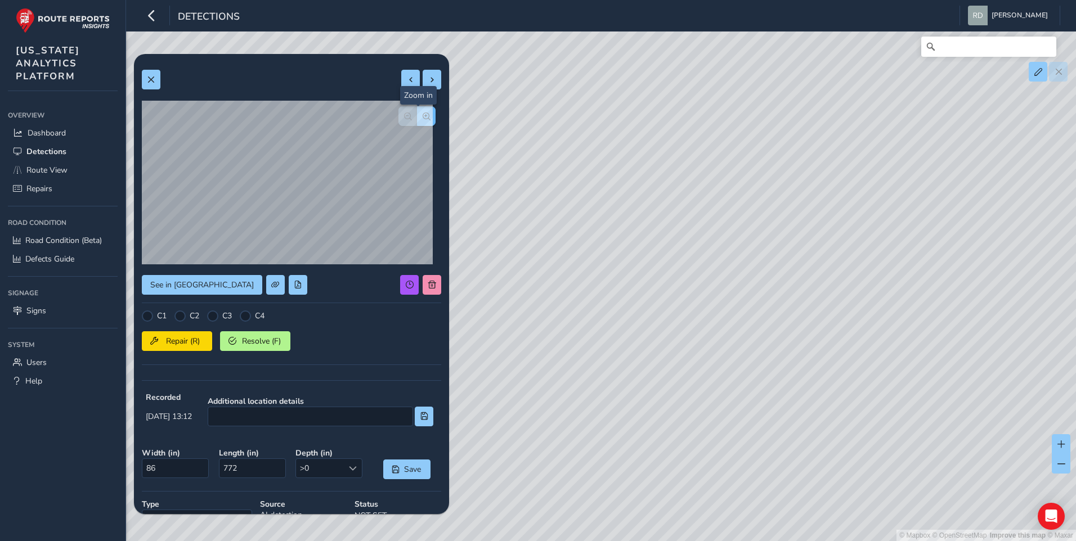
click at [417, 113] on button "button" at bounding box center [426, 116] width 19 height 20
click at [423, 113] on span "button" at bounding box center [427, 117] width 8 height 8
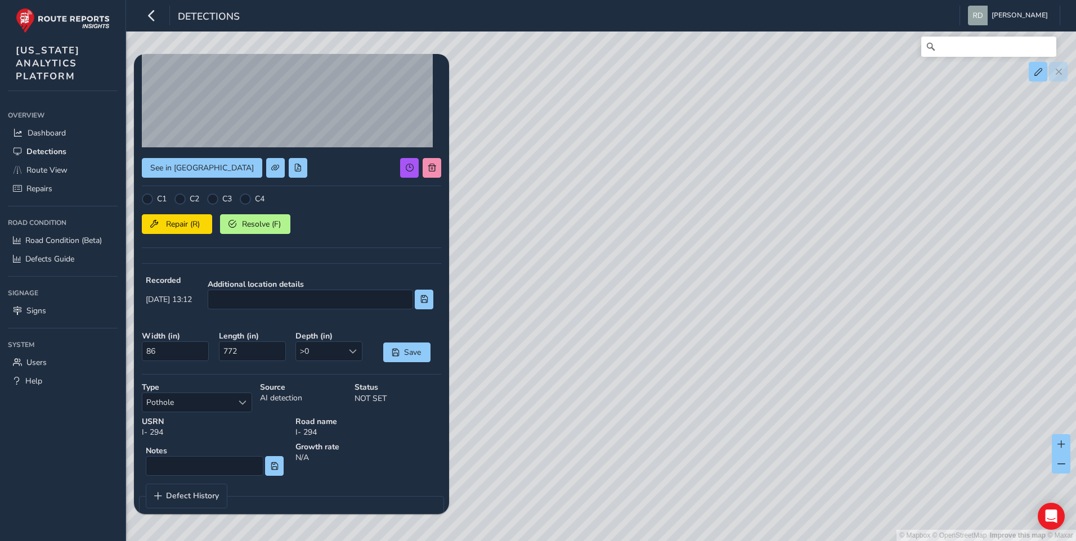
scroll to position [136, 0]
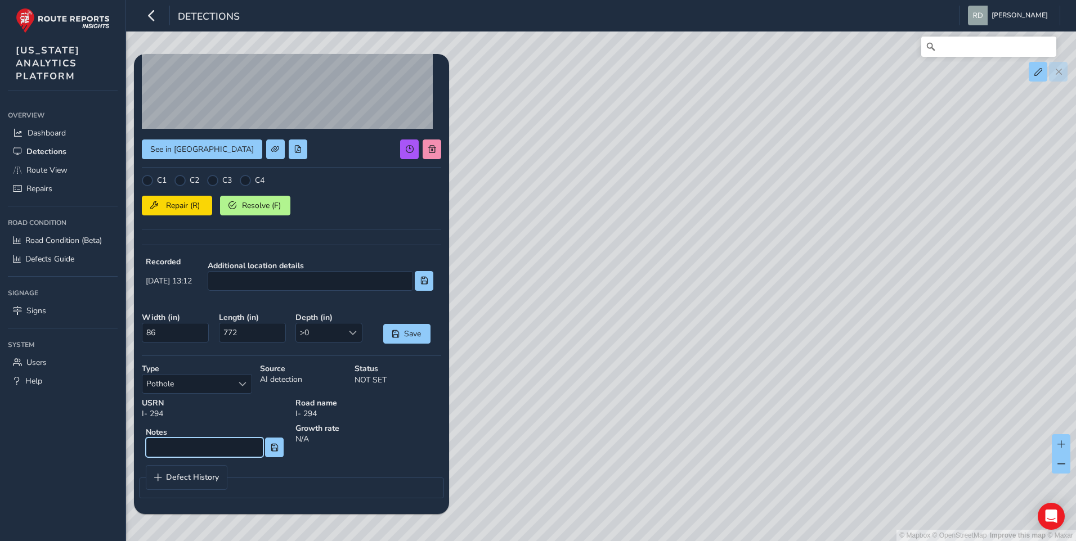
click at [227, 443] on input at bounding box center [205, 448] width 118 height 20
type input "Debris"
click at [259, 208] on span "Resolve (F)" at bounding box center [261, 205] width 42 height 11
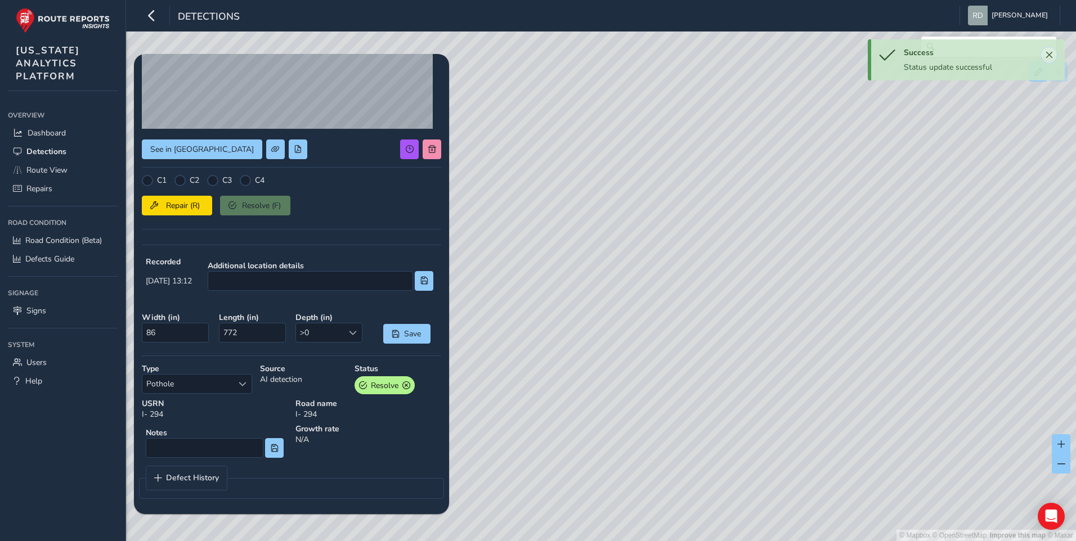
click at [1054, 56] on button "Close" at bounding box center [1049, 55] width 16 height 16
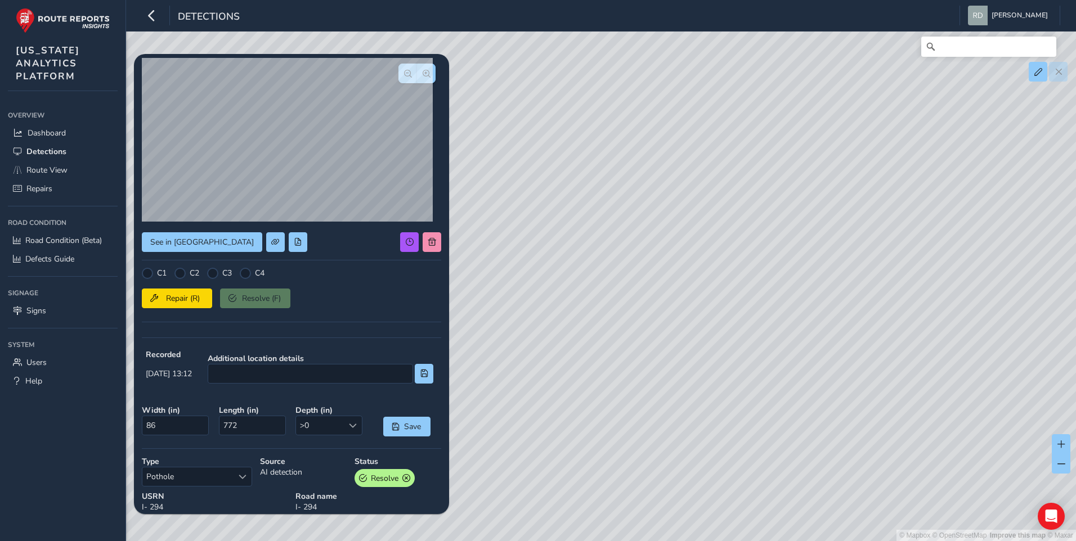
scroll to position [0, 0]
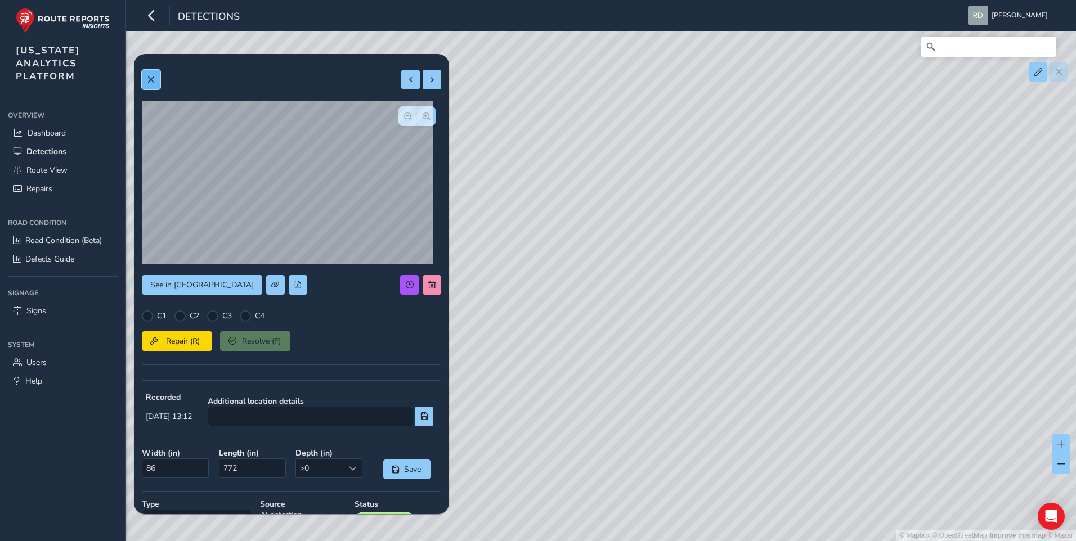
click at [149, 78] on span at bounding box center [151, 80] width 8 height 8
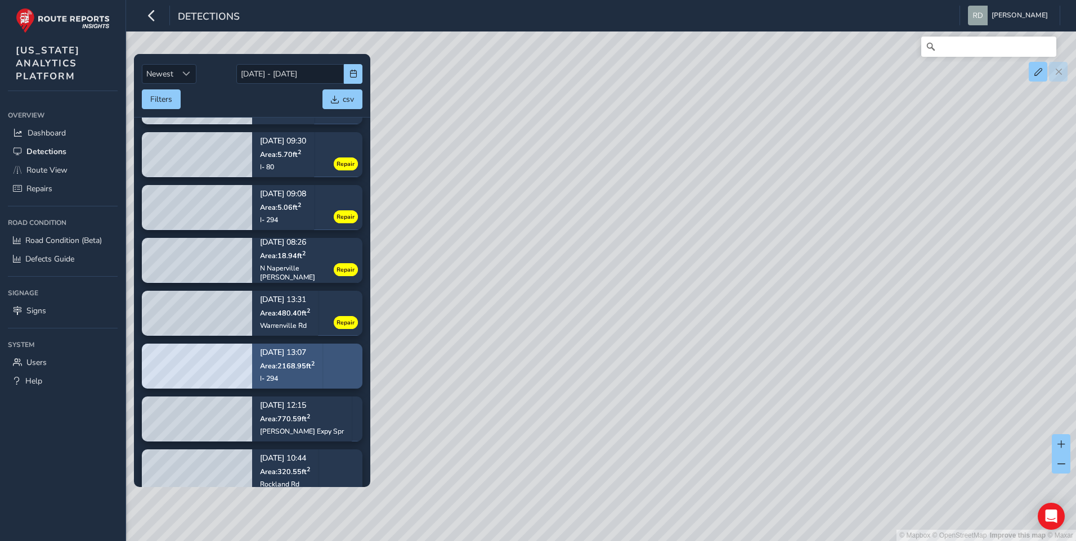
click at [314, 375] on div "I- 294" at bounding box center [287, 378] width 55 height 9
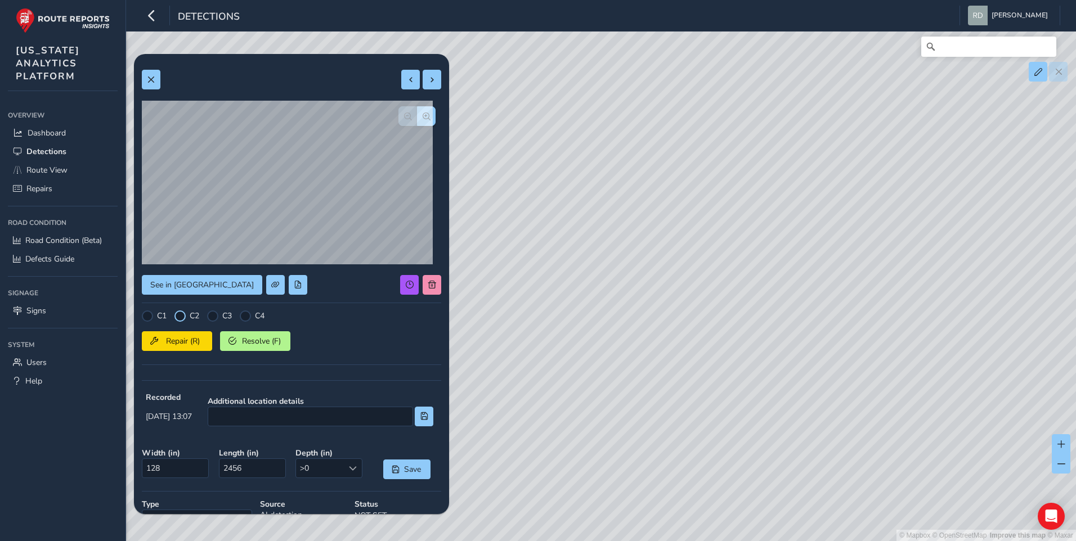
click at [184, 317] on div at bounding box center [179, 316] width 11 height 11
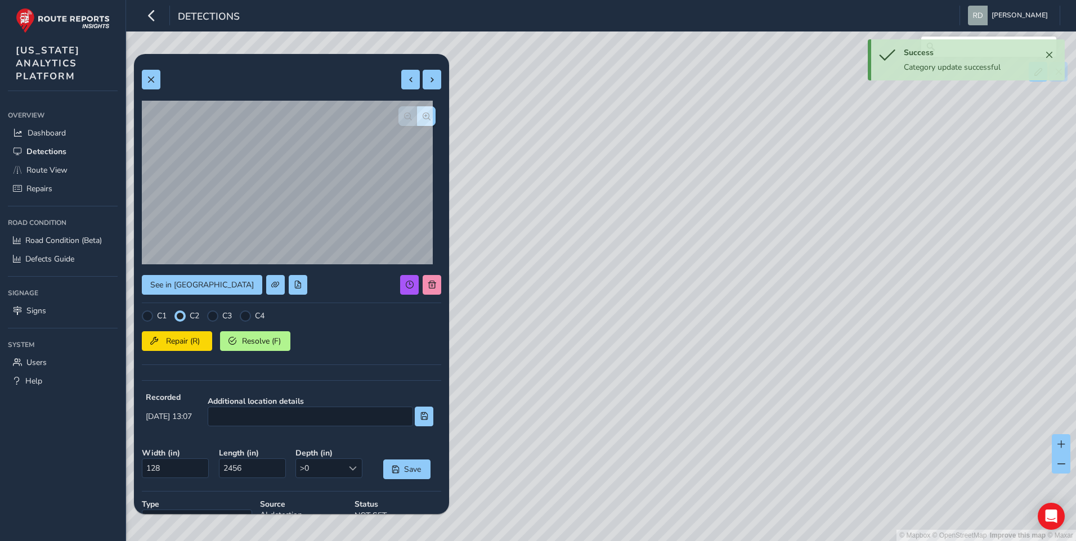
scroll to position [136, 0]
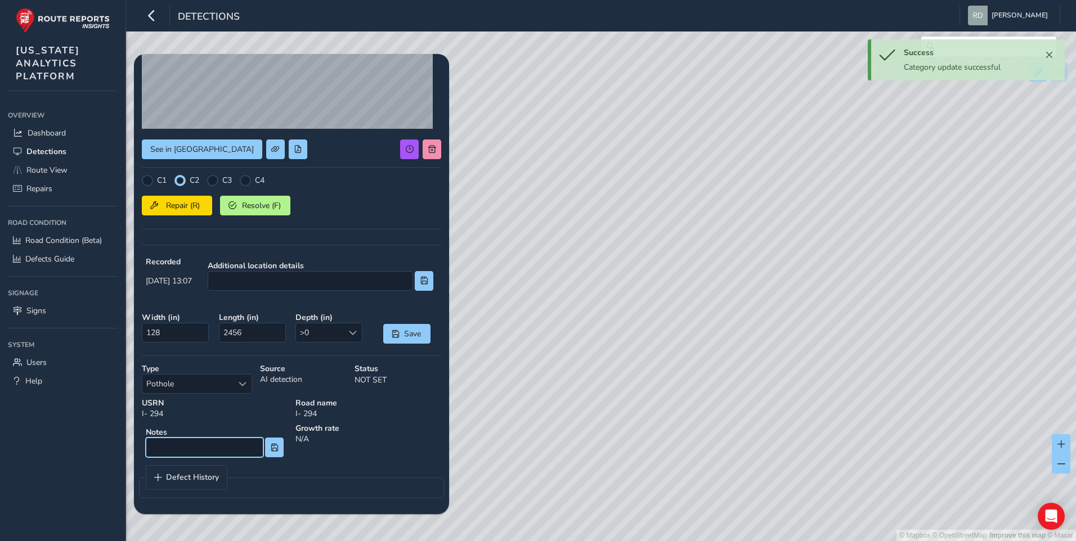
click at [201, 454] on input at bounding box center [205, 448] width 118 height 20
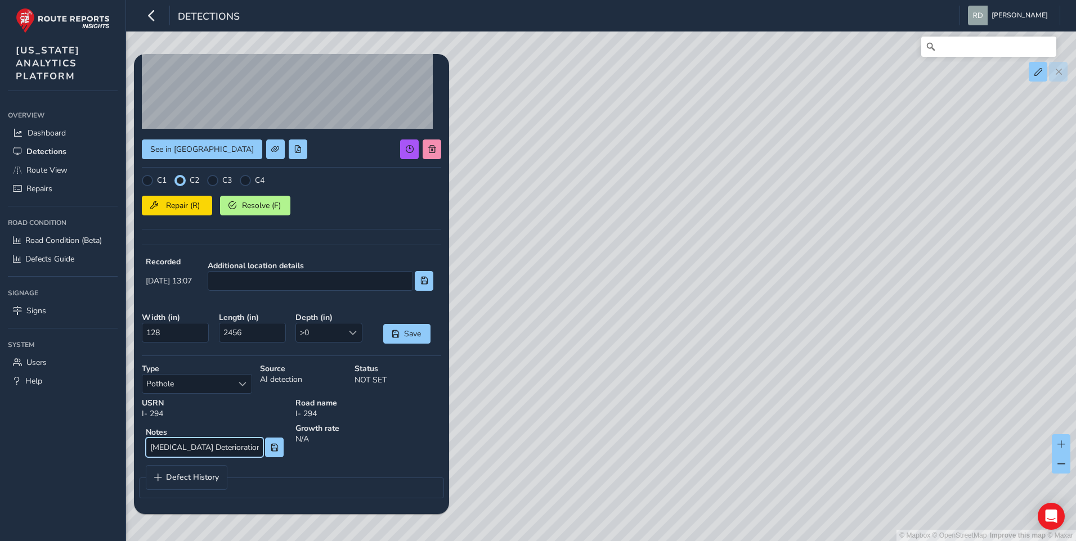
type input "Shoulder Joint Deterioration"
click at [269, 461] on div "Notes Shoulder Joint Deterioration" at bounding box center [215, 442] width 146 height 38
drag, startPoint x: 269, startPoint y: 443, endPoint x: 431, endPoint y: 459, distance: 162.7
click at [269, 444] on button at bounding box center [274, 448] width 19 height 20
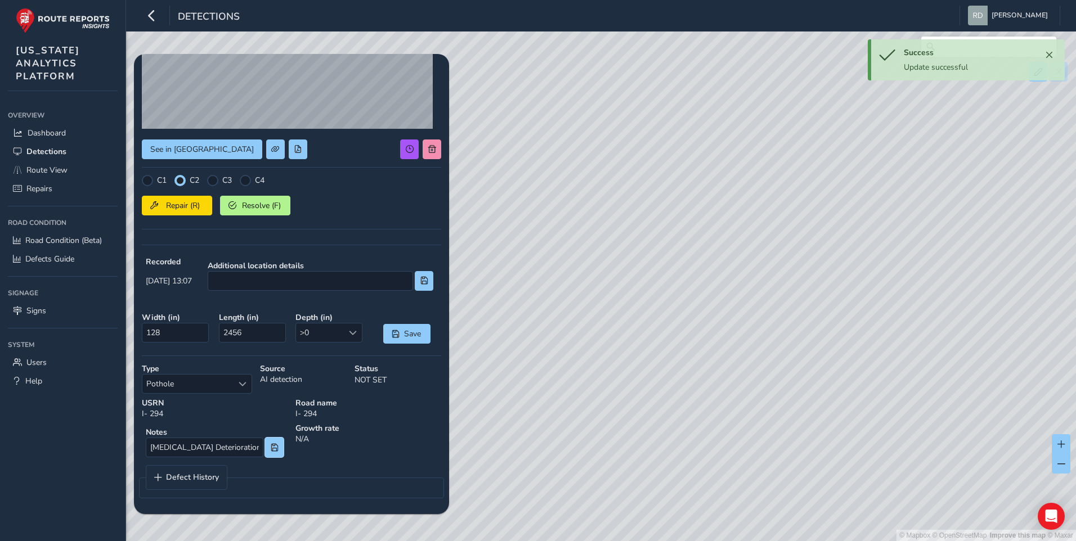
scroll to position [0, 0]
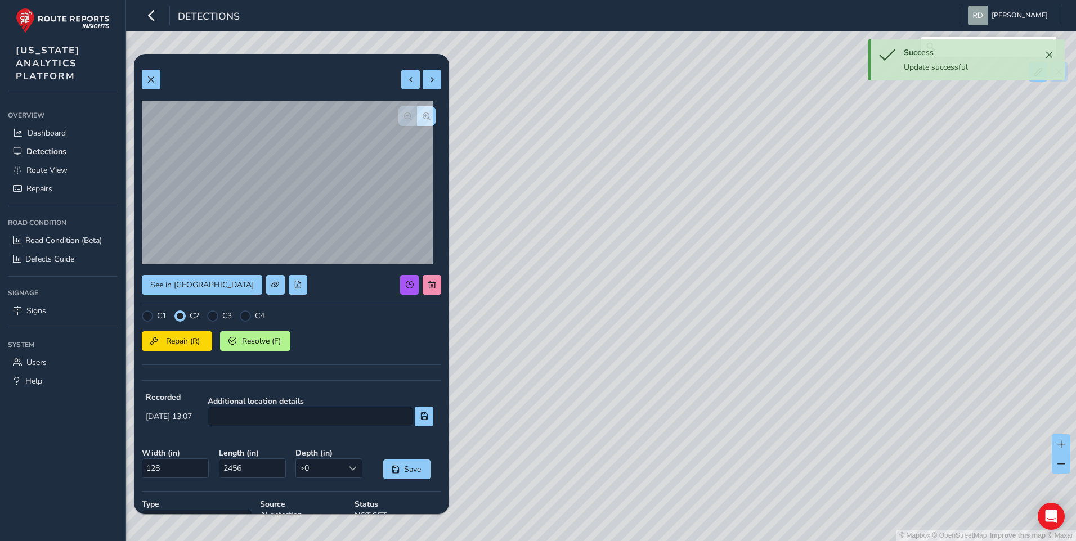
click at [162, 83] on div at bounding box center [291, 80] width 299 height 20
click at [157, 81] on button at bounding box center [151, 80] width 19 height 20
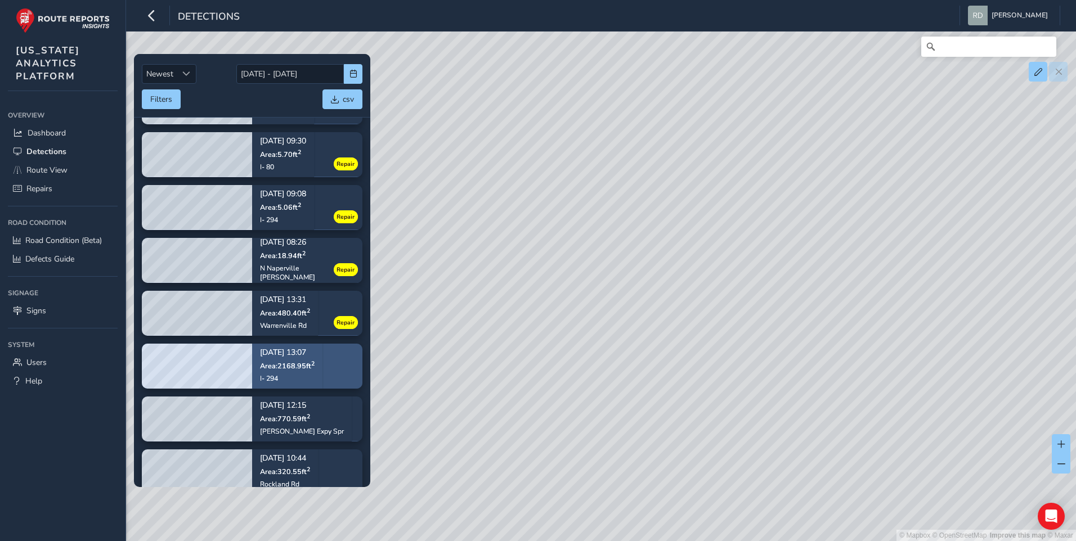
click at [298, 364] on span "Area: 2168.95 ft 2" at bounding box center [287, 366] width 55 height 10
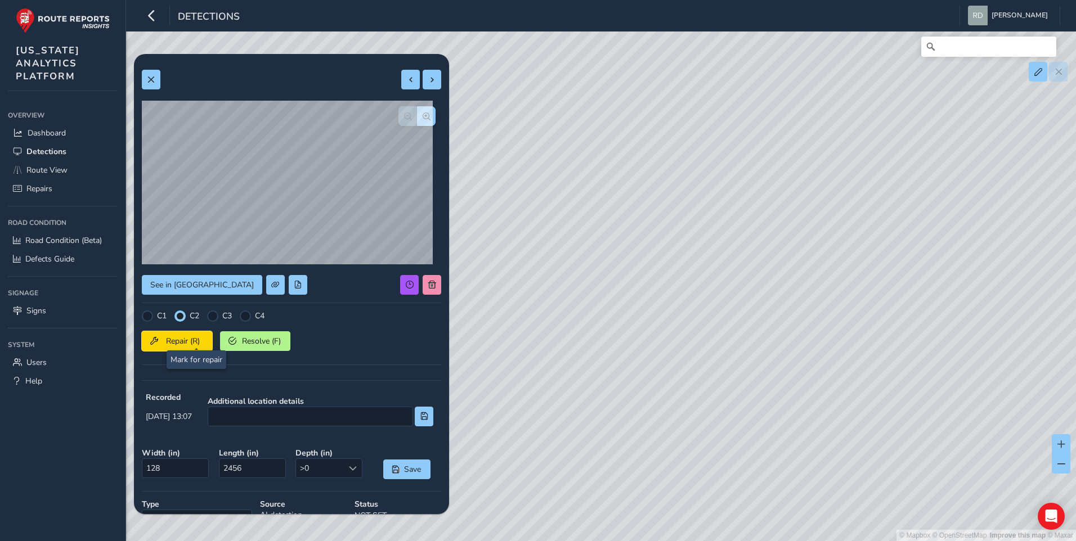
click at [192, 338] on span "Repair (R)" at bounding box center [183, 341] width 42 height 11
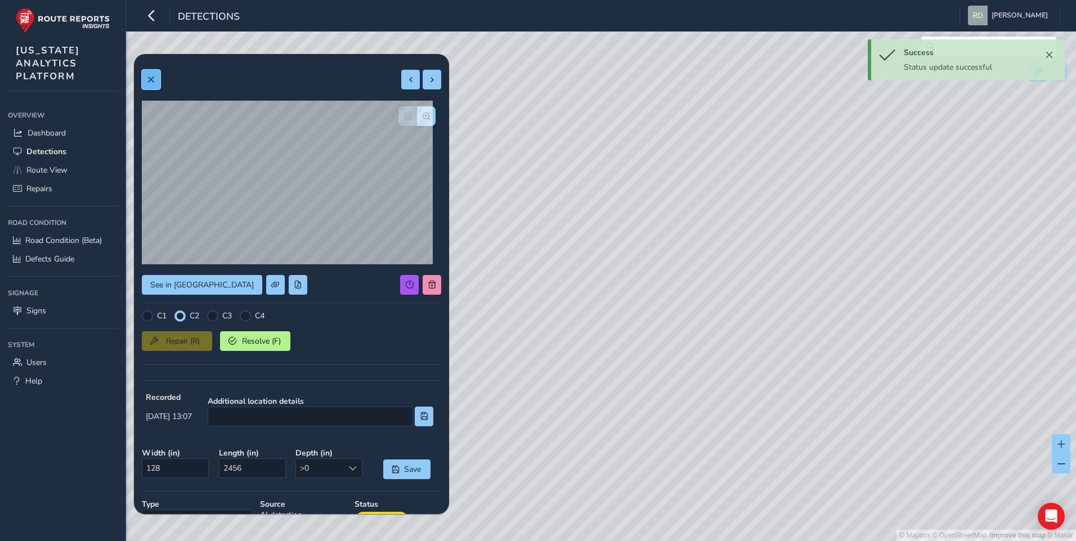
click at [151, 82] on span at bounding box center [151, 80] width 8 height 8
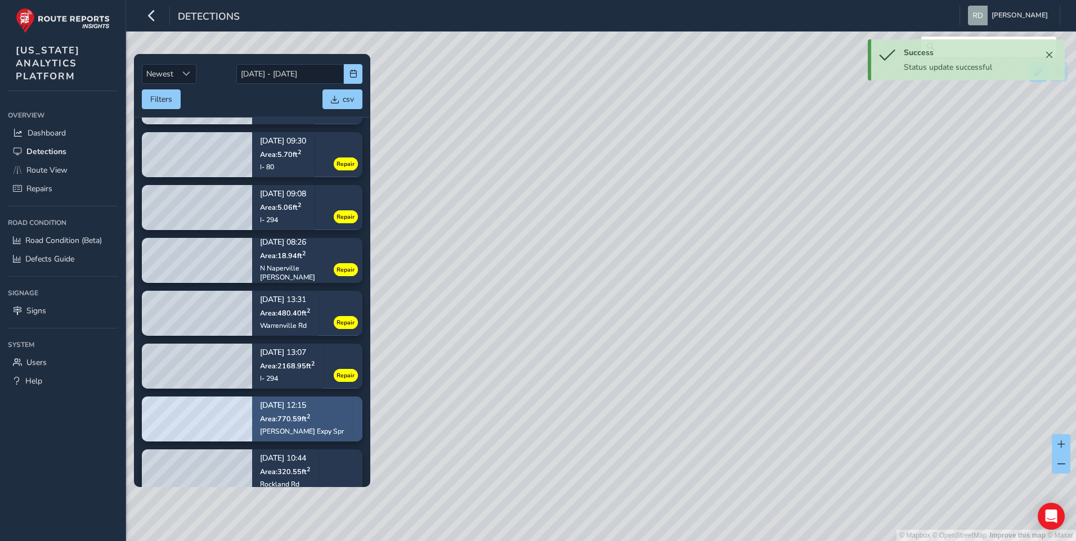
click at [280, 438] on div "08/13/2025, 12:15 Area: 770.59 ft 2 Edens Expy Spr" at bounding box center [302, 419] width 84 height 50
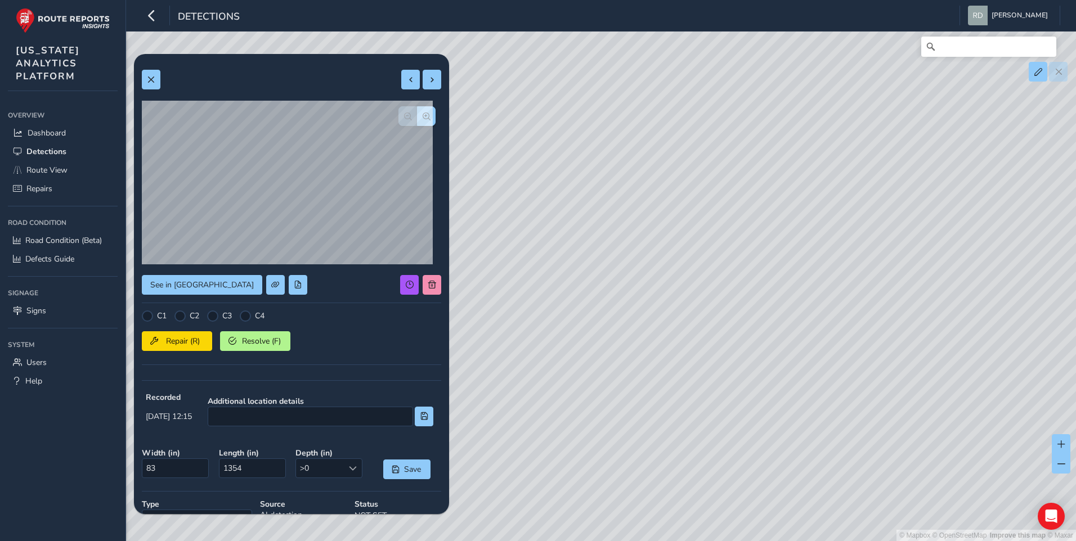
click at [402, 118] on div at bounding box center [416, 116] width 37 height 20
click at [407, 118] on div at bounding box center [416, 116] width 37 height 20
click at [417, 118] on button "button" at bounding box center [426, 116] width 19 height 20
click at [401, 122] on button "button" at bounding box center [407, 116] width 19 height 20
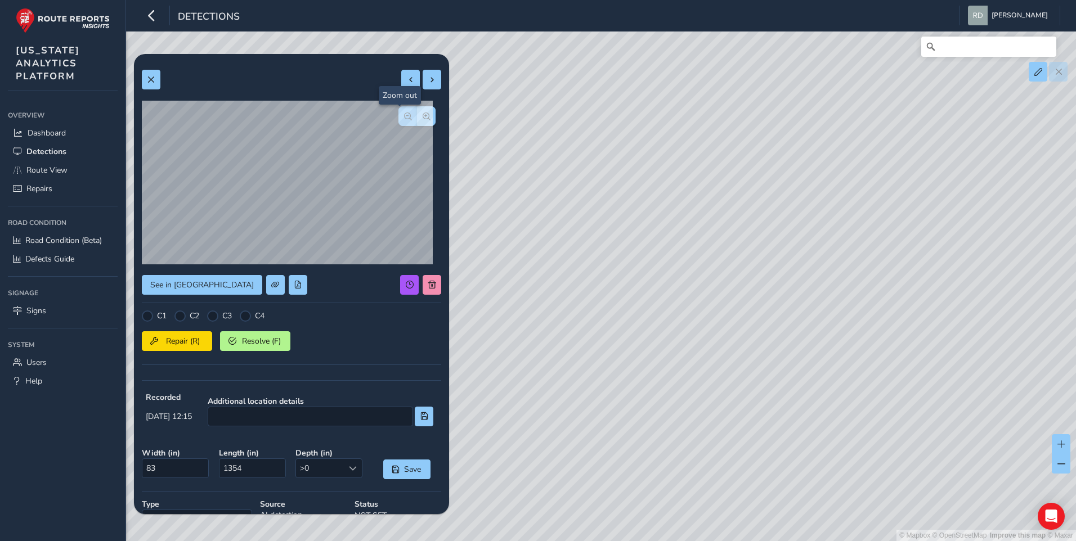
click at [401, 122] on button "button" at bounding box center [407, 116] width 19 height 20
click at [401, 122] on div at bounding box center [416, 116] width 37 height 20
click at [420, 123] on button "button" at bounding box center [426, 116] width 19 height 20
click at [400, 122] on button "button" at bounding box center [407, 116] width 19 height 20
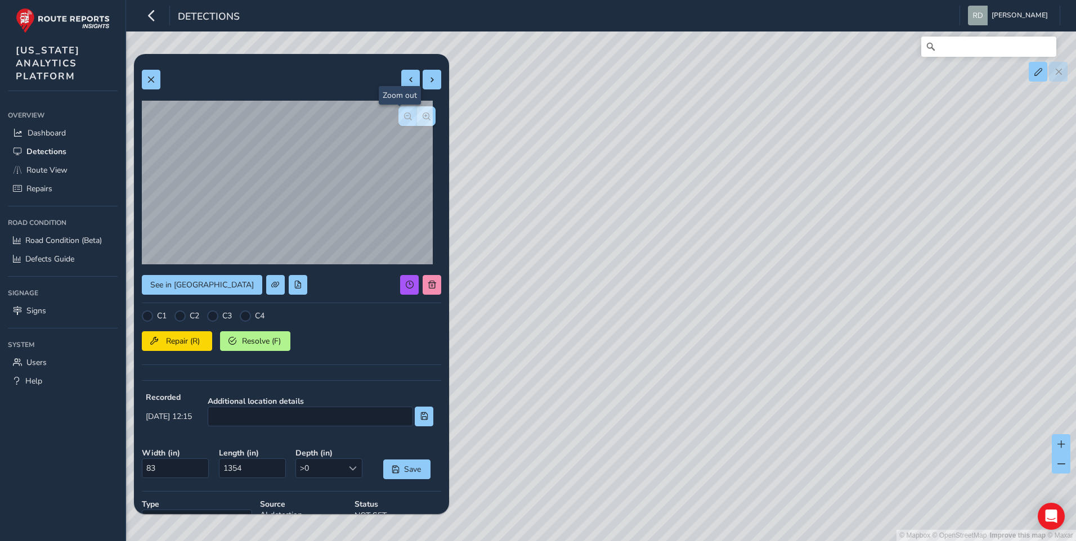
click at [400, 122] on button "button" at bounding box center [407, 116] width 19 height 20
click at [181, 319] on div at bounding box center [179, 316] width 11 height 11
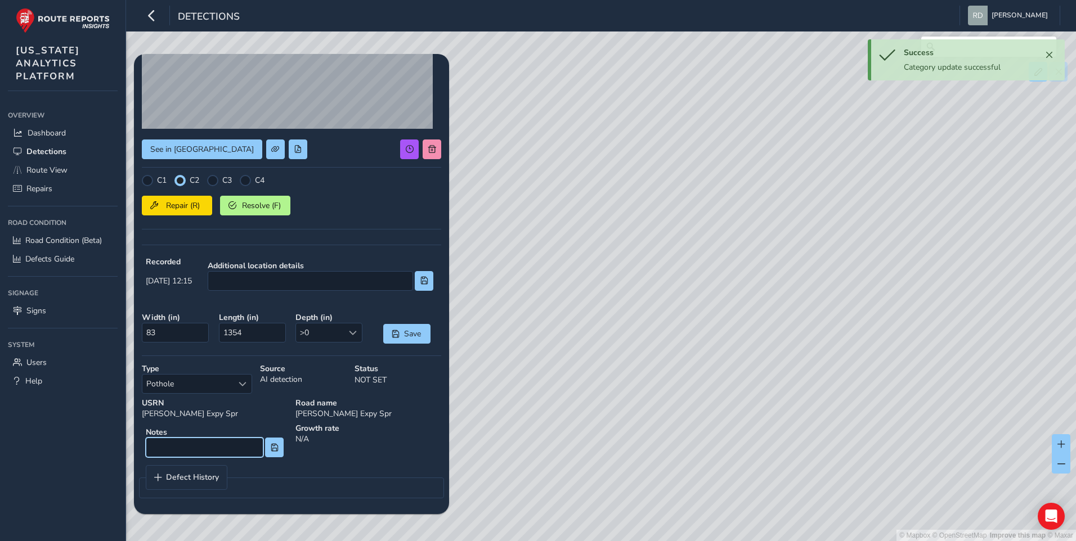
click at [197, 448] on input at bounding box center [205, 448] width 118 height 20
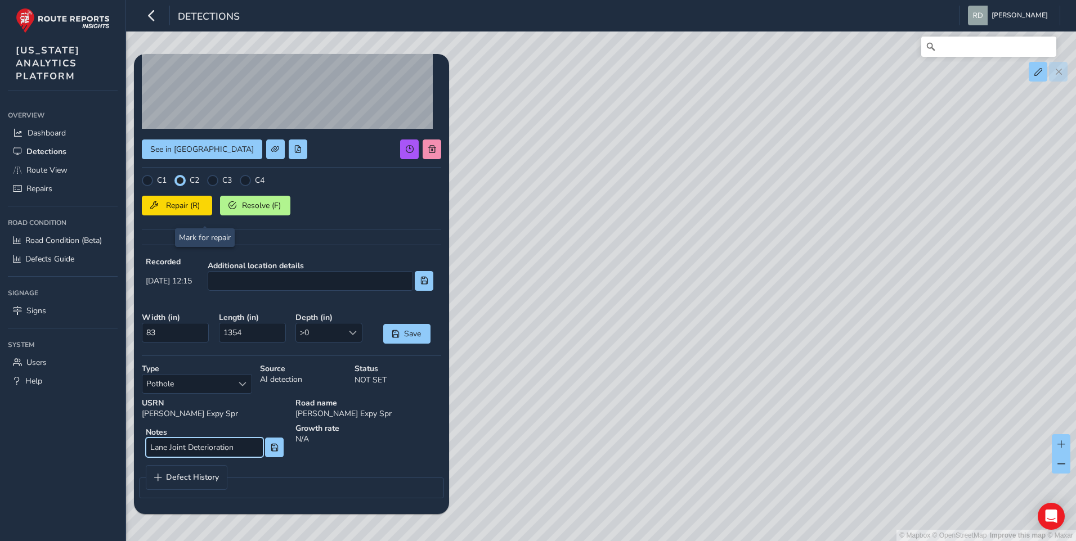
type input "Lane Joint Deterioration"
click at [202, 214] on button "Repair (R)" at bounding box center [177, 206] width 70 height 20
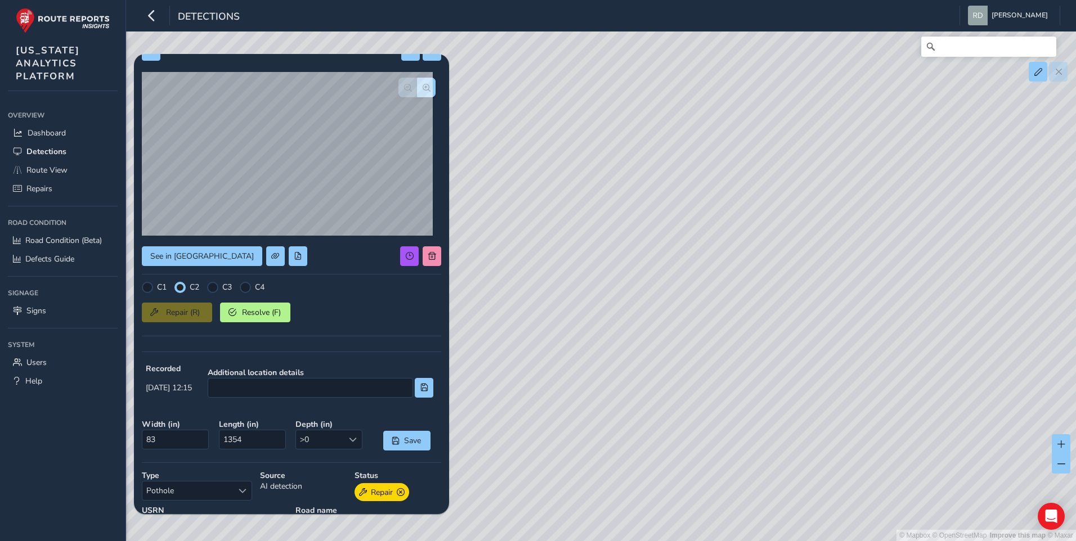
scroll to position [0, 0]
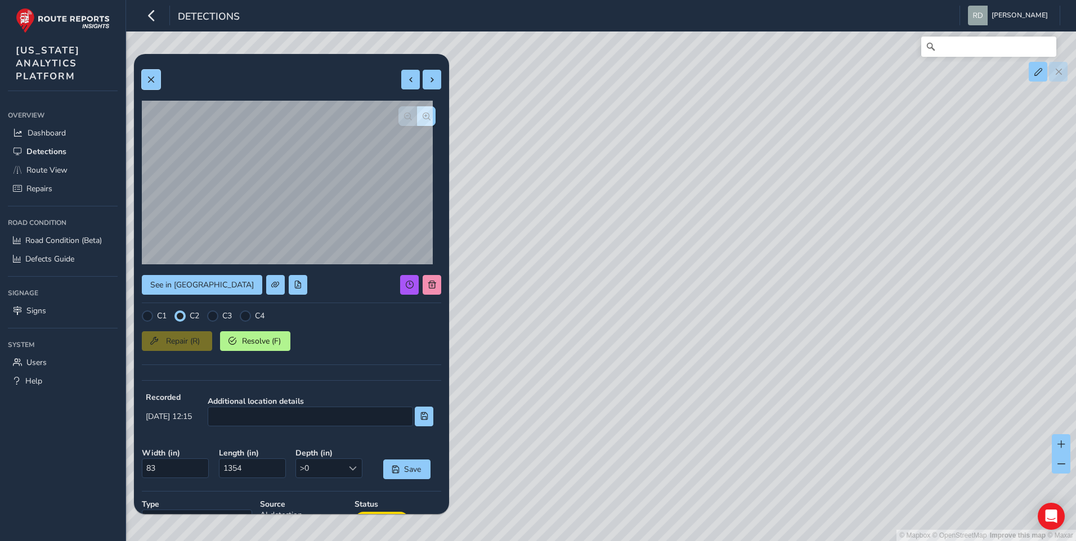
click at [150, 81] on span at bounding box center [151, 80] width 8 height 8
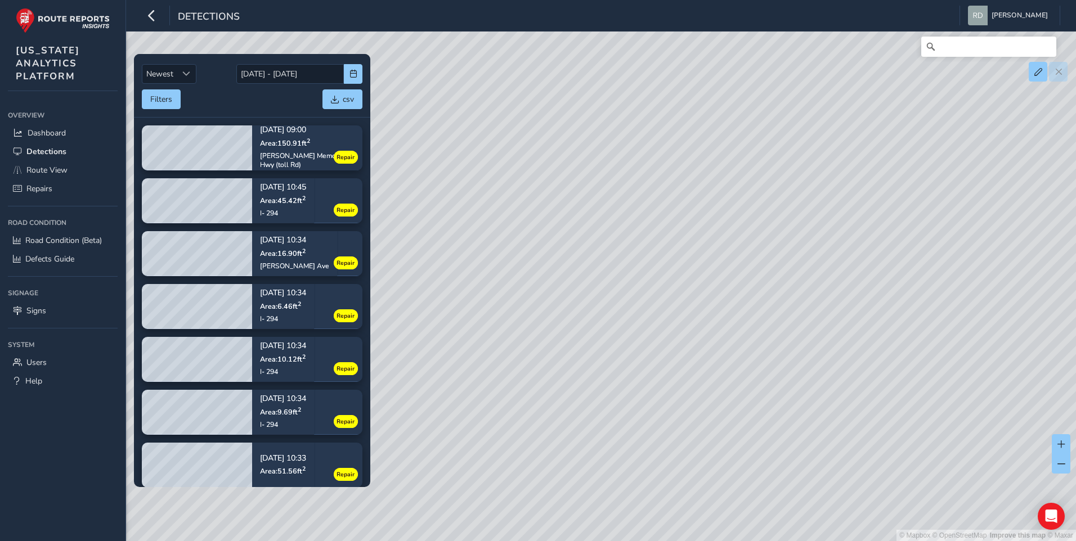
click at [370, 483] on div "© Mapbox © OpenStreetMap Improve this map © Maxar" at bounding box center [538, 270] width 1076 height 541
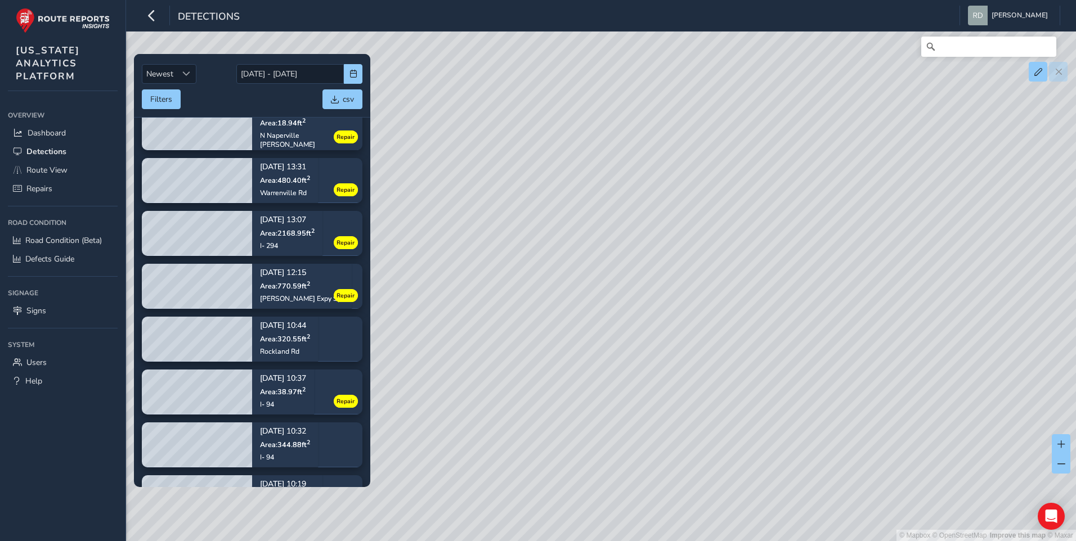
scroll to position [1538, 0]
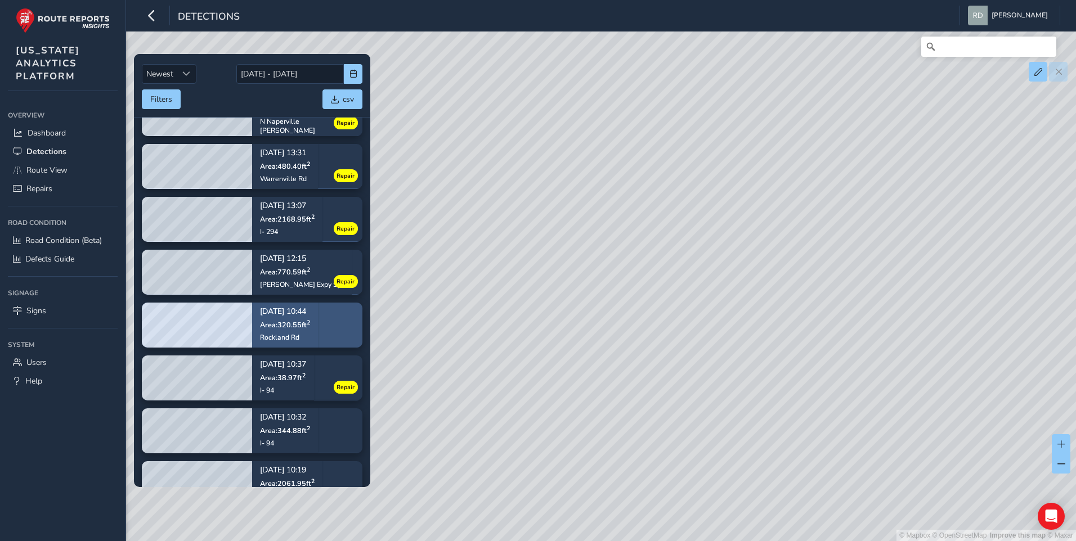
click at [310, 321] on p "Area: 320.55 ft 2" at bounding box center [285, 324] width 50 height 9
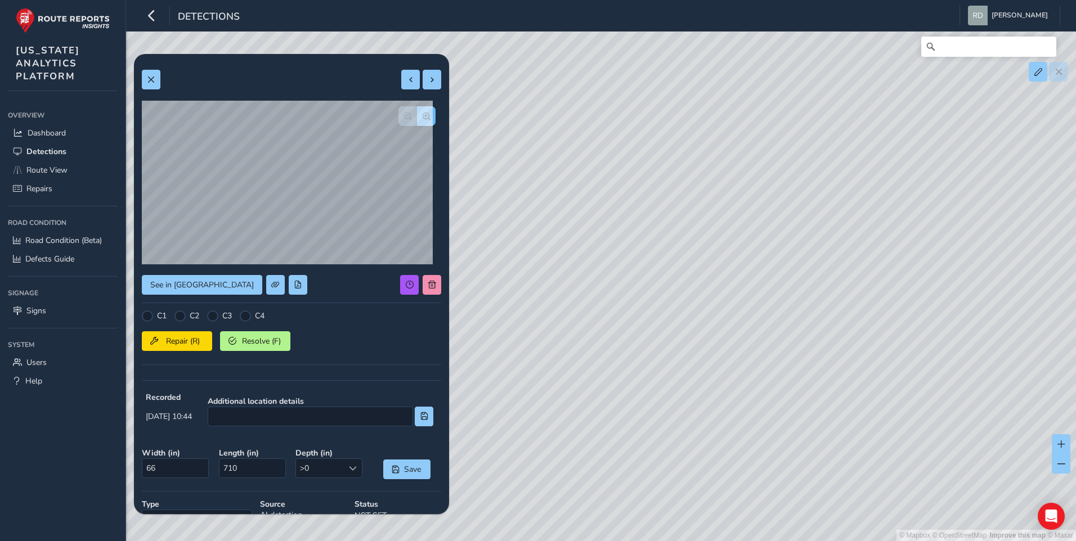
click at [417, 118] on button "button" at bounding box center [426, 116] width 19 height 20
click at [404, 118] on span "button" at bounding box center [408, 117] width 8 height 8
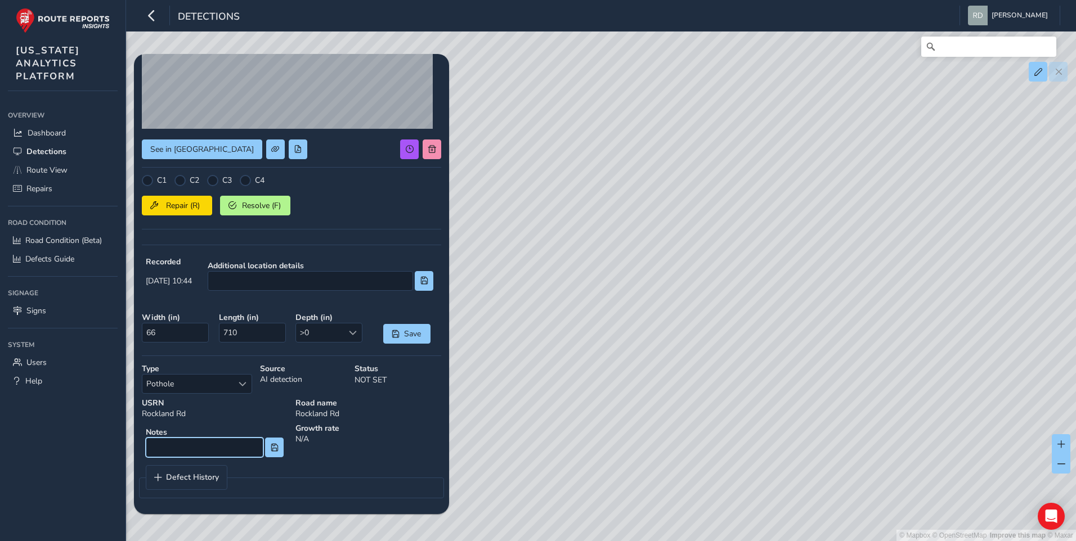
click at [212, 450] on input at bounding box center [205, 448] width 118 height 20
type input "Tire Marks"
click at [271, 222] on div "C1 C2 C3 C4 Repair (R) Resolve (F)" at bounding box center [291, 206] width 299 height 62
click at [263, 201] on span "Resolve (F)" at bounding box center [261, 205] width 42 height 11
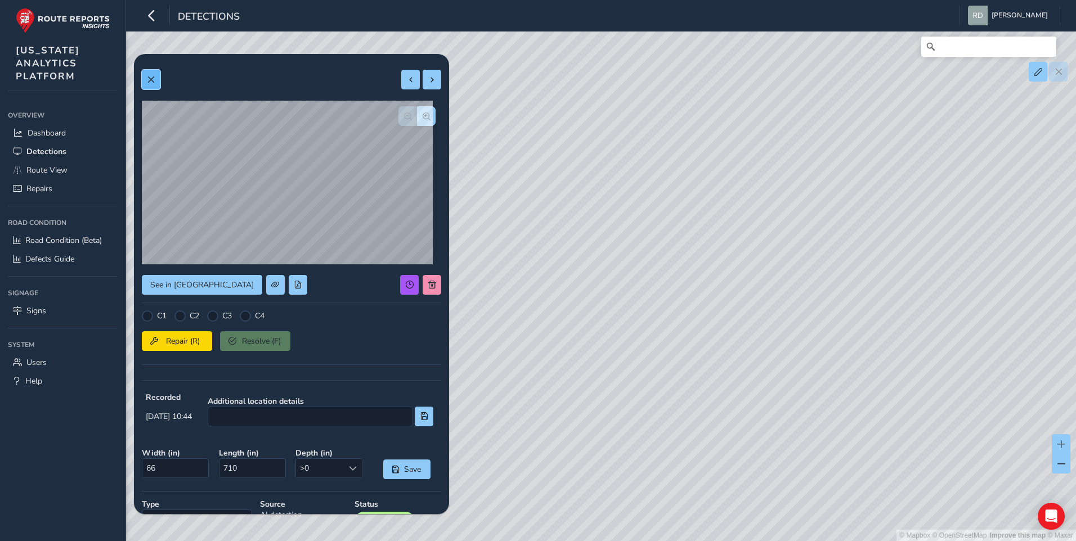
click at [153, 84] on button at bounding box center [151, 80] width 19 height 20
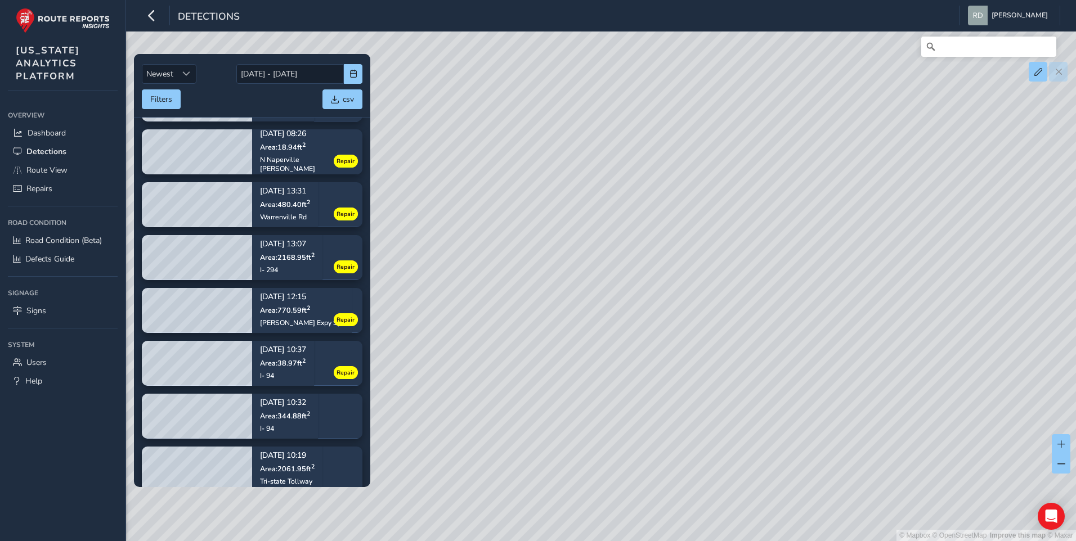
scroll to position [1583, 0]
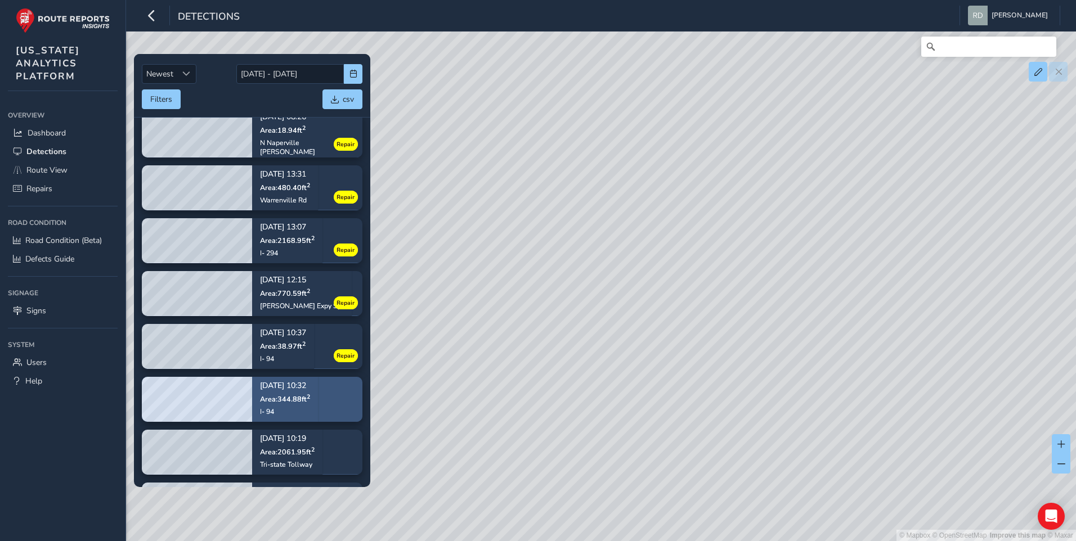
click at [310, 397] on p "Area: 344.88 ft 2" at bounding box center [285, 398] width 50 height 9
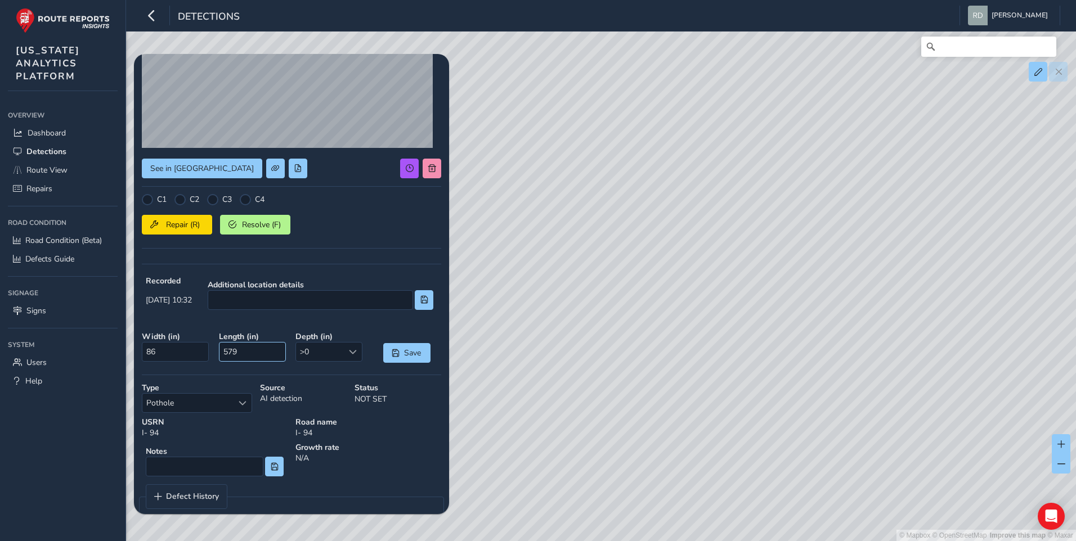
scroll to position [136, 0]
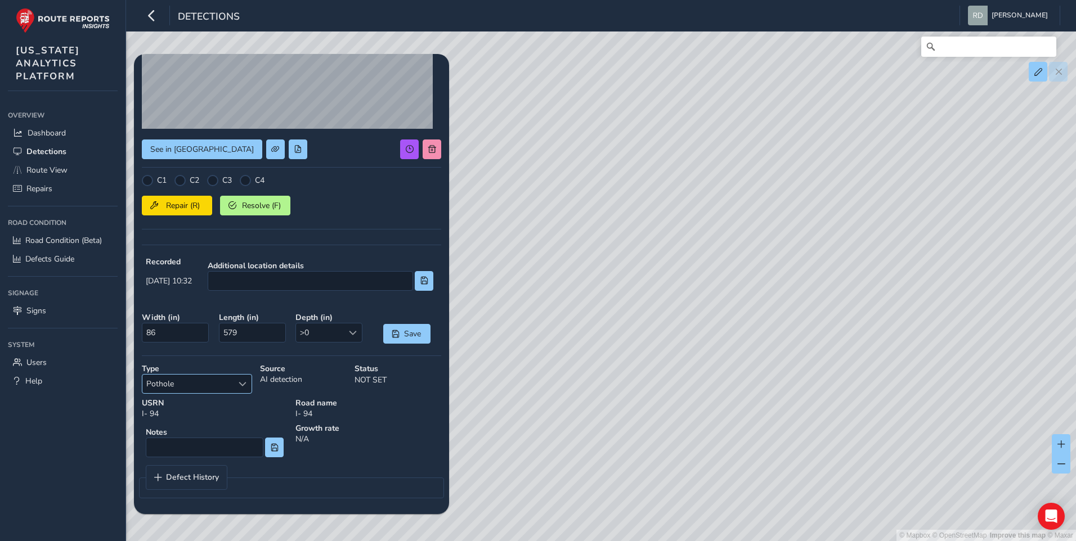
click at [240, 387] on span "Select a type" at bounding box center [243, 384] width 8 height 8
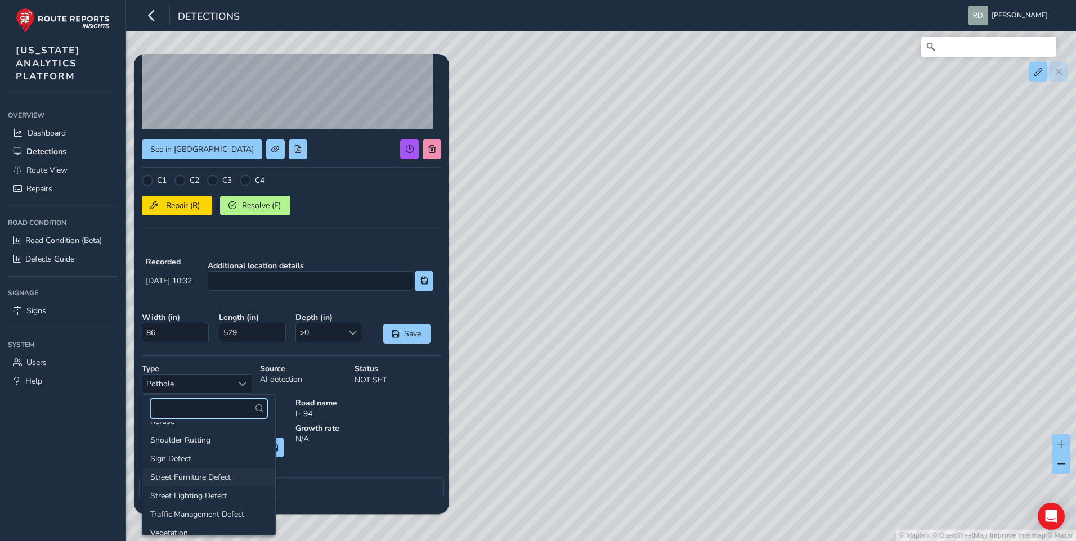
scroll to position [174, 0]
click at [325, 487] on fieldset "Defect History" at bounding box center [291, 481] width 305 height 33
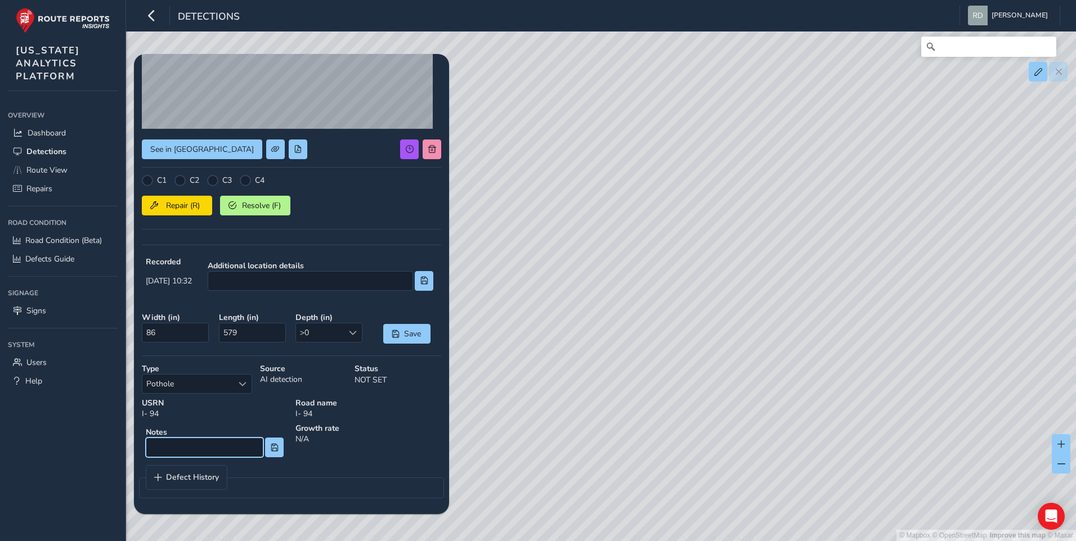
click at [222, 452] on input at bounding box center [205, 448] width 118 height 20
type input "Transverse Spalling"
click at [182, 173] on div "See in Route View C1 C2 C3 C4 Repair (R) Resolve (F) Recorded 08/13/2025, 10:32…" at bounding box center [291, 216] width 299 height 580
click at [182, 182] on div at bounding box center [179, 180] width 11 height 11
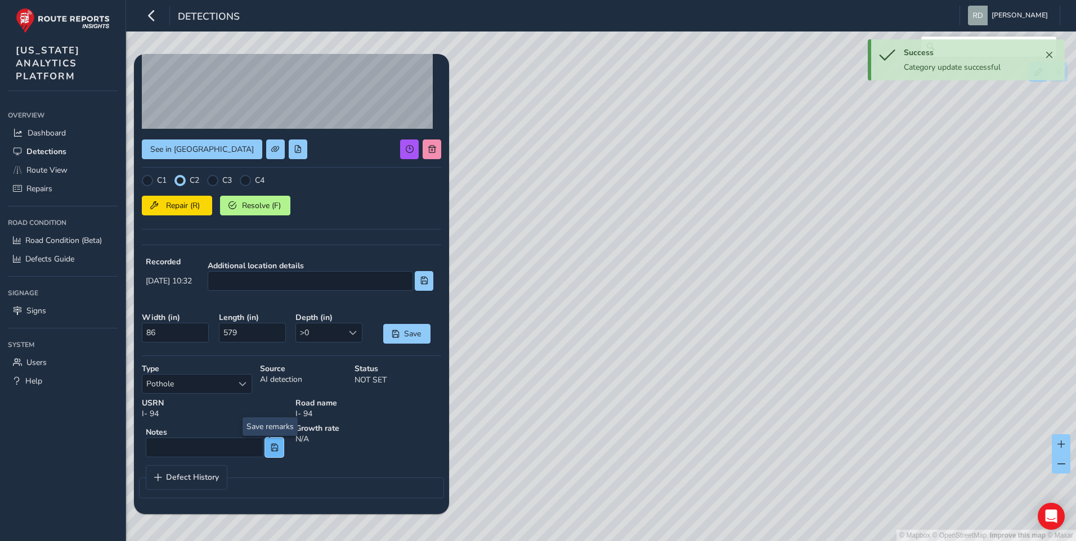
click at [277, 450] on button at bounding box center [274, 448] width 19 height 20
click at [182, 442] on input at bounding box center [205, 448] width 118 height 20
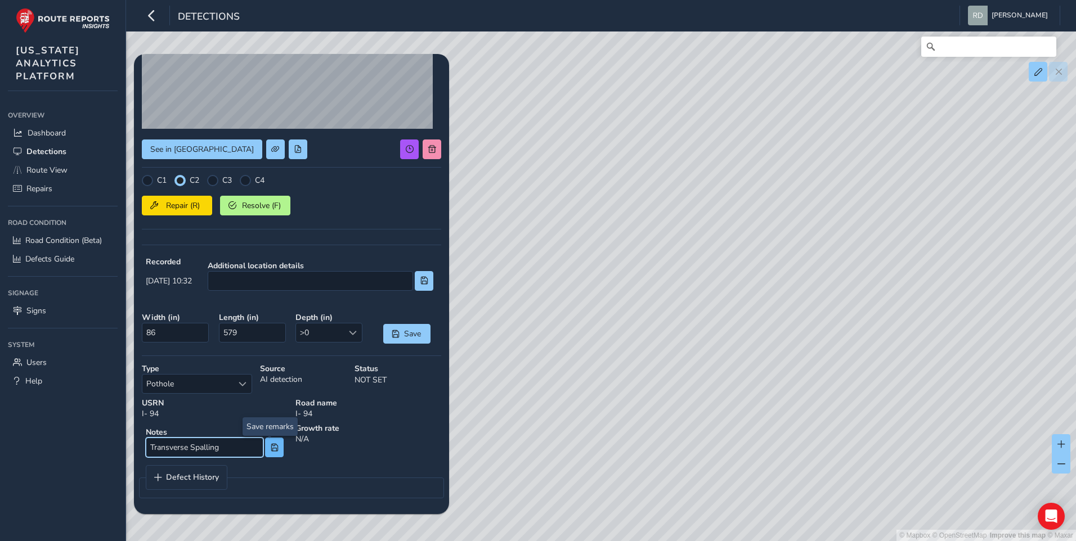
type input "Transverse Spalling"
click at [273, 447] on span at bounding box center [275, 448] width 8 height 8
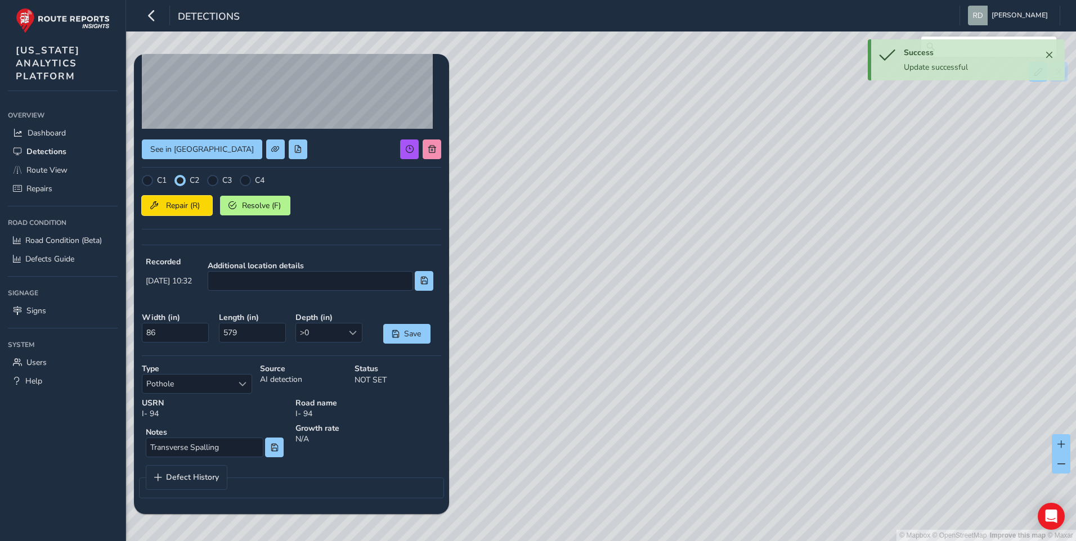
click at [189, 210] on span "Repair (R)" at bounding box center [183, 205] width 42 height 11
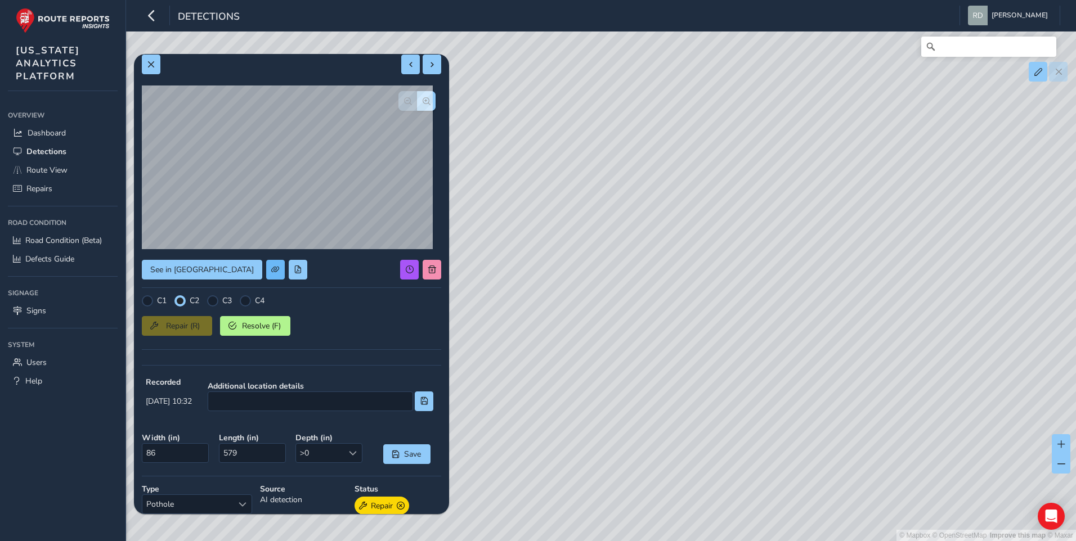
scroll to position [0, 0]
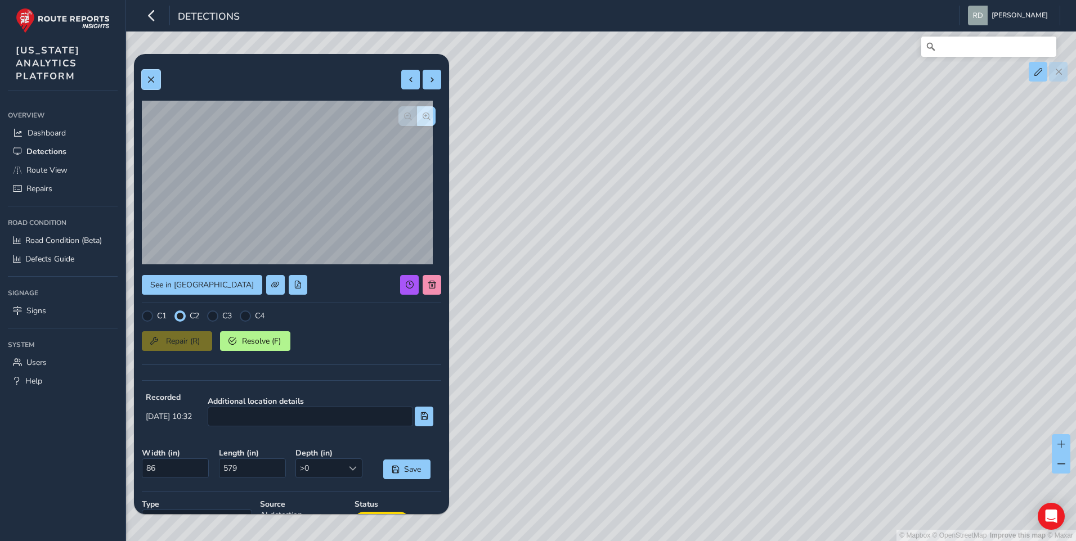
drag, startPoint x: 146, startPoint y: 73, endPoint x: 208, endPoint y: 106, distance: 69.7
click at [146, 73] on button at bounding box center [151, 80] width 19 height 20
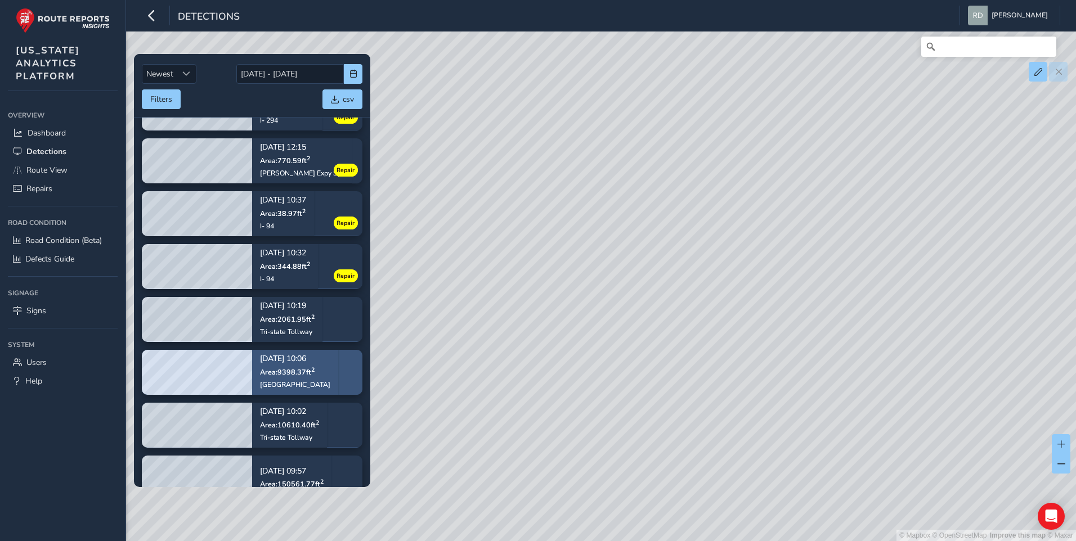
scroll to position [1718, 0]
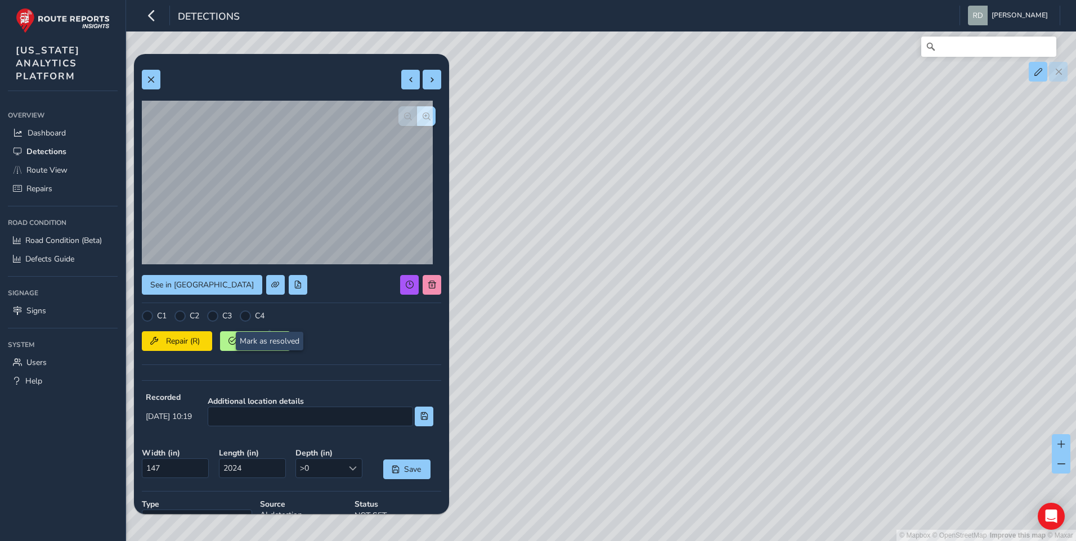
click at [186, 321] on div at bounding box center [179, 316] width 11 height 11
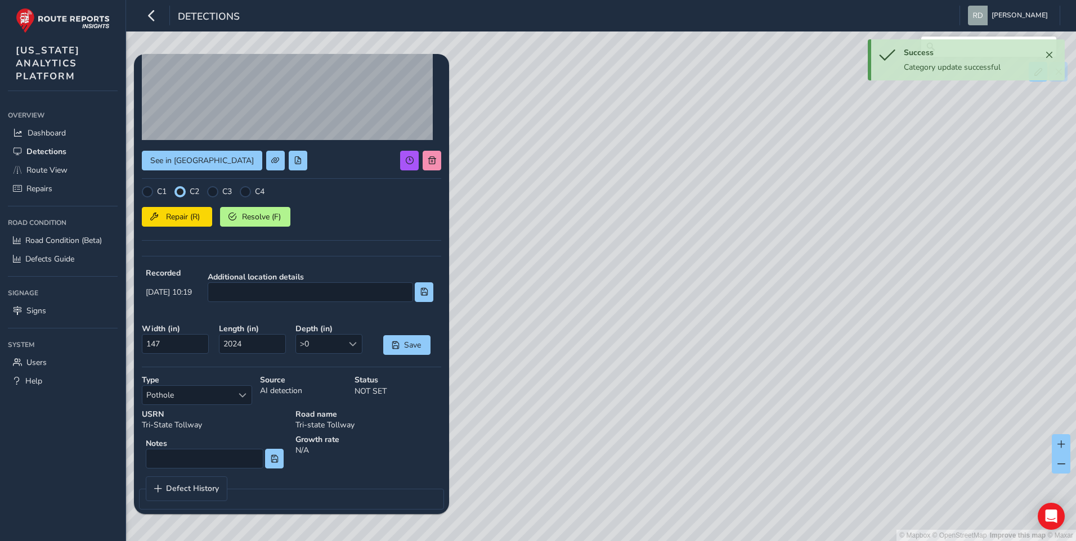
scroll to position [136, 0]
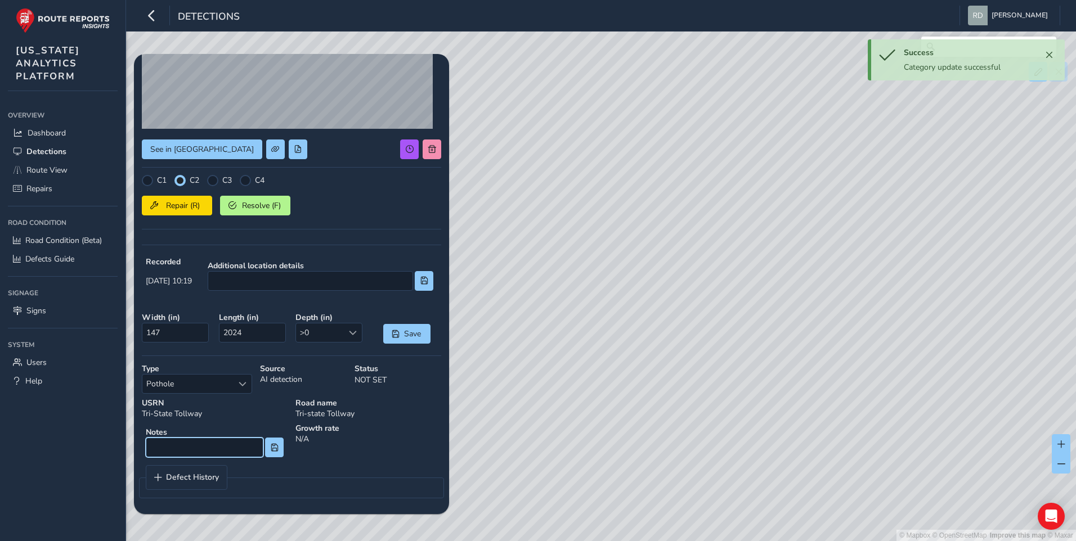
click at [219, 444] on input at bounding box center [205, 448] width 118 height 20
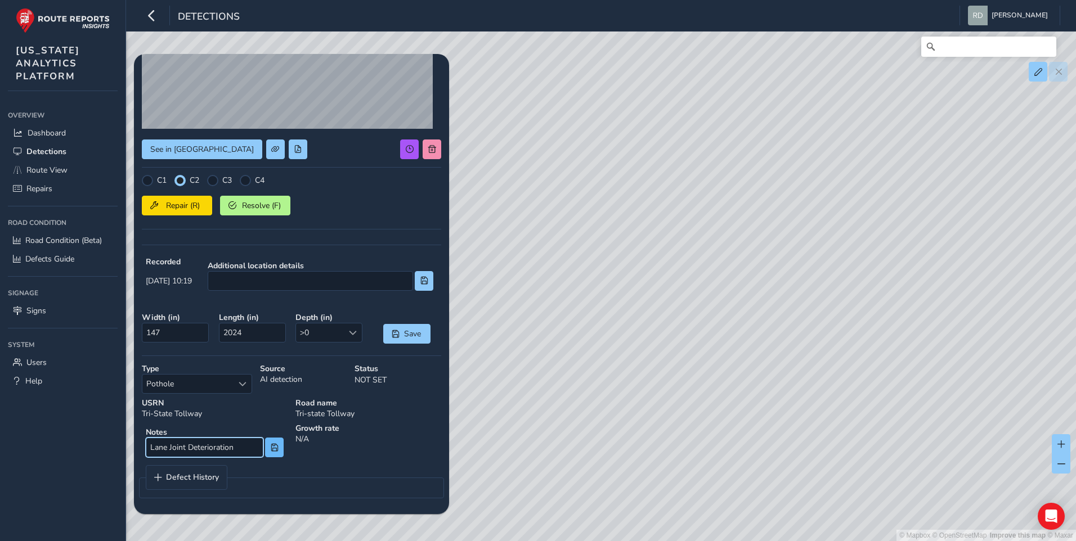
type input "Lane Joint Deterioration"
click at [272, 443] on button at bounding box center [274, 448] width 19 height 20
click at [173, 206] on span "Repair (R)" at bounding box center [183, 205] width 42 height 11
click at [386, 460] on div "Growth rate N/A" at bounding box center [368, 442] width 154 height 46
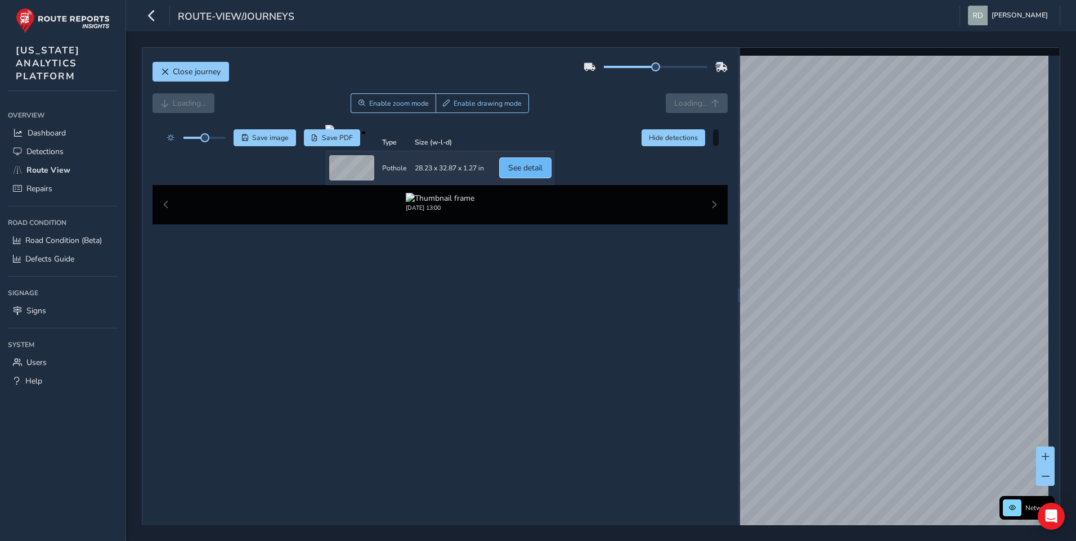
click at [542, 173] on span "See detail" at bounding box center [525, 168] width 34 height 11
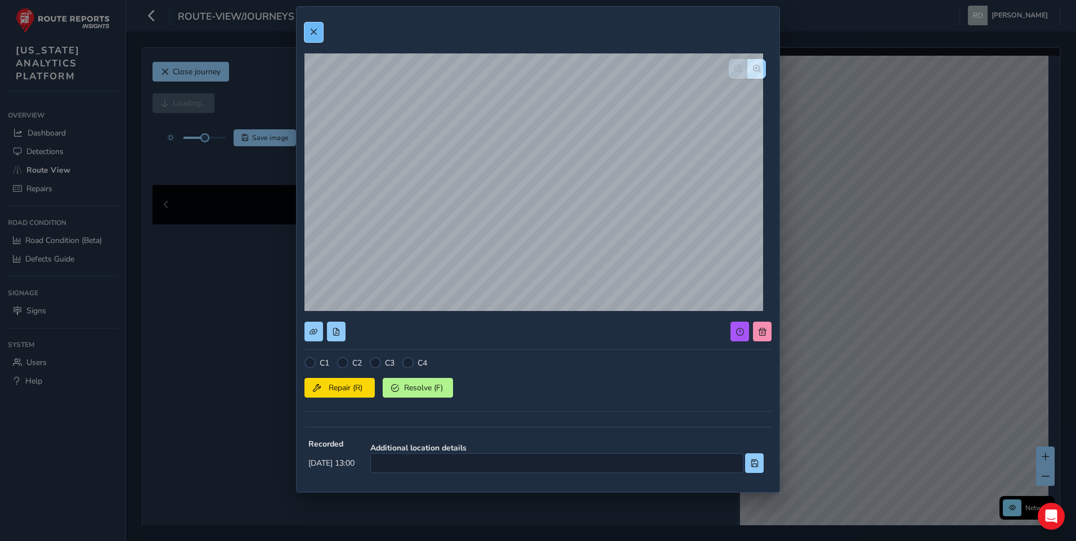
click at [305, 40] on button at bounding box center [313, 33] width 19 height 20
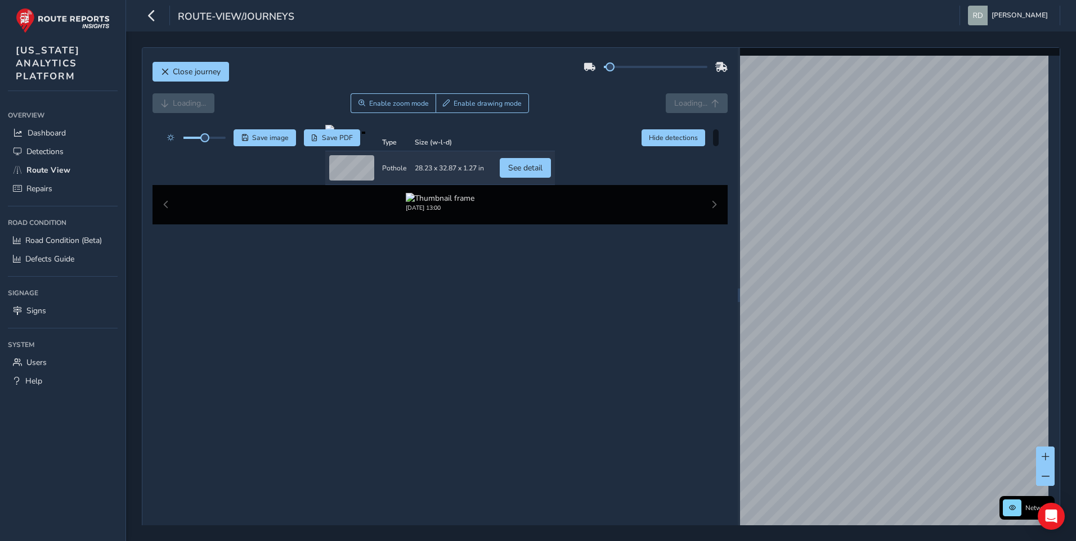
drag, startPoint x: 651, startPoint y: 70, endPoint x: 599, endPoint y: 71, distance: 52.9
click at [605, 71] on span at bounding box center [609, 66] width 9 height 9
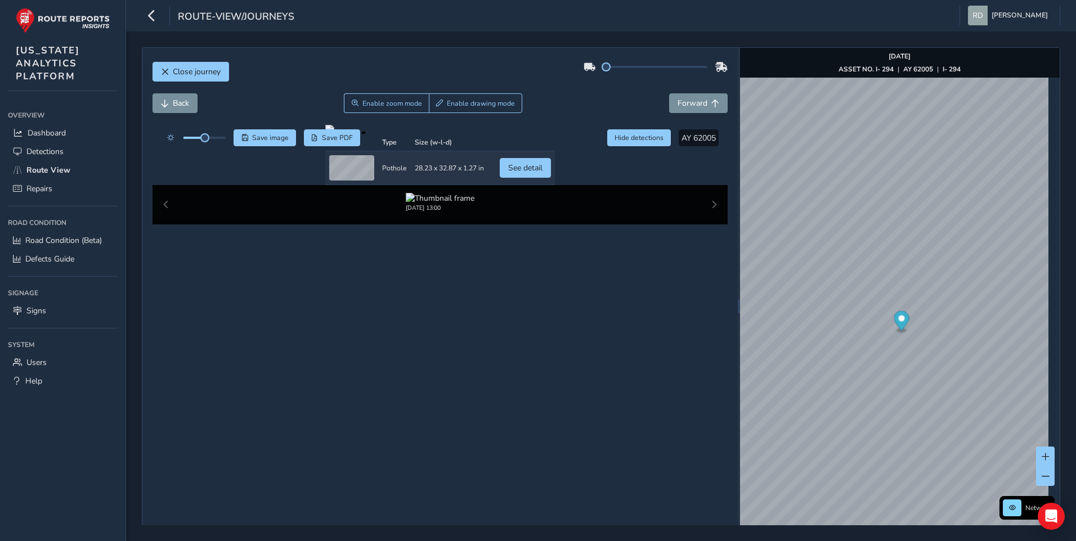
click at [715, 63] on icon at bounding box center [721, 67] width 12 height 17
click at [702, 69] on div at bounding box center [655, 67] width 144 height 18
click at [696, 66] on div at bounding box center [656, 67] width 104 height 2
click at [656, 62] on div at bounding box center [655, 67] width 144 height 18
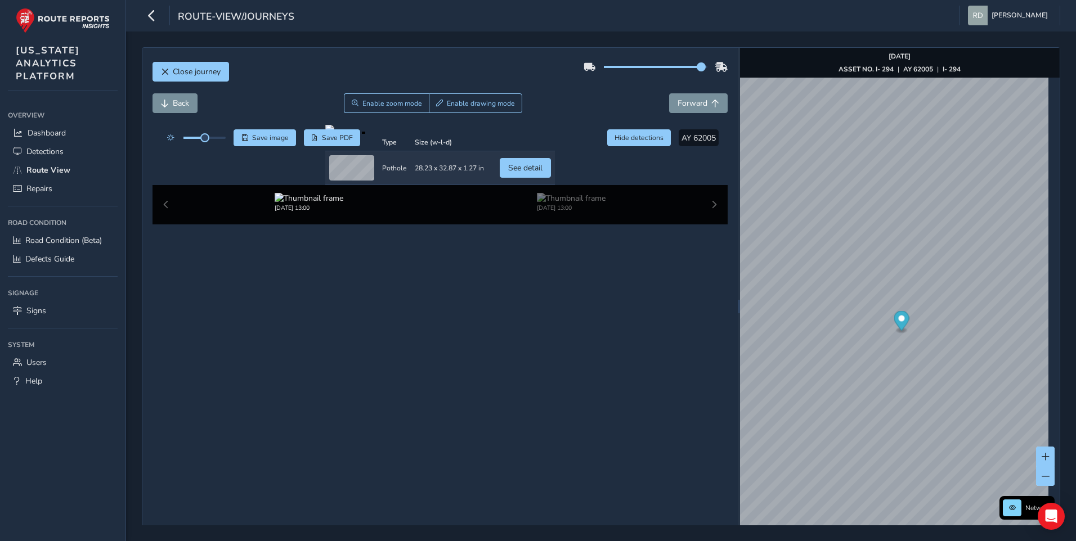
click at [654, 66] on span at bounding box center [652, 67] width 97 height 2
drag, startPoint x: 654, startPoint y: 68, endPoint x: 646, endPoint y: 69, distance: 7.4
click at [651, 69] on span at bounding box center [655, 66] width 9 height 9
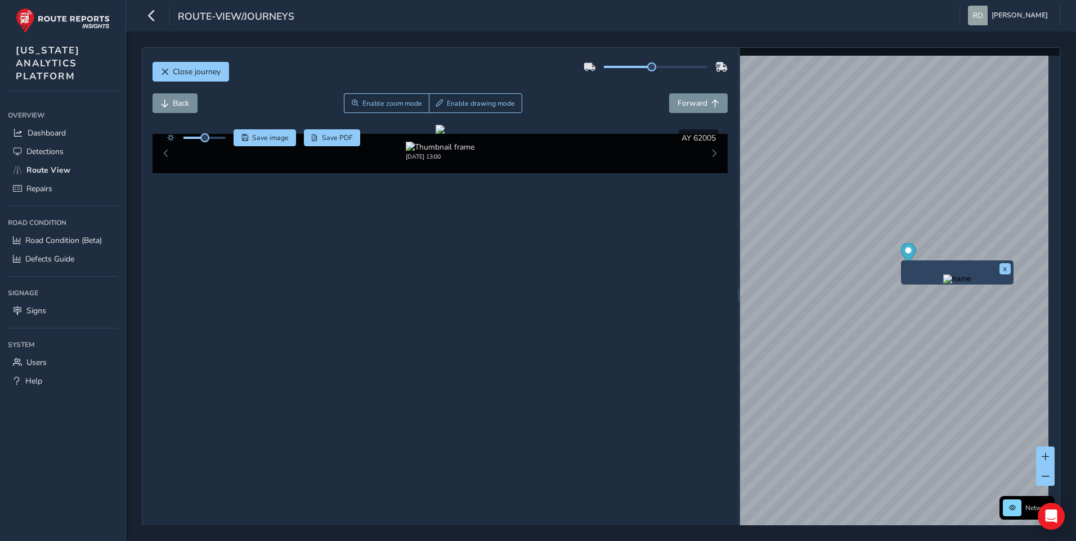
scroll to position [0, 6]
click at [898, 290] on div "x" at bounding box center [952, 302] width 113 height 24
click at [1003, 302] on button "x" at bounding box center [999, 298] width 11 height 11
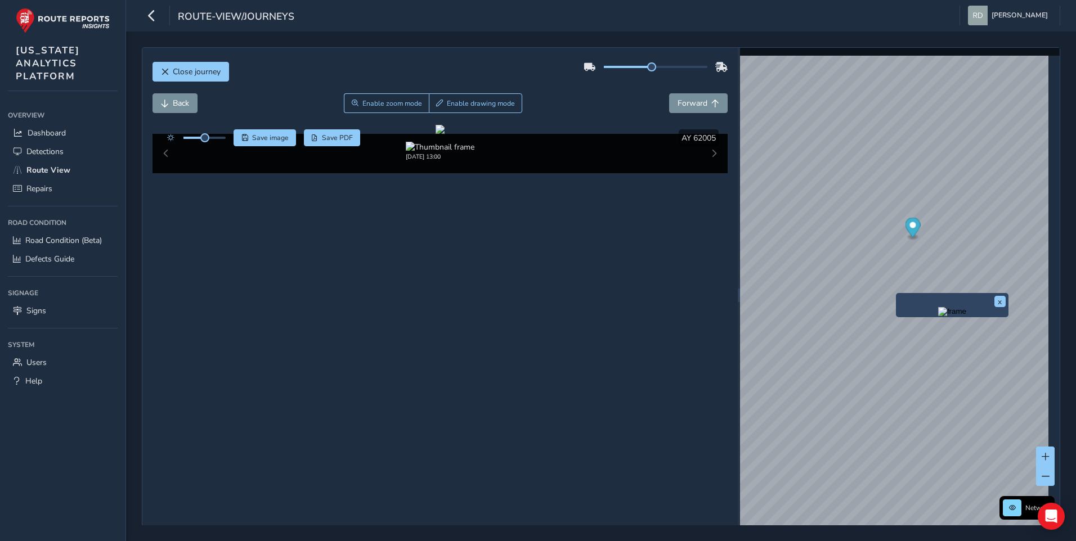
click at [895, 296] on div "x Network © Mapbox © OpenStreetMap Improve this map © Maxar" at bounding box center [900, 295] width 320 height 495
click at [896, 317] on div "x" at bounding box center [952, 305] width 113 height 24
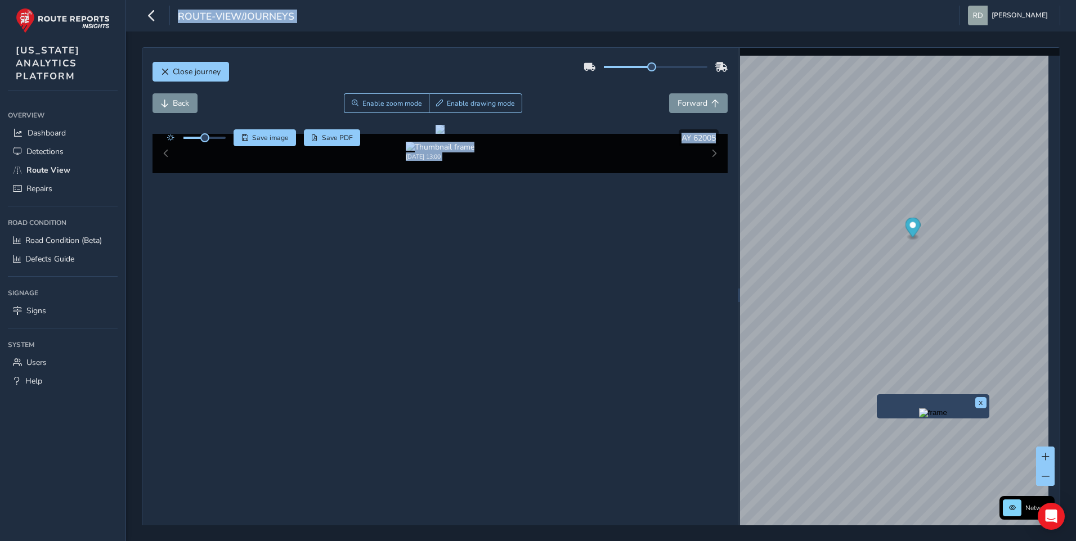
click at [879, 395] on div "x" at bounding box center [933, 406] width 113 height 24
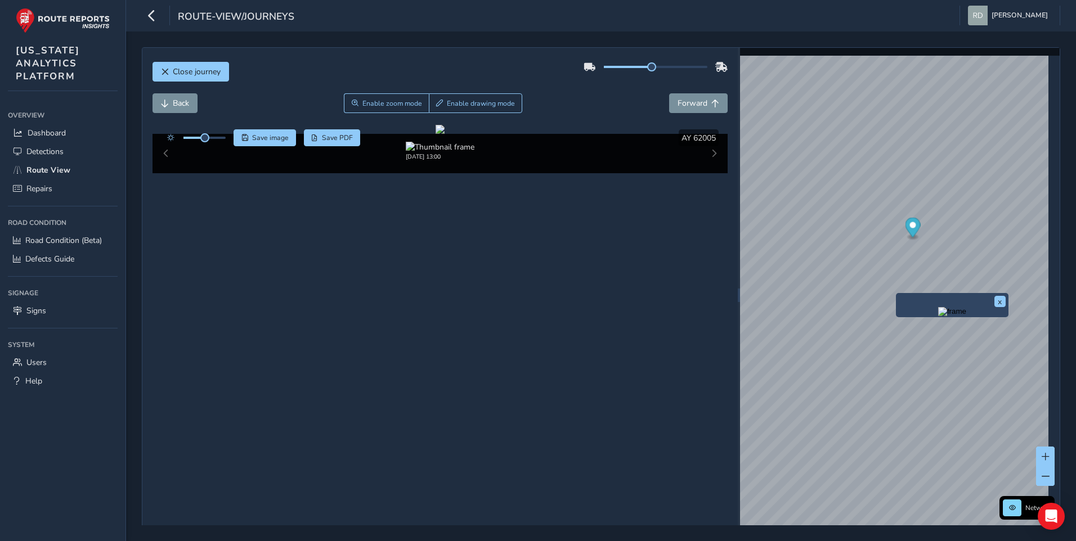
click at [897, 295] on div "x" at bounding box center [952, 305] width 113 height 24
click at [996, 300] on button "x" at bounding box center [999, 301] width 11 height 11
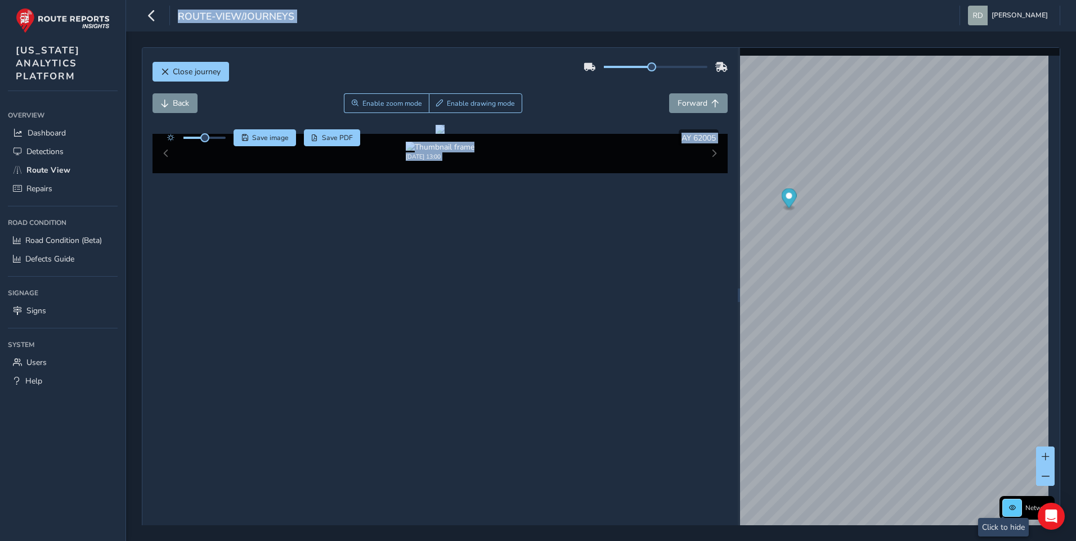
click at [1003, 505] on button at bounding box center [1012, 508] width 19 height 17
click at [1003, 504] on button at bounding box center [1012, 508] width 19 height 17
click at [371, 104] on span "Enable zoom mode" at bounding box center [392, 103] width 60 height 9
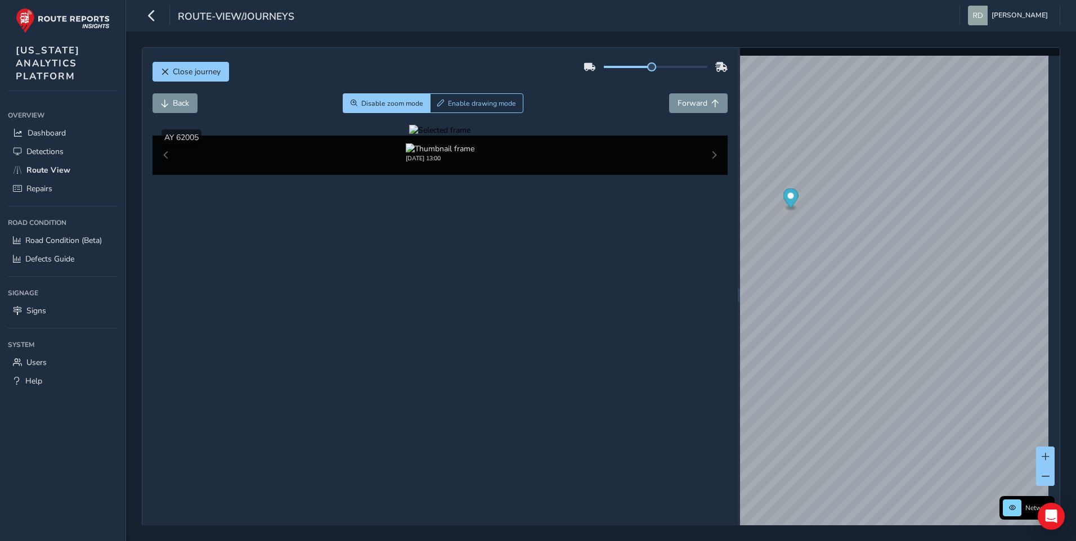
drag, startPoint x: 299, startPoint y: 358, endPoint x: 381, endPoint y: 325, distance: 89.3
click at [409, 136] on div at bounding box center [439, 130] width 61 height 11
click at [332, 322] on img at bounding box center [811, 215] width 1620 height 911
click at [409, 136] on div at bounding box center [439, 130] width 61 height 11
drag, startPoint x: 323, startPoint y: 323, endPoint x: 332, endPoint y: 315, distance: 12.0
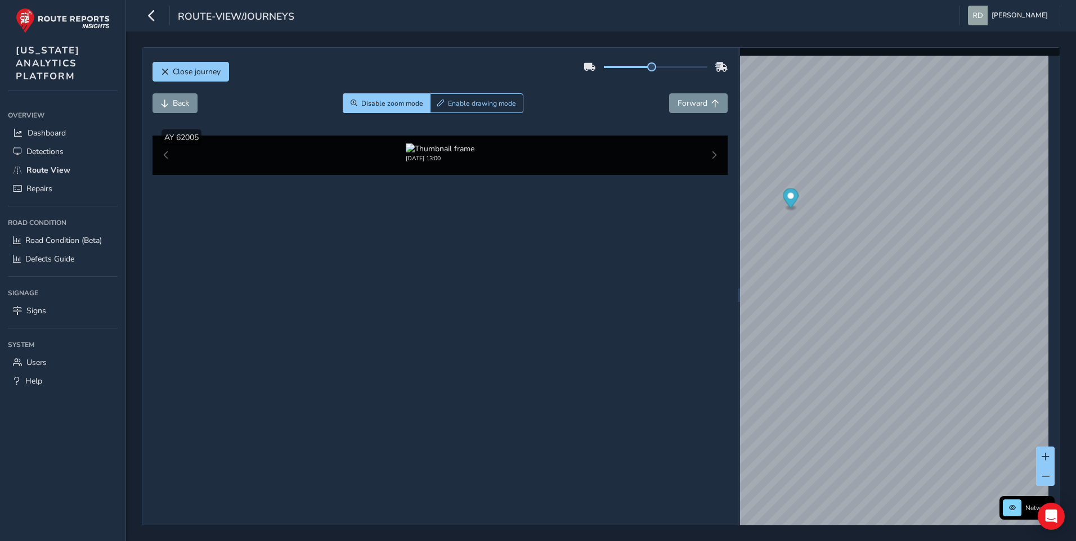
click at [323, 324] on img at bounding box center [905, 215] width 1620 height 911
click at [192, 70] on span "Close journey" at bounding box center [197, 71] width 48 height 11
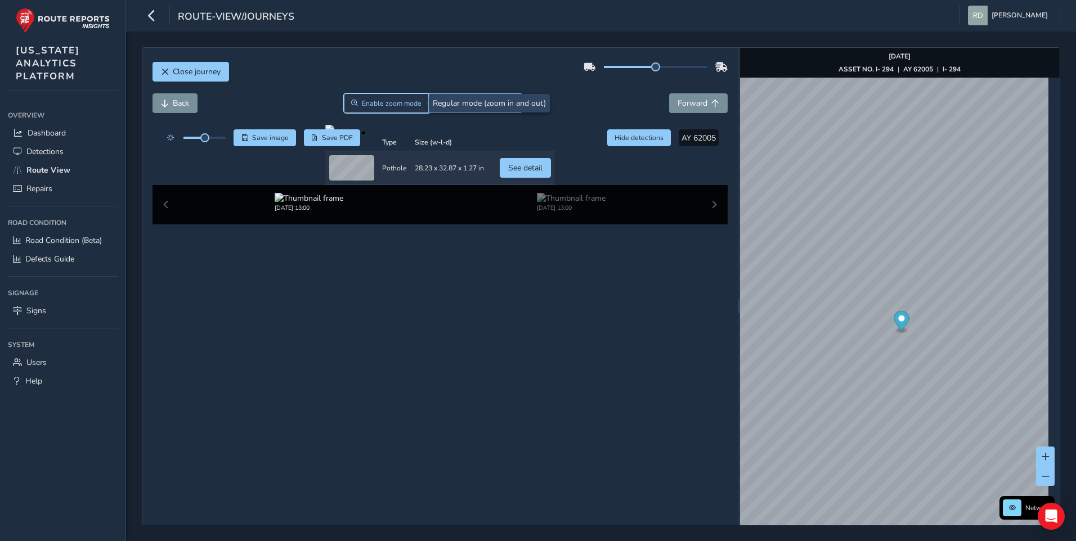
click at [403, 107] on span "Enable zoom mode" at bounding box center [392, 103] width 60 height 9
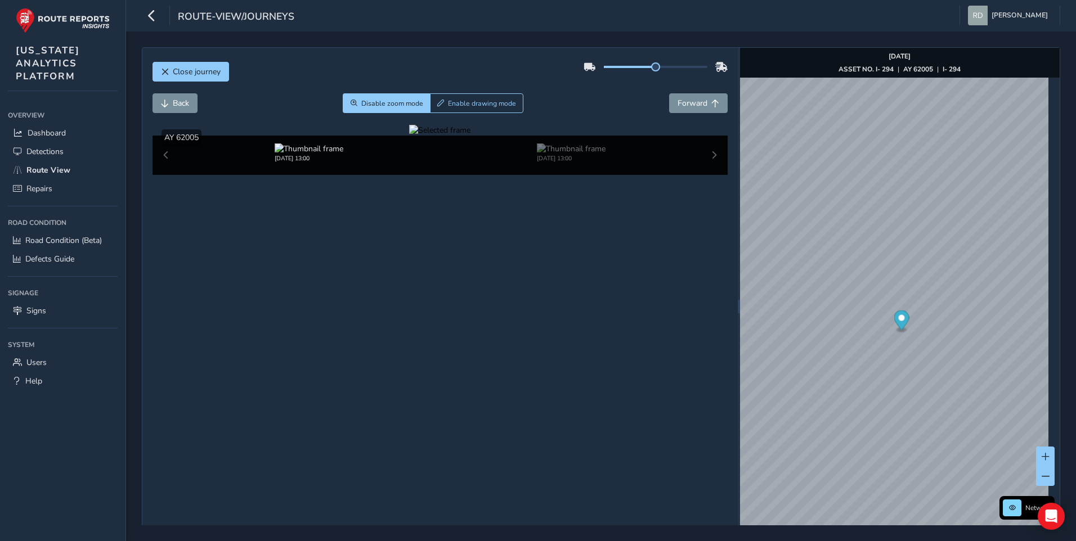
click at [409, 136] on div at bounding box center [439, 130] width 61 height 11
click at [303, 339] on img at bounding box center [942, 185] width 1620 height 911
click at [409, 136] on div at bounding box center [439, 130] width 61 height 11
click at [303, 339] on img at bounding box center [942, 185] width 1620 height 911
